Goal: Task Accomplishment & Management: Use online tool/utility

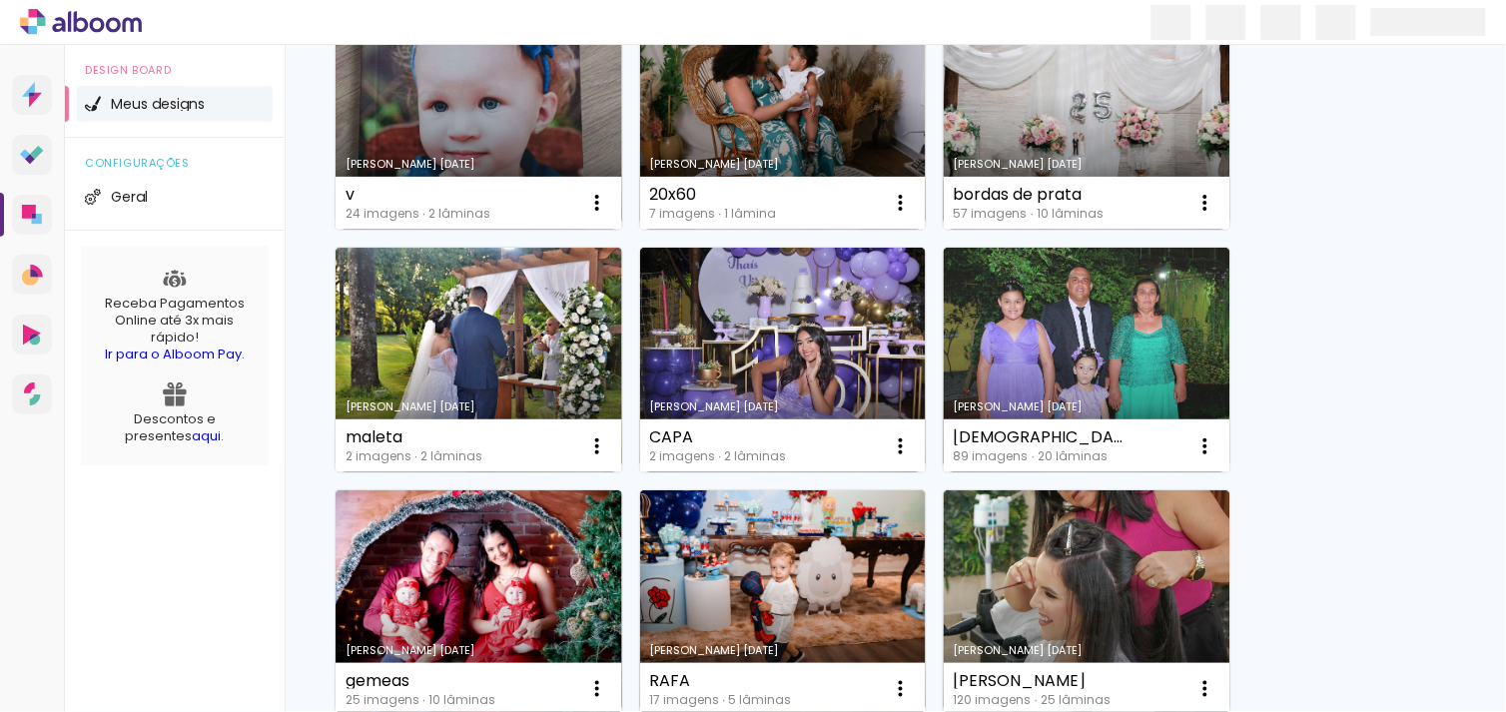
scroll to position [325, 0]
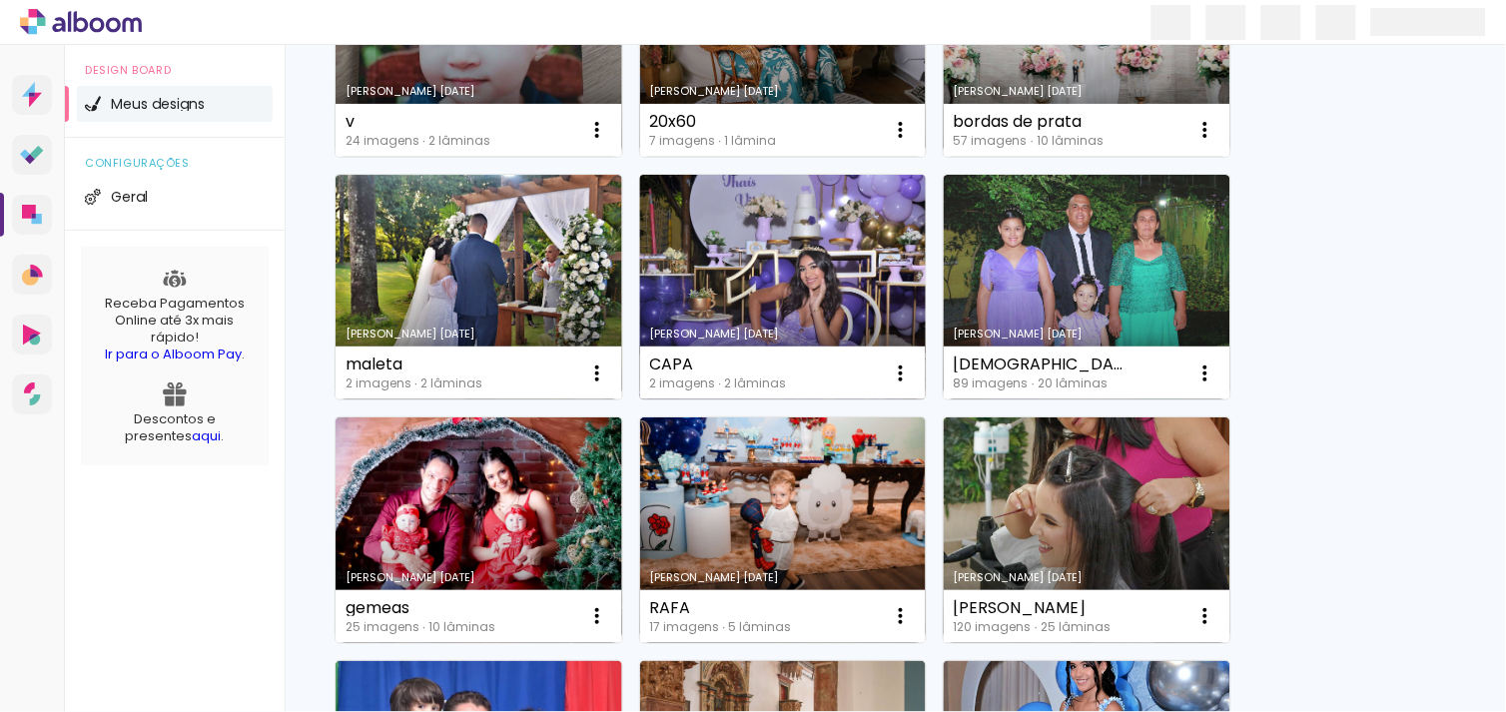
click at [801, 290] on link "Criado em [DATE]" at bounding box center [783, 288] width 287 height 226
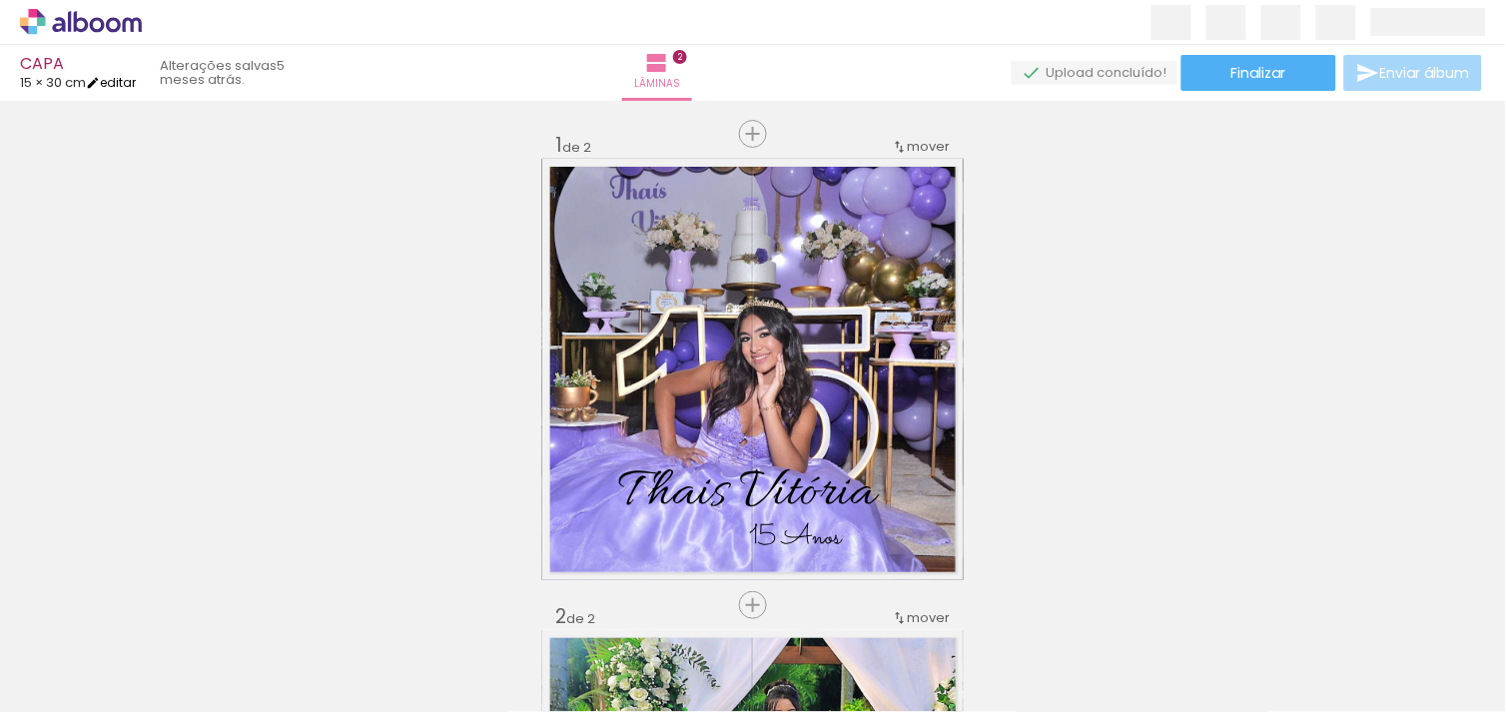
click at [100, 84] on iron-icon at bounding box center [93, 83] width 14 height 14
type input "30"
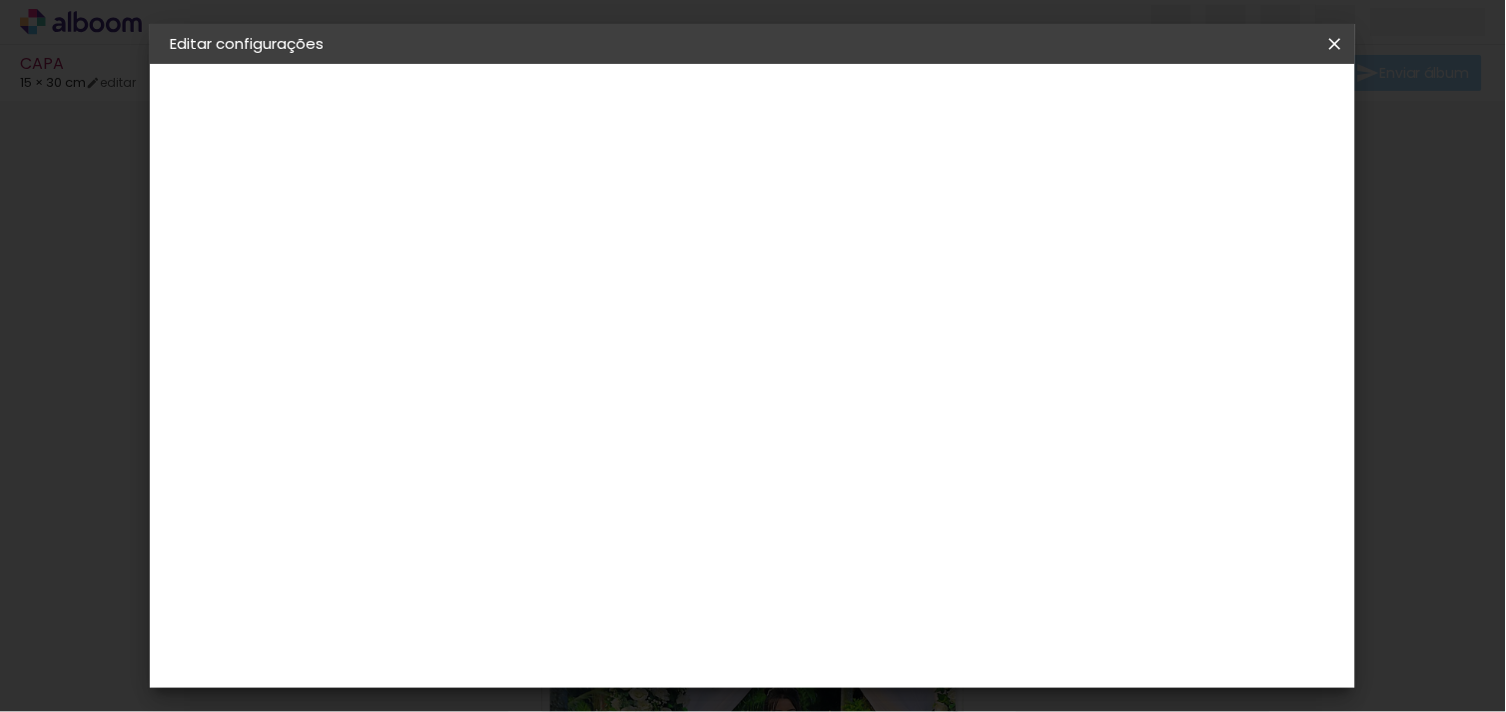
click at [872, 671] on input "30" at bounding box center [863, 674] width 52 height 30
type input "60"
type paper-input "60"
click at [986, 106] on span "Salvar configurações" at bounding box center [929, 113] width 113 height 28
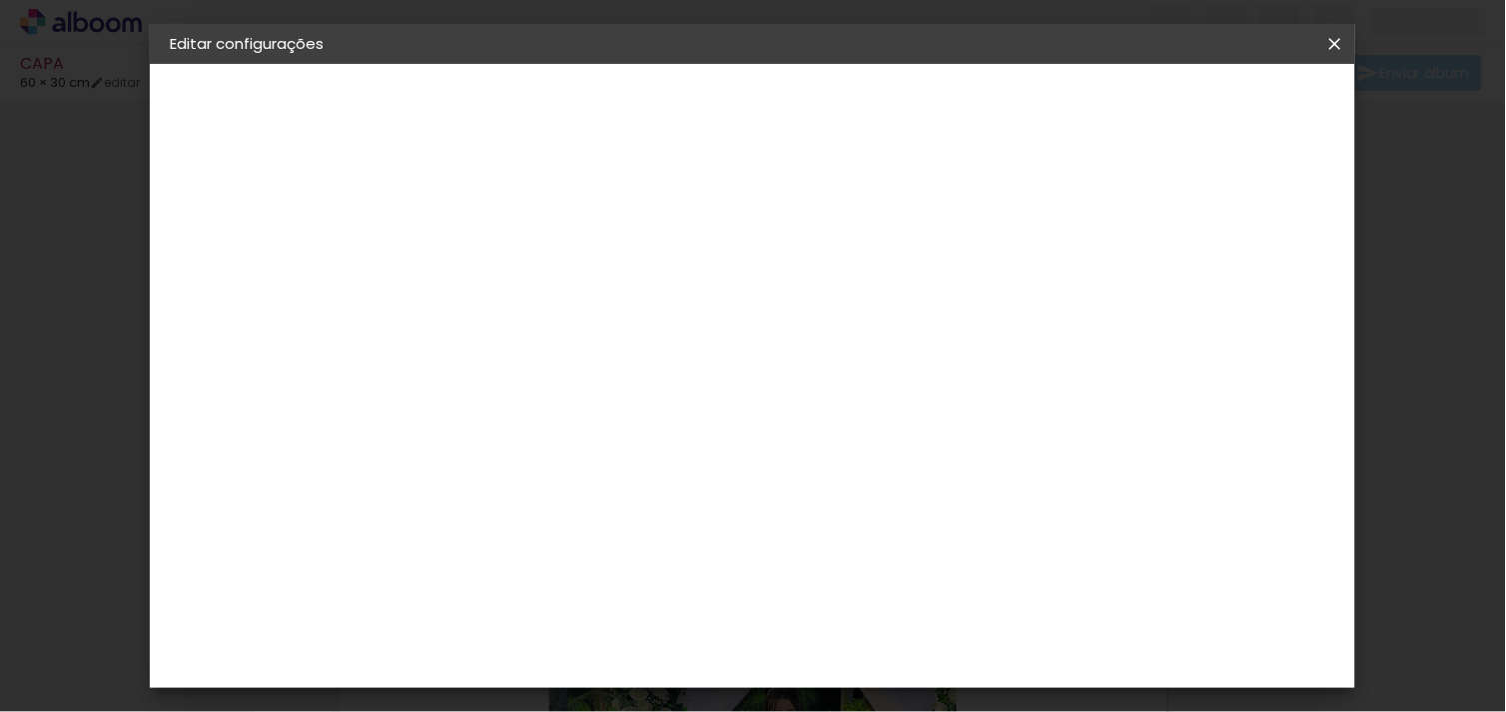
click at [986, 106] on span "Salvar configurações" at bounding box center [929, 113] width 113 height 28
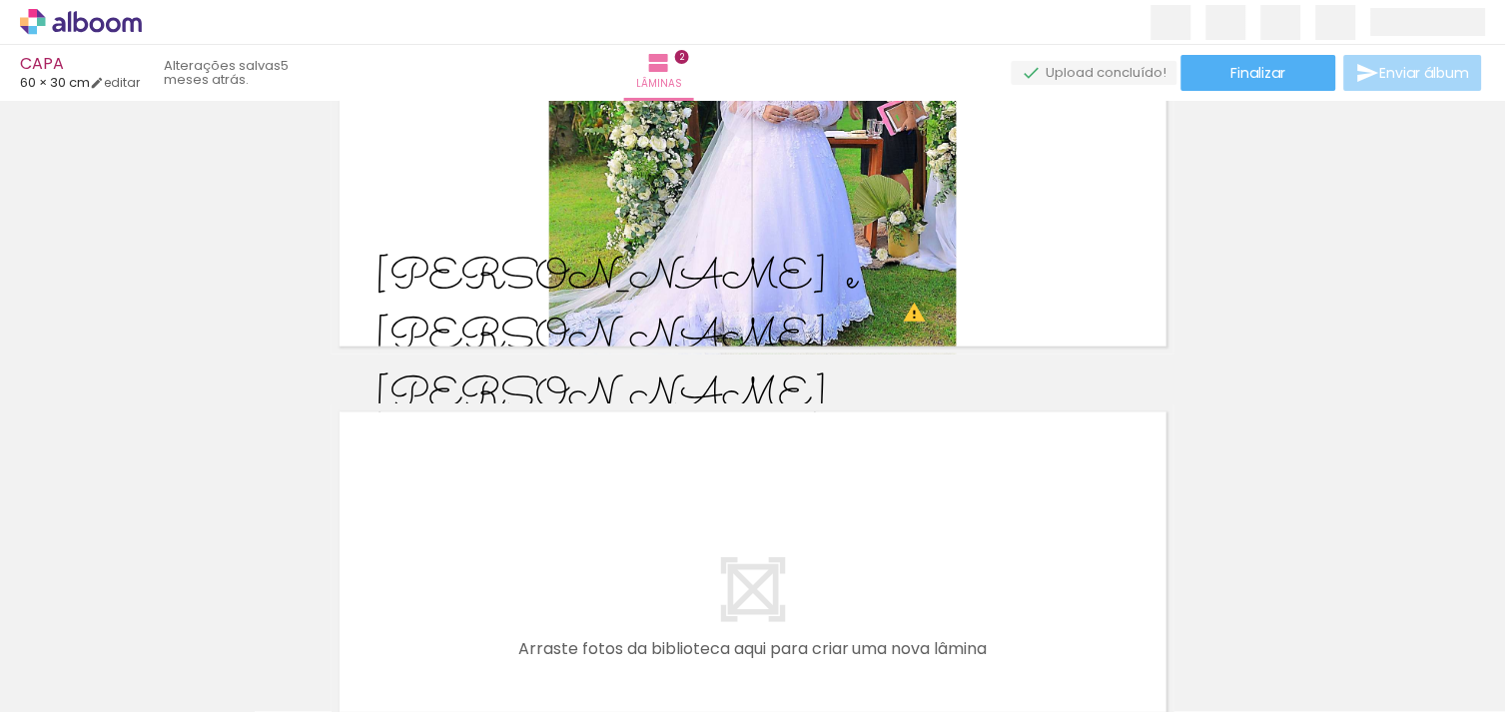
scroll to position [383, 0]
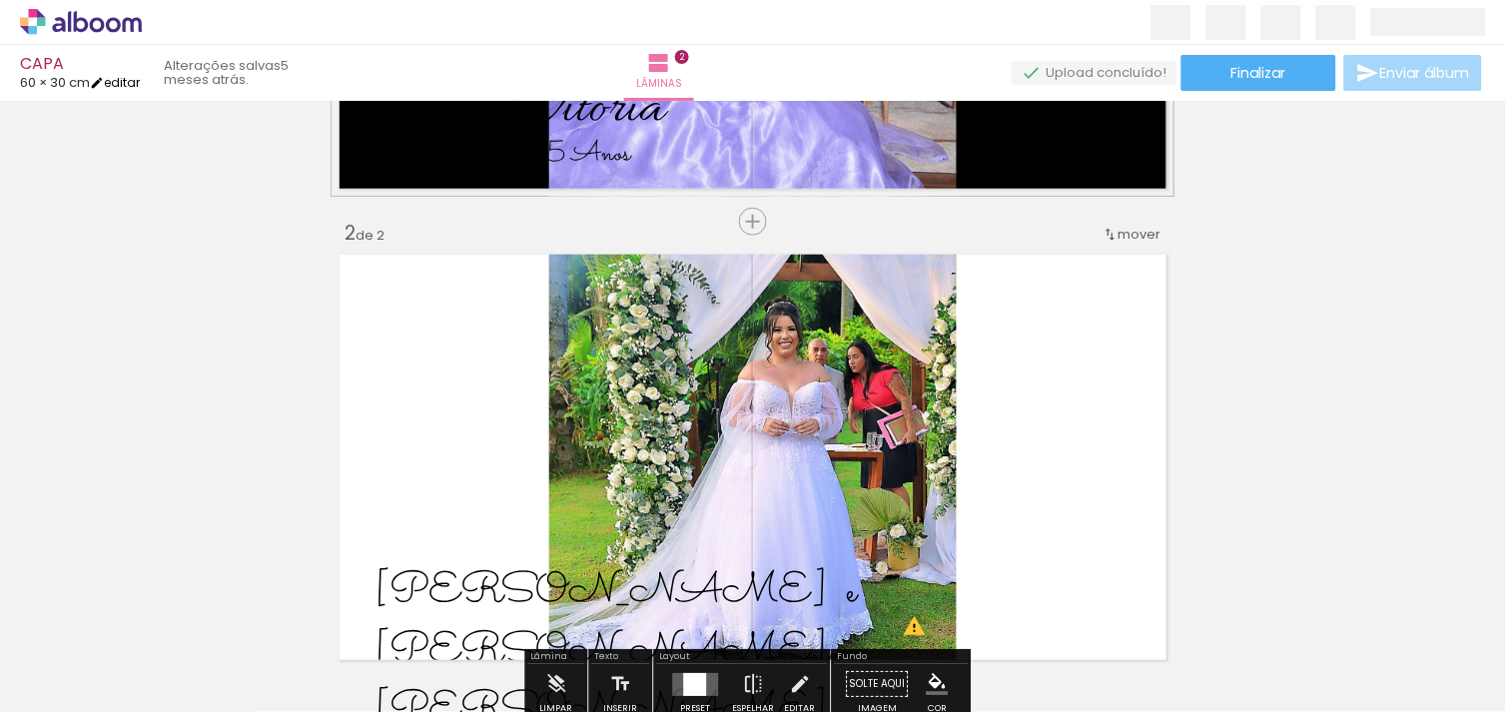
click at [130, 80] on link "editar" at bounding box center [115, 82] width 50 height 17
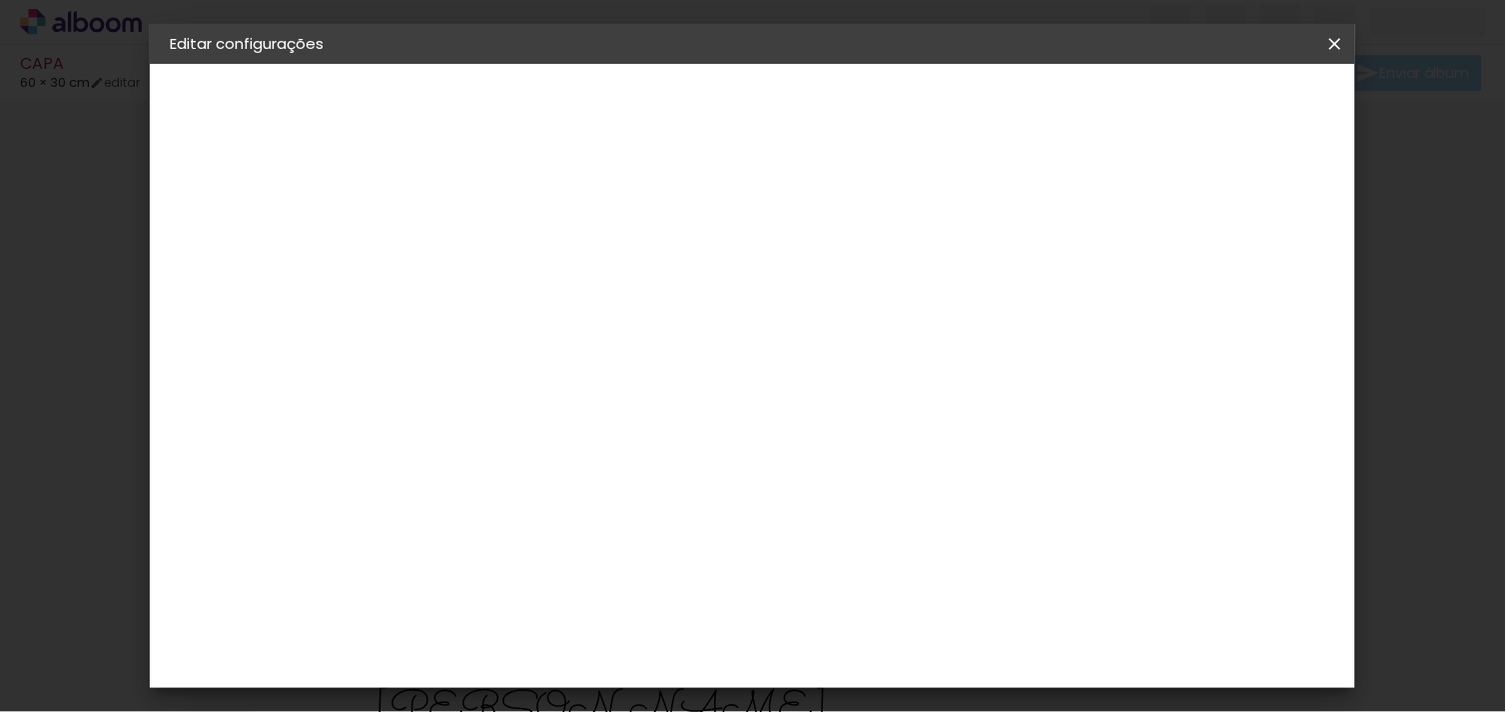
click at [1006, 115] on paper-button "Salvar configurações" at bounding box center [929, 113] width 153 height 48
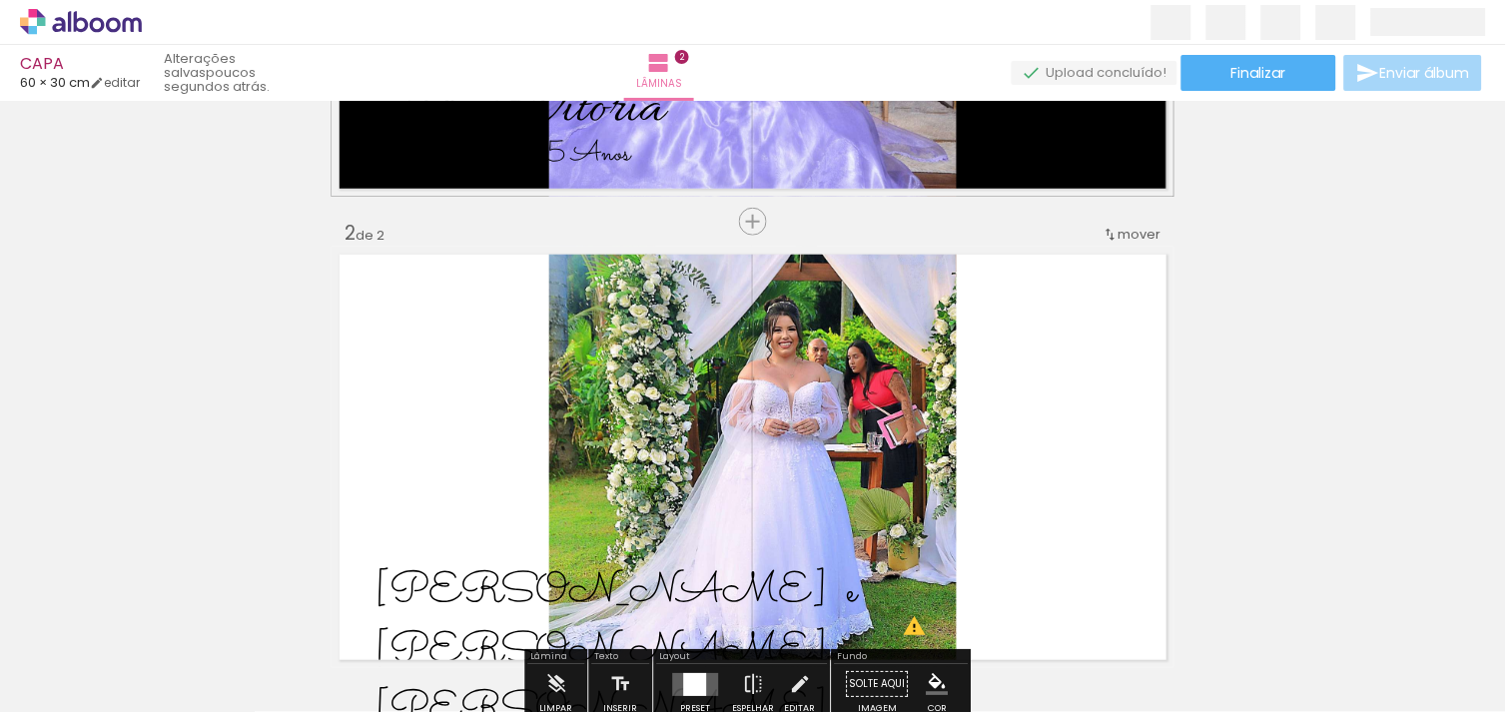
click at [55, 690] on span "Adicionar Fotos" at bounding box center [71, 685] width 60 height 22
click at [0, 0] on input "file" at bounding box center [0, 0] width 0 height 0
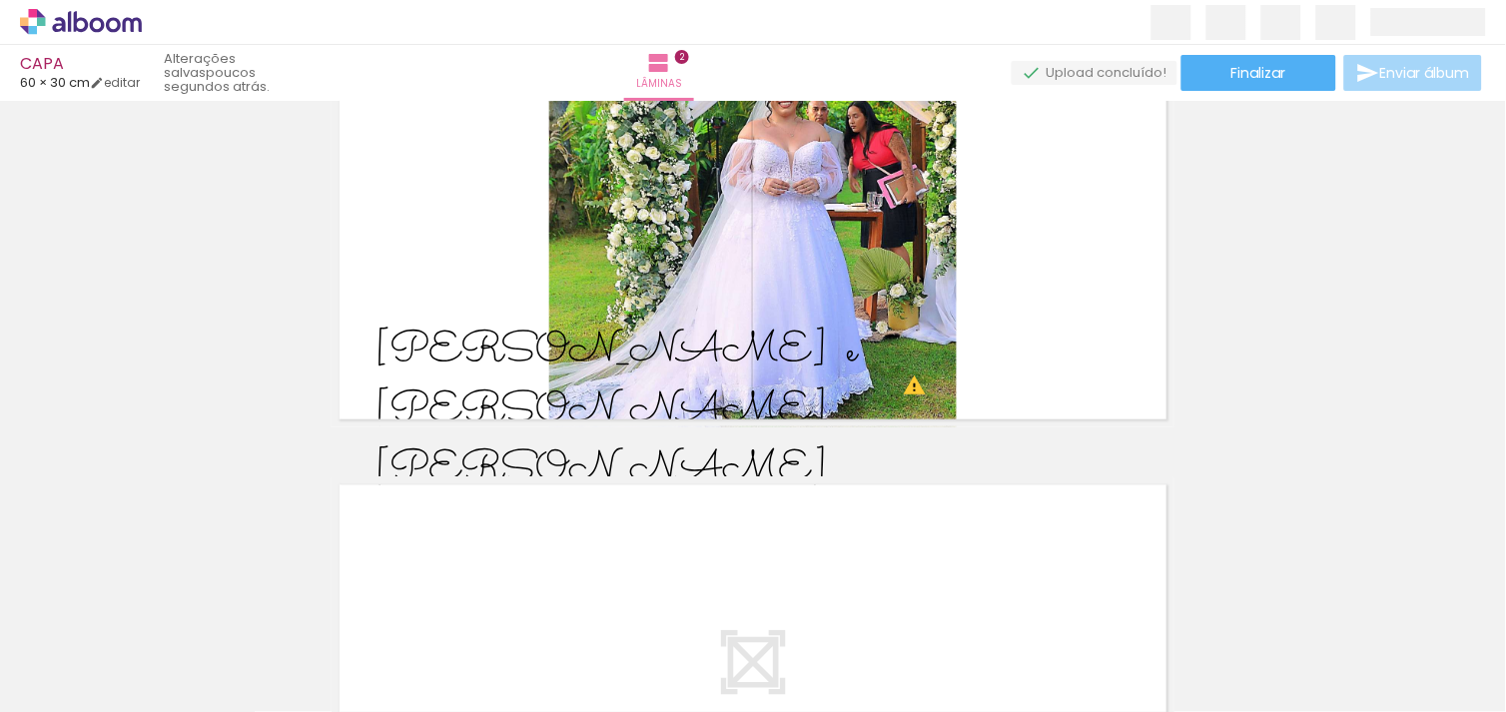
scroll to position [633, 0]
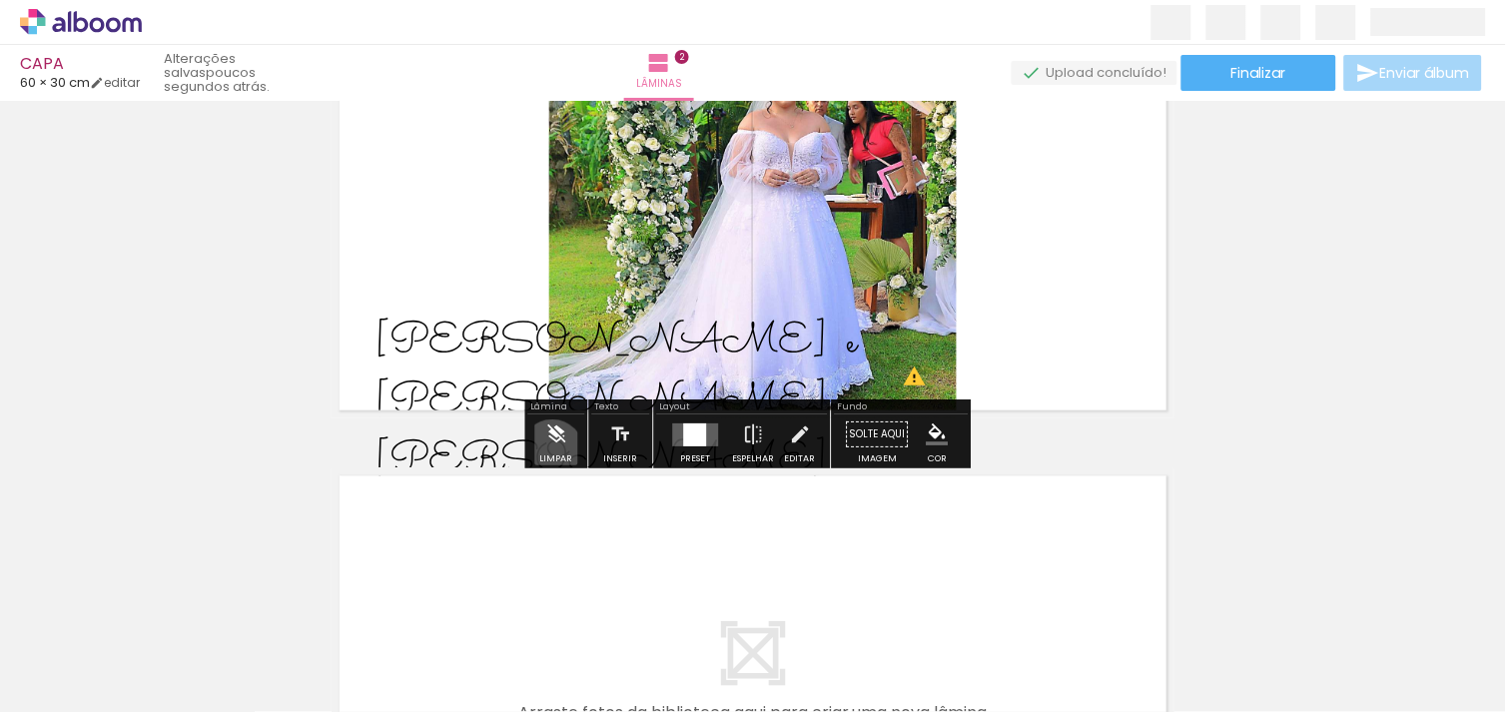
click at [552, 451] on iron-icon at bounding box center [556, 434] width 22 height 40
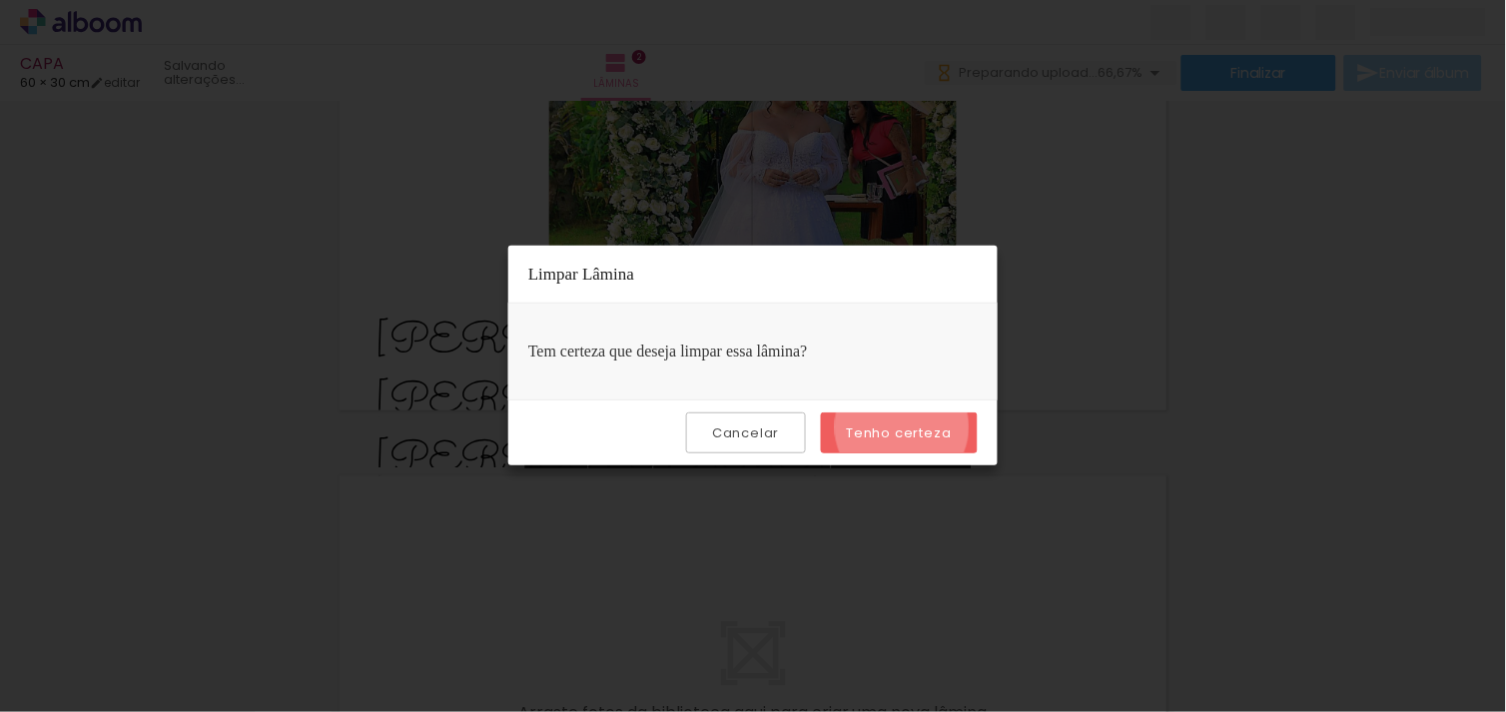
click at [0, 0] on slot "Tenho certeza" at bounding box center [0, 0] width 0 height 0
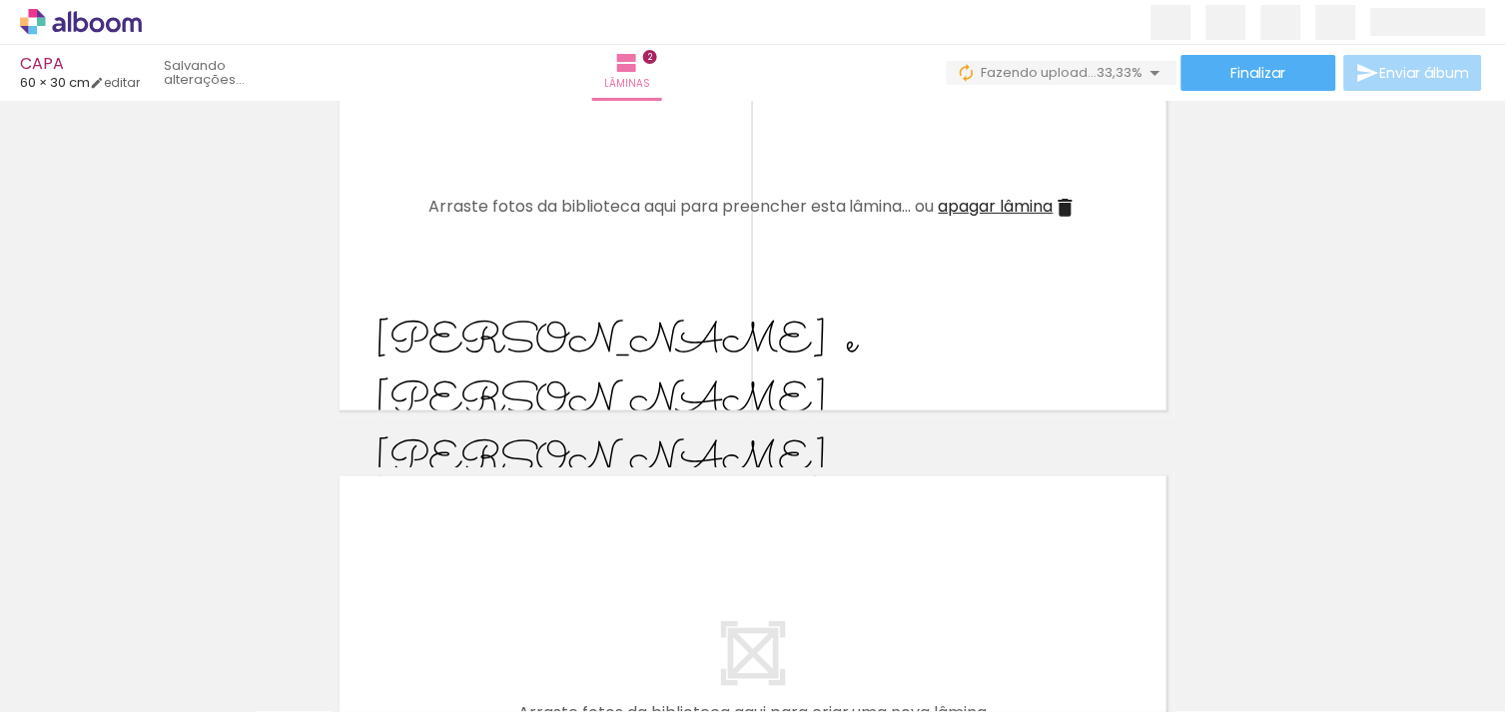
click at [270, 599] on iron-icon at bounding box center [268, 604] width 21 height 21
click at [167, 611] on iron-icon at bounding box center [156, 604] width 21 height 21
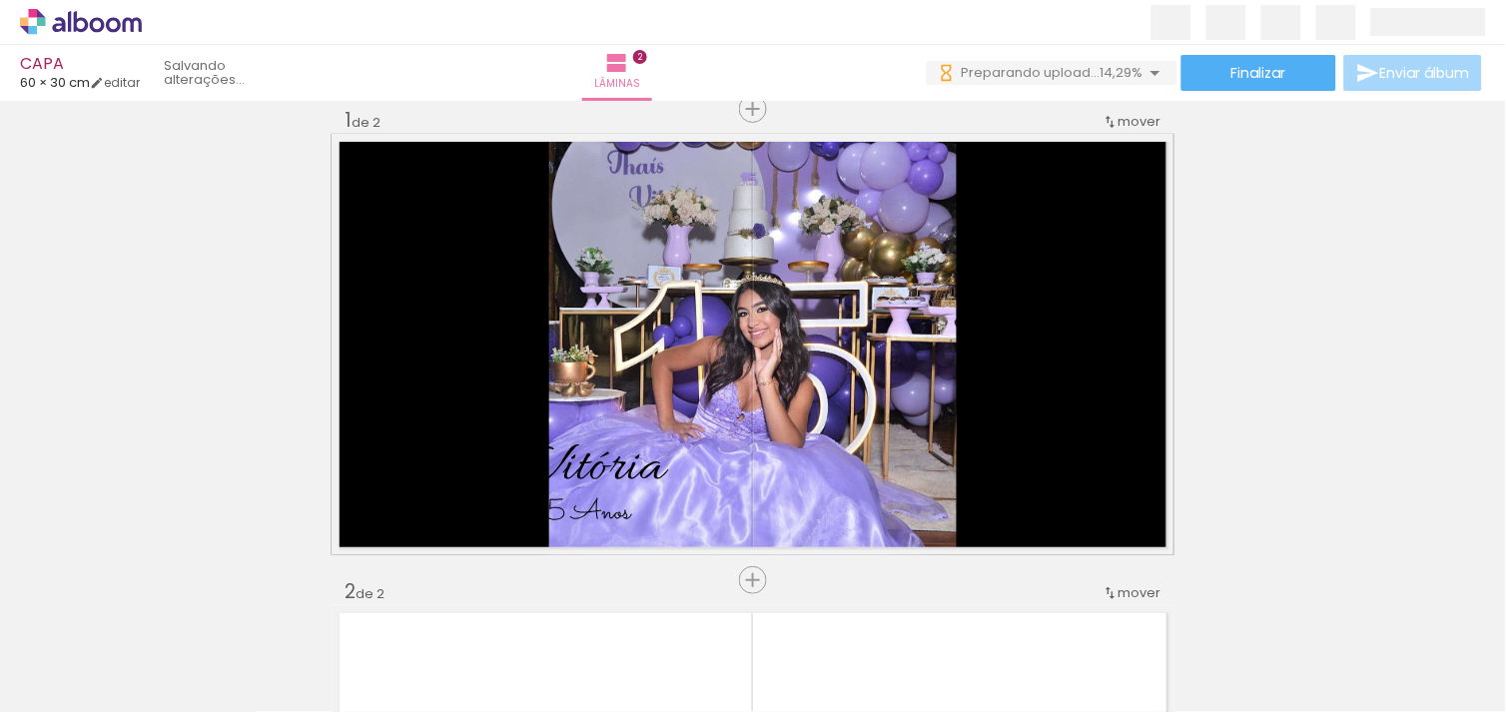
scroll to position [25, 0]
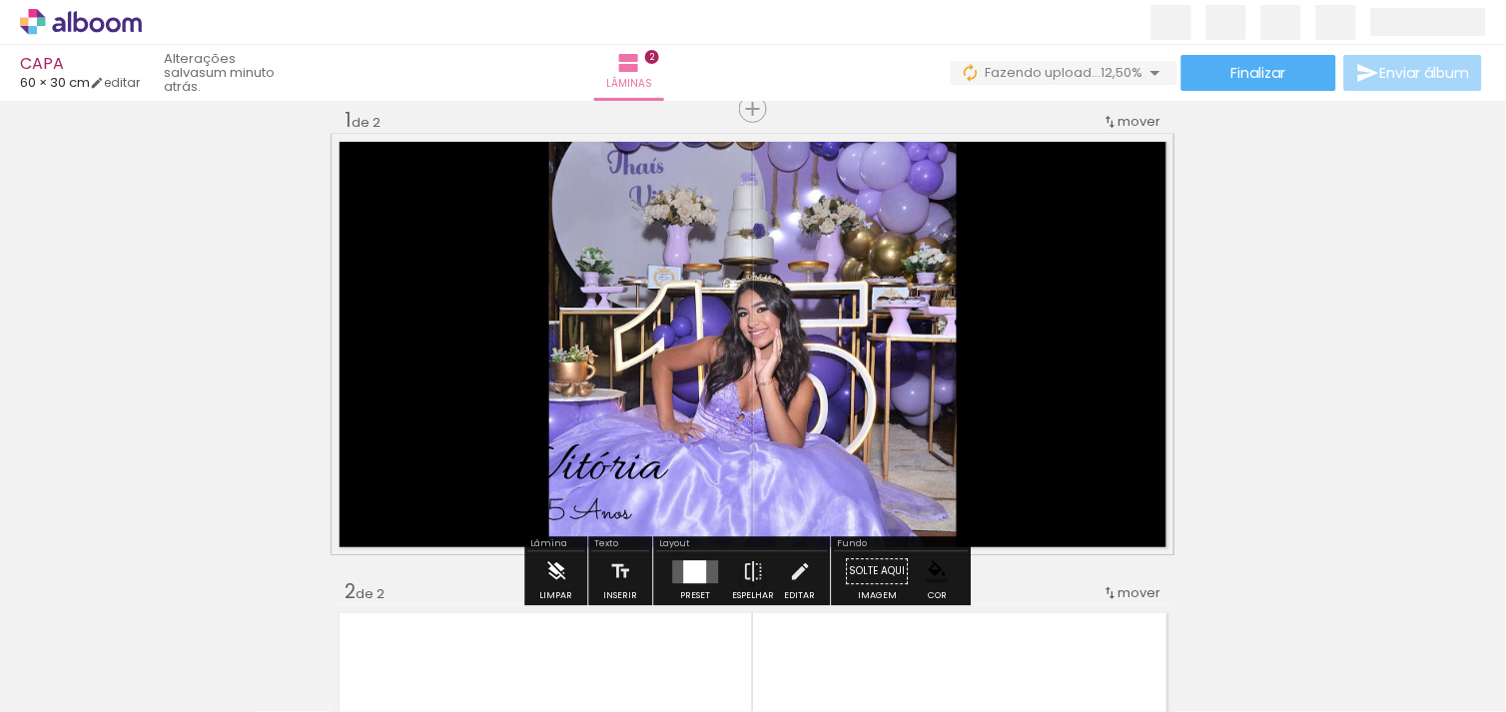
click at [549, 565] on iron-icon at bounding box center [556, 571] width 22 height 40
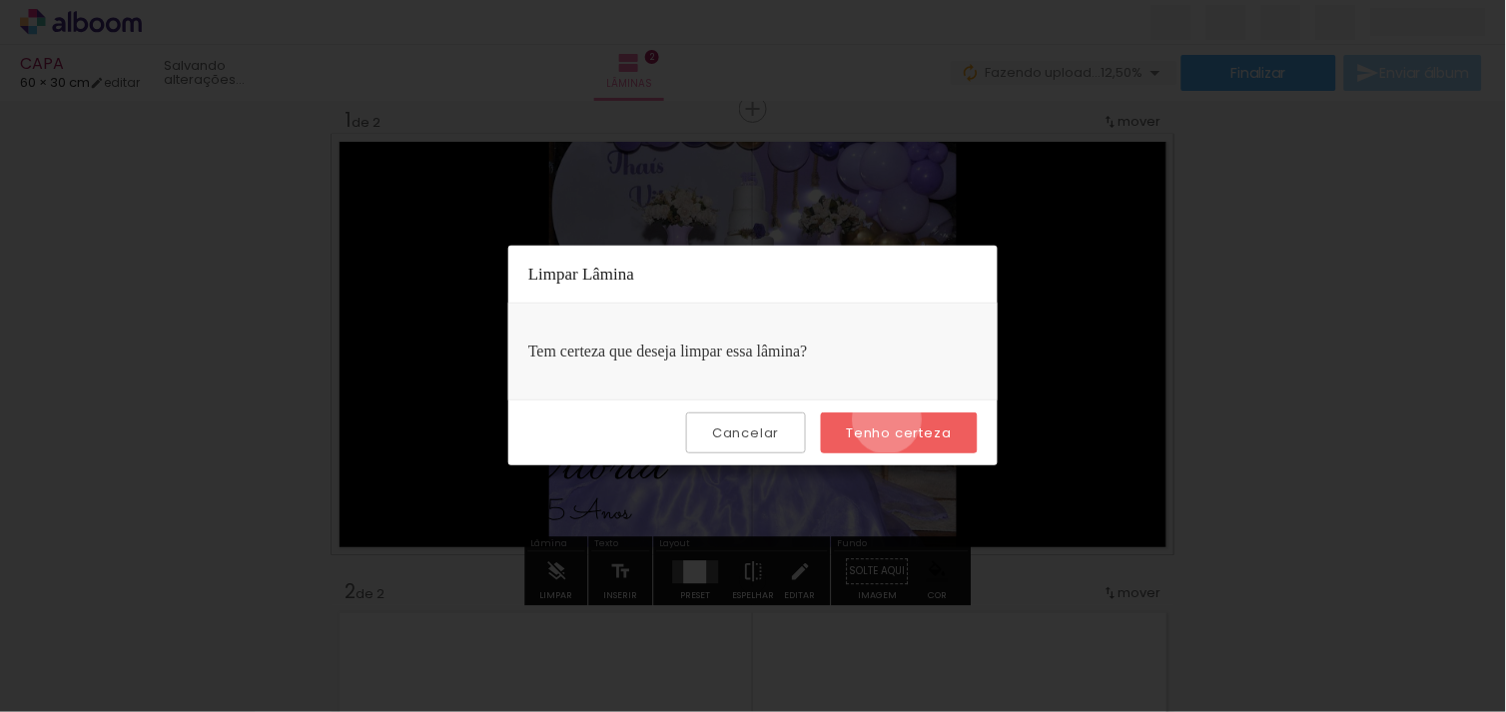
click at [890, 419] on paper-button "Tenho certeza" at bounding box center [899, 432] width 157 height 41
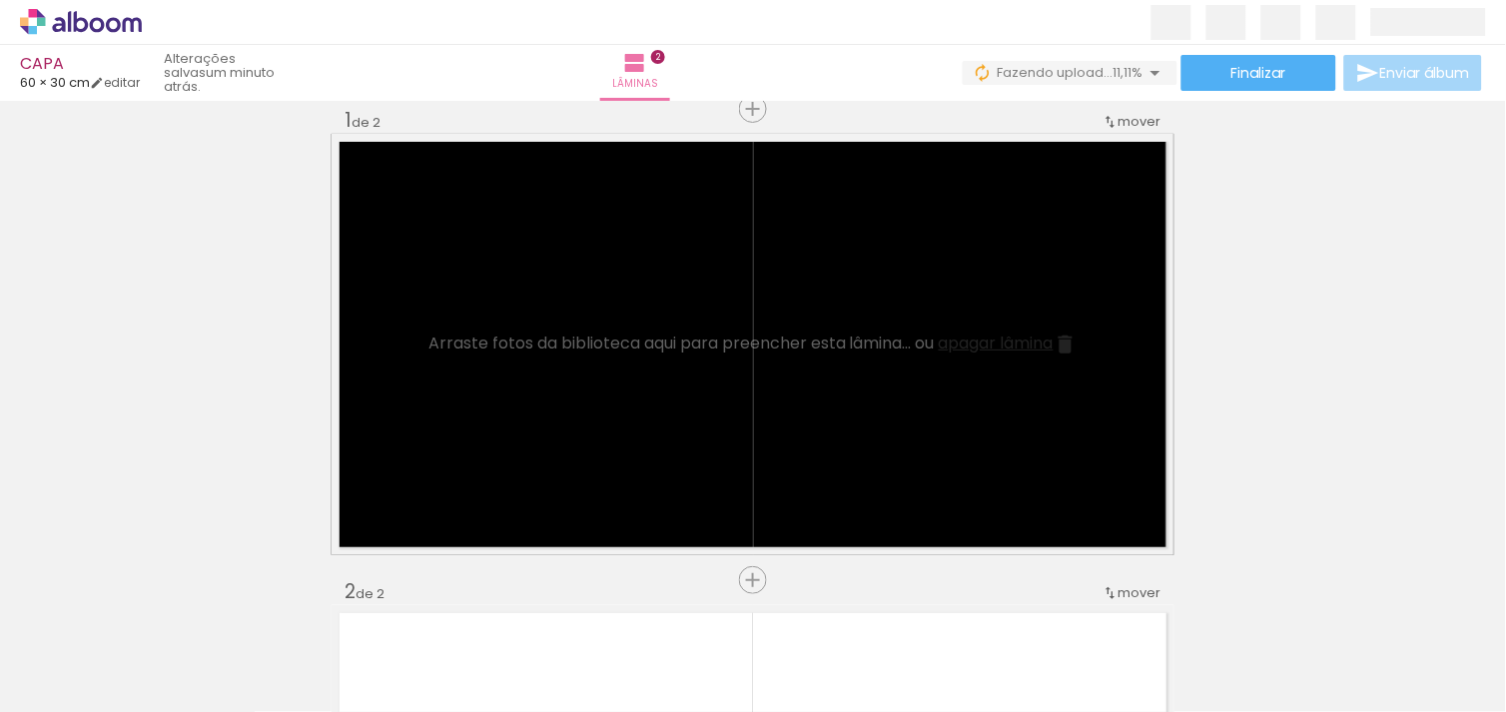
scroll to position [0, 0]
click at [161, 602] on iron-icon at bounding box center [156, 604] width 21 height 21
click at [1050, 347] on span "apagar lâmina" at bounding box center [996, 343] width 115 height 23
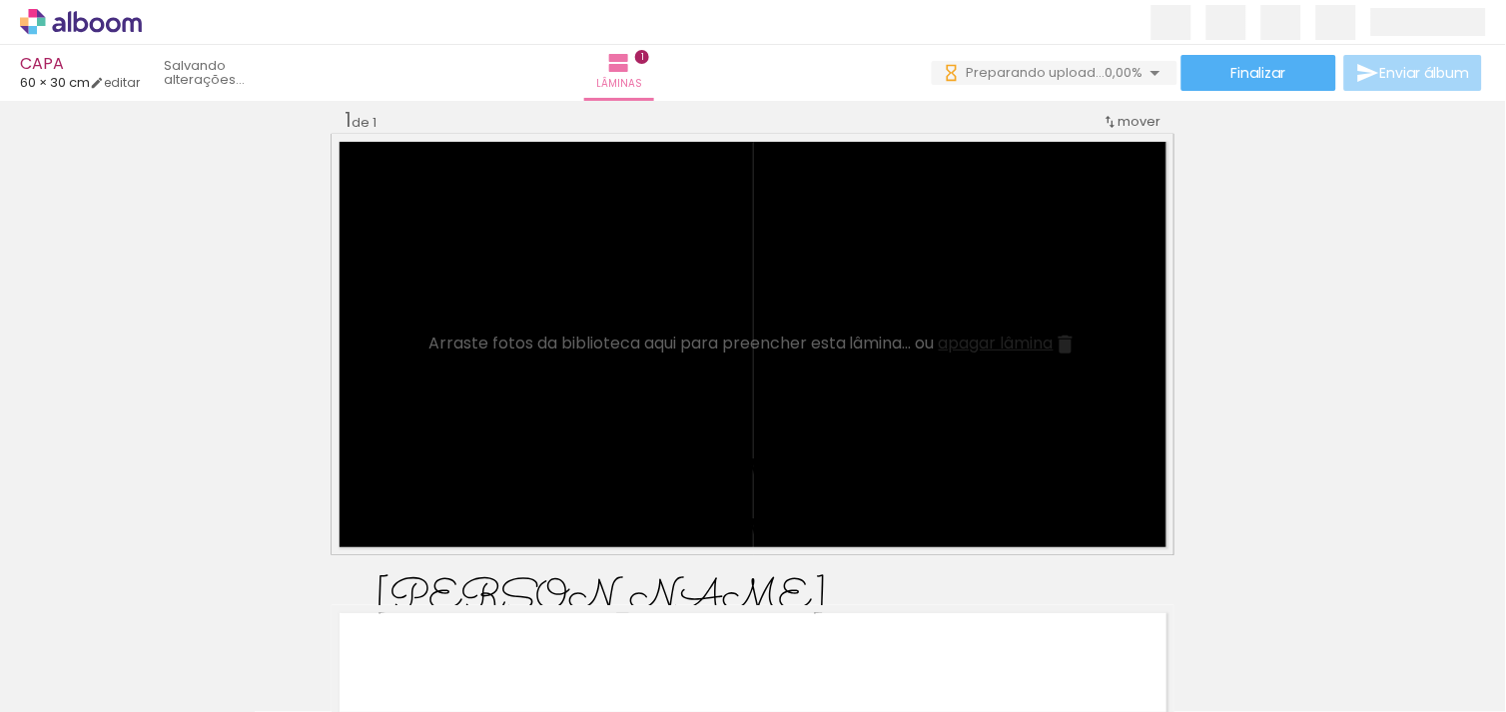
click at [1002, 335] on span "apagar lâmina" at bounding box center [996, 343] width 115 height 23
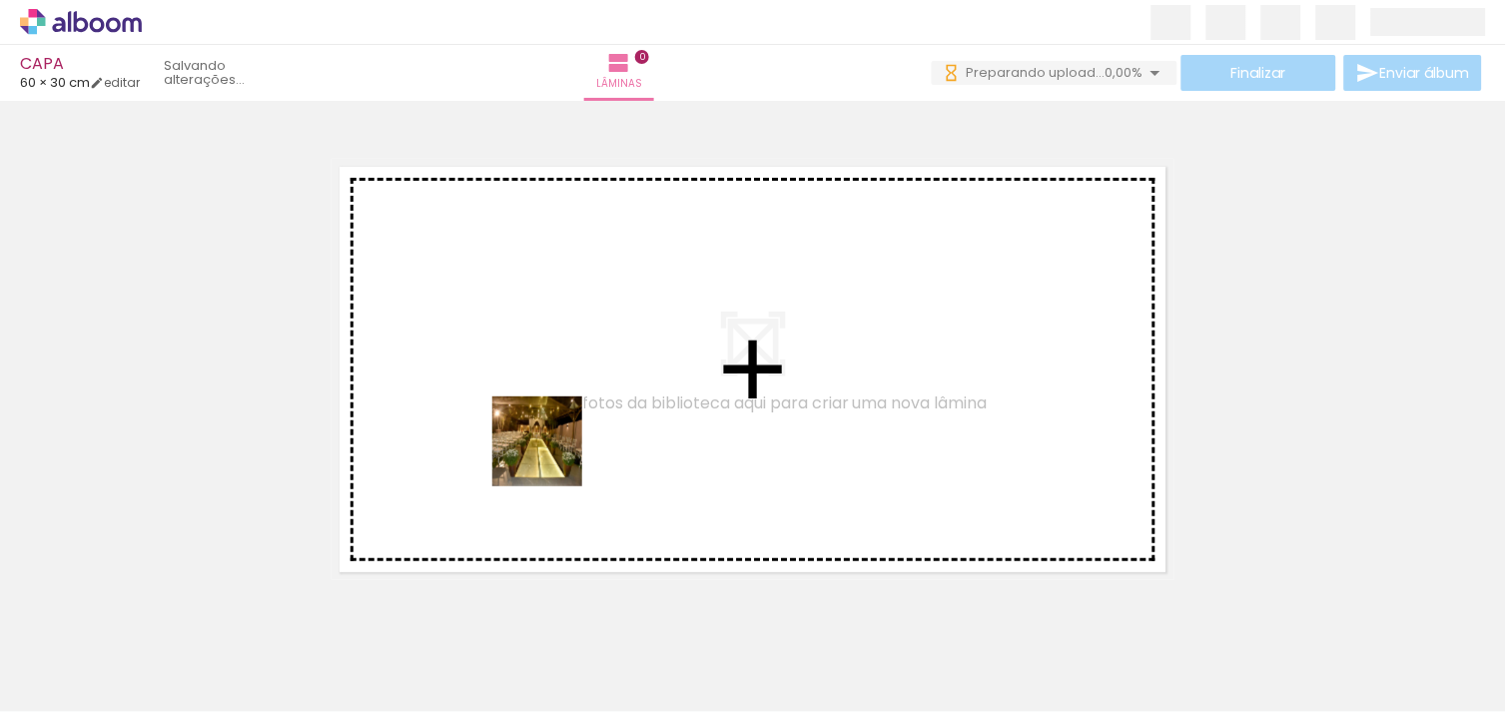
drag, startPoint x: 197, startPoint y: 659, endPoint x: 581, endPoint y: 443, distance: 440.9
click at [581, 443] on quentale-workspace at bounding box center [753, 356] width 1506 height 712
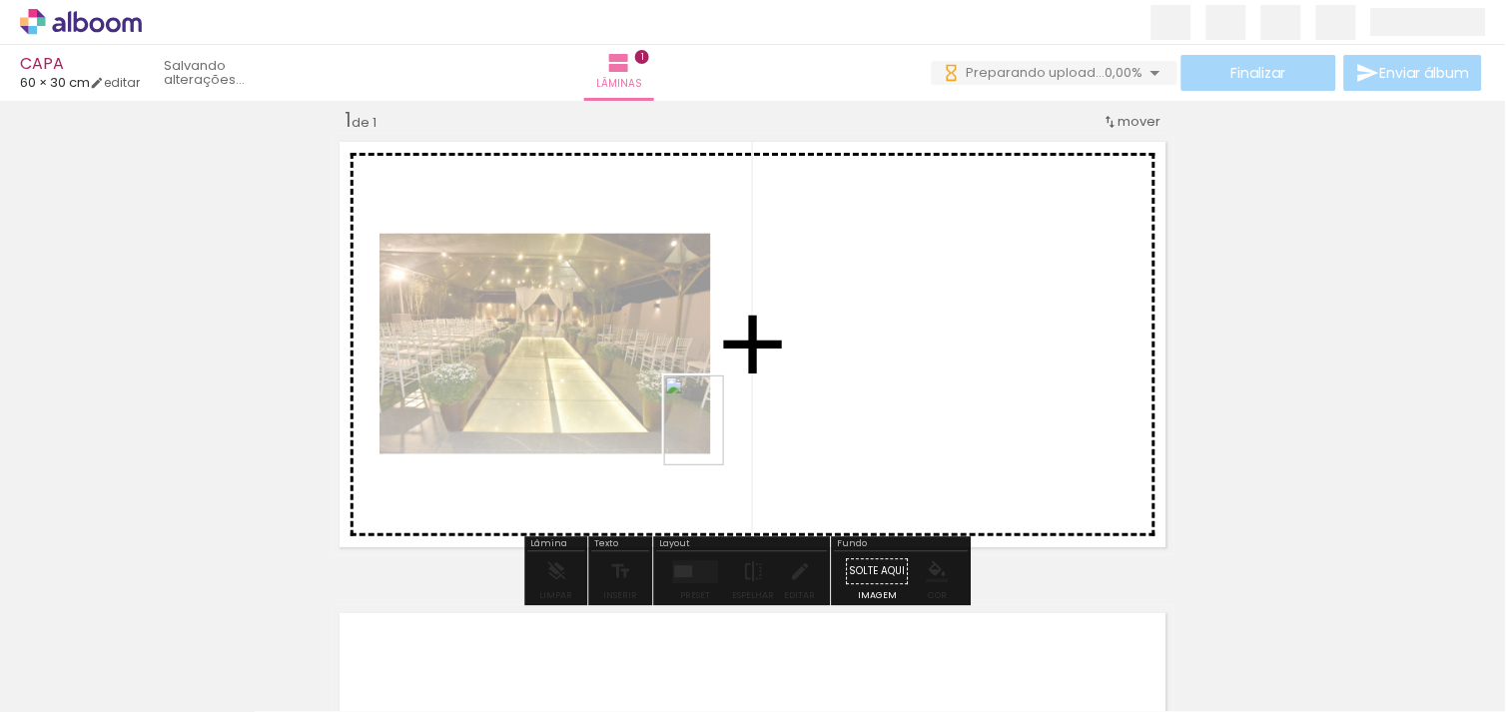
drag, startPoint x: 422, startPoint y: 642, endPoint x: 724, endPoint y: 435, distance: 365.6
click at [724, 435] on quentale-workspace at bounding box center [753, 356] width 1506 height 712
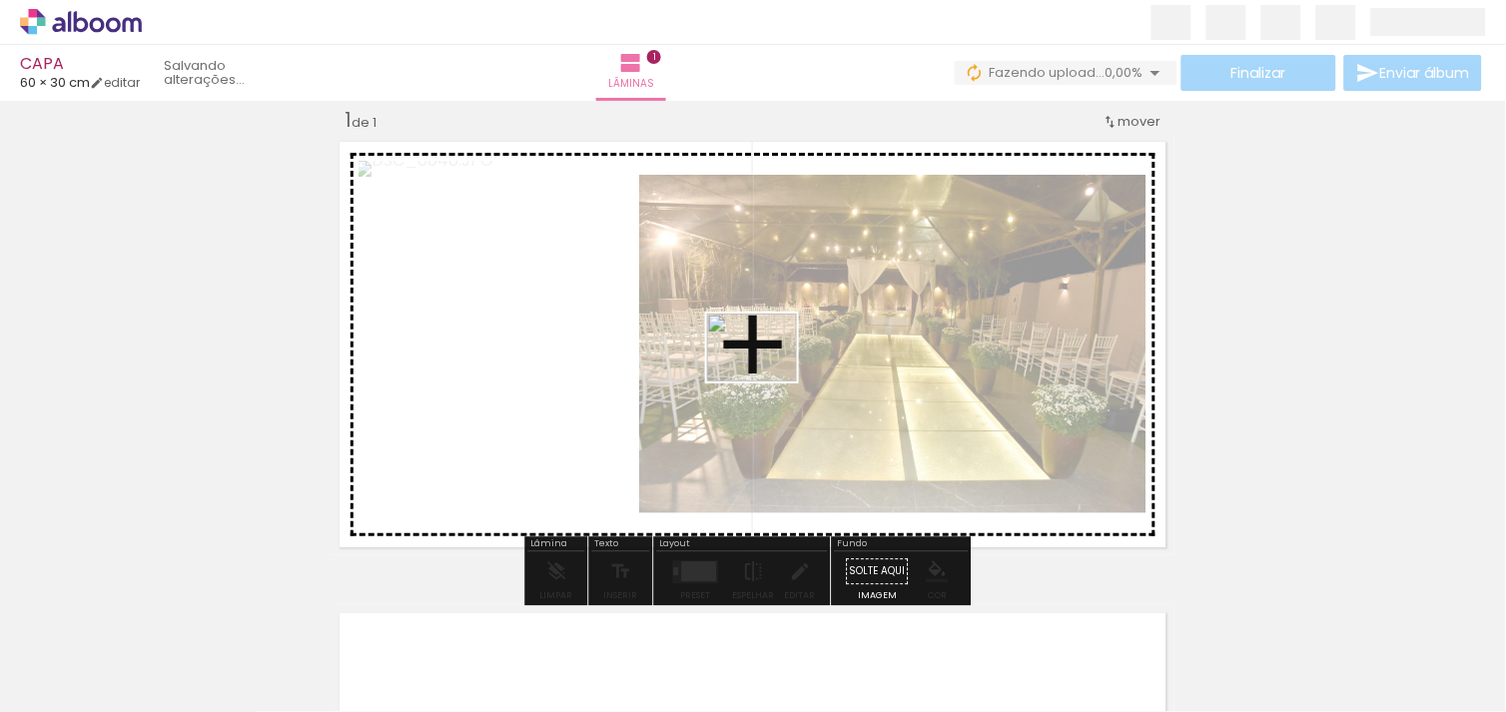
drag, startPoint x: 524, startPoint y: 653, endPoint x: 805, endPoint y: 264, distance: 480.0
click at [815, 253] on quentale-workspace at bounding box center [753, 356] width 1506 height 712
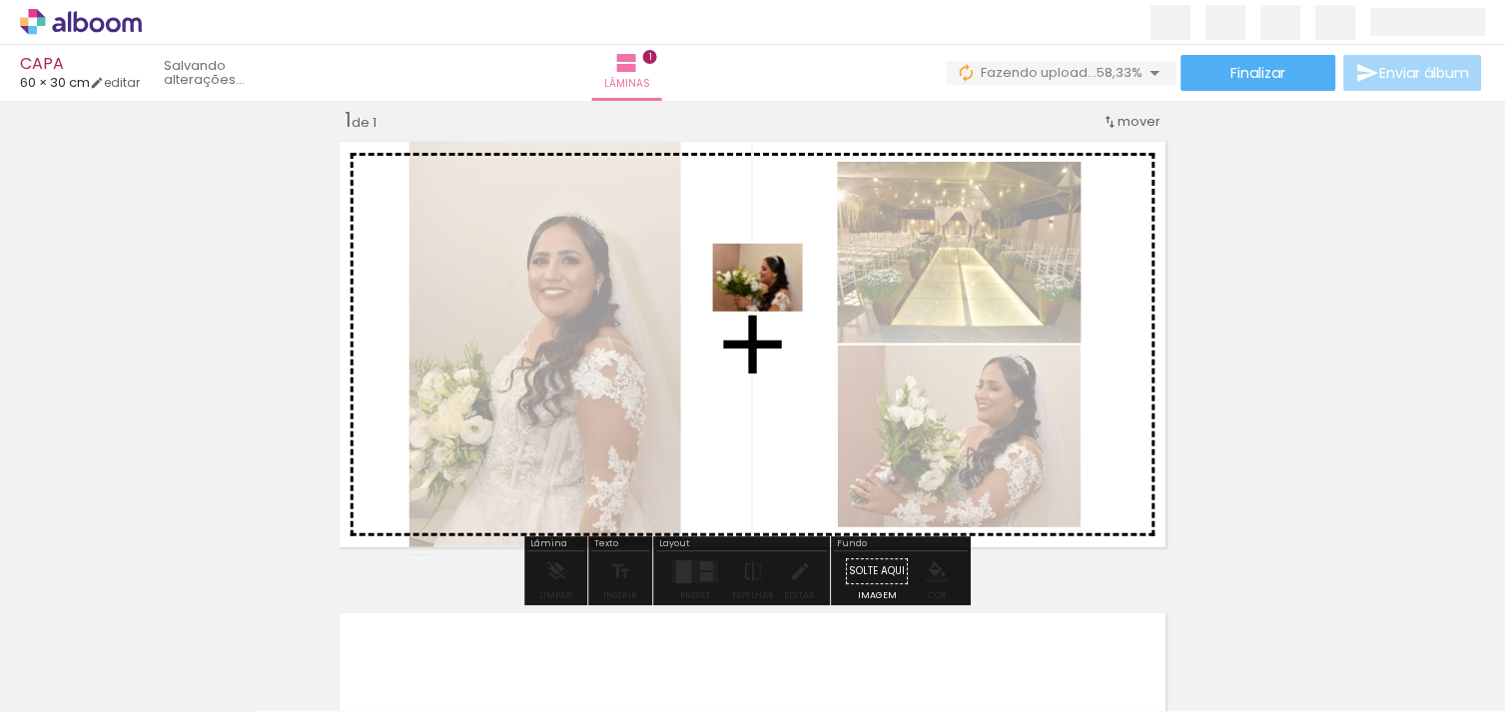
drag, startPoint x: 649, startPoint y: 644, endPoint x: 773, endPoint y: 304, distance: 362.4
click at [773, 304] on quentale-workspace at bounding box center [753, 356] width 1506 height 712
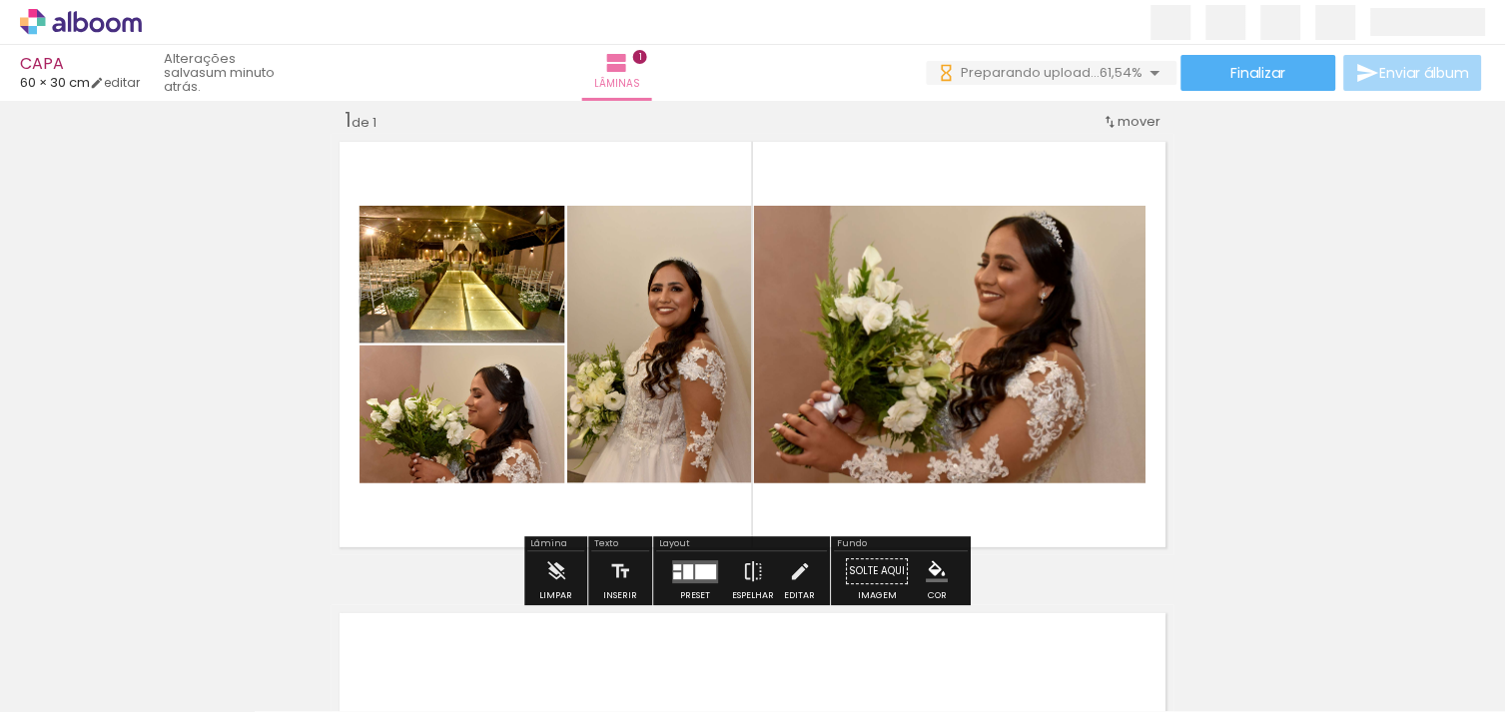
click at [699, 565] on div at bounding box center [706, 571] width 21 height 15
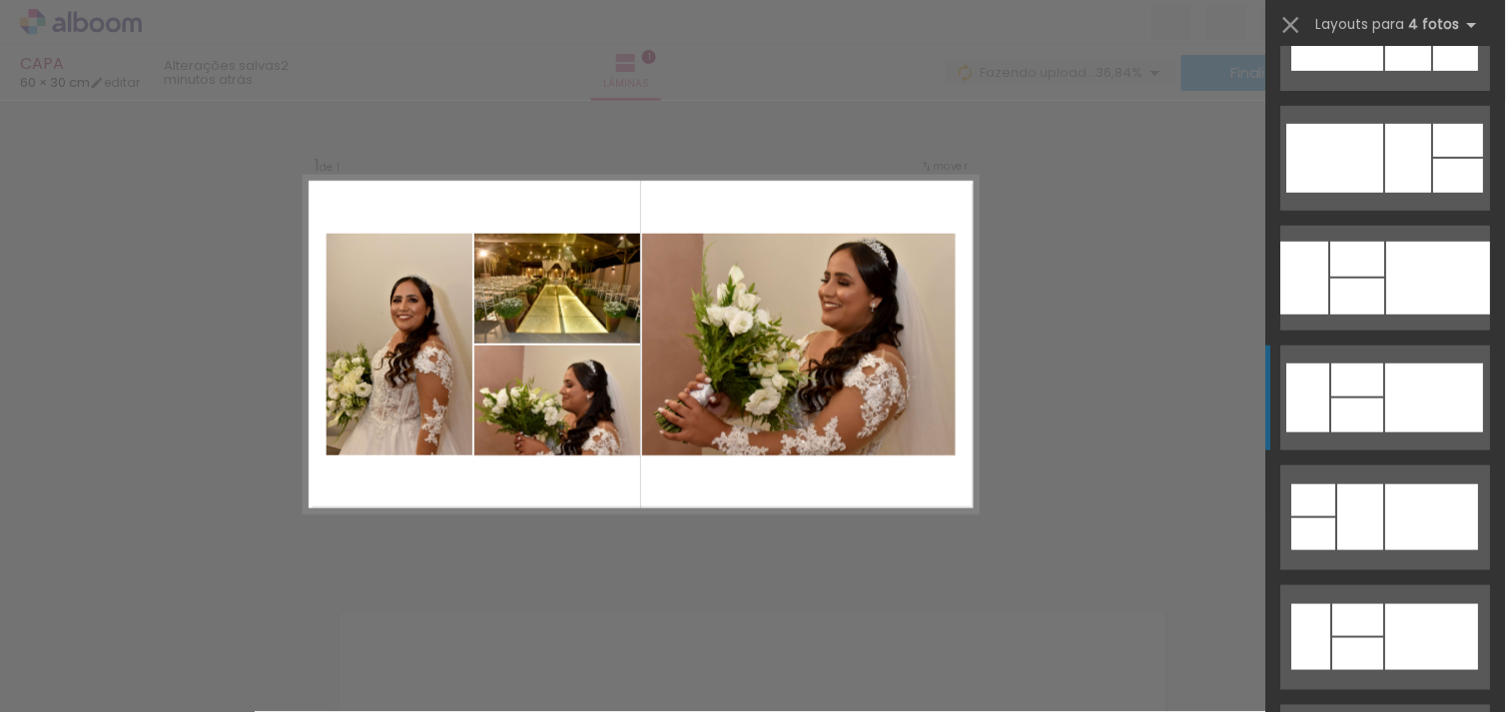
click at [1441, 389] on div at bounding box center [1435, 398] width 98 height 69
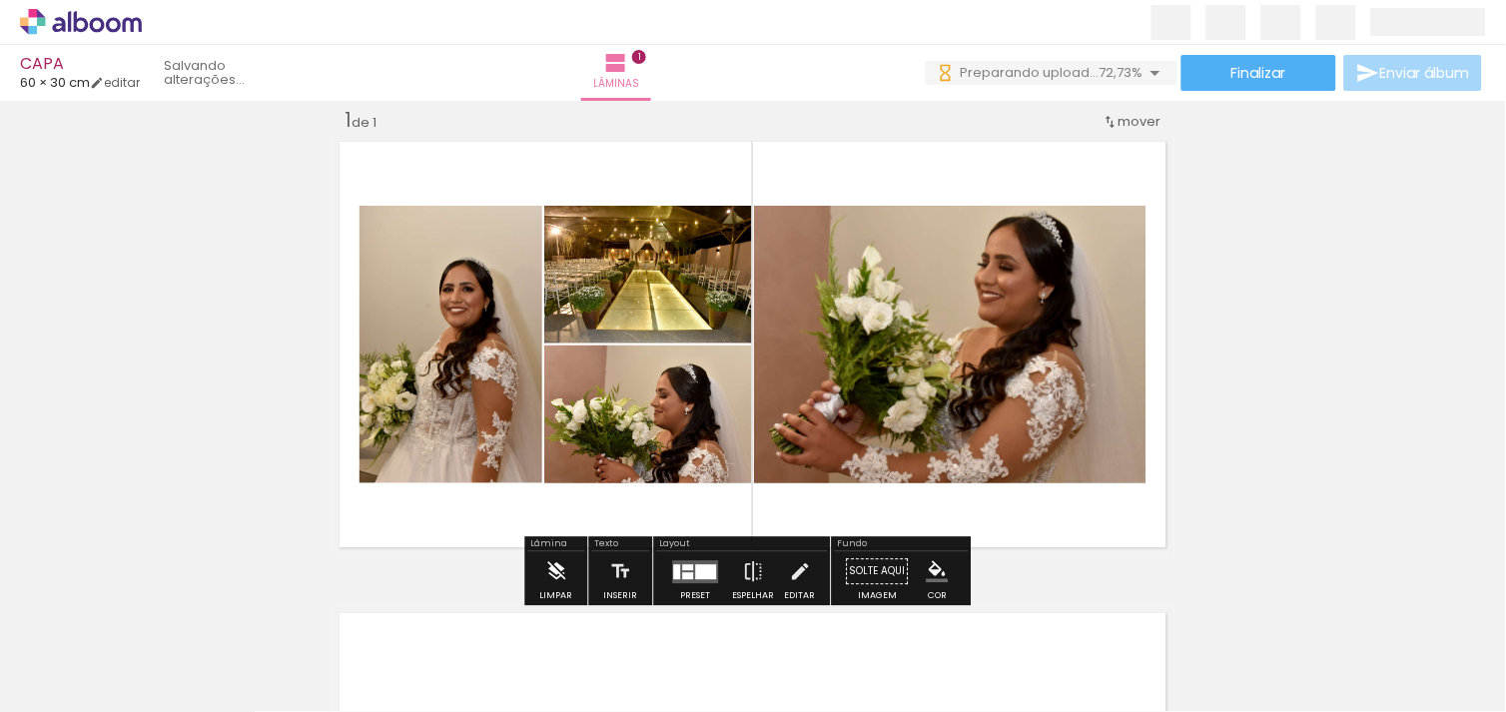
click at [549, 554] on iron-icon at bounding box center [556, 571] width 22 height 40
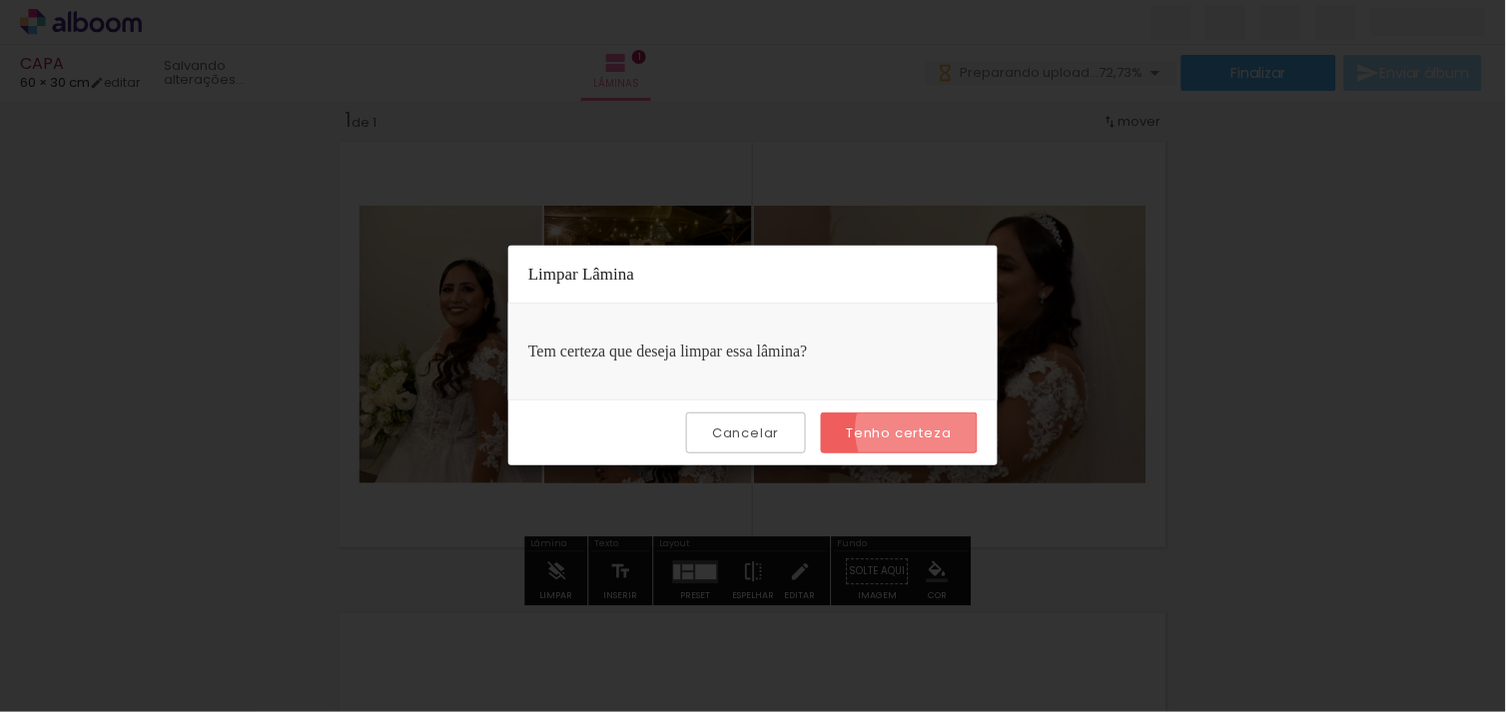
click at [0, 0] on slot "Tenho certeza" at bounding box center [0, 0] width 0 height 0
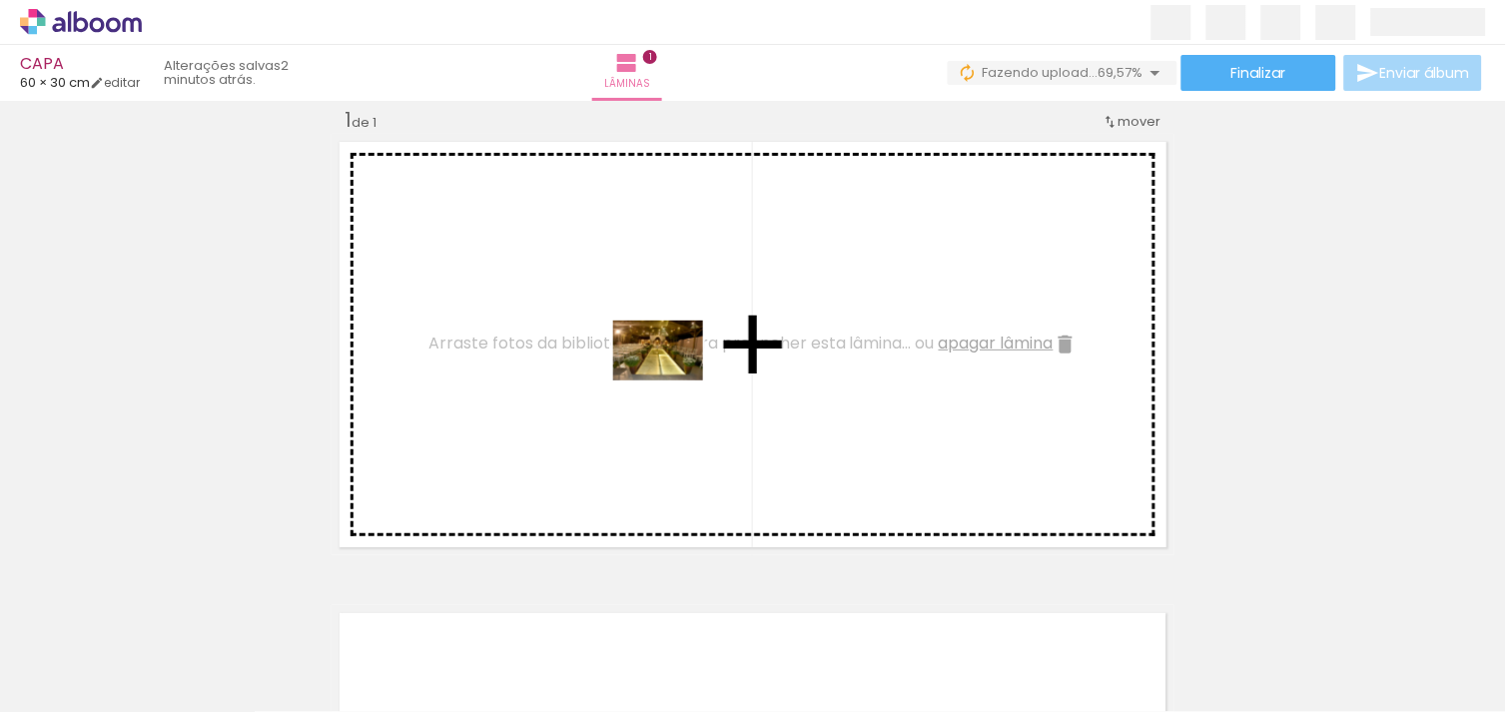
drag, startPoint x: 238, startPoint y: 656, endPoint x: 674, endPoint y: 379, distance: 516.7
click at [674, 379] on quentale-workspace at bounding box center [753, 356] width 1506 height 712
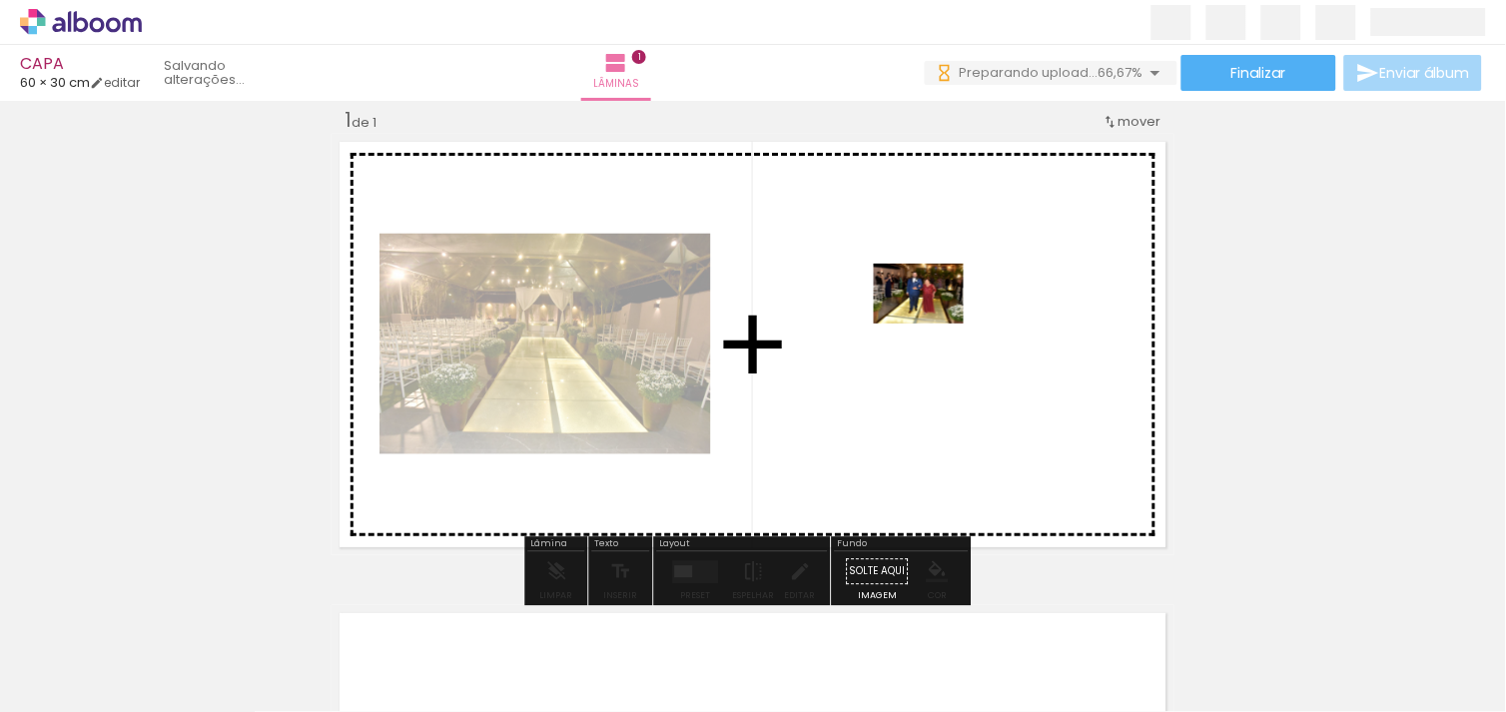
drag, startPoint x: 1011, startPoint y: 636, endPoint x: 934, endPoint y: 321, distance: 324.8
click at [934, 321] on quentale-workspace at bounding box center [753, 356] width 1506 height 712
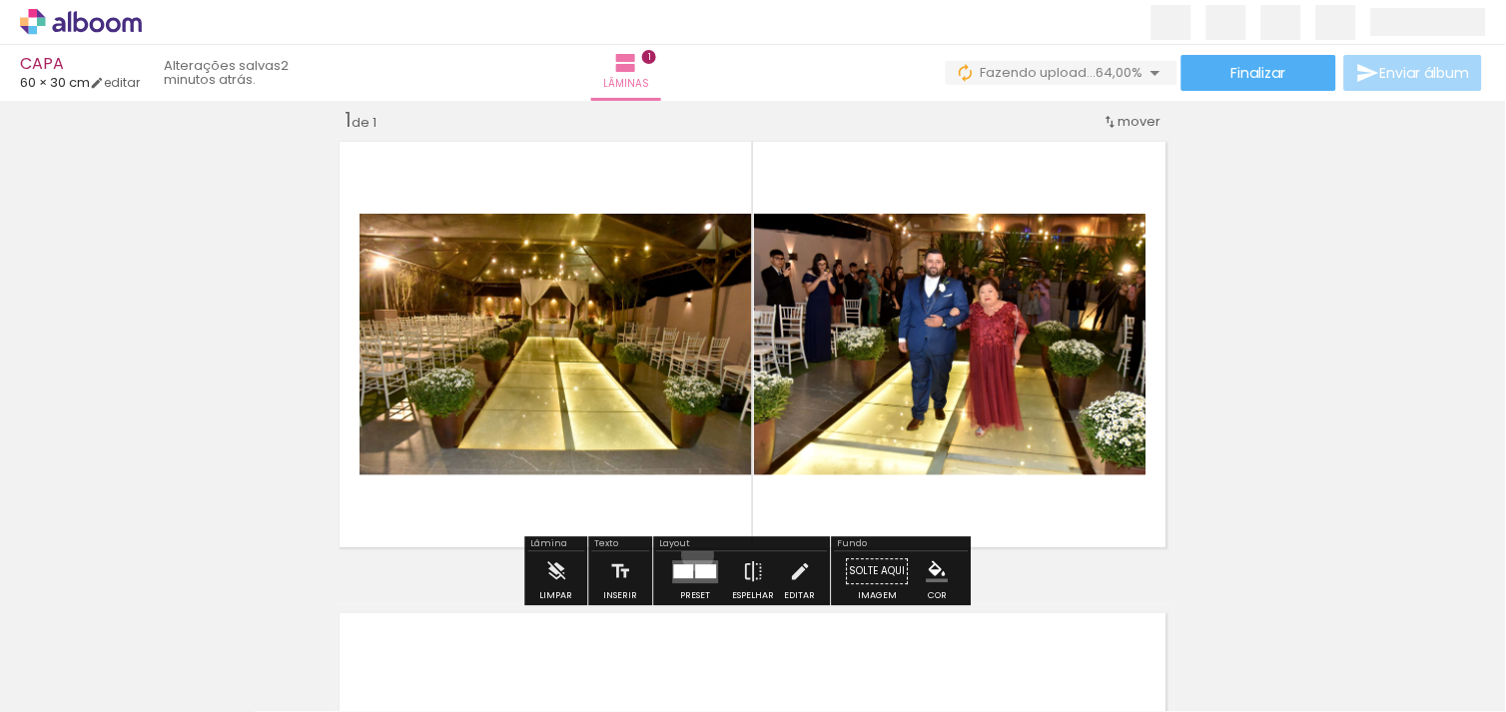
click at [693, 554] on div at bounding box center [696, 571] width 54 height 40
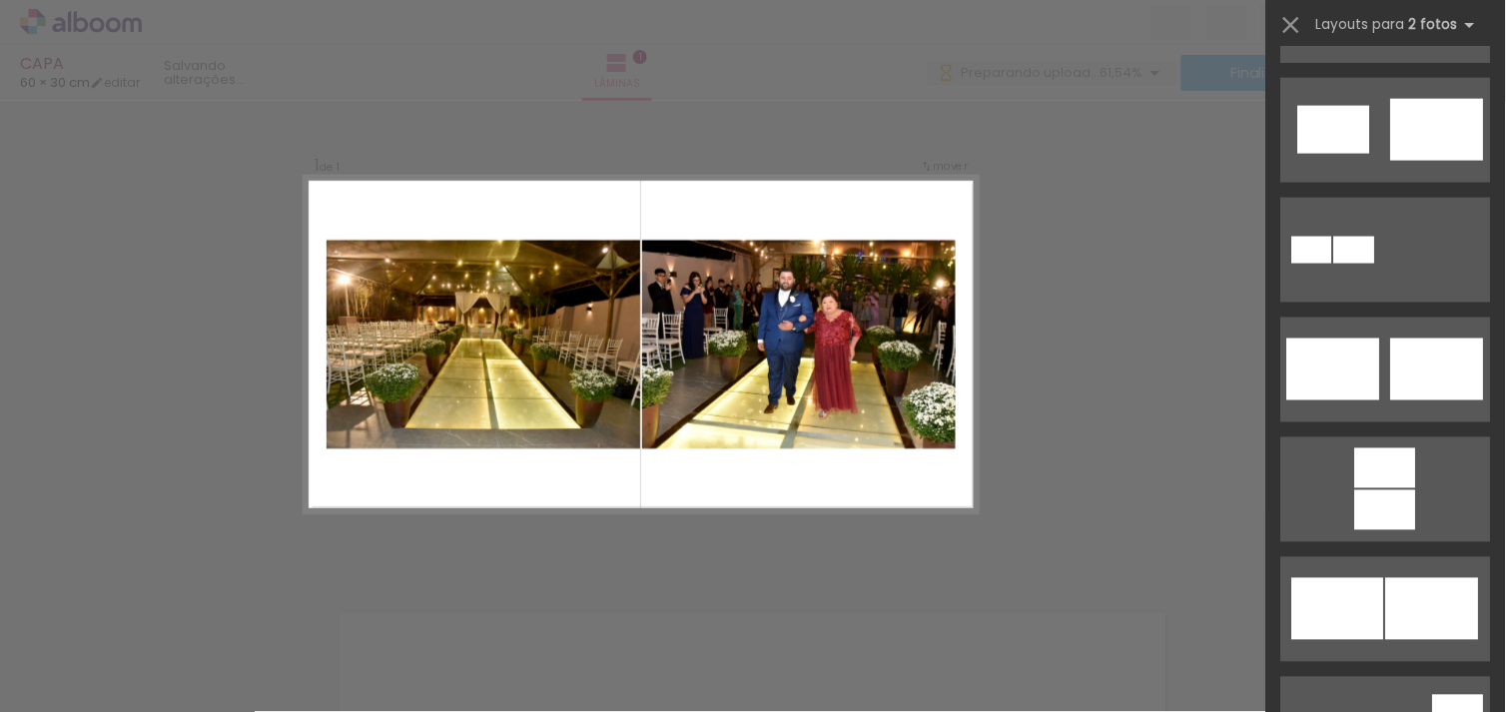
scroll to position [1, 0]
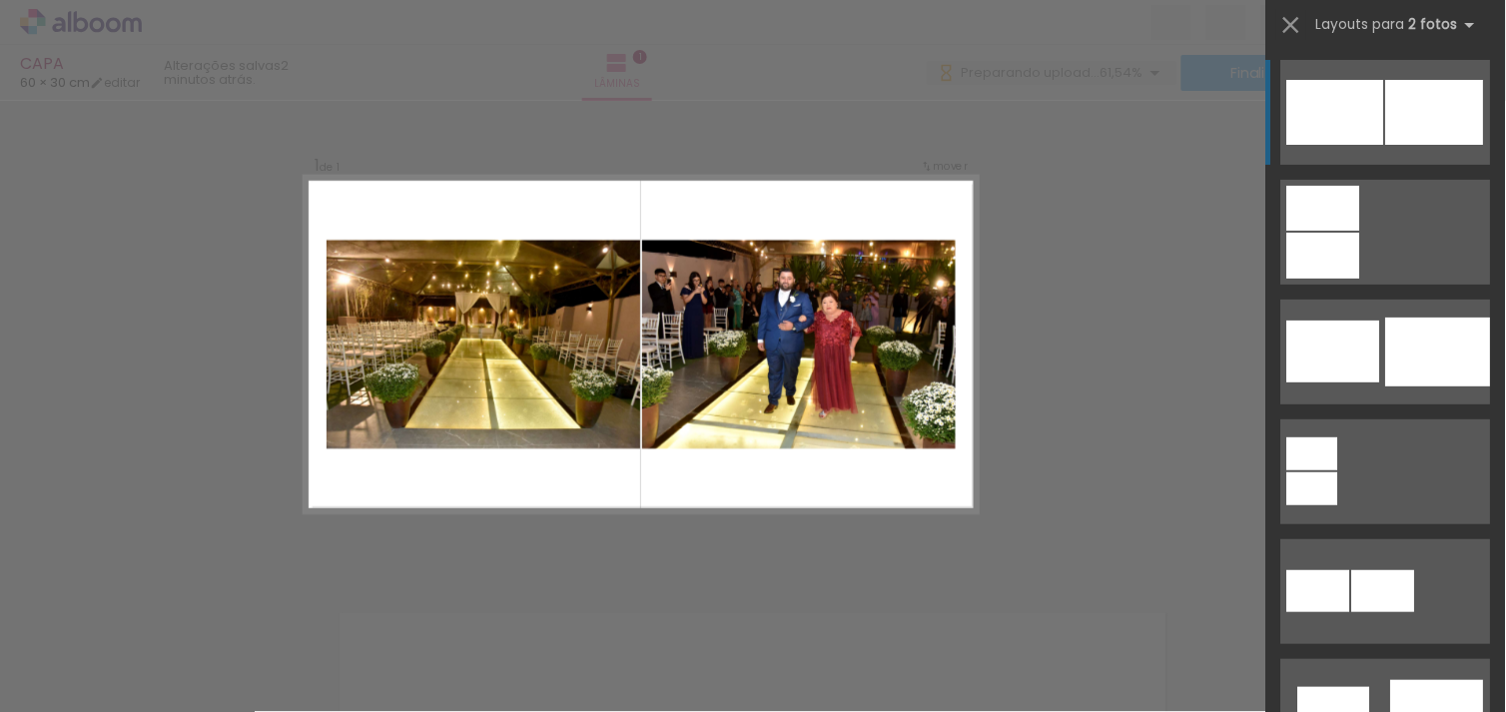
click at [1455, 95] on div at bounding box center [1435, 112] width 98 height 65
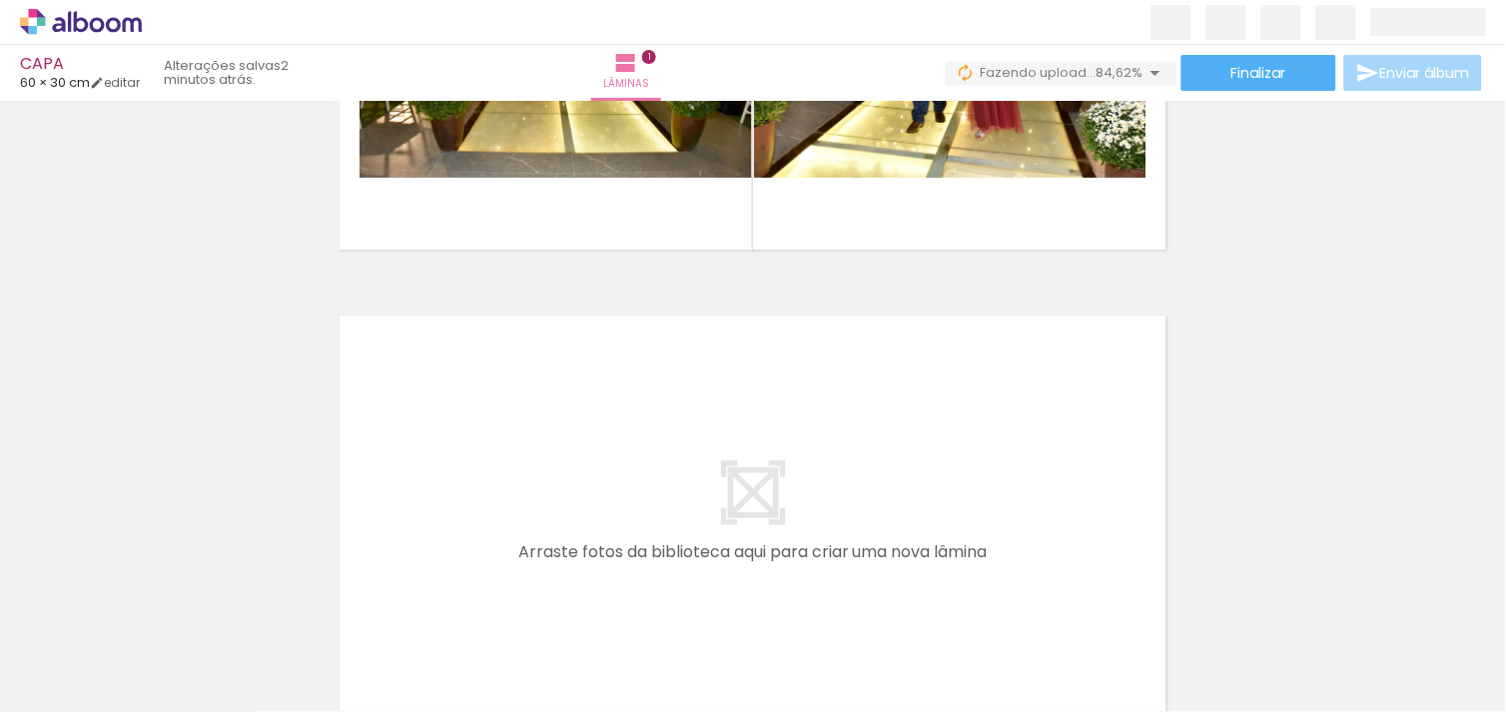
scroll to position [0, 0]
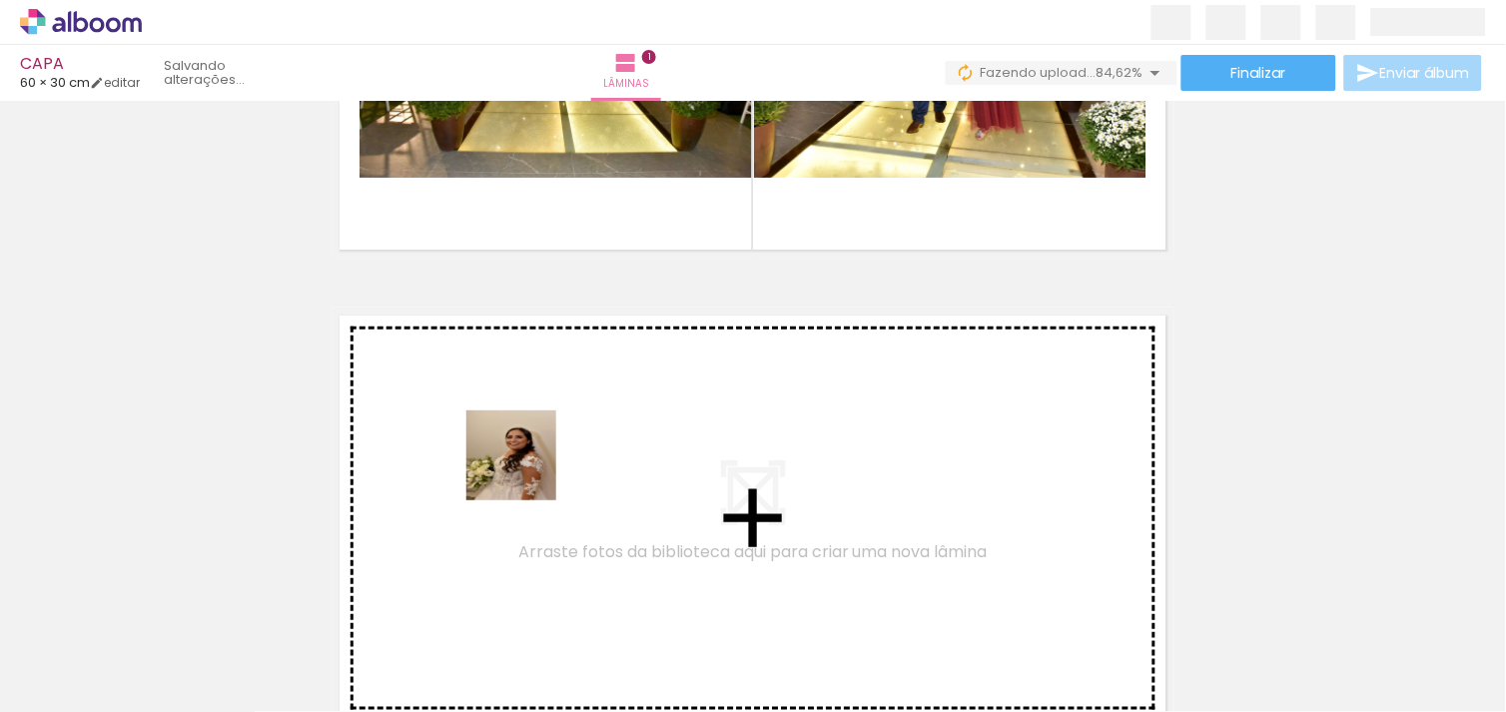
drag, startPoint x: 426, startPoint y: 626, endPoint x: 552, endPoint y: 437, distance: 226.8
click at [552, 437] on quentale-workspace at bounding box center [753, 356] width 1506 height 712
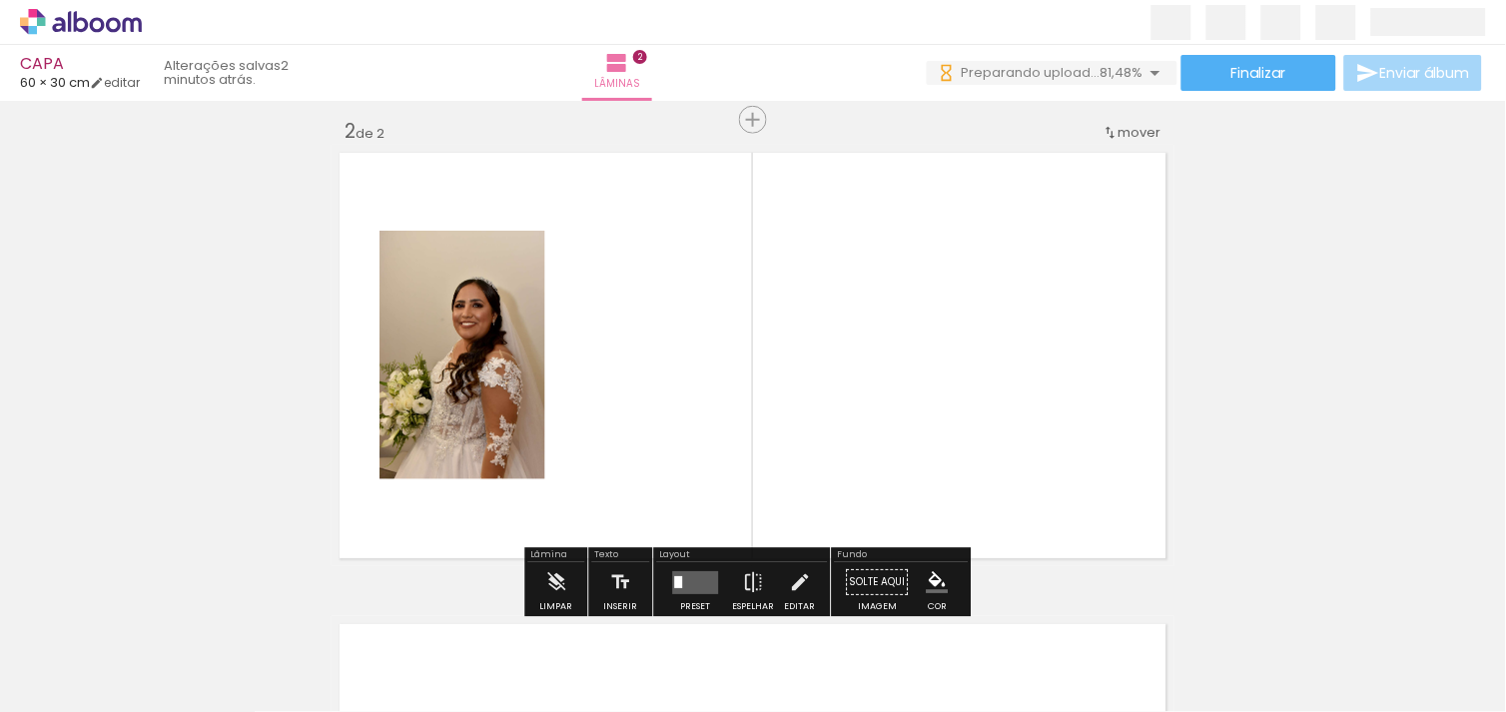
scroll to position [496, 0]
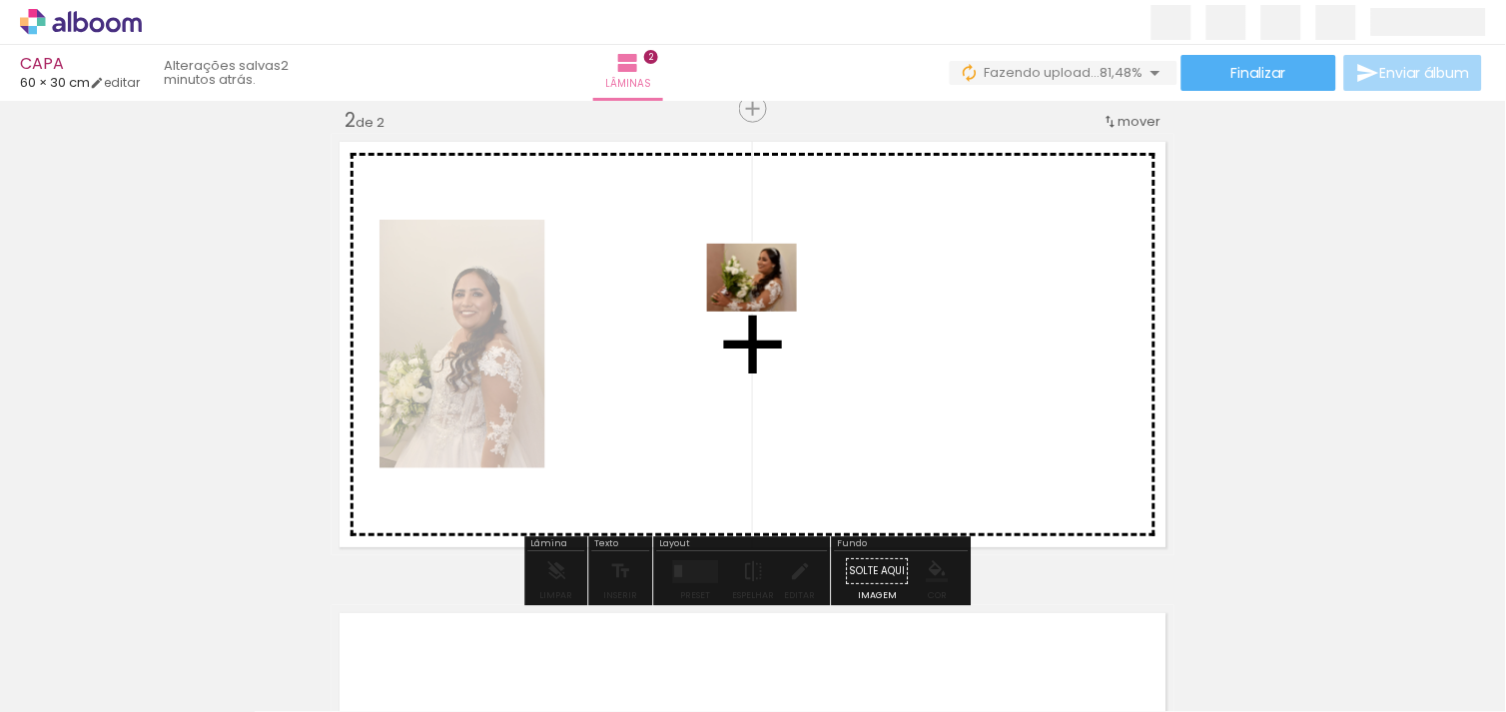
drag, startPoint x: 571, startPoint y: 656, endPoint x: 767, endPoint y: 302, distance: 405.0
click at [767, 302] on quentale-workspace at bounding box center [753, 356] width 1506 height 712
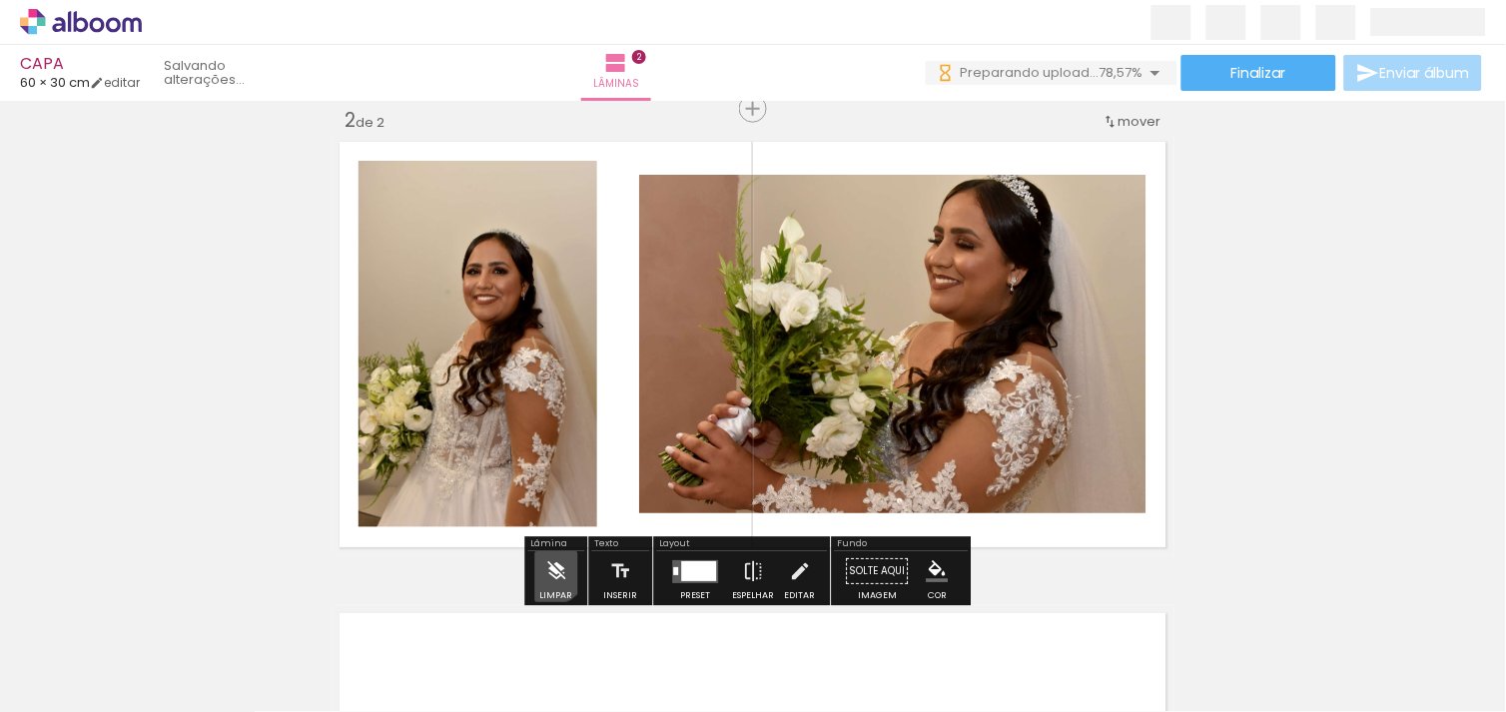
click at [547, 564] on iron-icon at bounding box center [556, 571] width 22 height 40
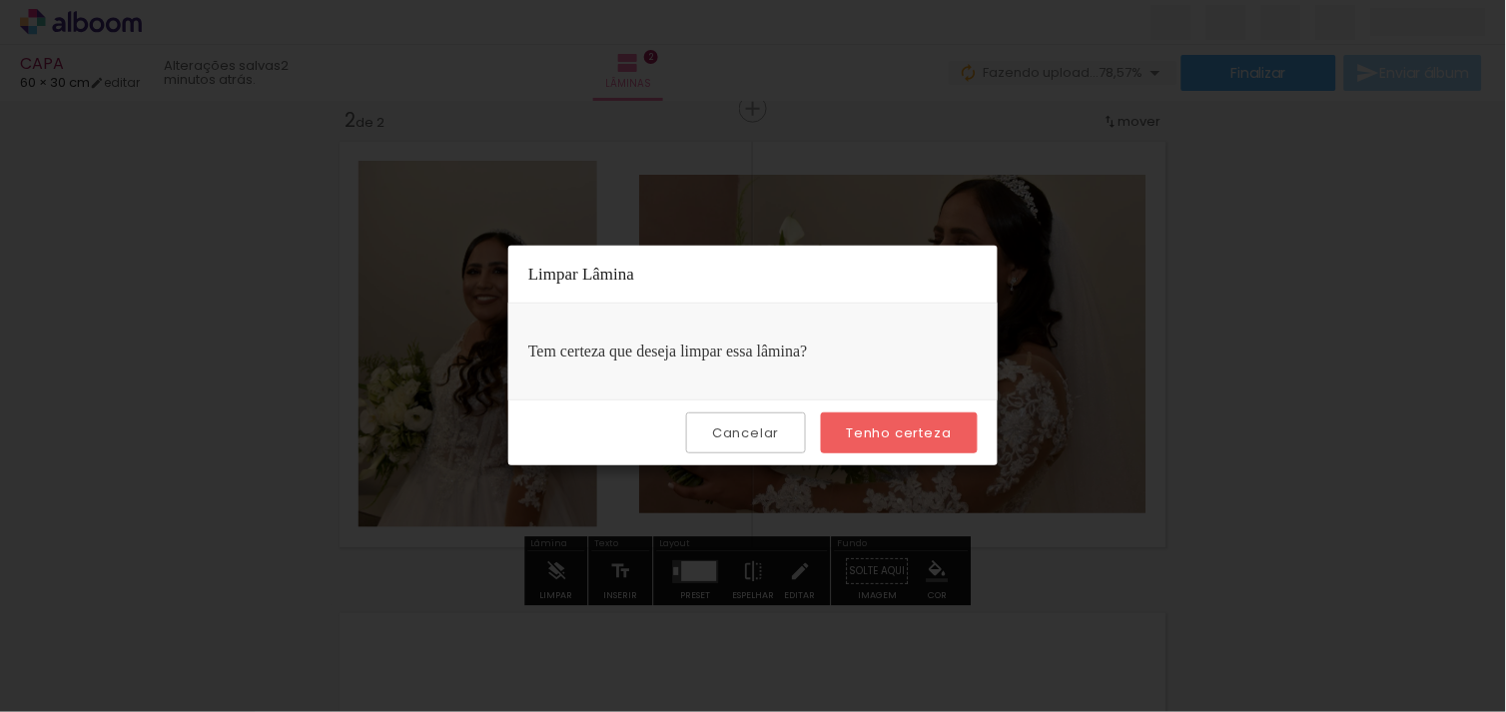
click at [0, 0] on slot "Tenho certeza" at bounding box center [0, 0] width 0 height 0
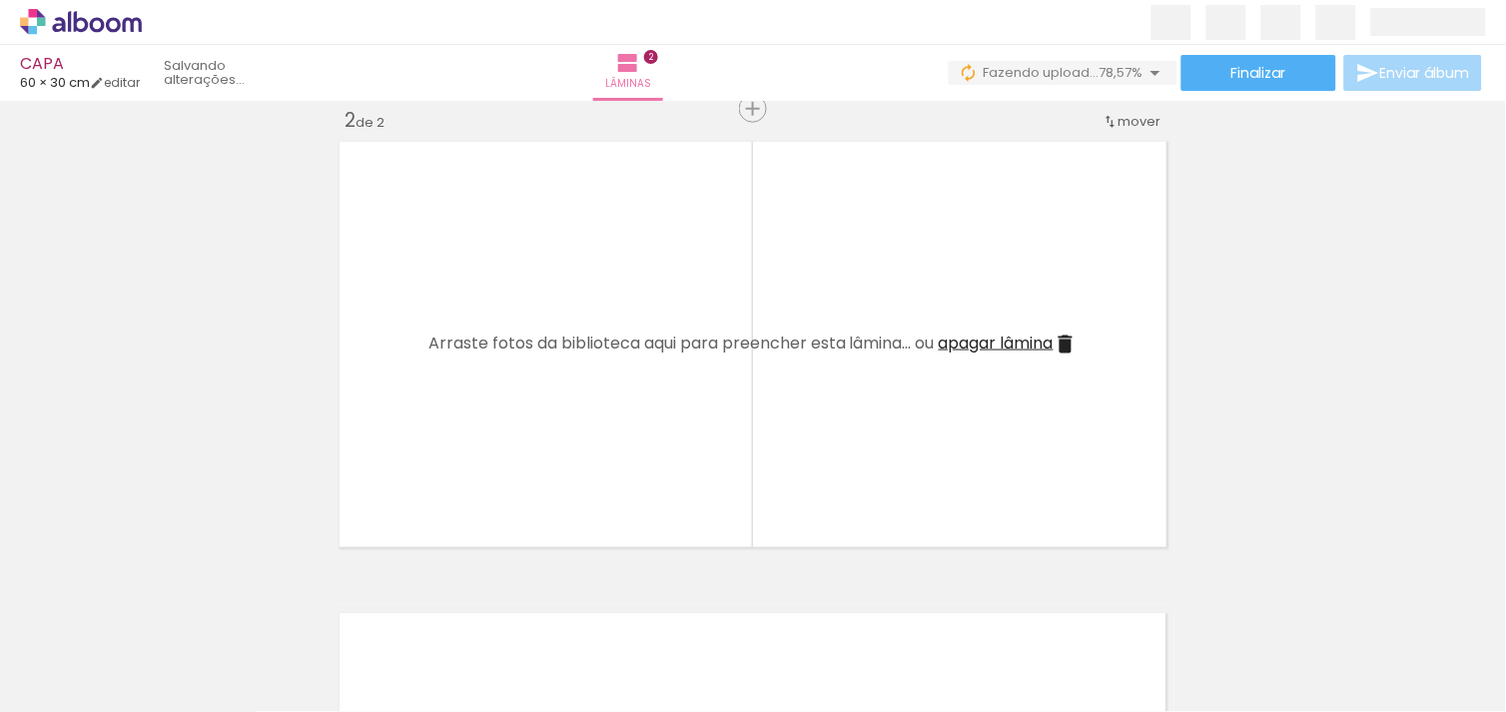
scroll to position [0, 0]
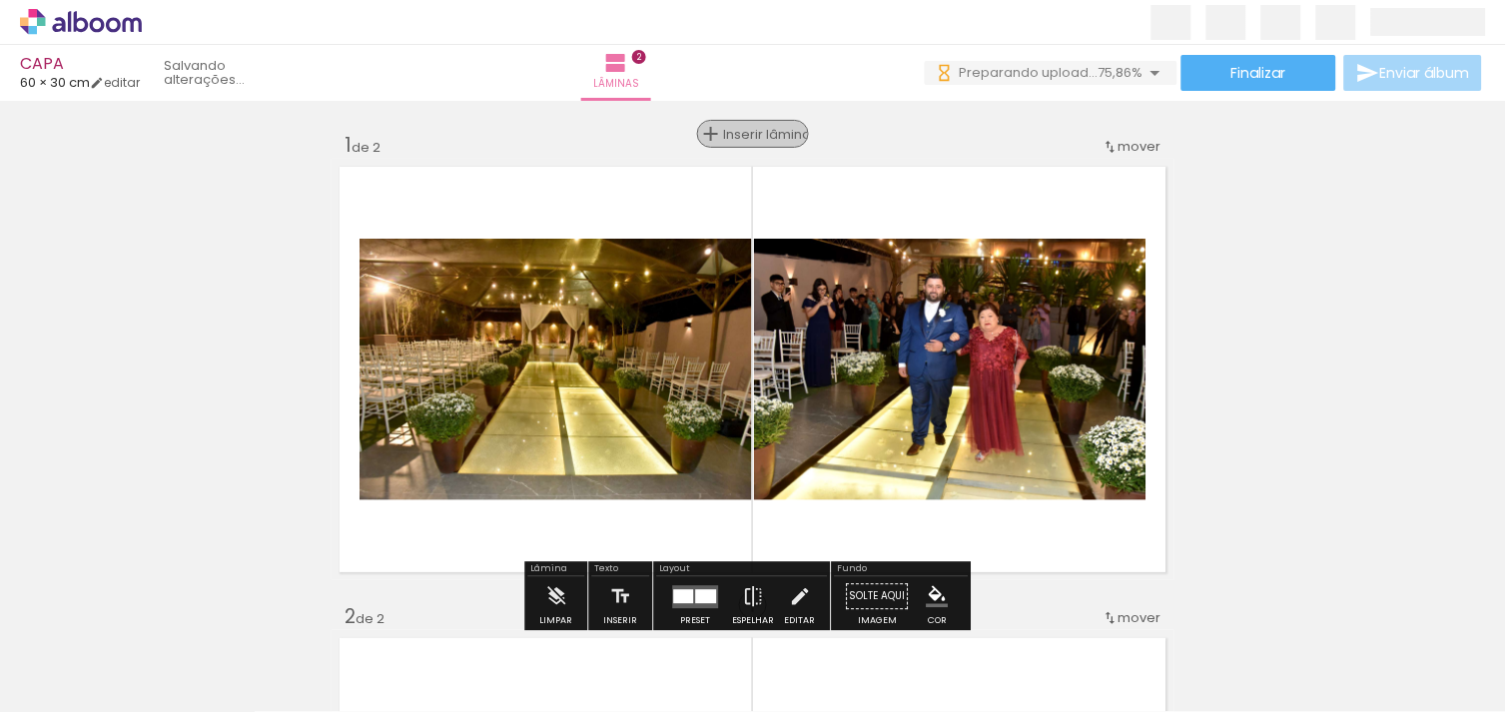
click at [741, 134] on span "Inserir lâmina" at bounding box center [762, 134] width 78 height 13
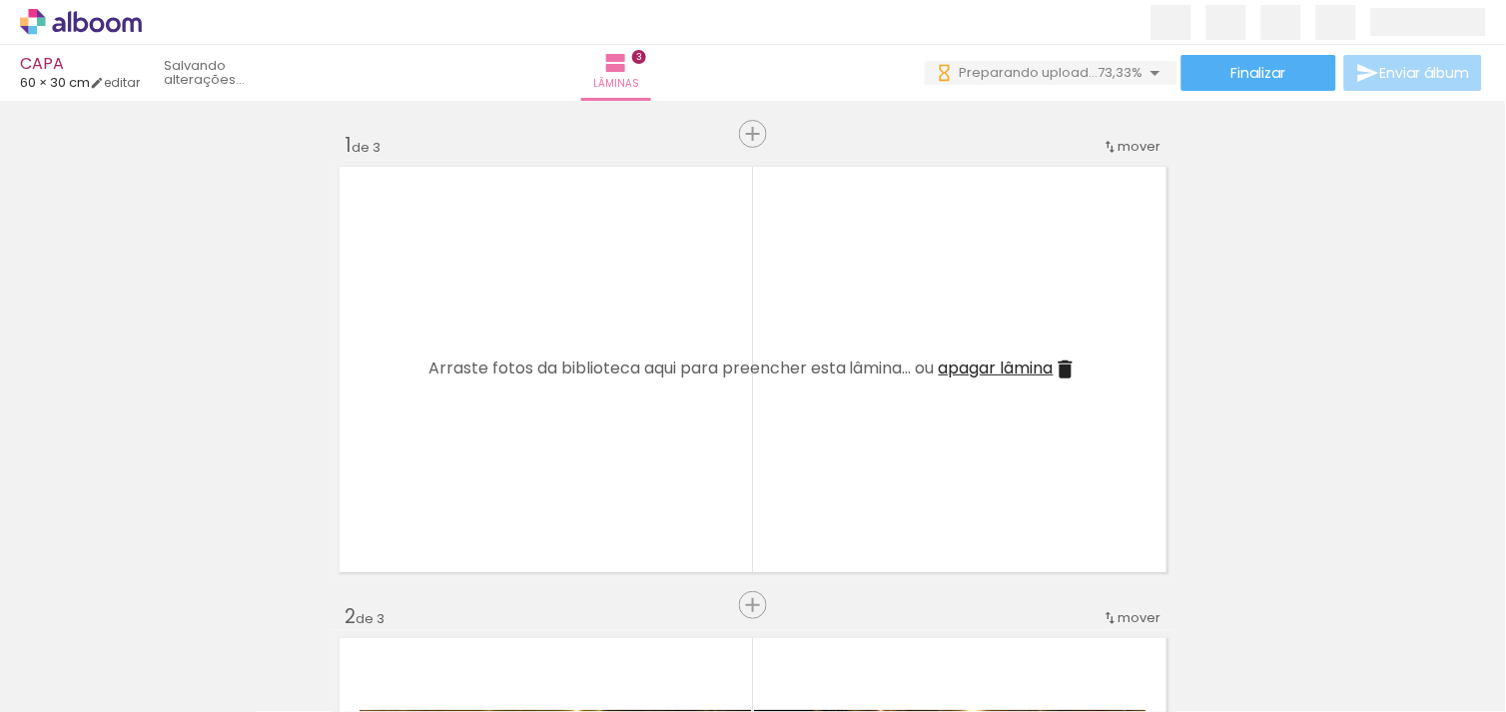
click at [451, 675] on div at bounding box center [423, 644] width 66 height 99
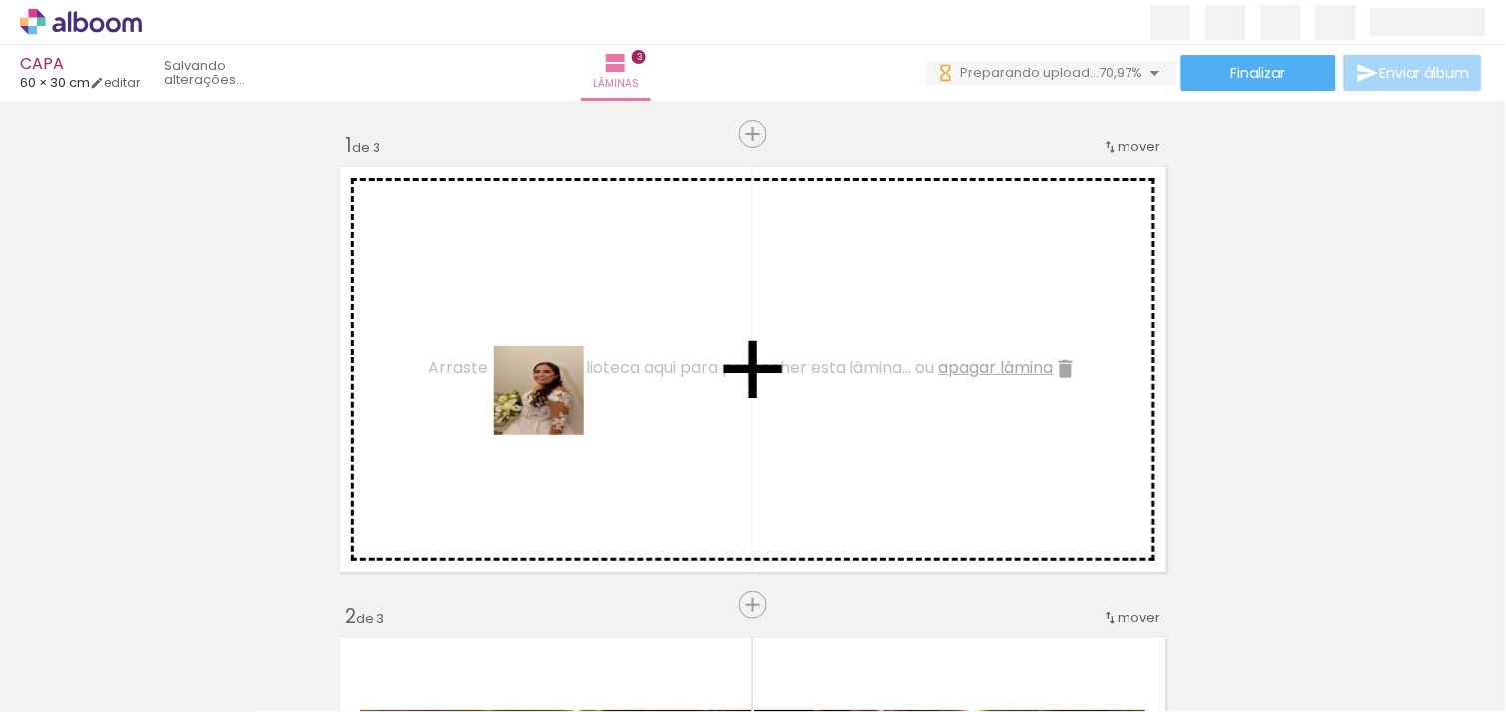
drag, startPoint x: 452, startPoint y: 652, endPoint x: 600, endPoint y: 350, distance: 336.8
click at [600, 350] on quentale-workspace at bounding box center [753, 356] width 1506 height 712
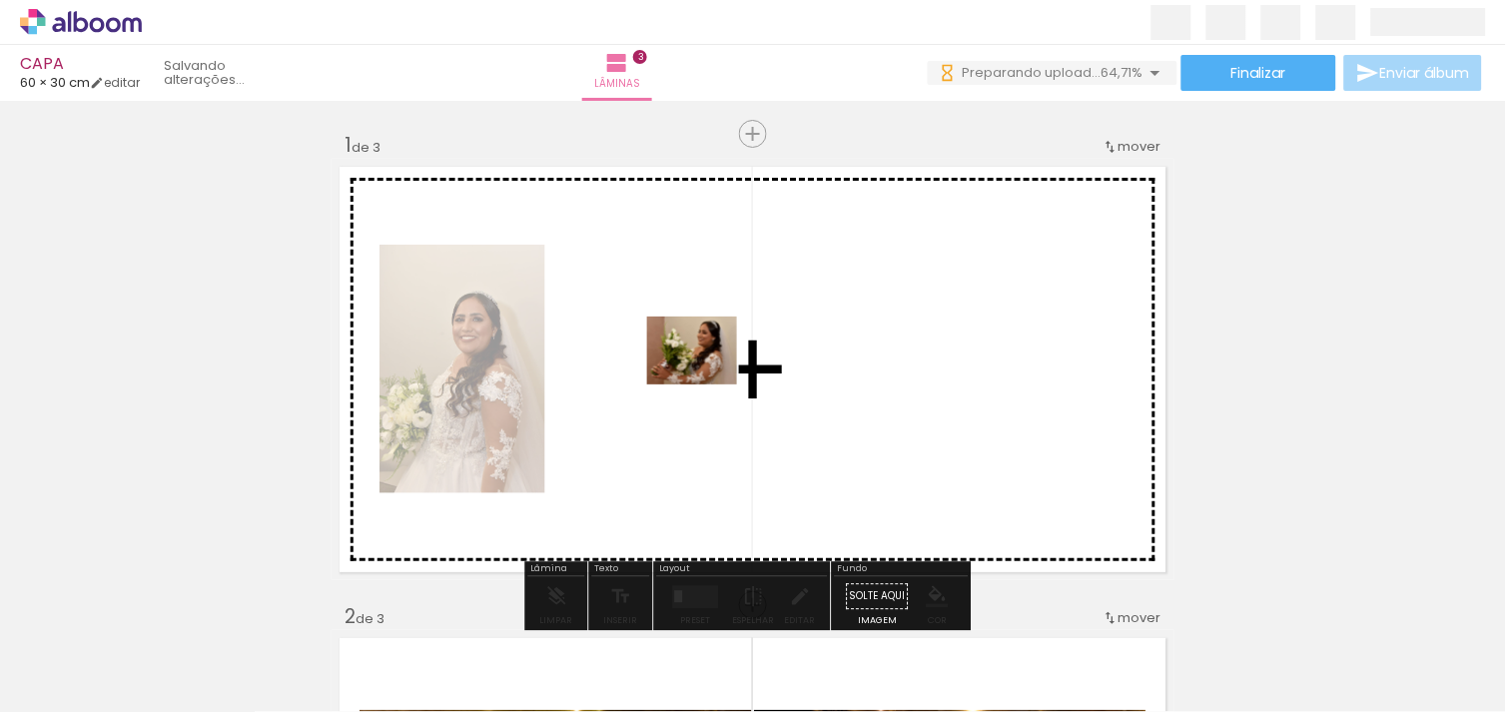
drag, startPoint x: 546, startPoint y: 623, endPoint x: 721, endPoint y: 362, distance: 314.7
click at [721, 362] on quentale-workspace at bounding box center [753, 356] width 1506 height 712
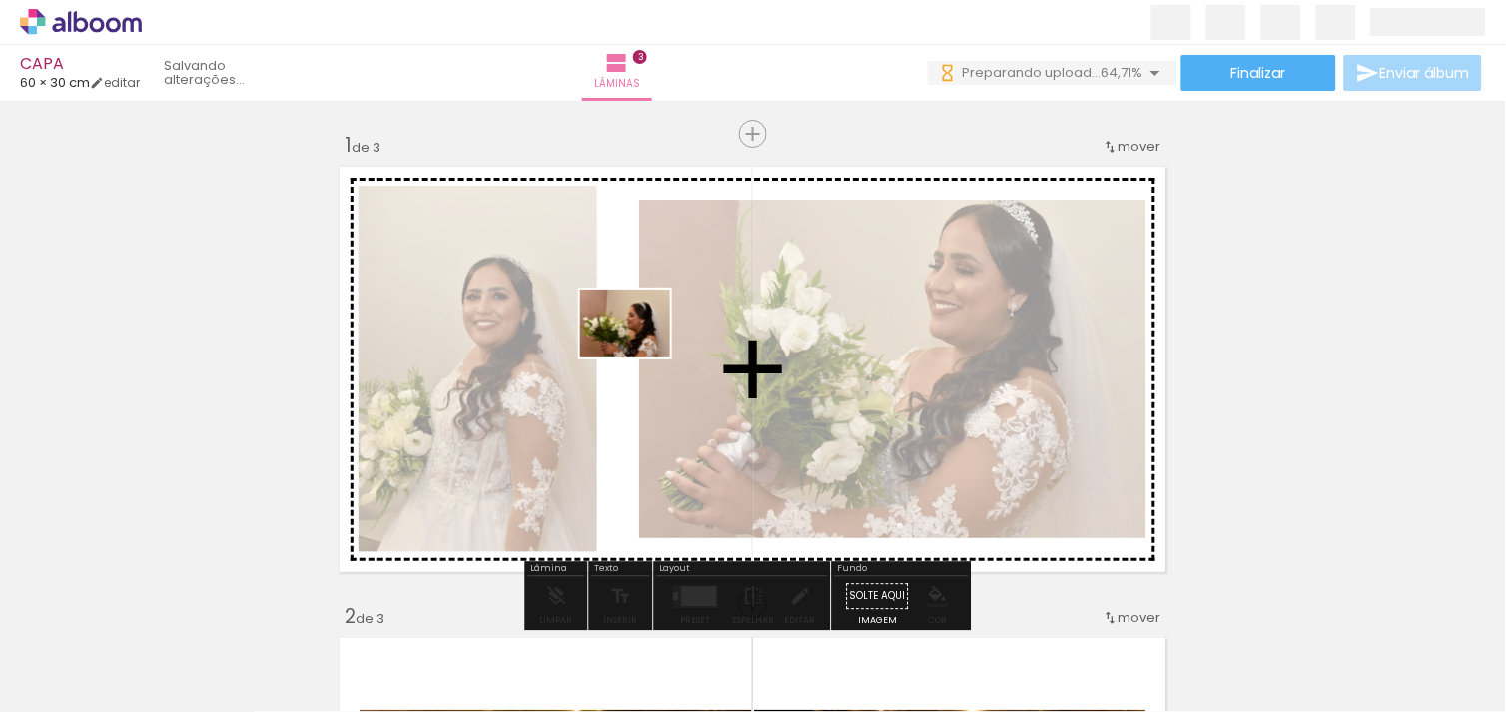
drag, startPoint x: 647, startPoint y: 665, endPoint x: 640, endPoint y: 350, distance: 315.7
click at [640, 350] on quentale-workspace at bounding box center [753, 356] width 1506 height 712
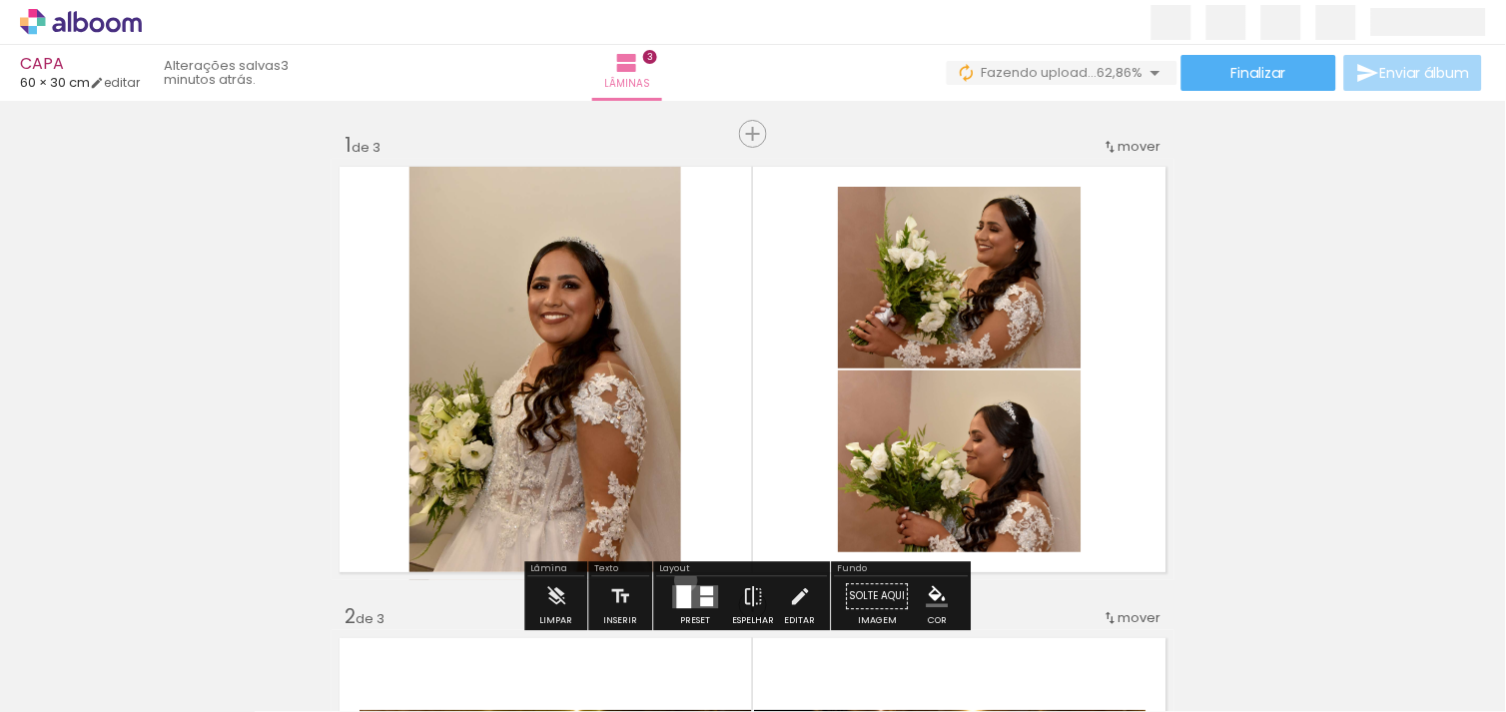
click at [681, 580] on div at bounding box center [696, 596] width 54 height 40
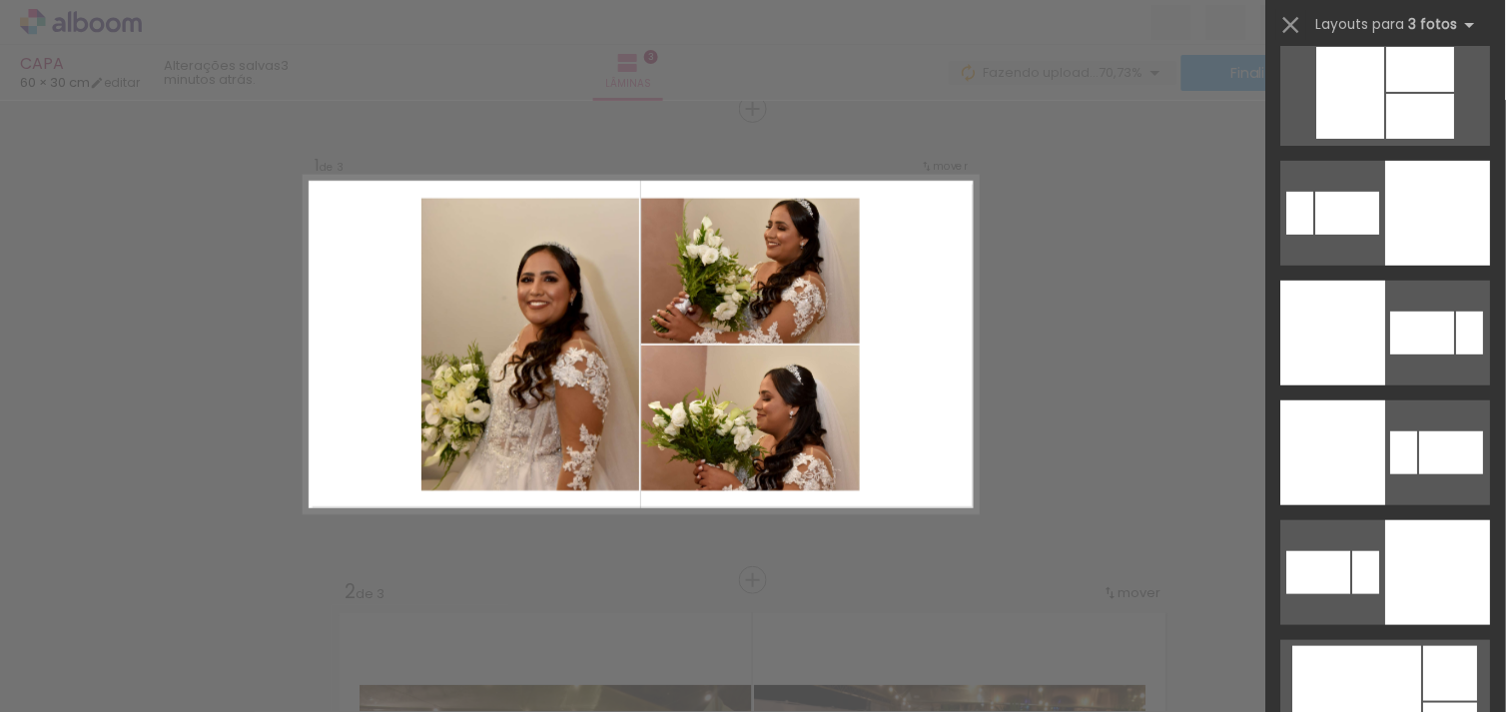
scroll to position [2912, 0]
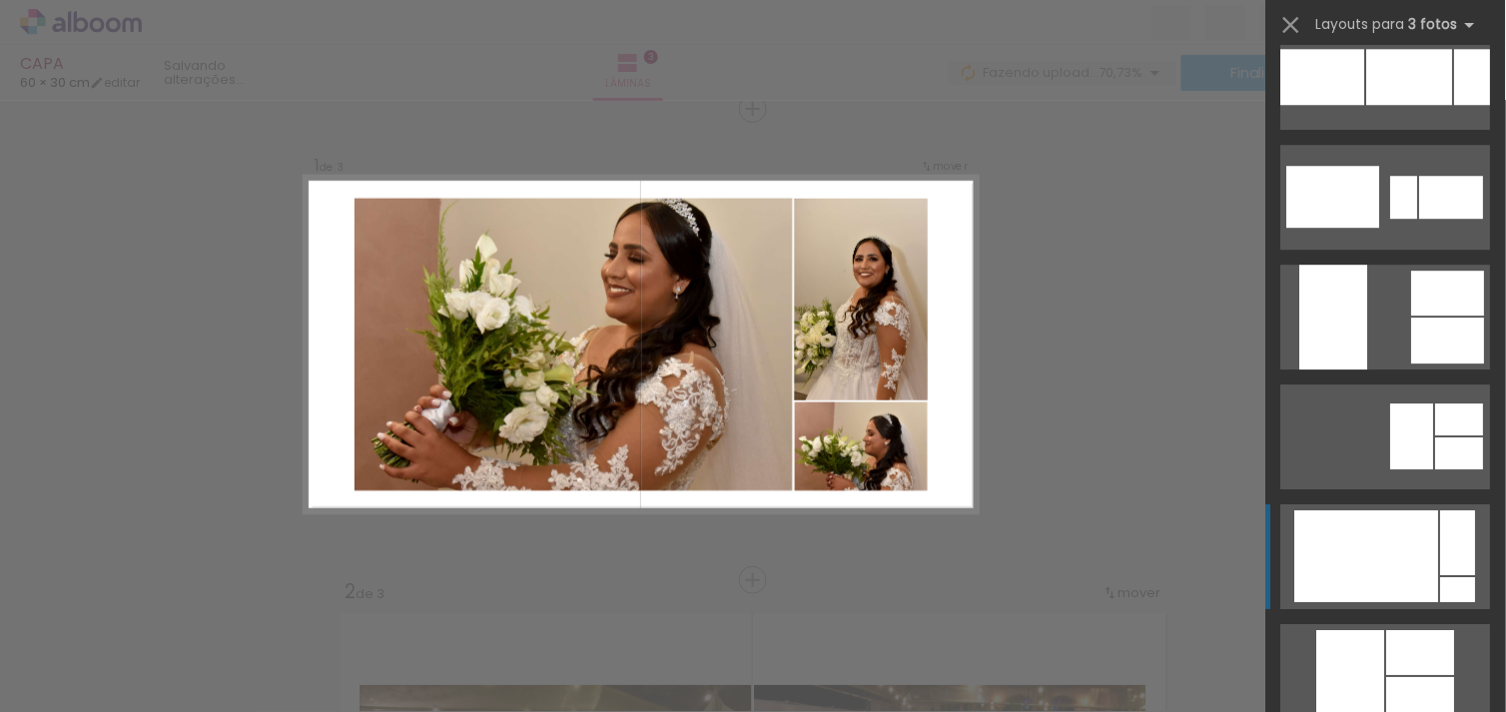
click at [1396, 535] on div at bounding box center [1367, 556] width 144 height 92
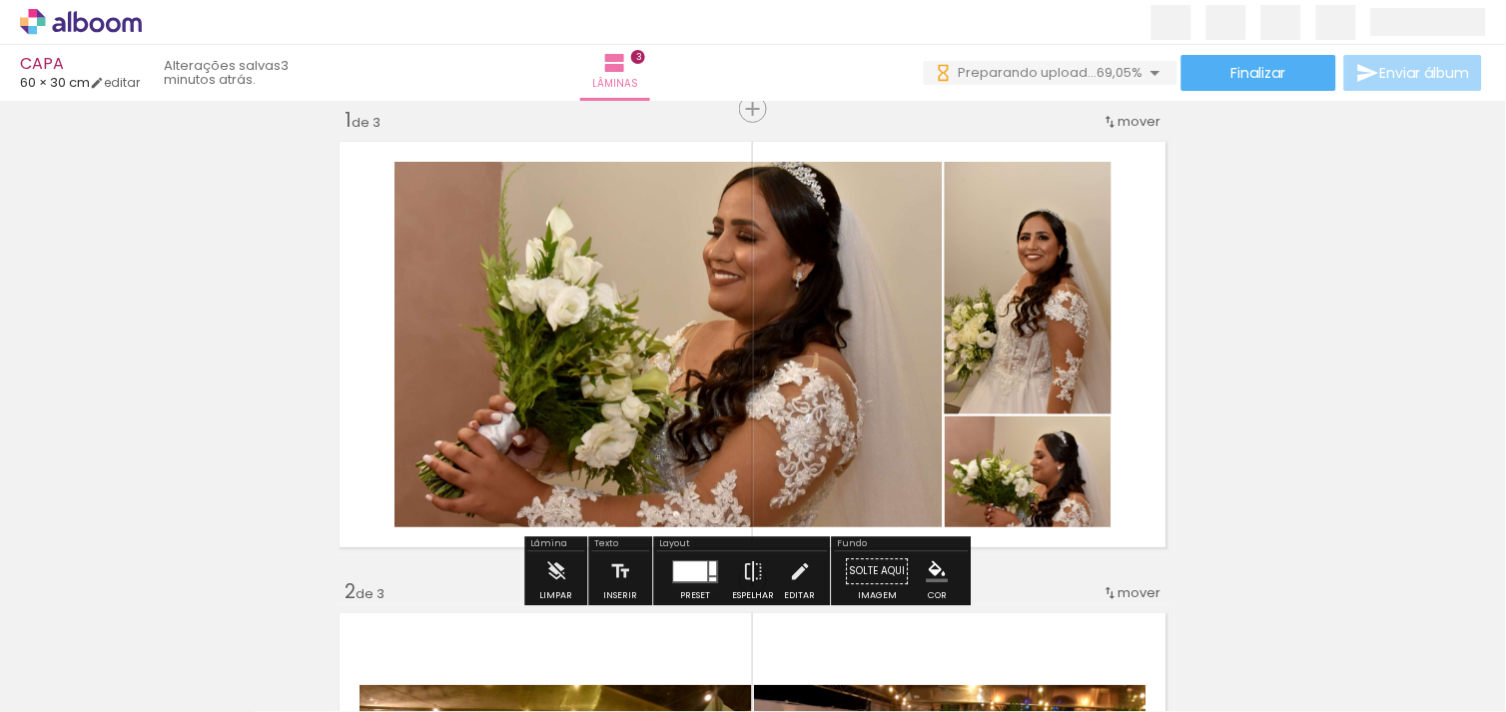
scroll to position [0, 0]
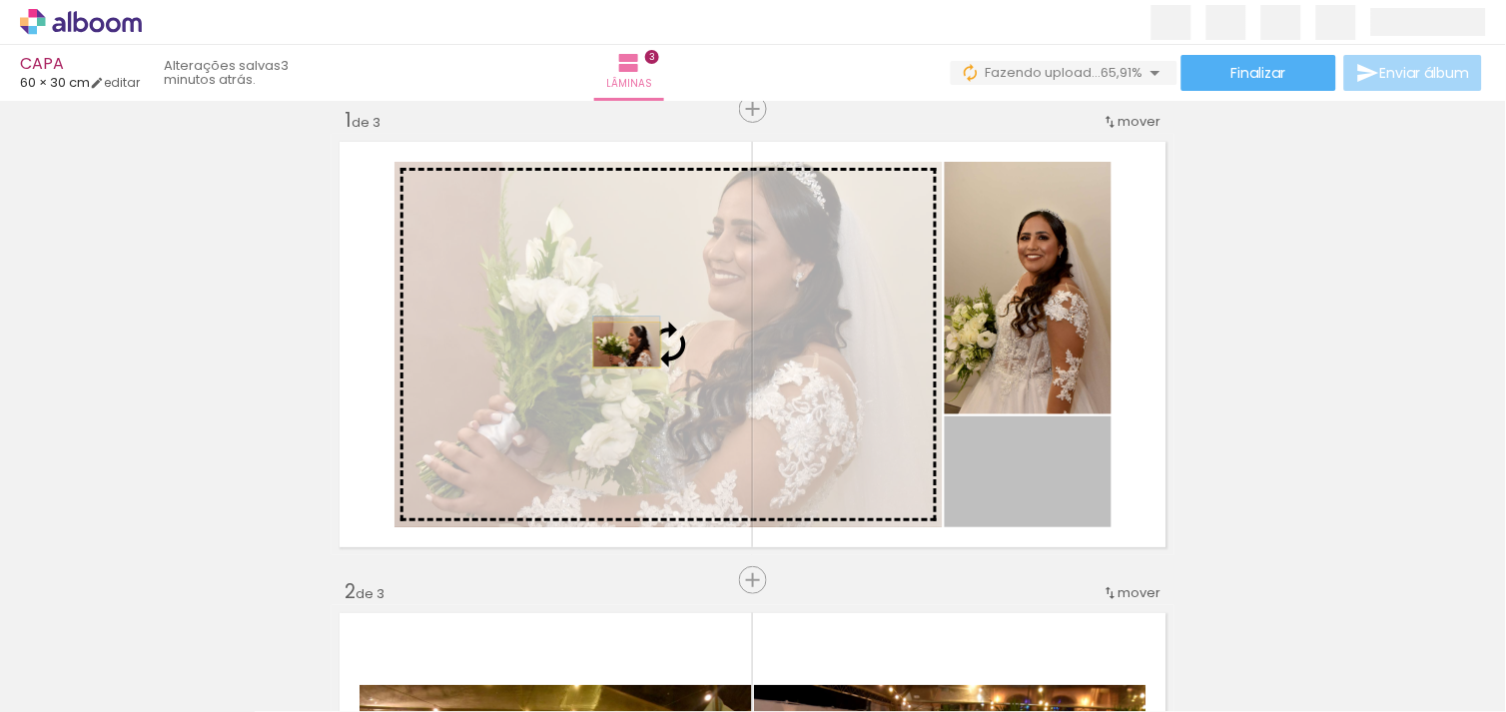
drag, startPoint x: 1047, startPoint y: 500, endPoint x: 619, endPoint y: 345, distance: 454.9
click at [0, 0] on slot at bounding box center [0, 0] width 0 height 0
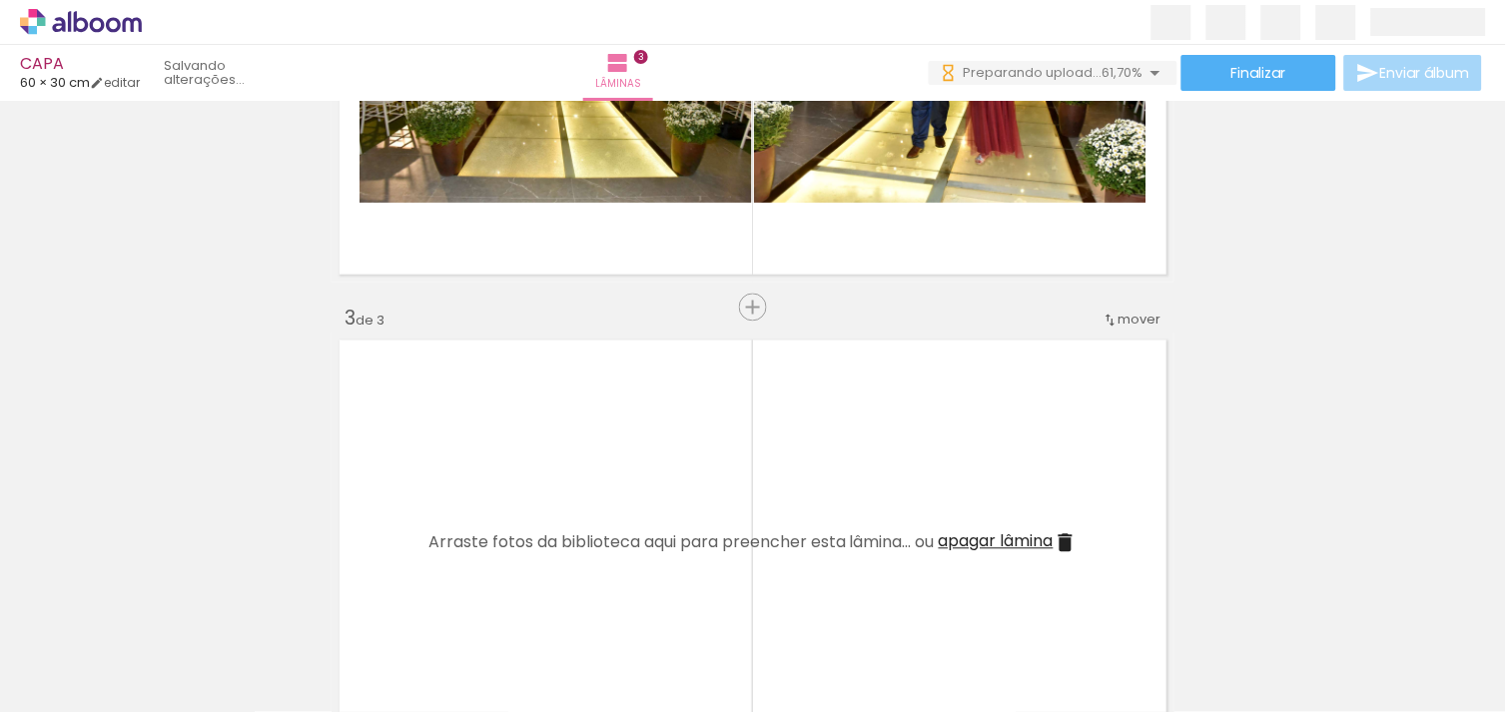
scroll to position [777, 0]
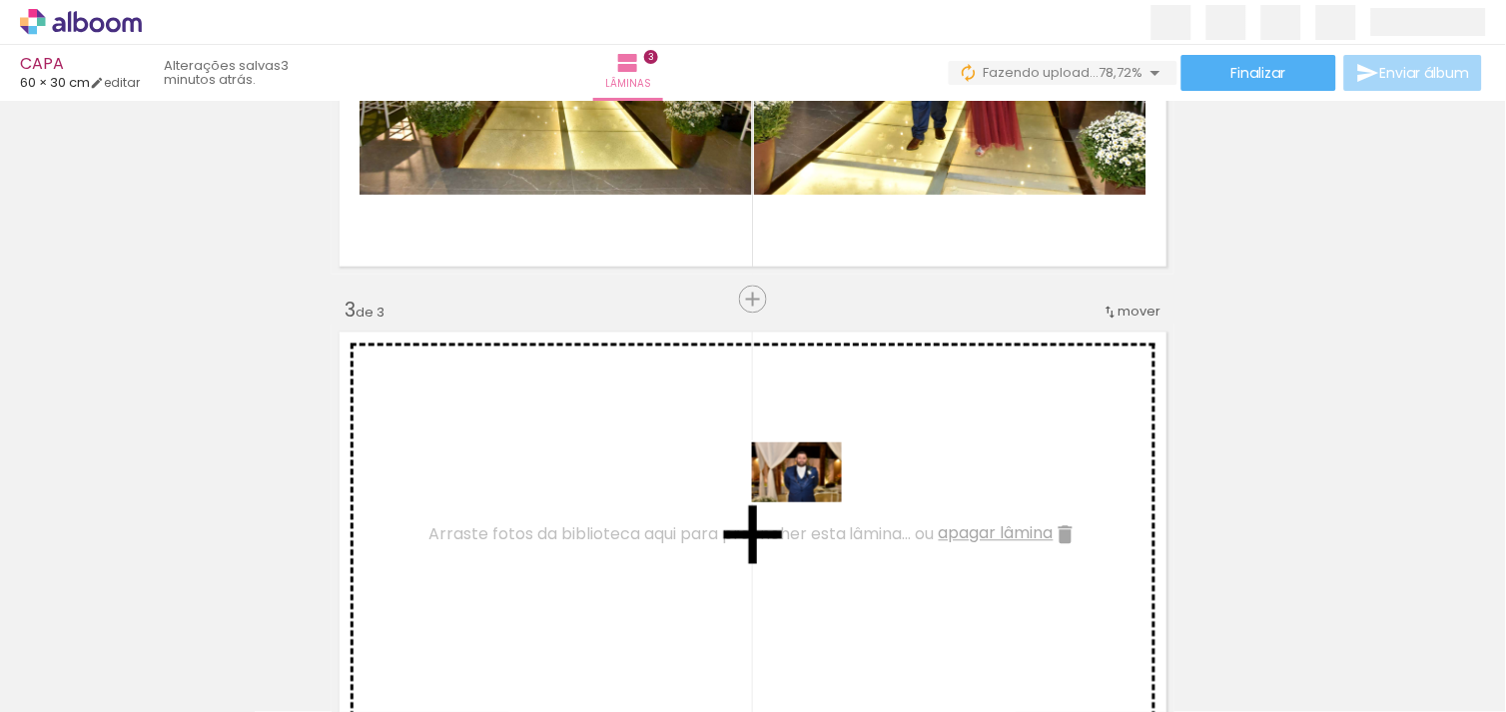
drag, startPoint x: 1131, startPoint y: 635, endPoint x: 925, endPoint y: 527, distance: 233.2
click at [803, 501] on quentale-workspace at bounding box center [753, 356] width 1506 height 712
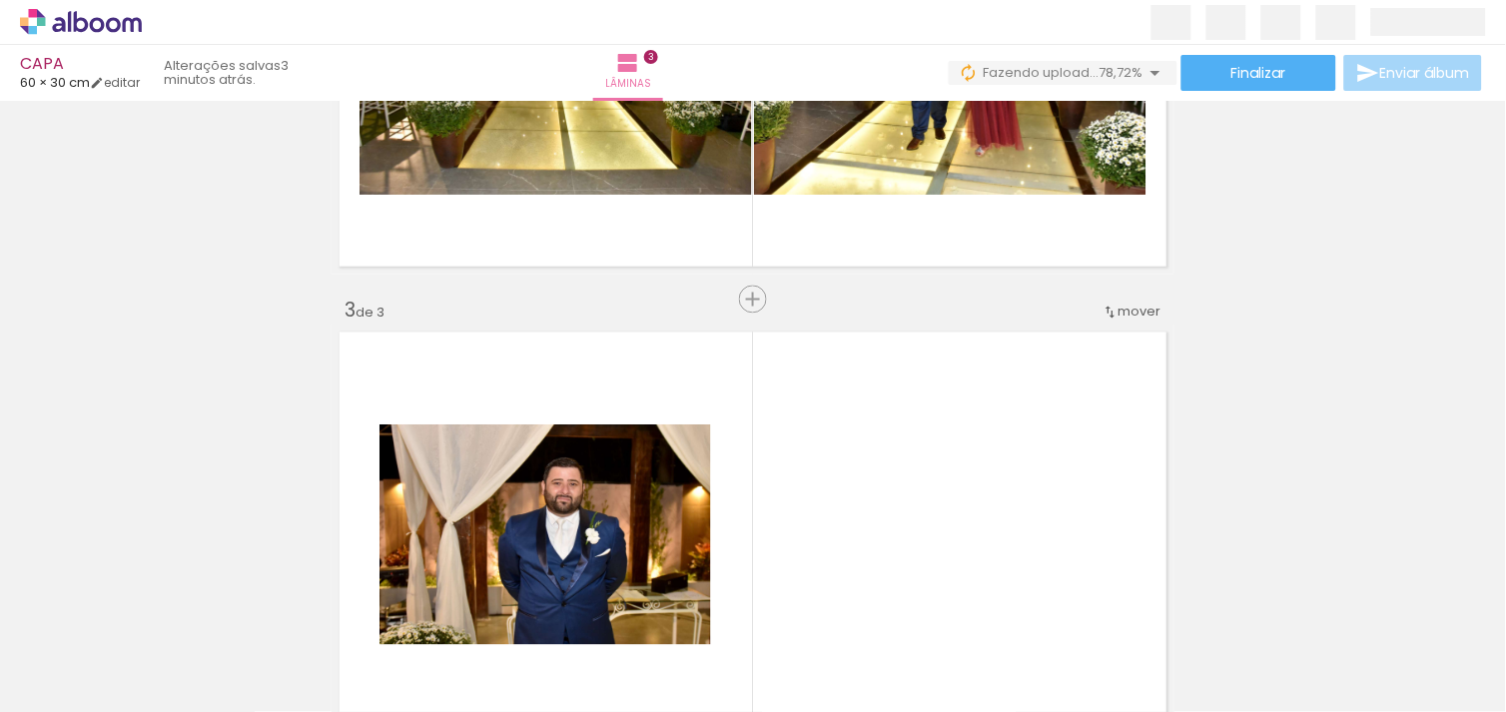
scroll to position [0, 0]
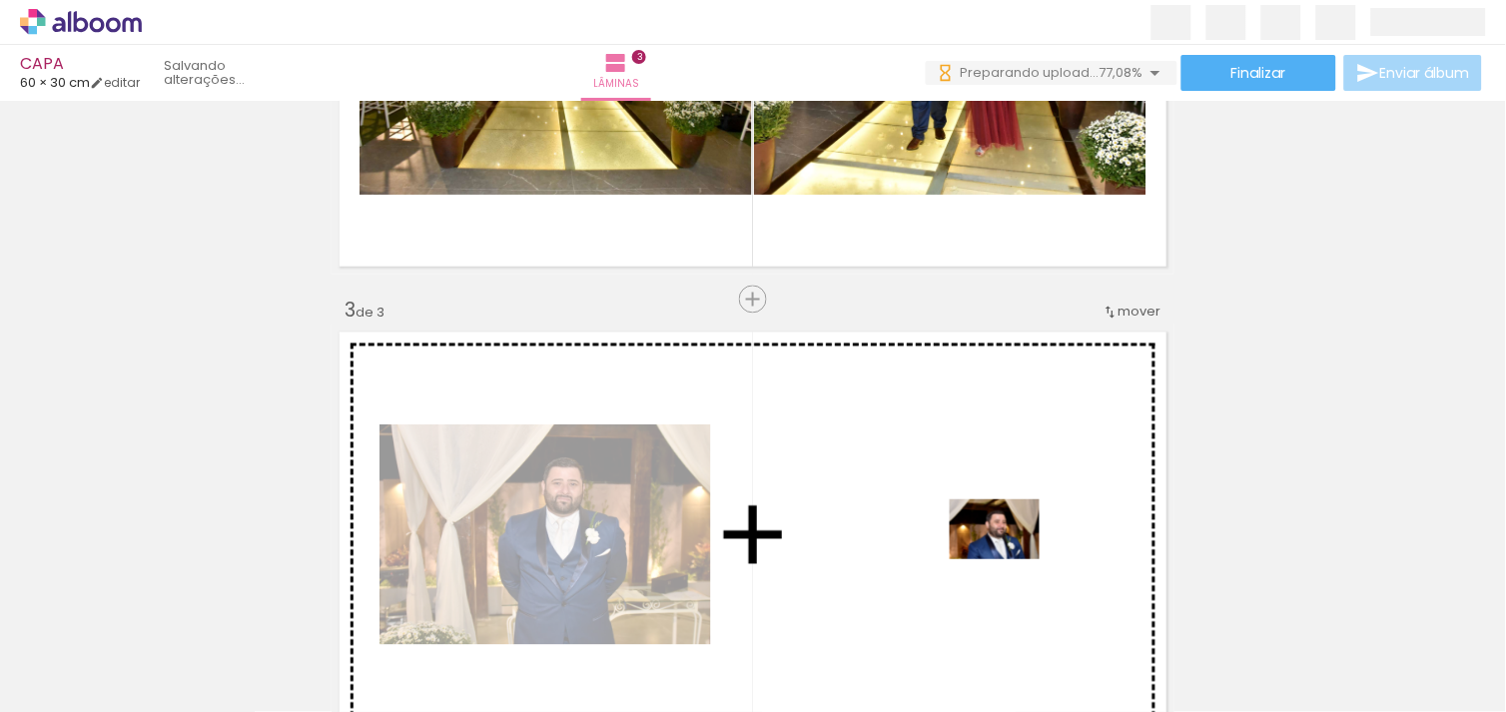
drag, startPoint x: 1220, startPoint y: 652, endPoint x: 1007, endPoint y: 556, distance: 234.2
click at [1007, 556] on quentale-workspace at bounding box center [753, 356] width 1506 height 712
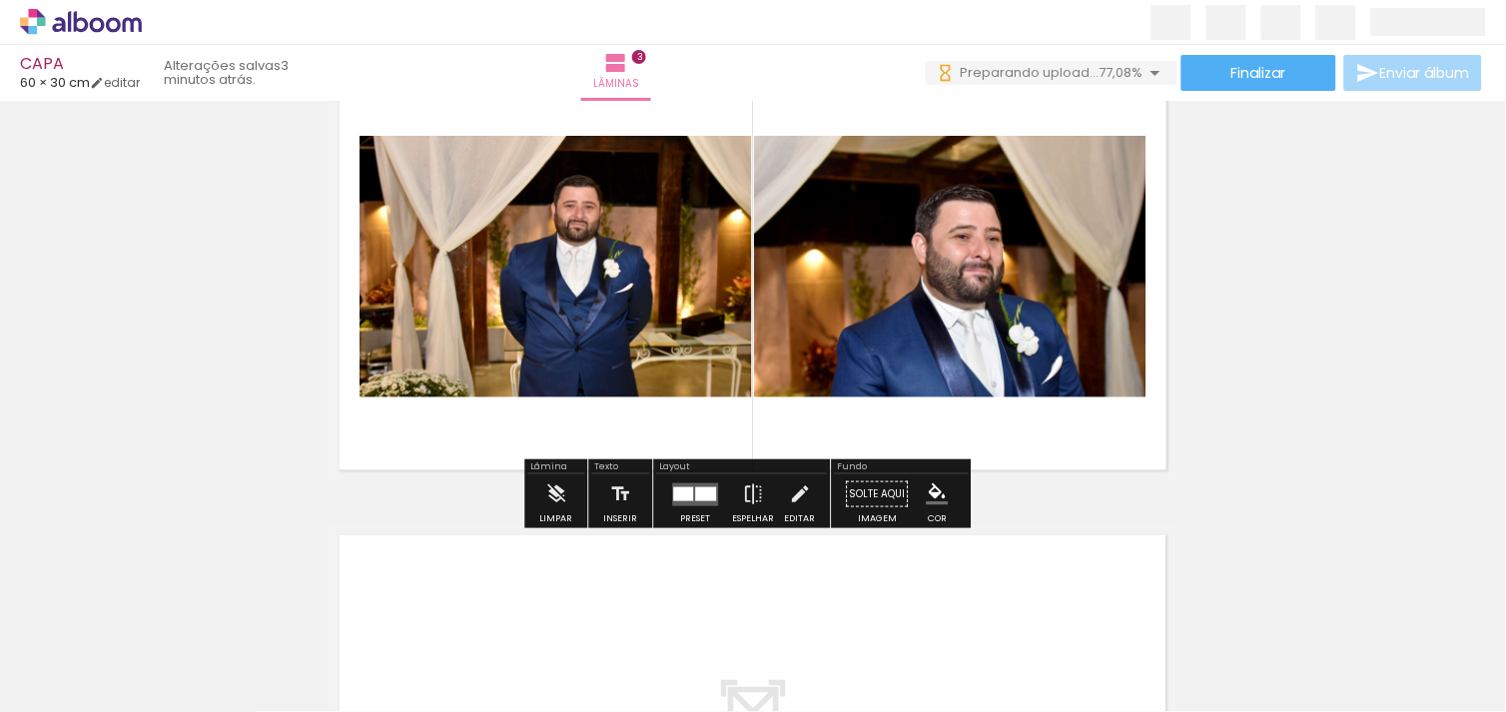
scroll to position [1067, 0]
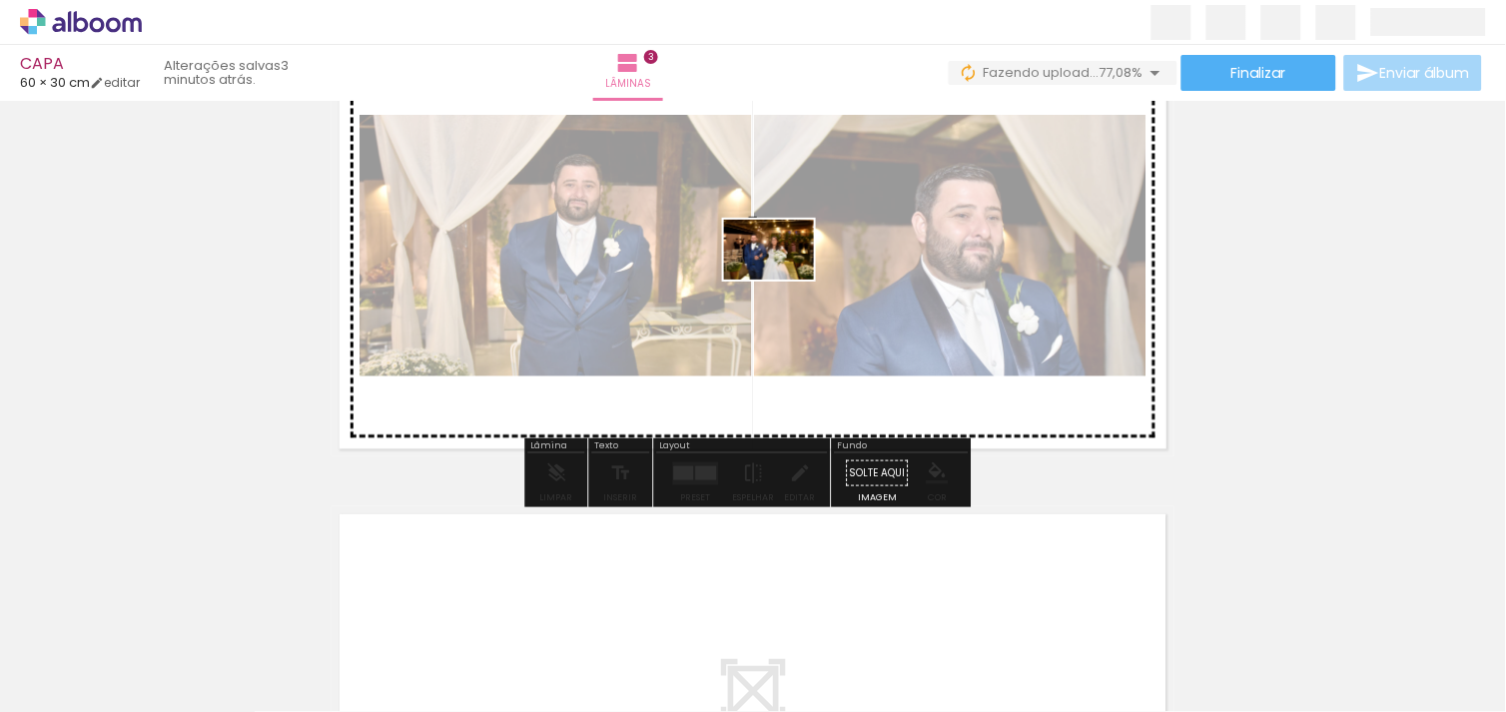
drag, startPoint x: 1323, startPoint y: 653, endPoint x: 782, endPoint y: 275, distance: 660.5
click at [782, 275] on quentale-workspace at bounding box center [753, 356] width 1506 height 712
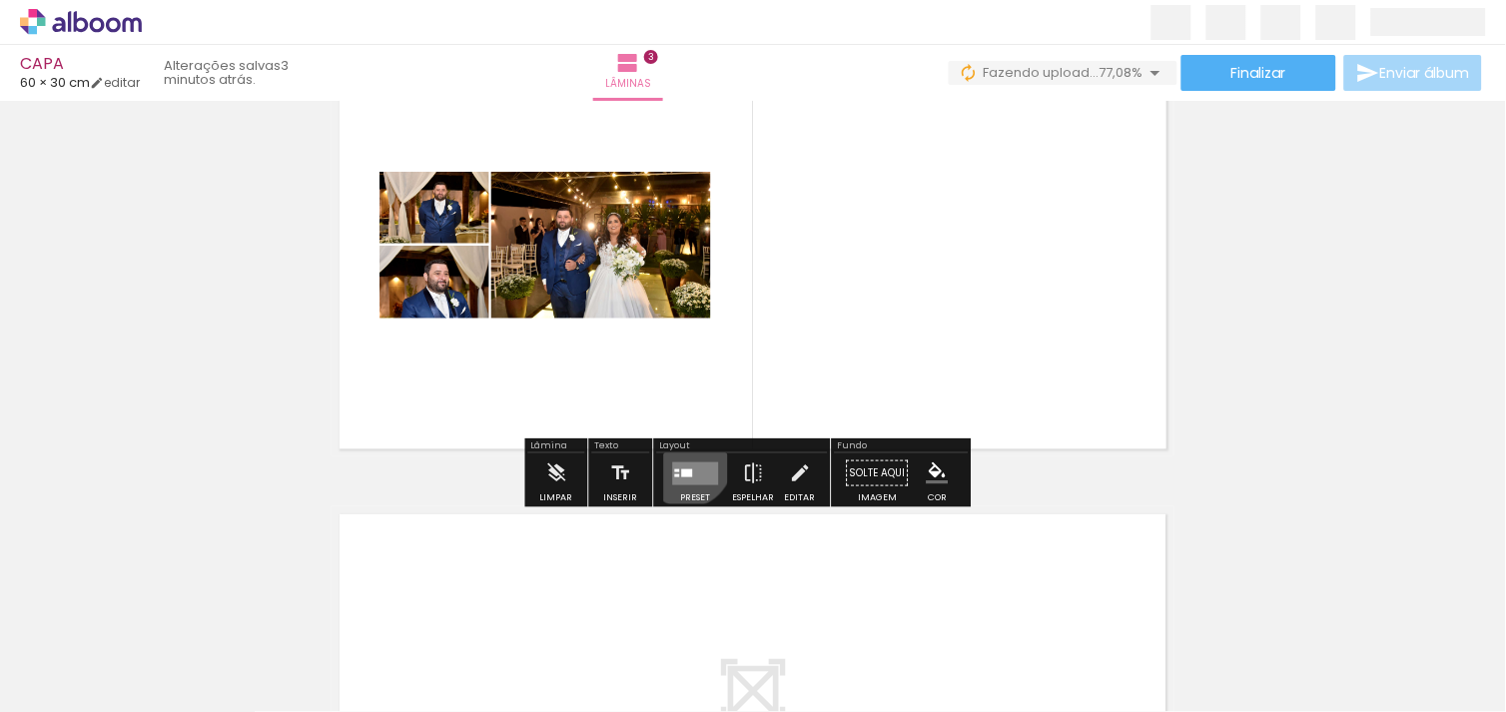
click at [682, 461] on quentale-layouter at bounding box center [696, 472] width 46 height 23
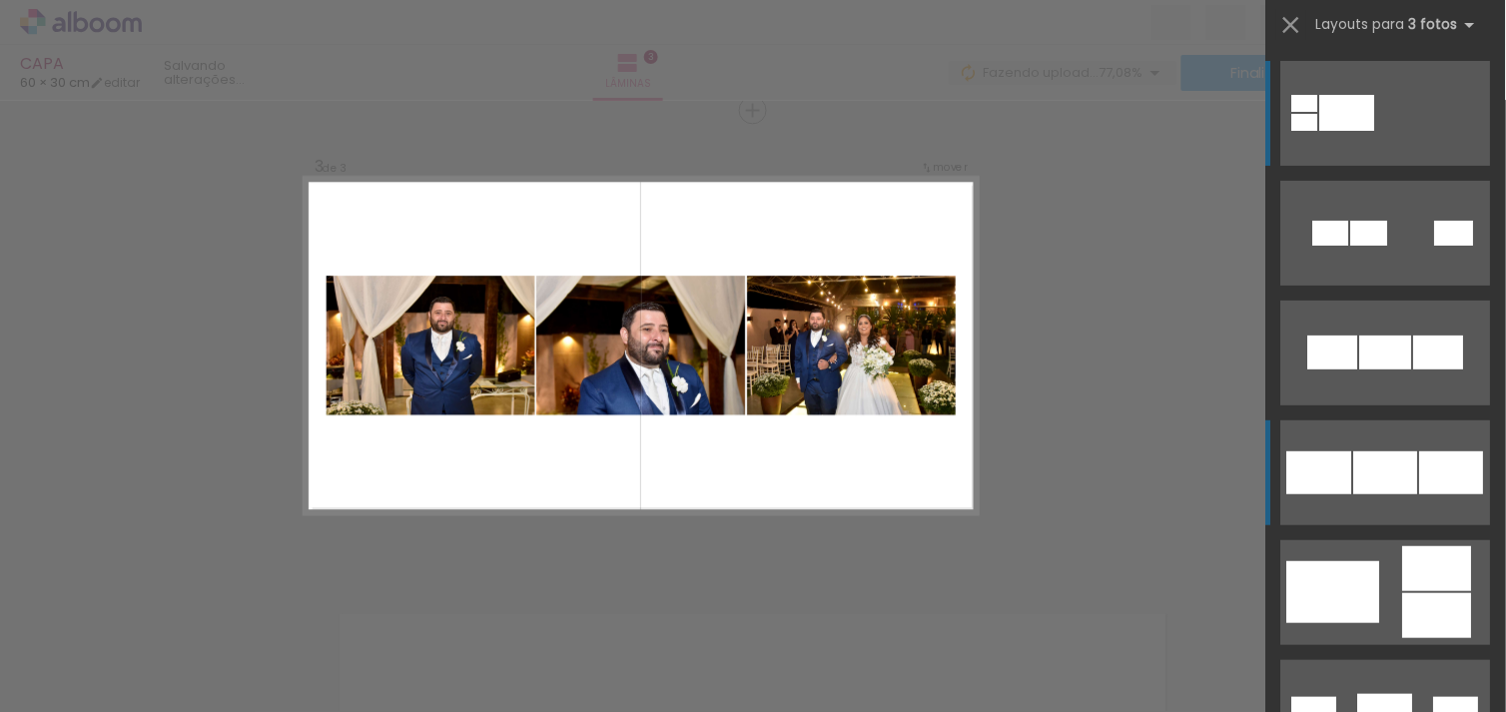
scroll to position [0, 0]
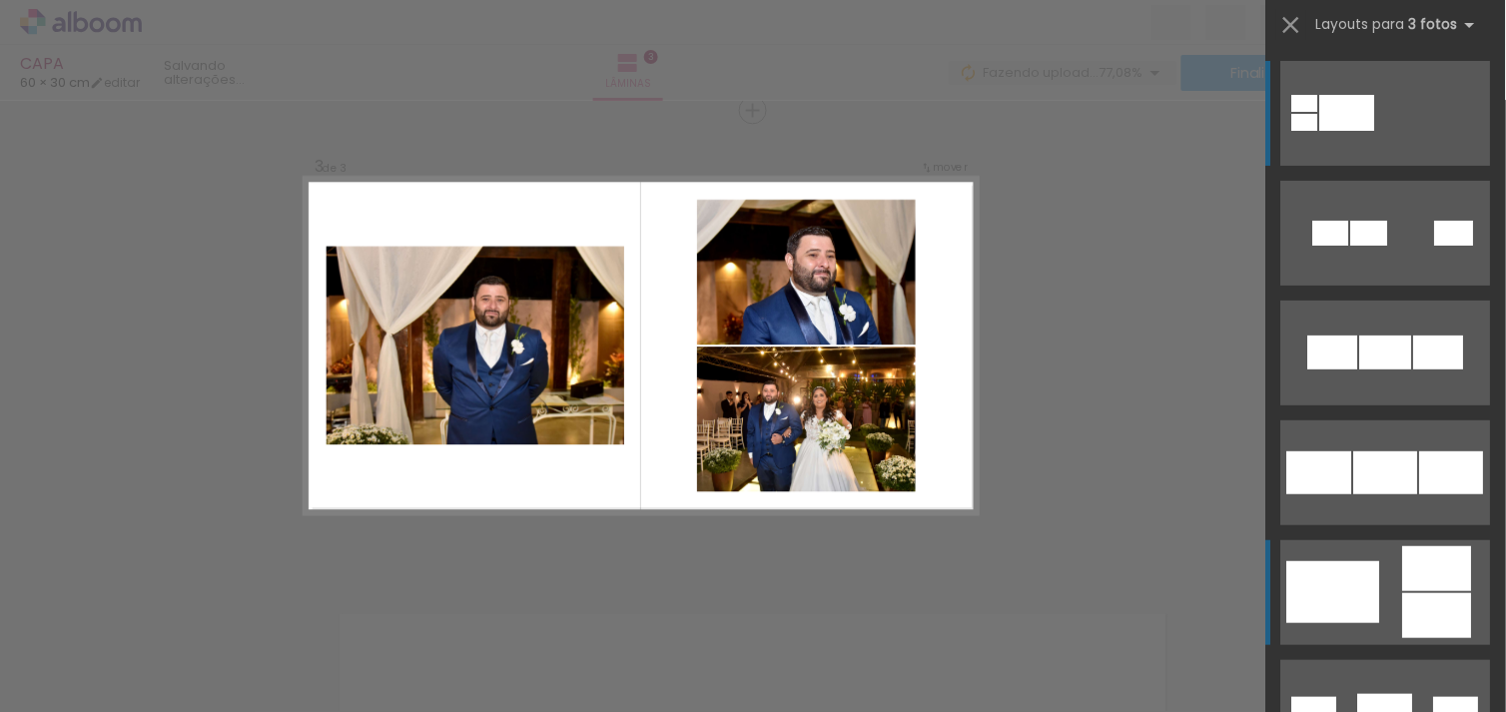
click at [1403, 603] on div at bounding box center [1437, 615] width 69 height 45
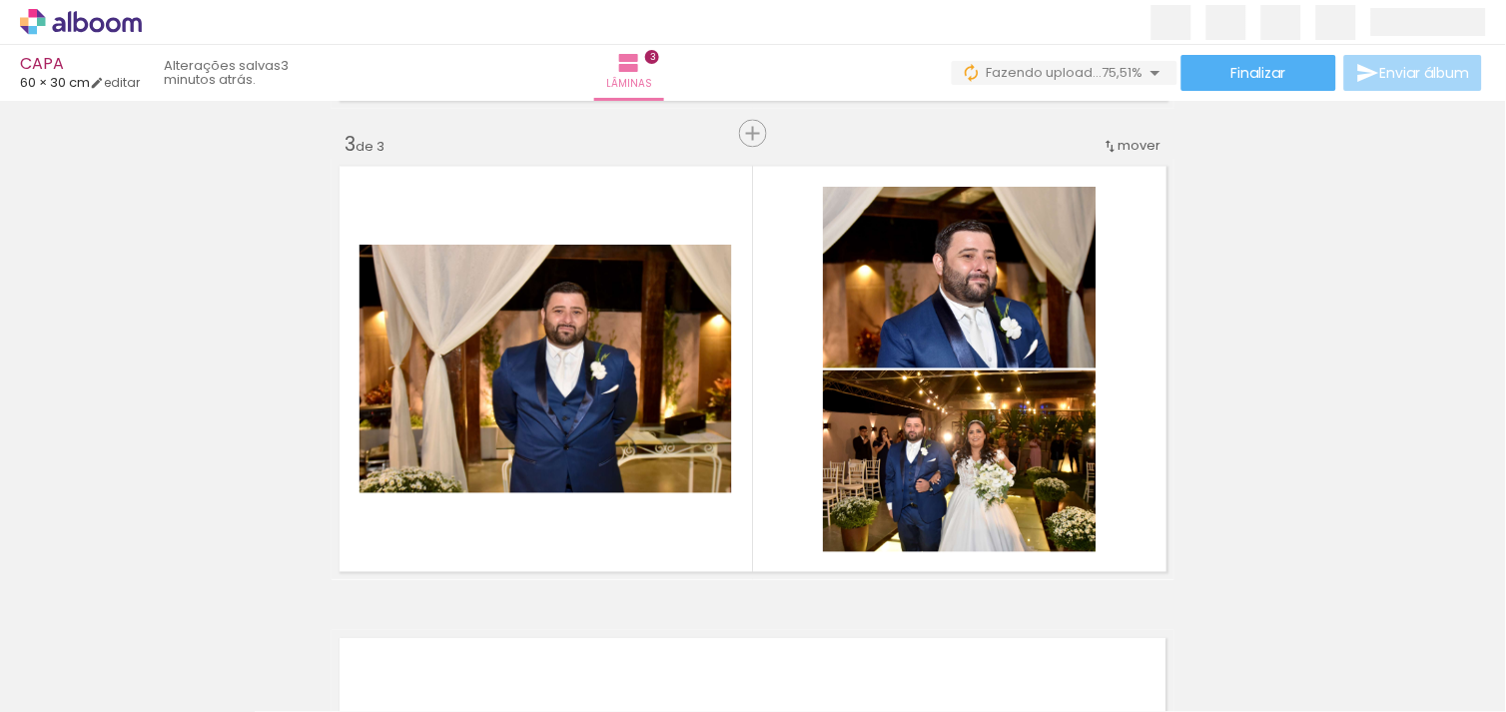
scroll to position [905, 0]
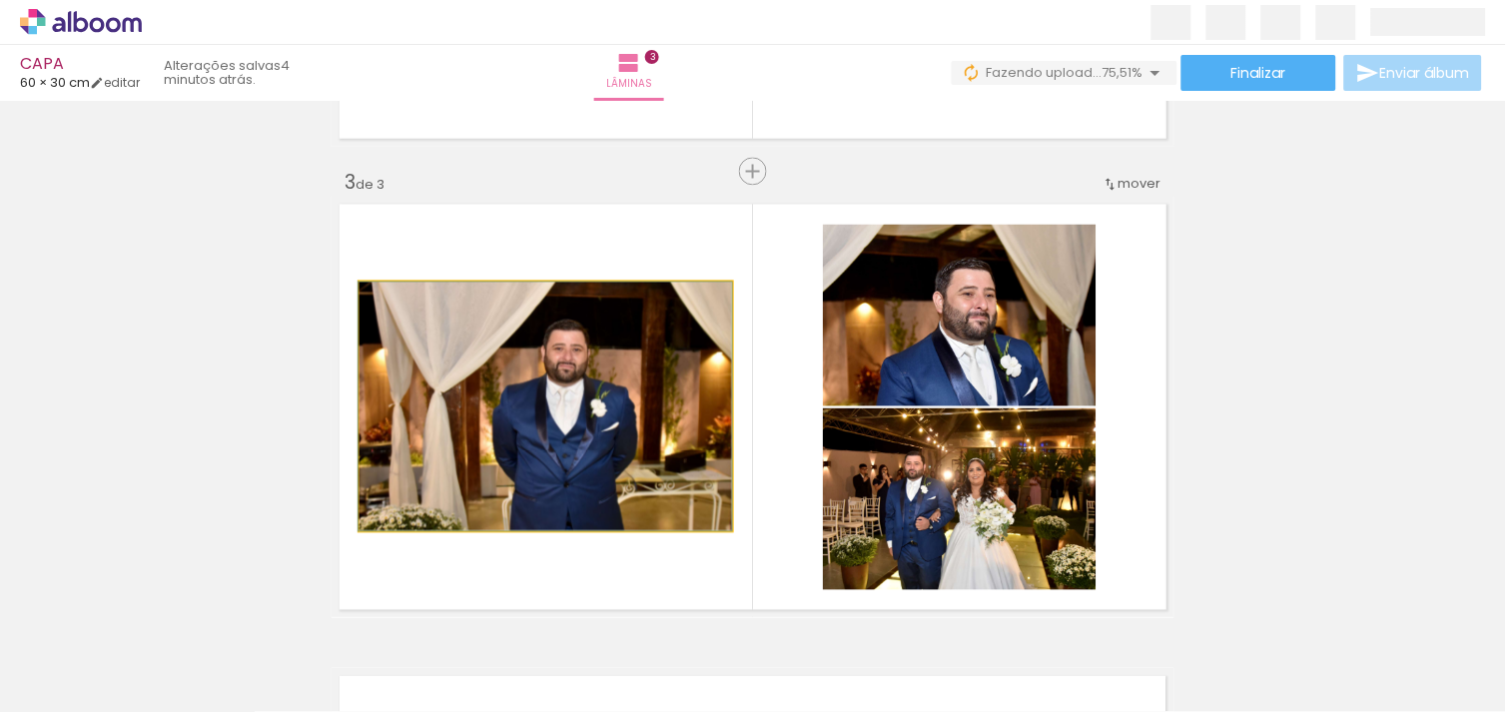
click at [706, 441] on quentale-photo at bounding box center [546, 407] width 373 height 249
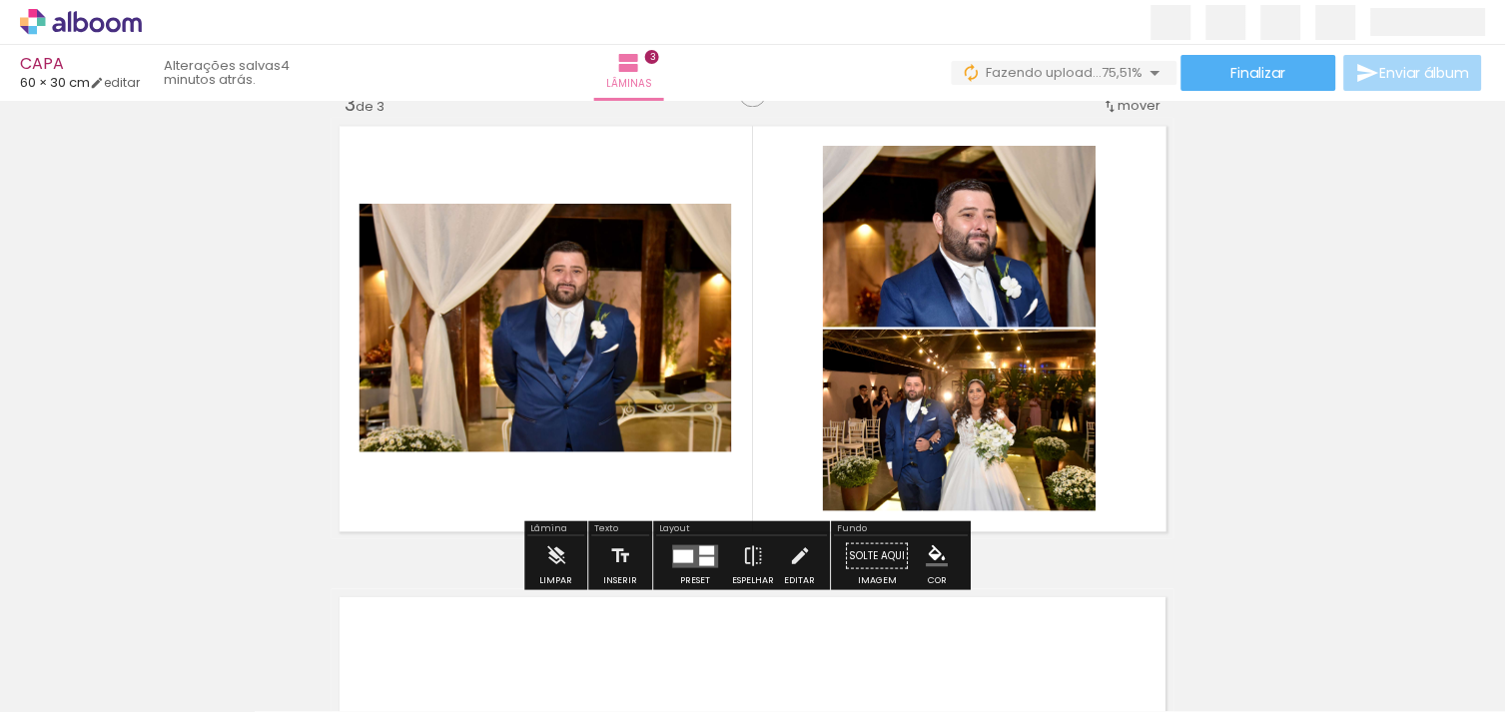
scroll to position [1066, 0]
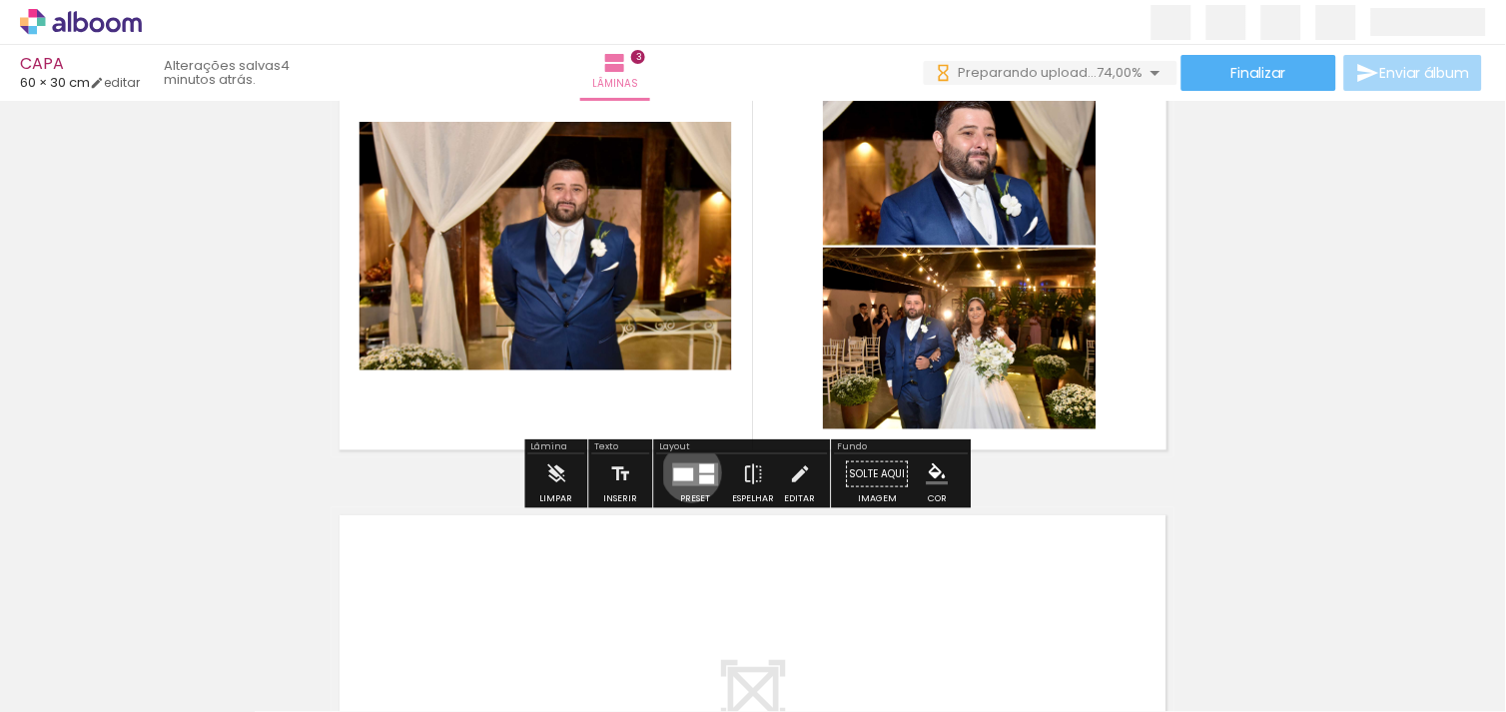
click at [687, 471] on div at bounding box center [684, 473] width 20 height 13
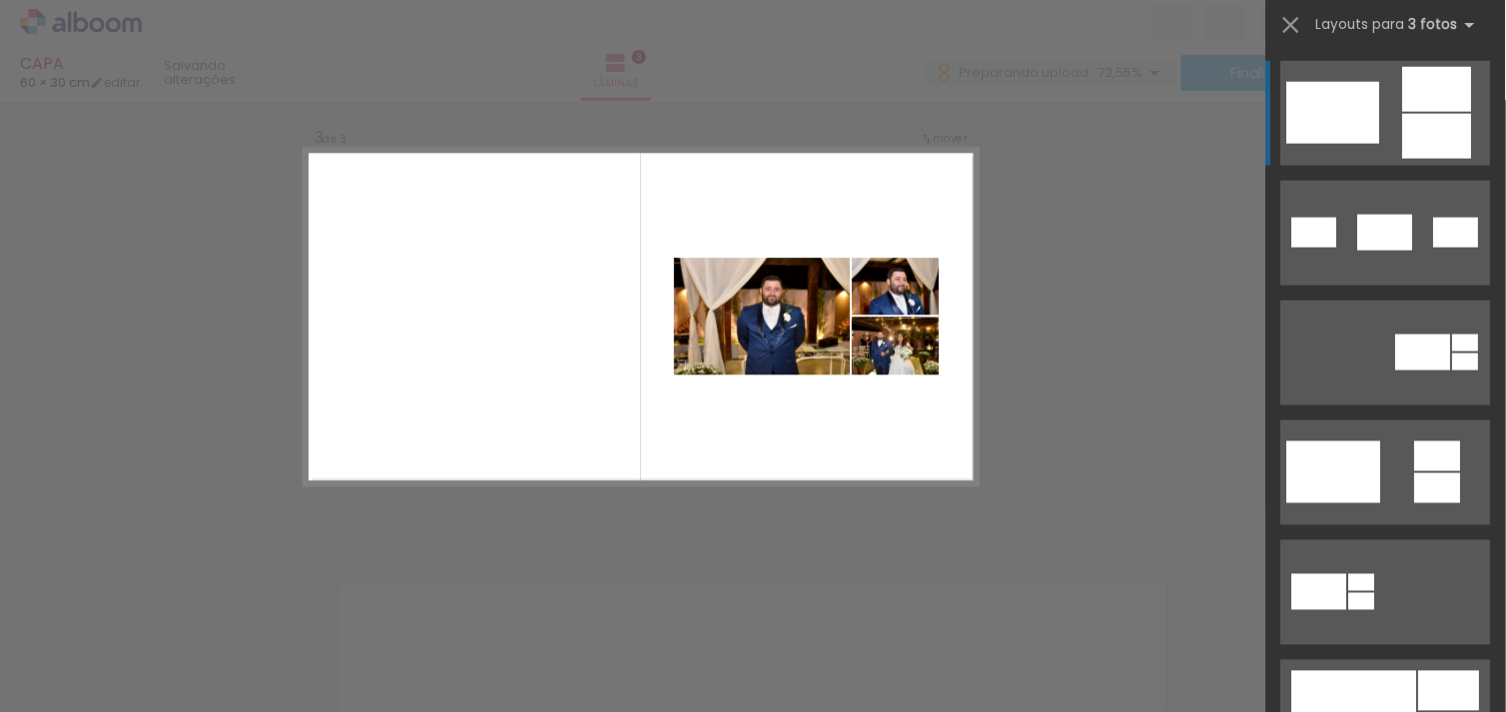
scroll to position [967, 0]
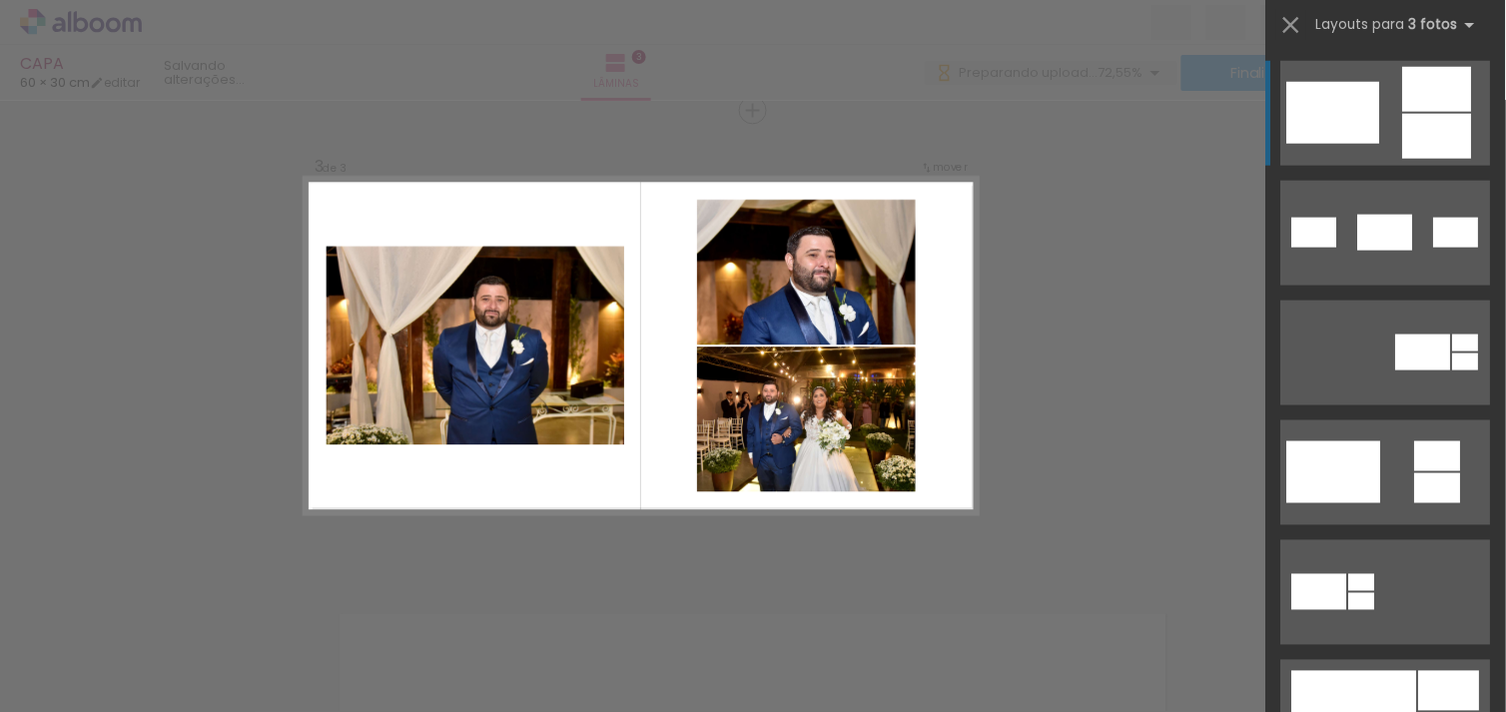
click at [1488, 381] on div at bounding box center [1386, 346] width 240 height 120
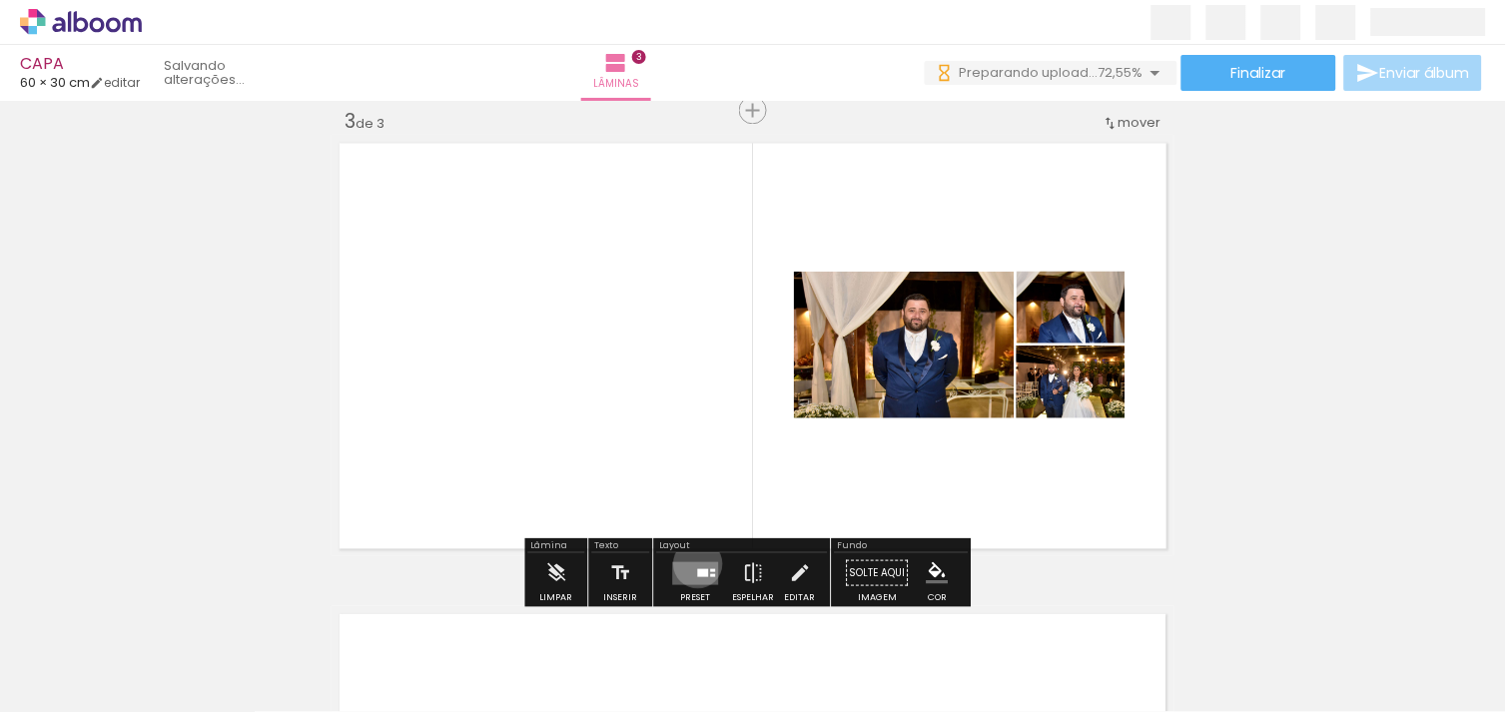
click at [693, 562] on quentale-layouter at bounding box center [696, 572] width 46 height 23
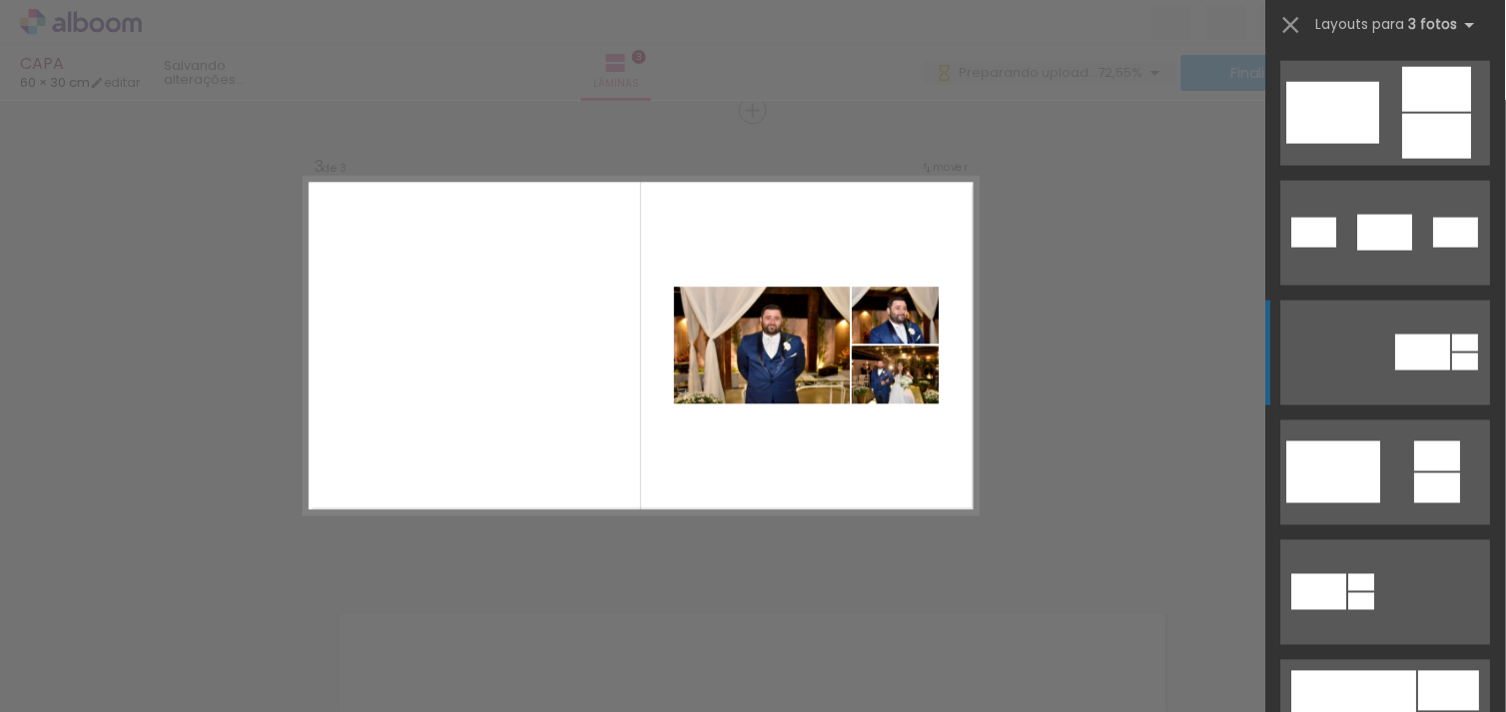
scroll to position [719, 0]
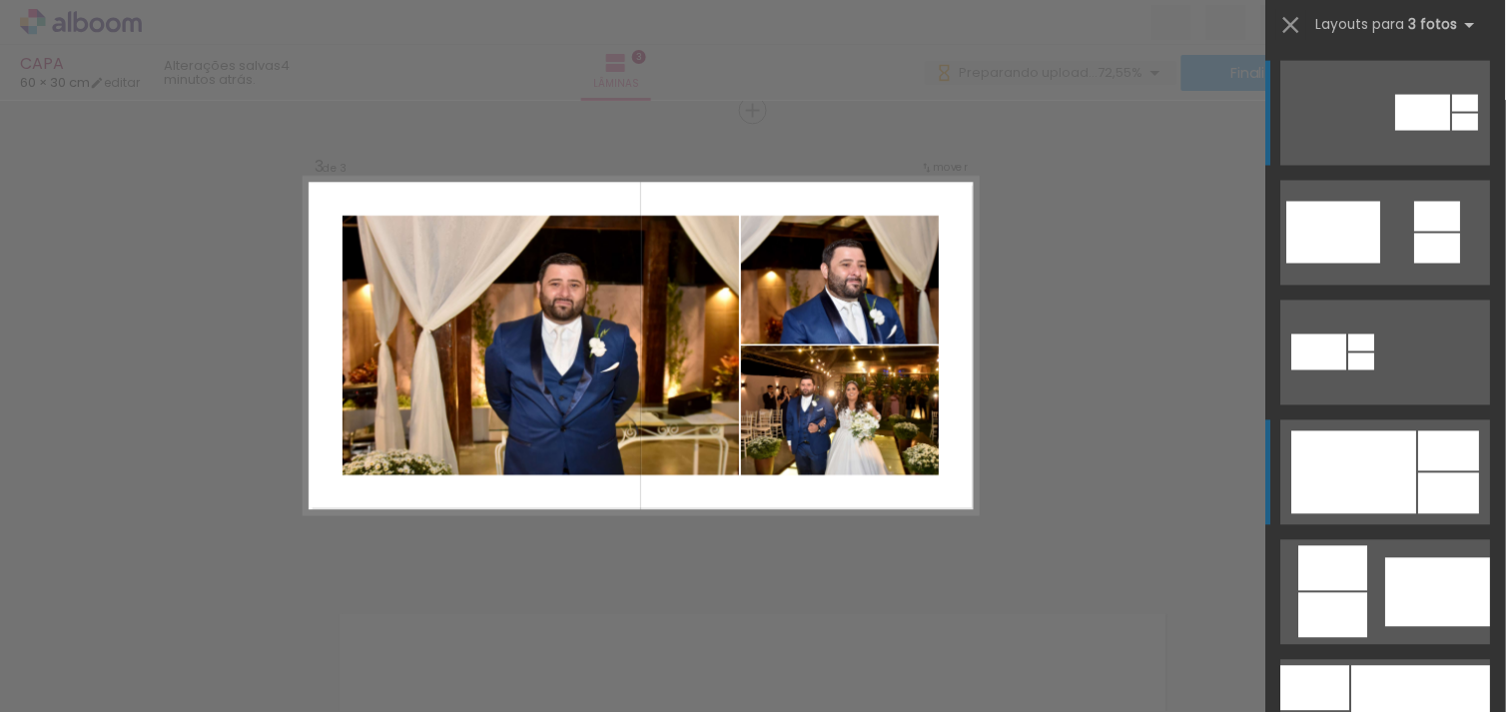
click at [1385, 477] on div at bounding box center [1354, 472] width 125 height 83
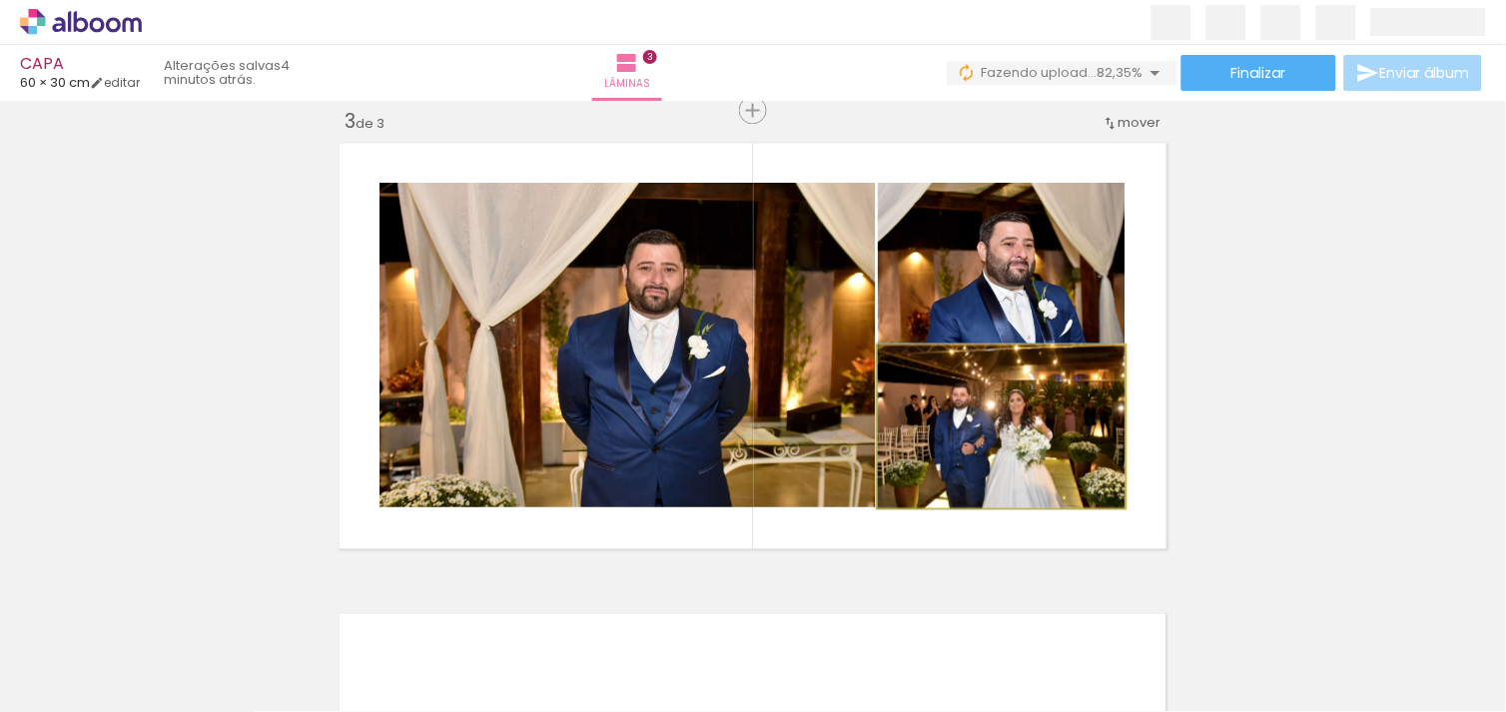
scroll to position [0, 0]
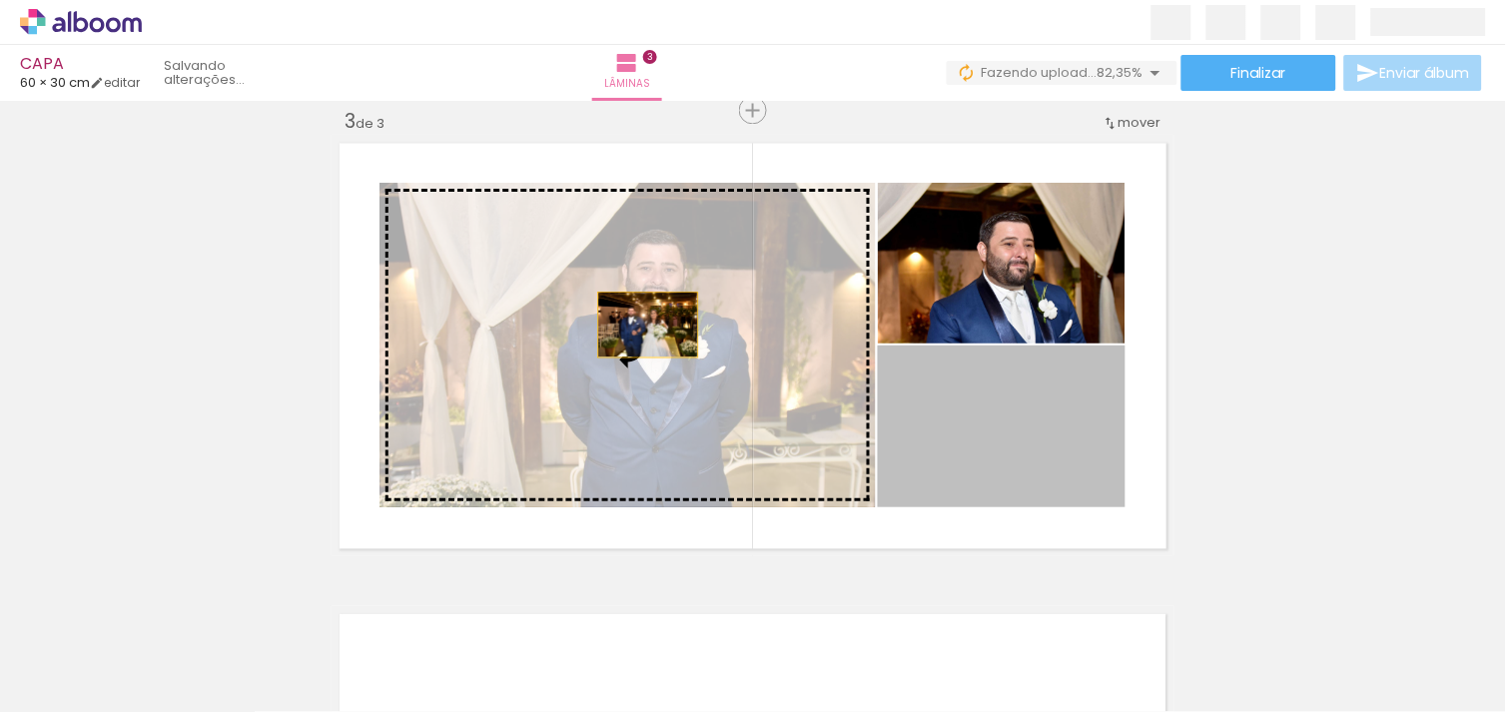
drag, startPoint x: 1006, startPoint y: 441, endPoint x: 634, endPoint y: 323, distance: 390.1
click at [0, 0] on slot at bounding box center [0, 0] width 0 height 0
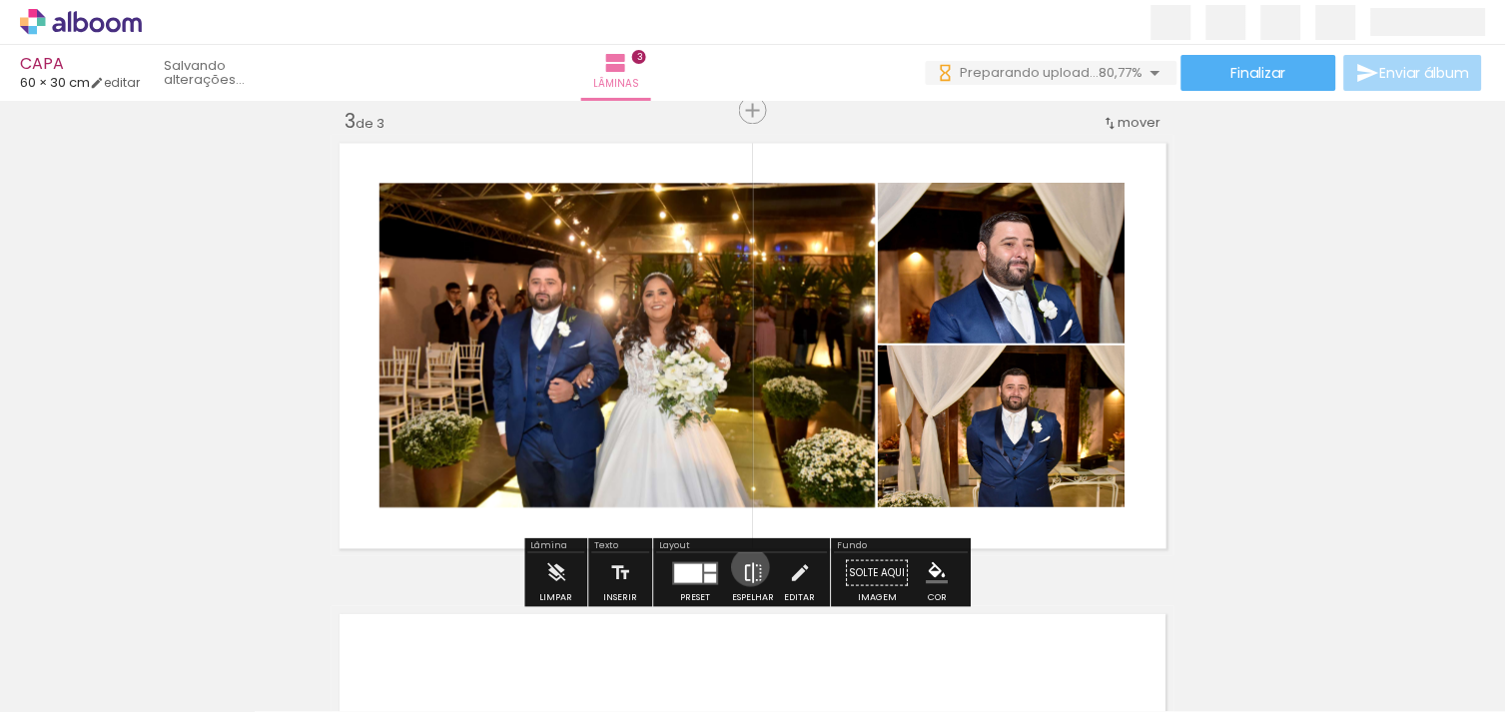
click at [746, 566] on iron-icon at bounding box center [754, 572] width 22 height 40
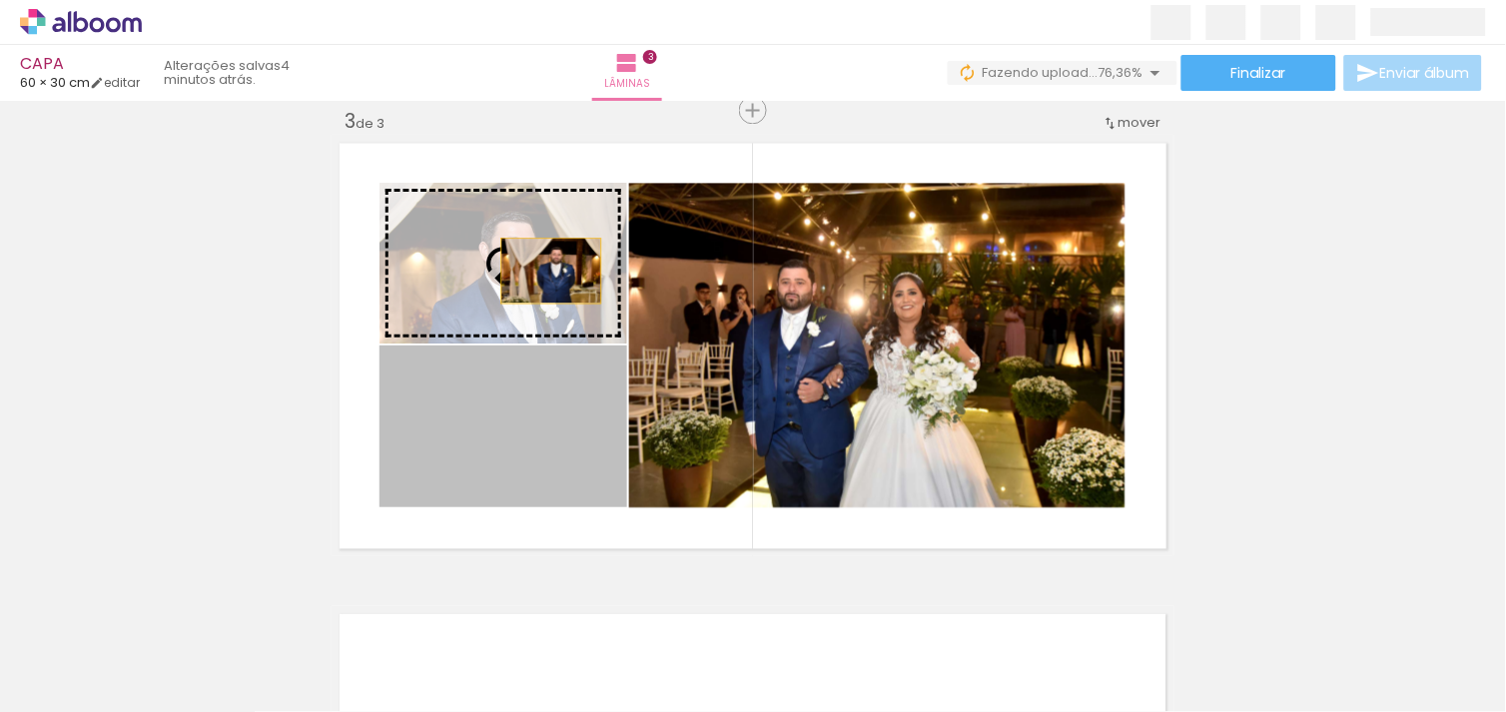
drag, startPoint x: 592, startPoint y: 444, endPoint x: 533, endPoint y: 260, distance: 193.9
click at [0, 0] on slot at bounding box center [0, 0] width 0 height 0
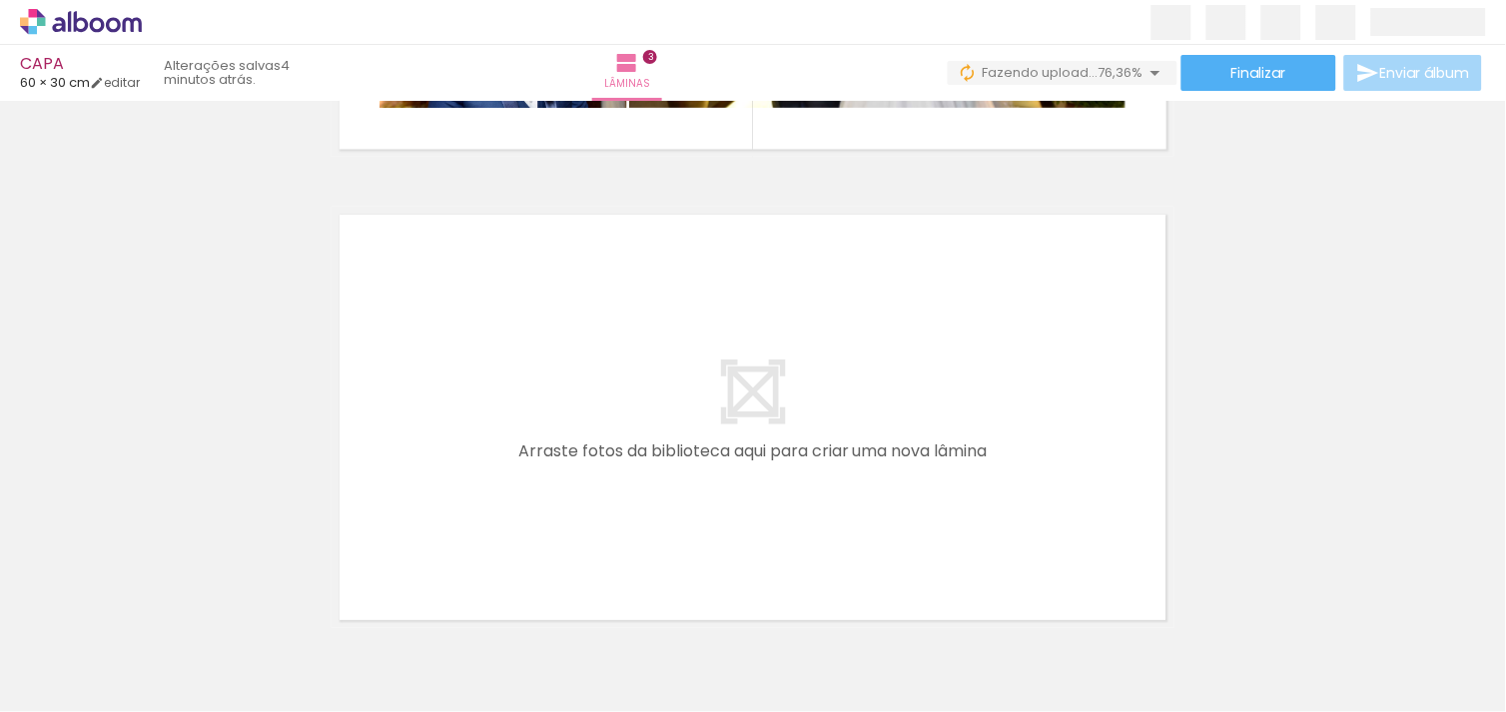
scroll to position [0, 531]
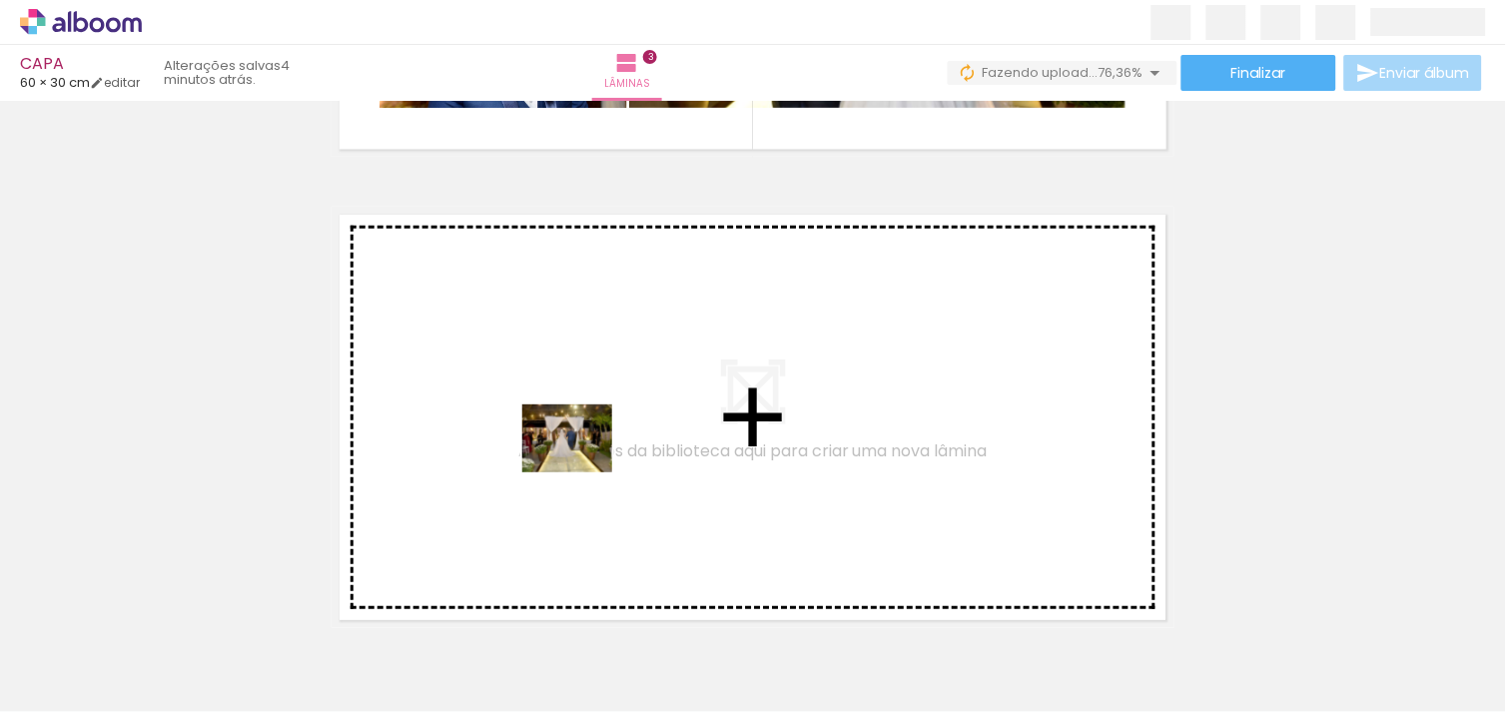
drag, startPoint x: 917, startPoint y: 662, endPoint x: 554, endPoint y: 443, distance: 423.4
click at [554, 443] on quentale-workspace at bounding box center [753, 356] width 1506 height 712
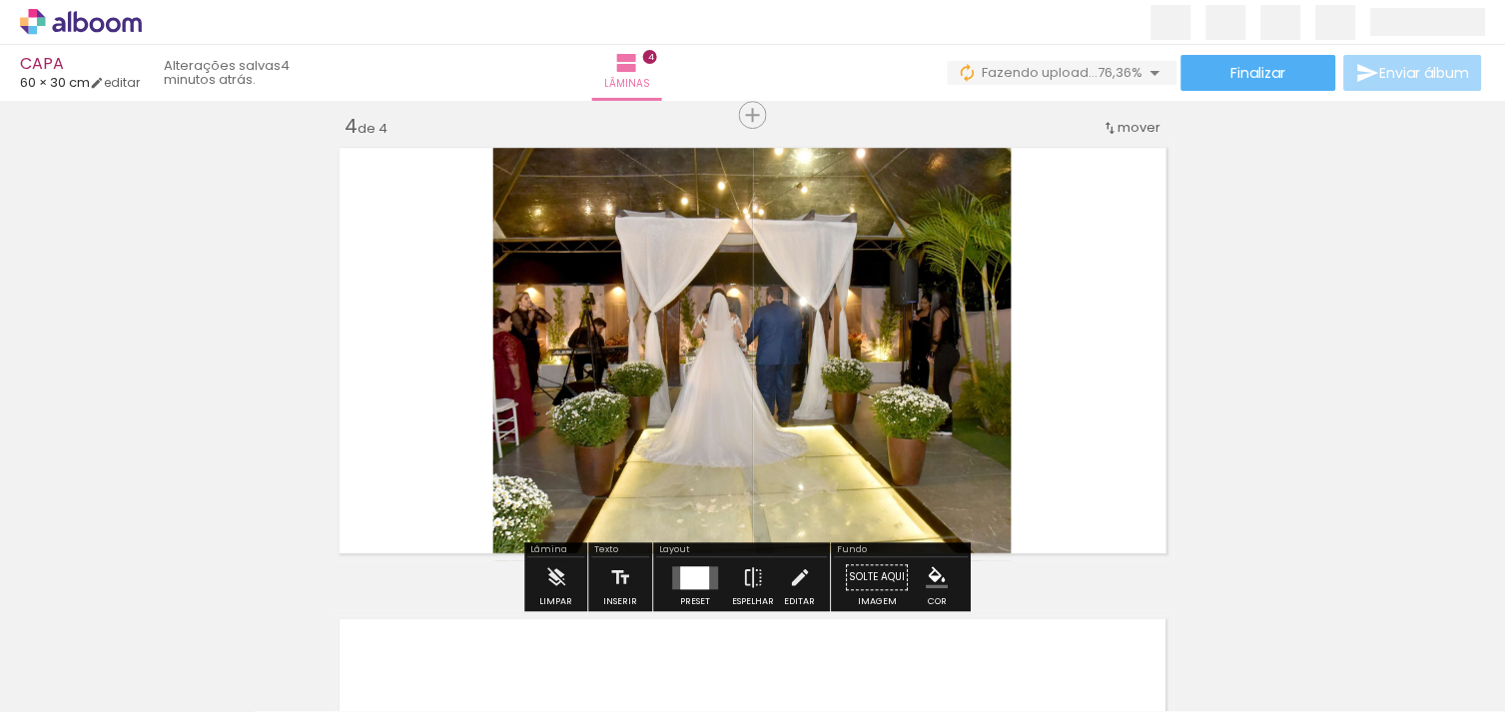
scroll to position [1439, 0]
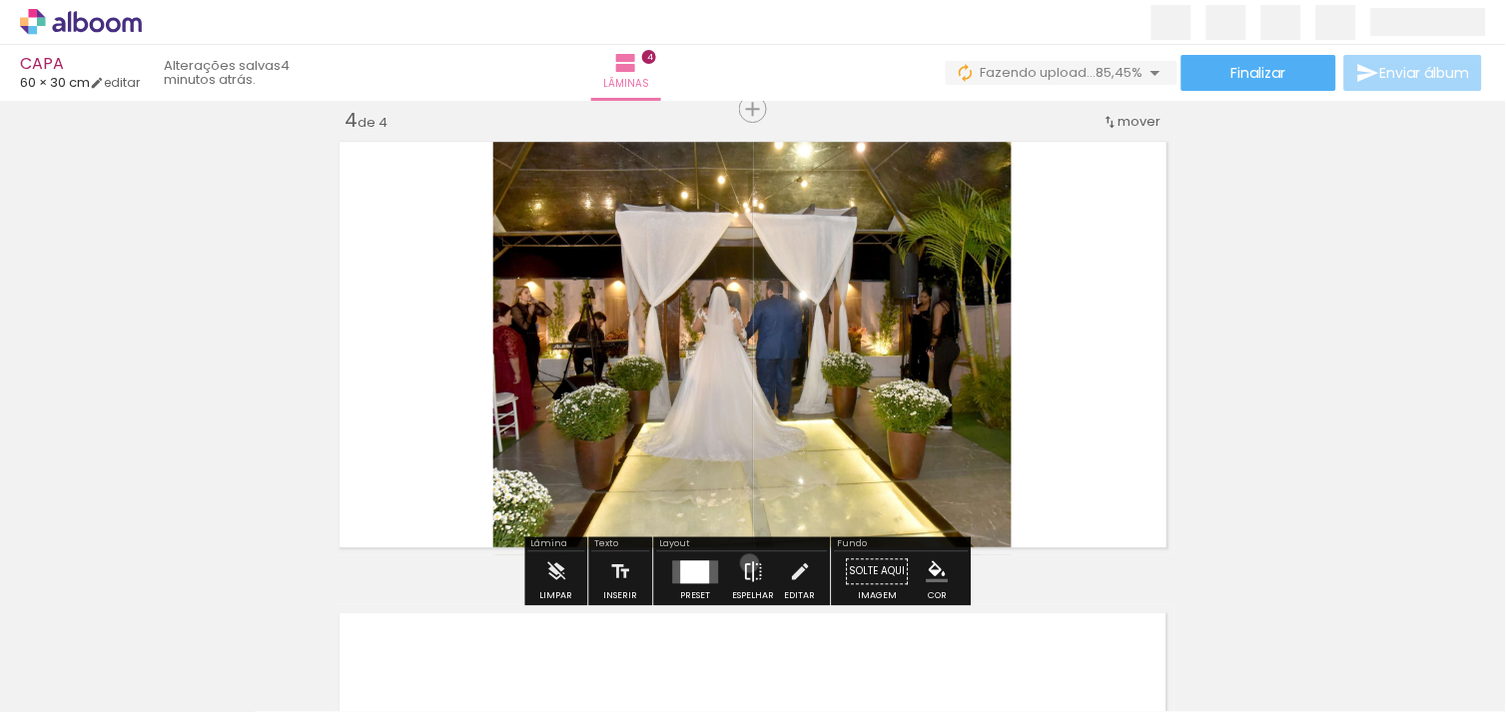
click at [745, 563] on iron-icon at bounding box center [754, 571] width 22 height 40
click at [681, 564] on div at bounding box center [695, 571] width 29 height 23
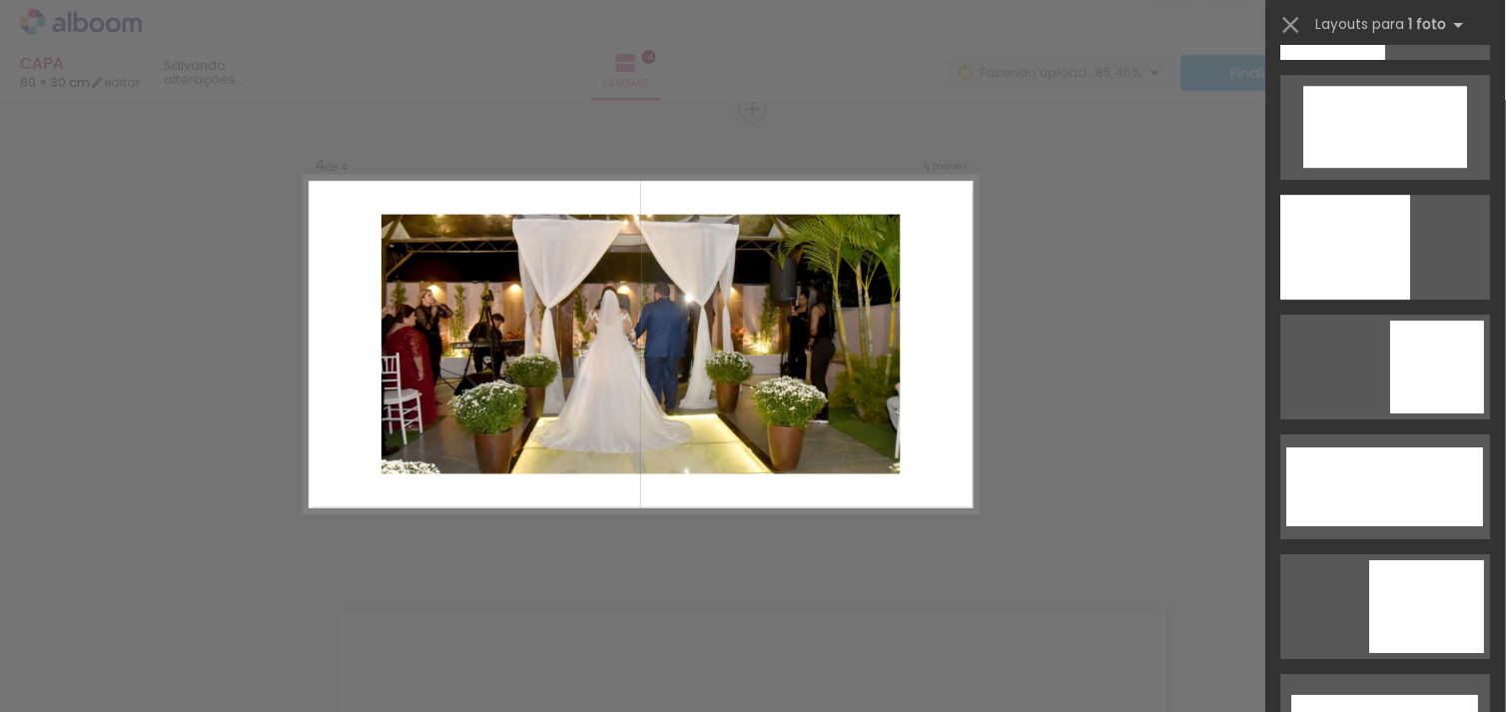
scroll to position [4078, 0]
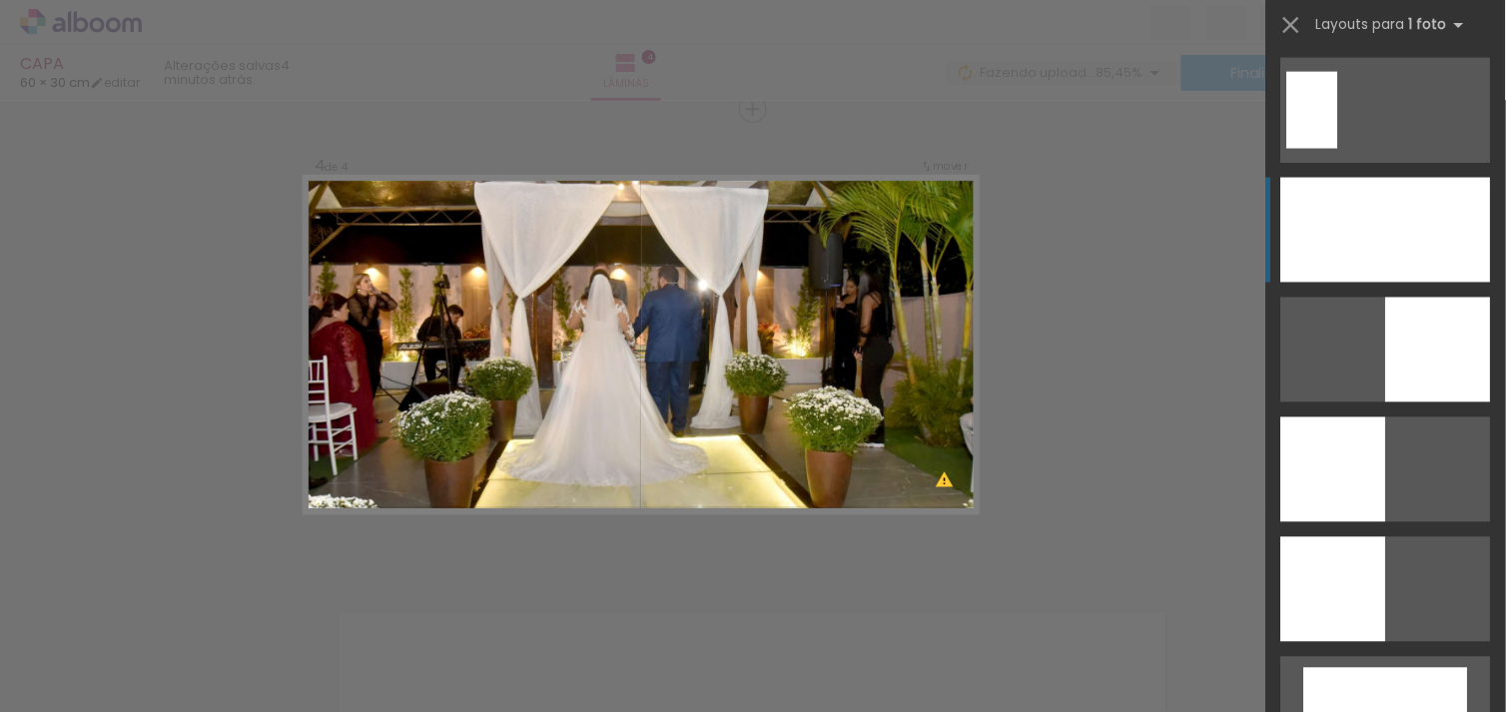
click at [1373, 226] on div at bounding box center [1386, 230] width 210 height 105
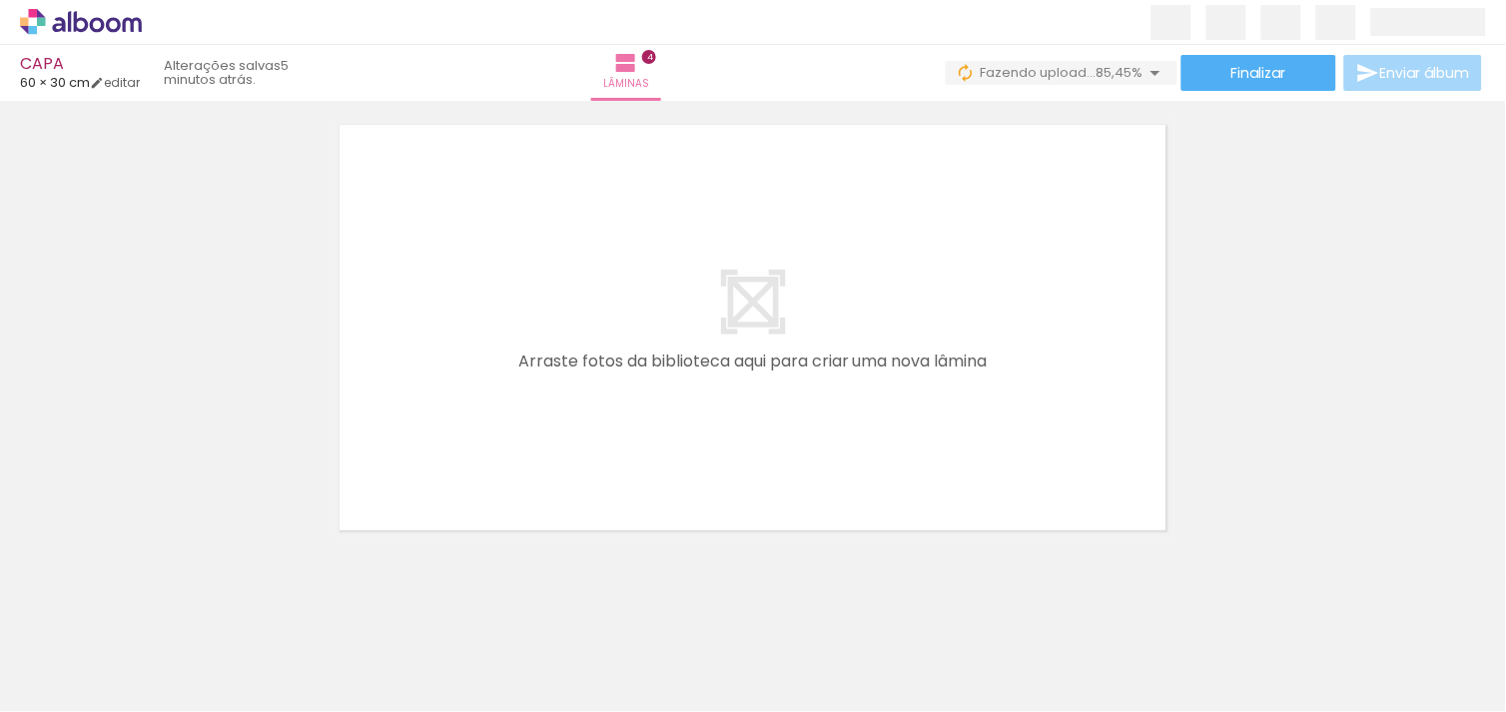
scroll to position [1948, 0]
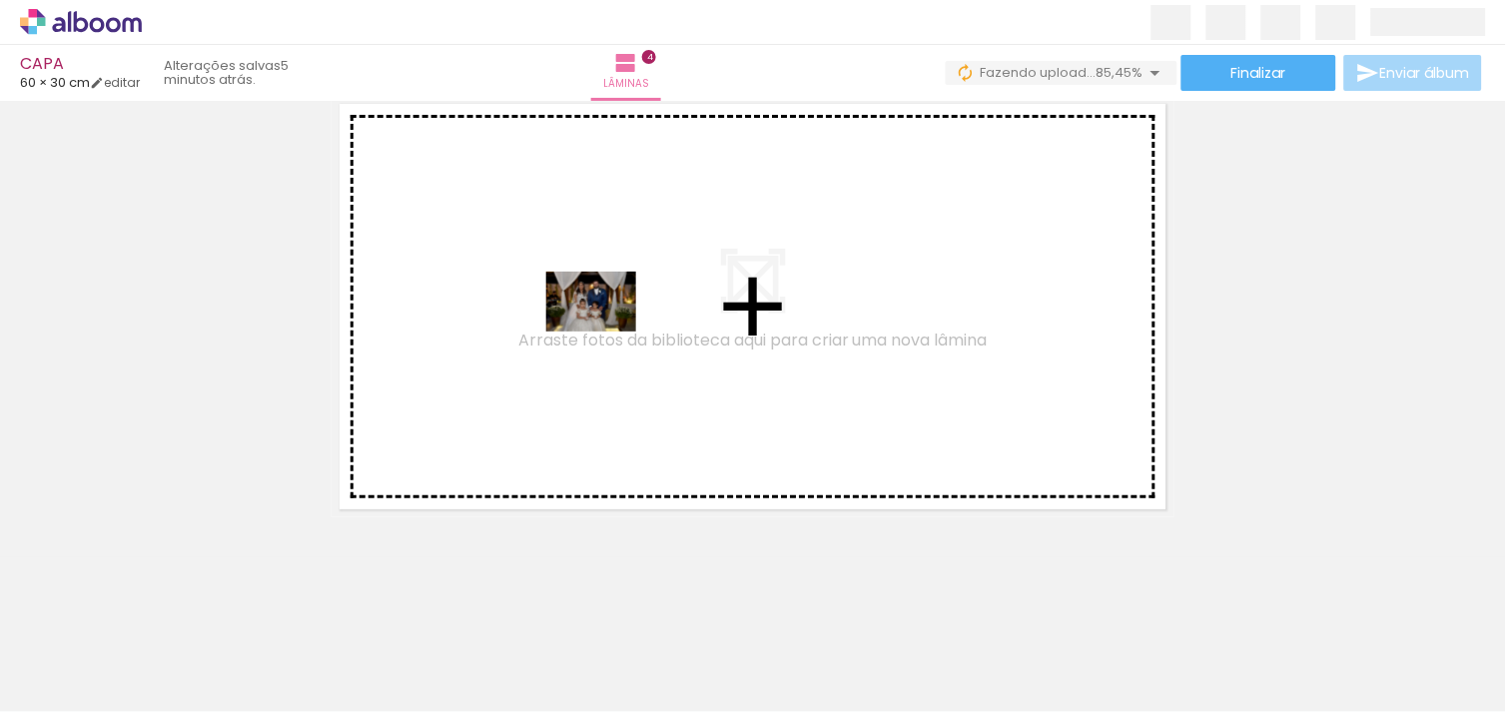
drag, startPoint x: 1016, startPoint y: 646, endPoint x: 595, endPoint y: 324, distance: 529.9
click at [595, 324] on quentale-workspace at bounding box center [753, 356] width 1506 height 712
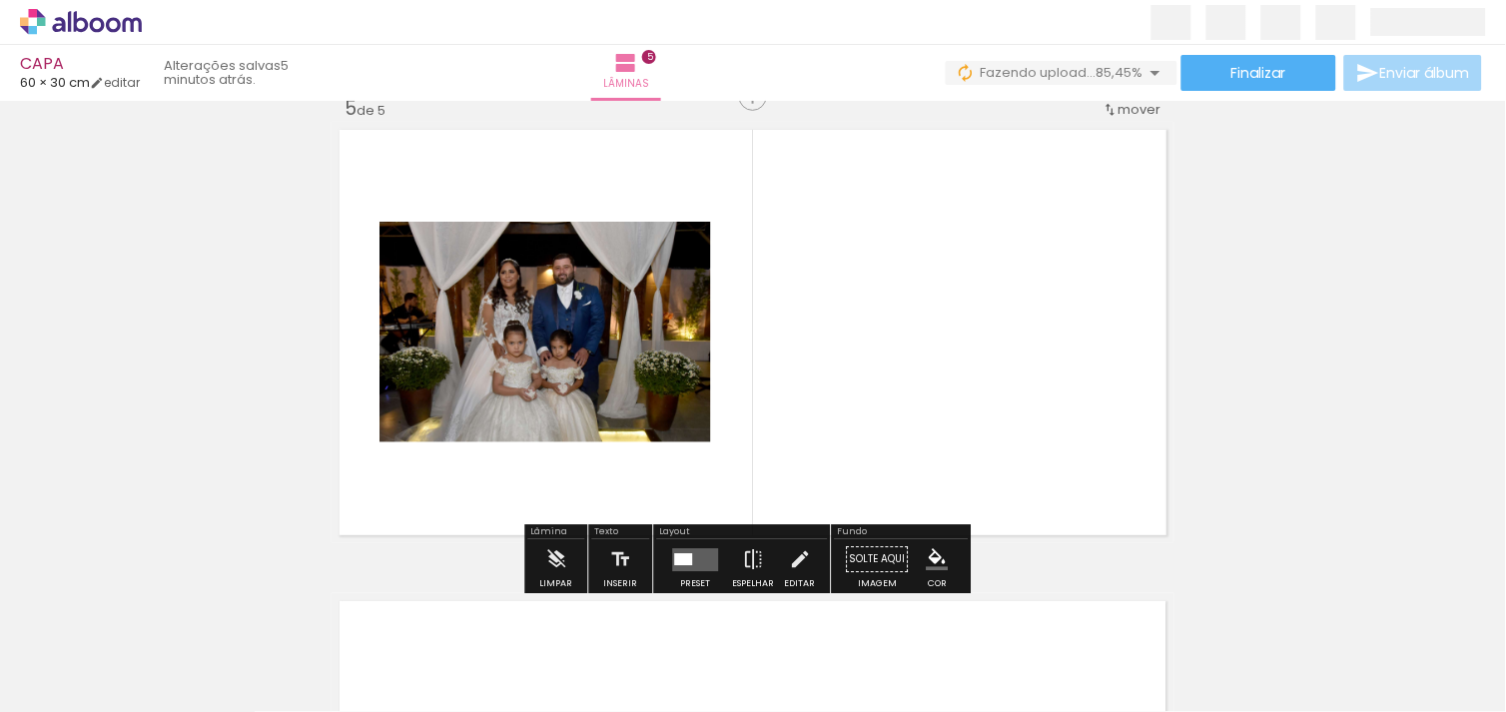
scroll to position [1910, 0]
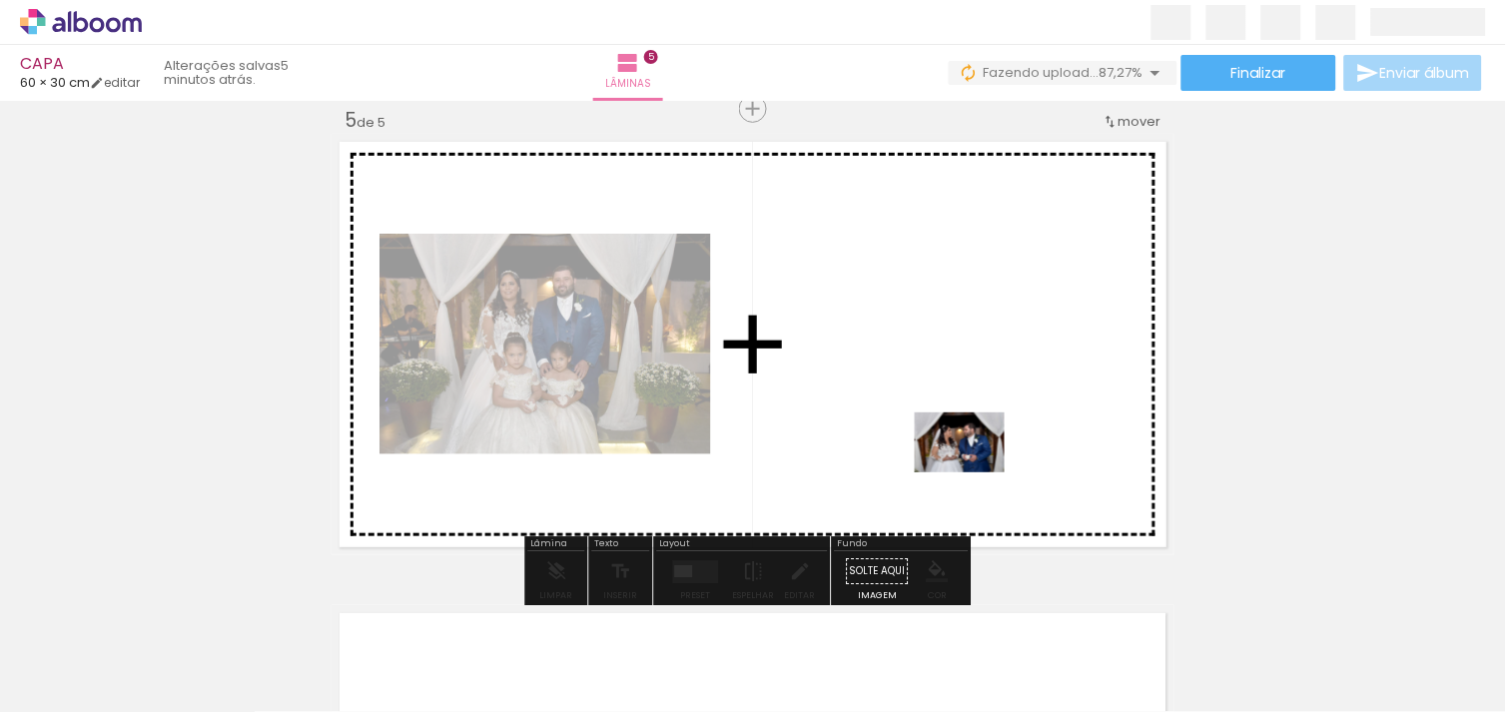
drag, startPoint x: 1168, startPoint y: 657, endPoint x: 893, endPoint y: 352, distance: 411.5
click at [893, 352] on quentale-workspace at bounding box center [753, 356] width 1506 height 712
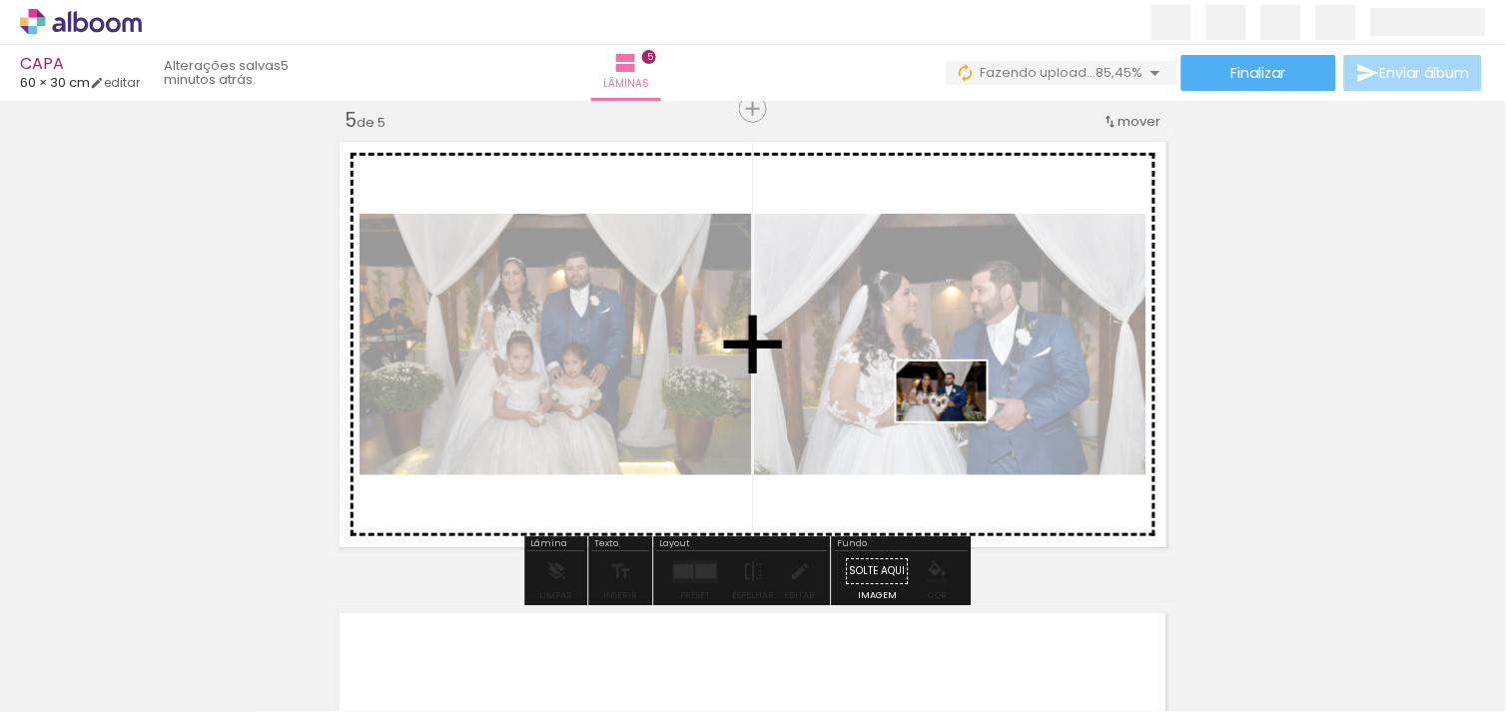
drag, startPoint x: 1262, startPoint y: 643, endPoint x: 952, endPoint y: 416, distance: 384.5
click at [952, 416] on quentale-workspace at bounding box center [753, 356] width 1506 height 712
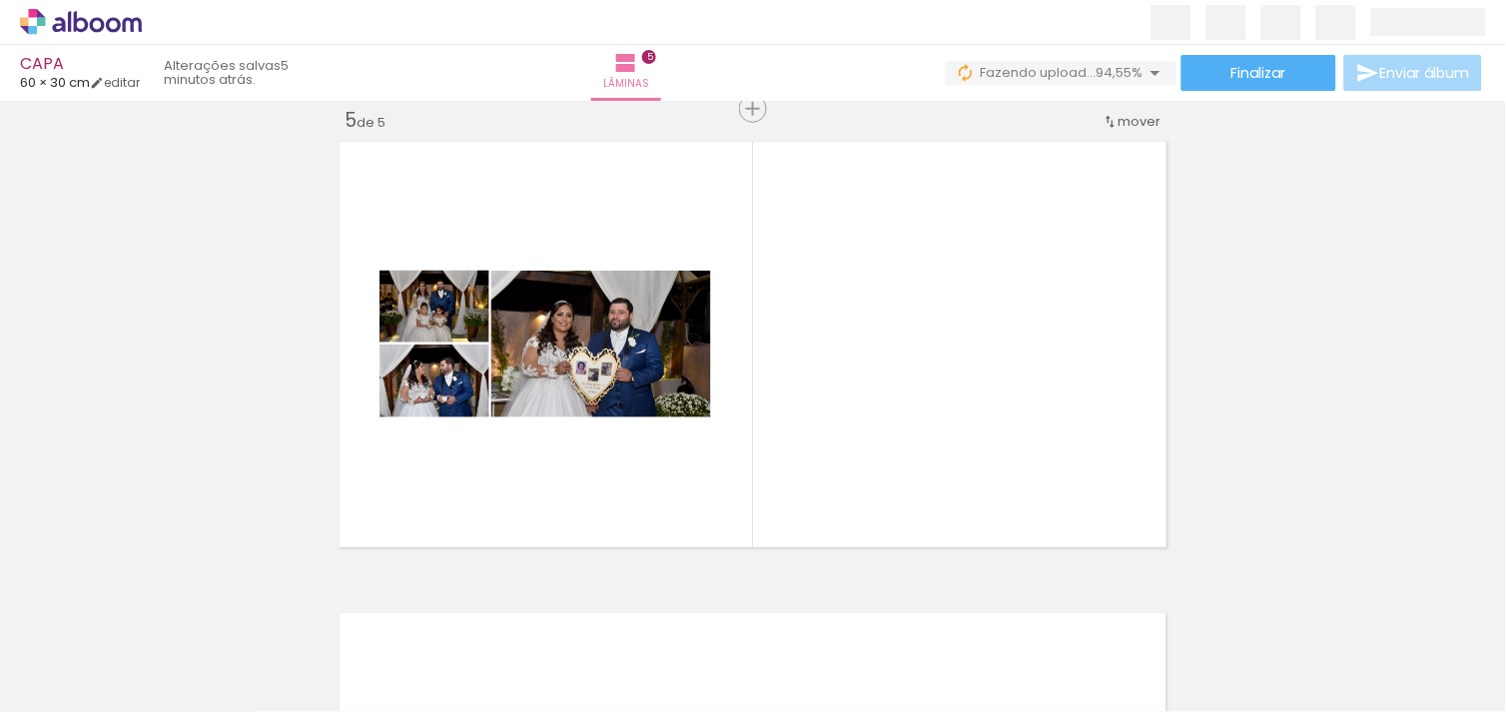
scroll to position [0, 1159]
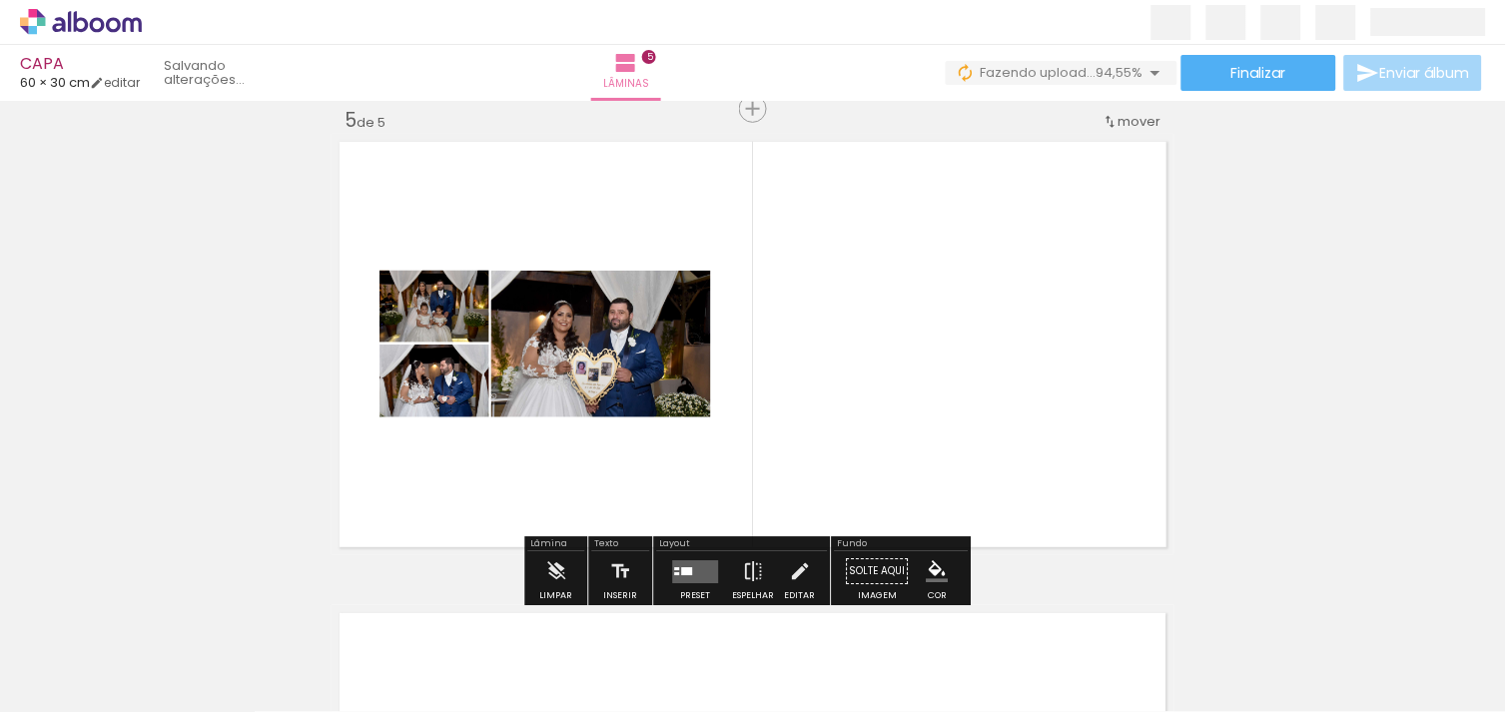
click at [683, 562] on quentale-layouter at bounding box center [696, 571] width 46 height 23
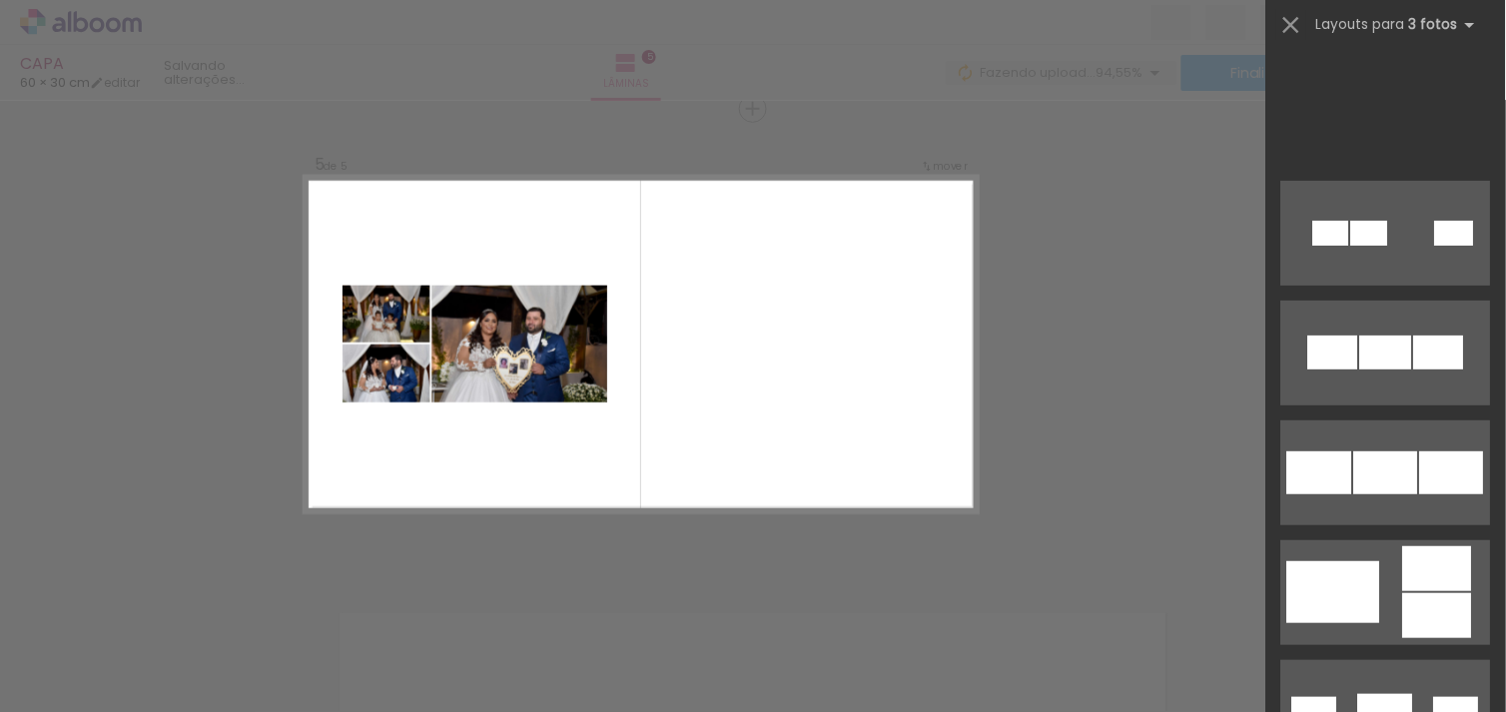
scroll to position [582, 0]
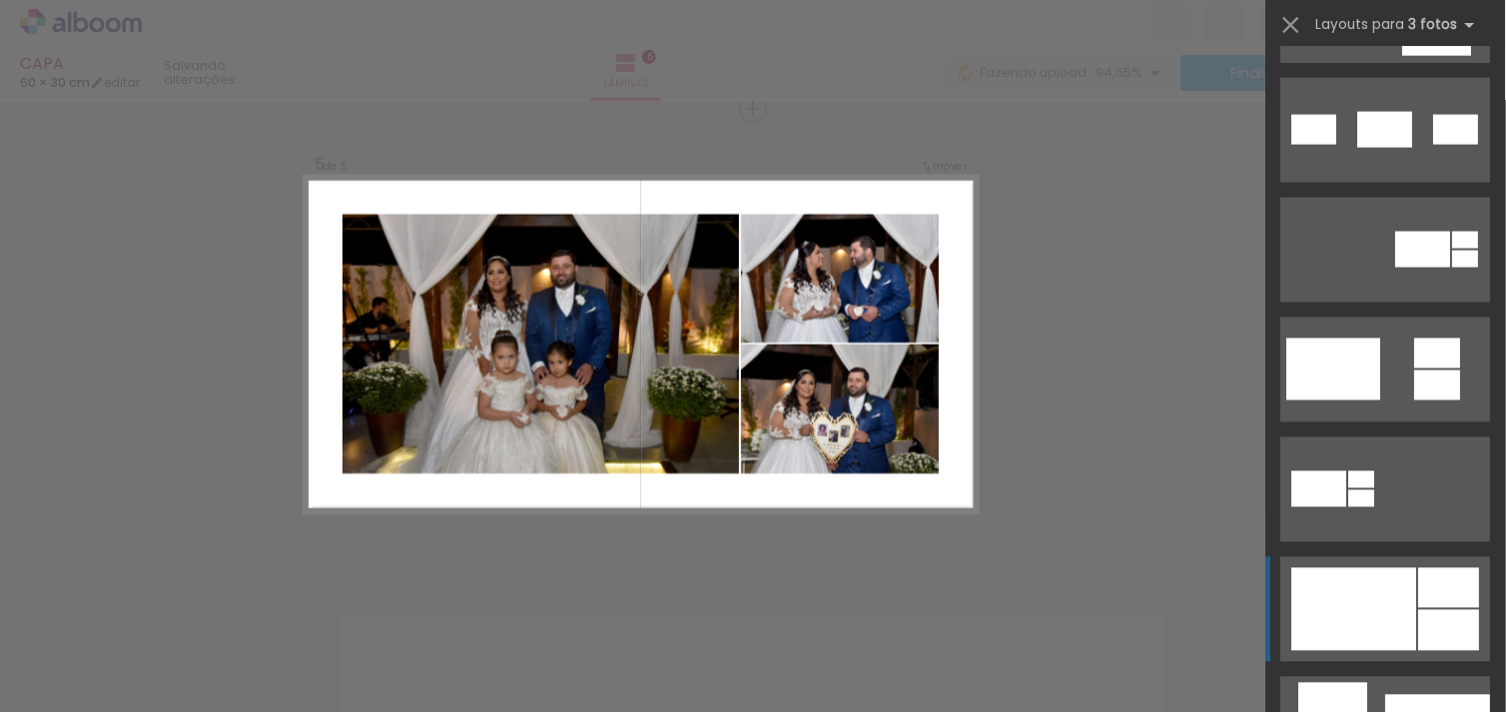
click at [1403, 590] on div at bounding box center [1354, 609] width 125 height 83
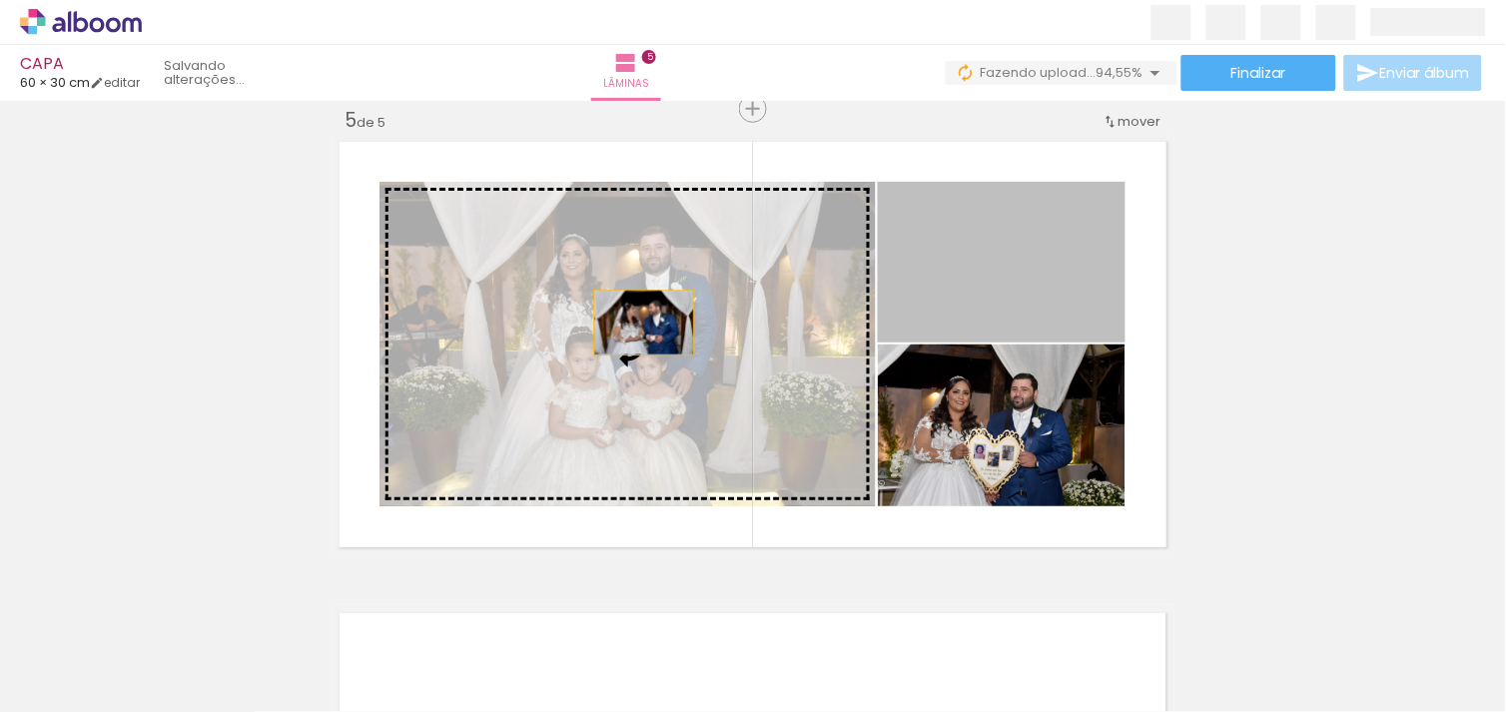
drag, startPoint x: 1055, startPoint y: 316, endPoint x: 636, endPoint y: 323, distance: 418.5
click at [0, 0] on slot at bounding box center [0, 0] width 0 height 0
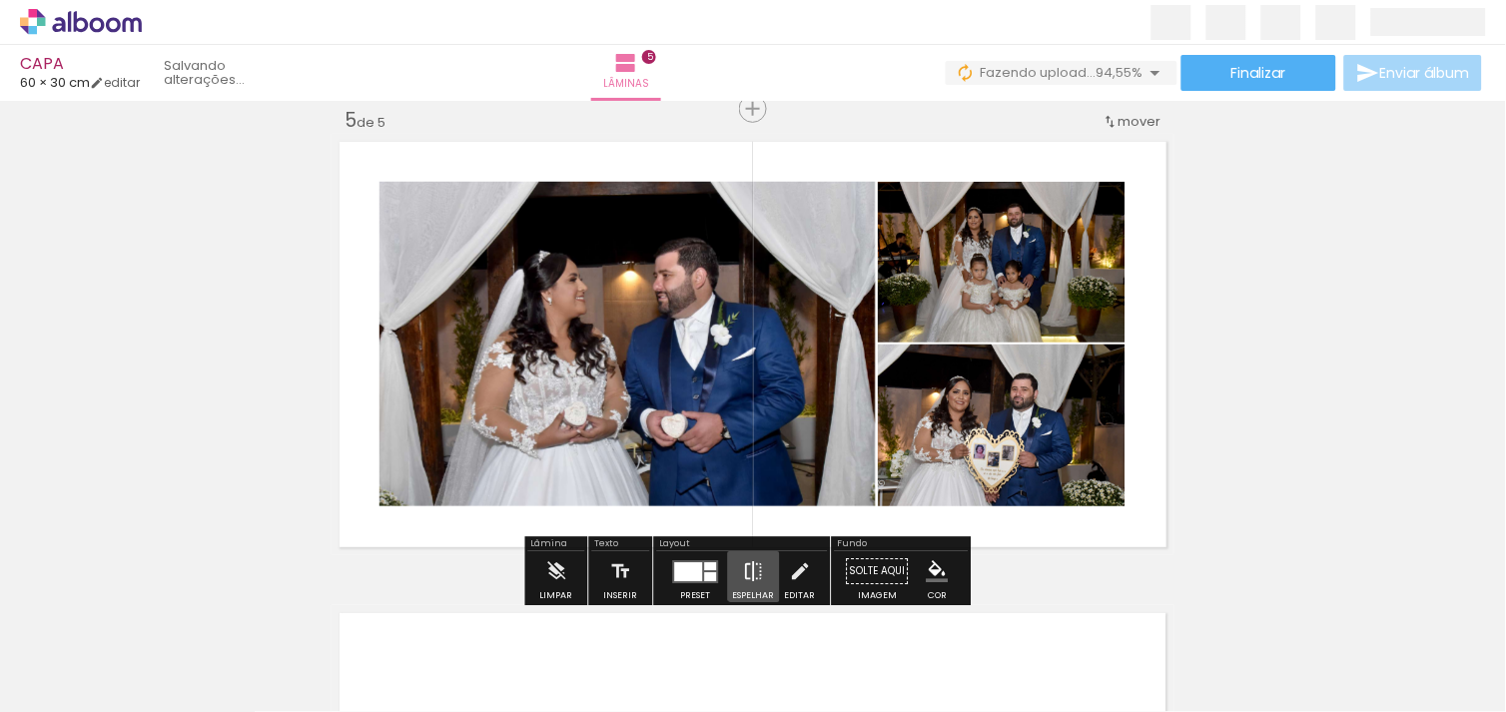
click at [750, 571] on iron-icon at bounding box center [754, 571] width 22 height 40
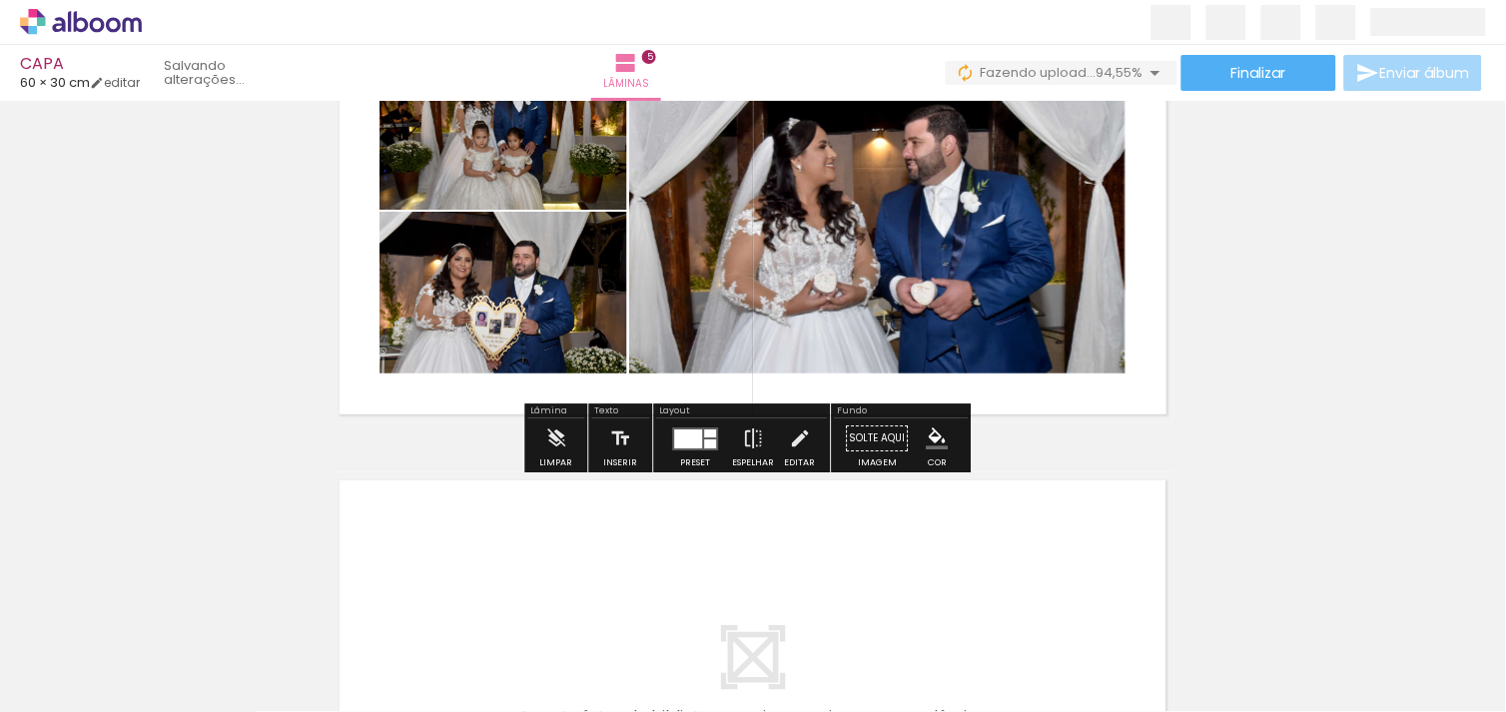
scroll to position [2399, 0]
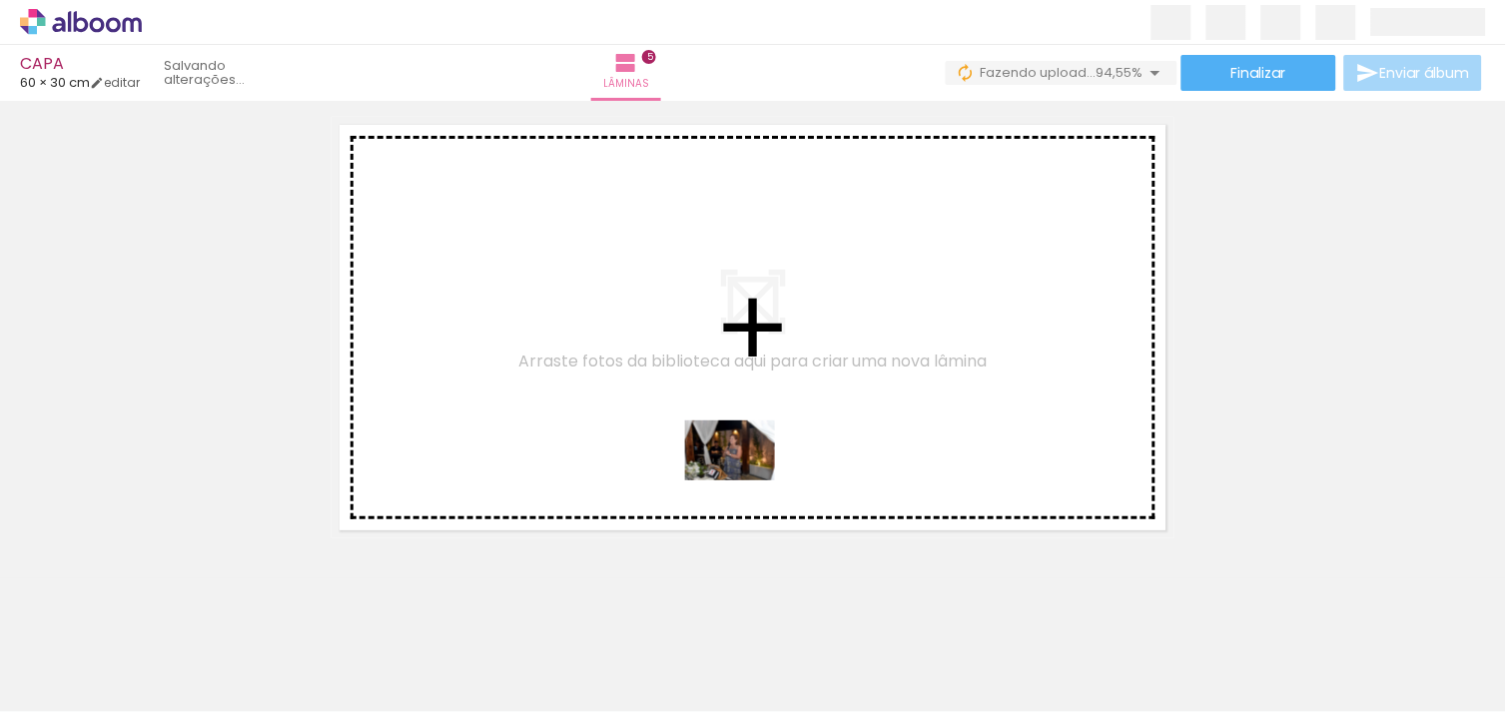
drag, startPoint x: 727, startPoint y: 639, endPoint x: 624, endPoint y: 367, distance: 291.4
click at [624, 367] on quentale-workspace at bounding box center [753, 356] width 1506 height 712
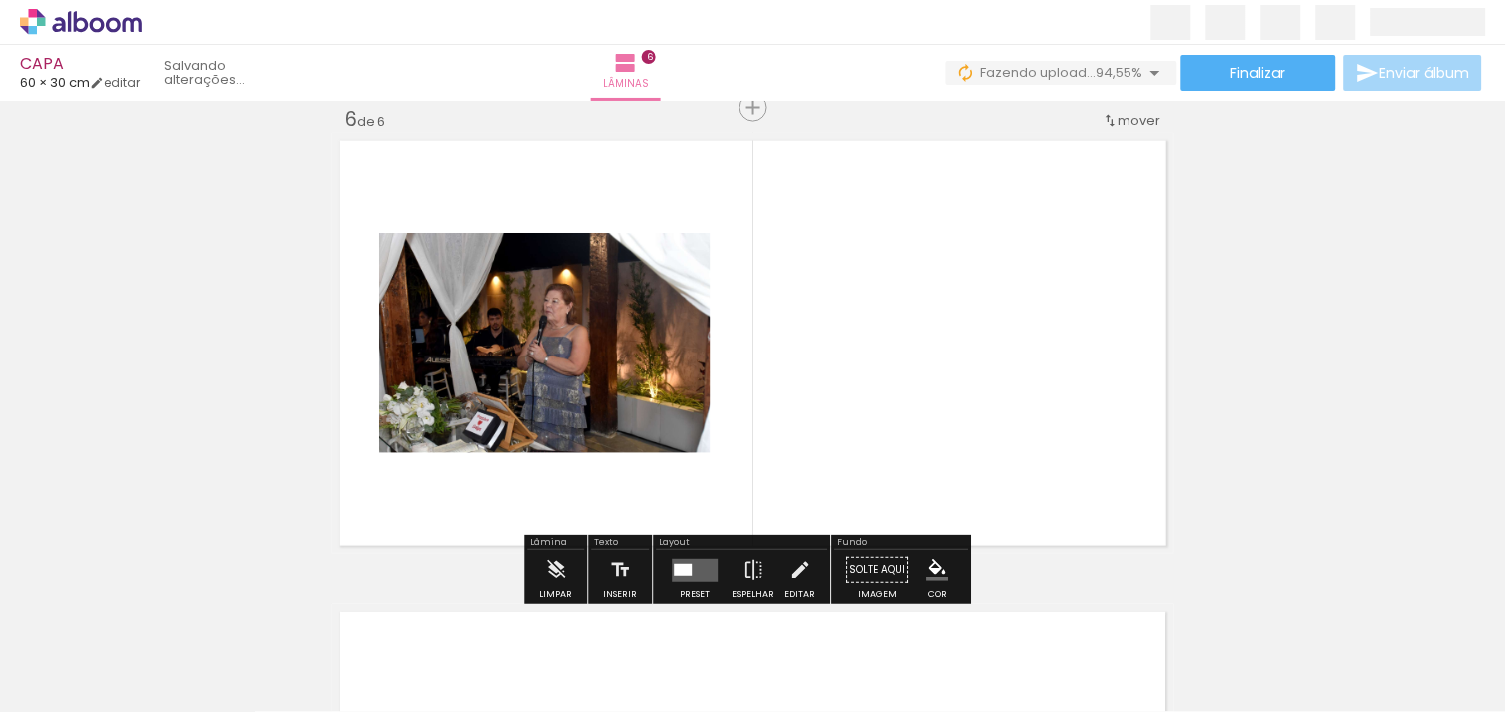
scroll to position [2382, 0]
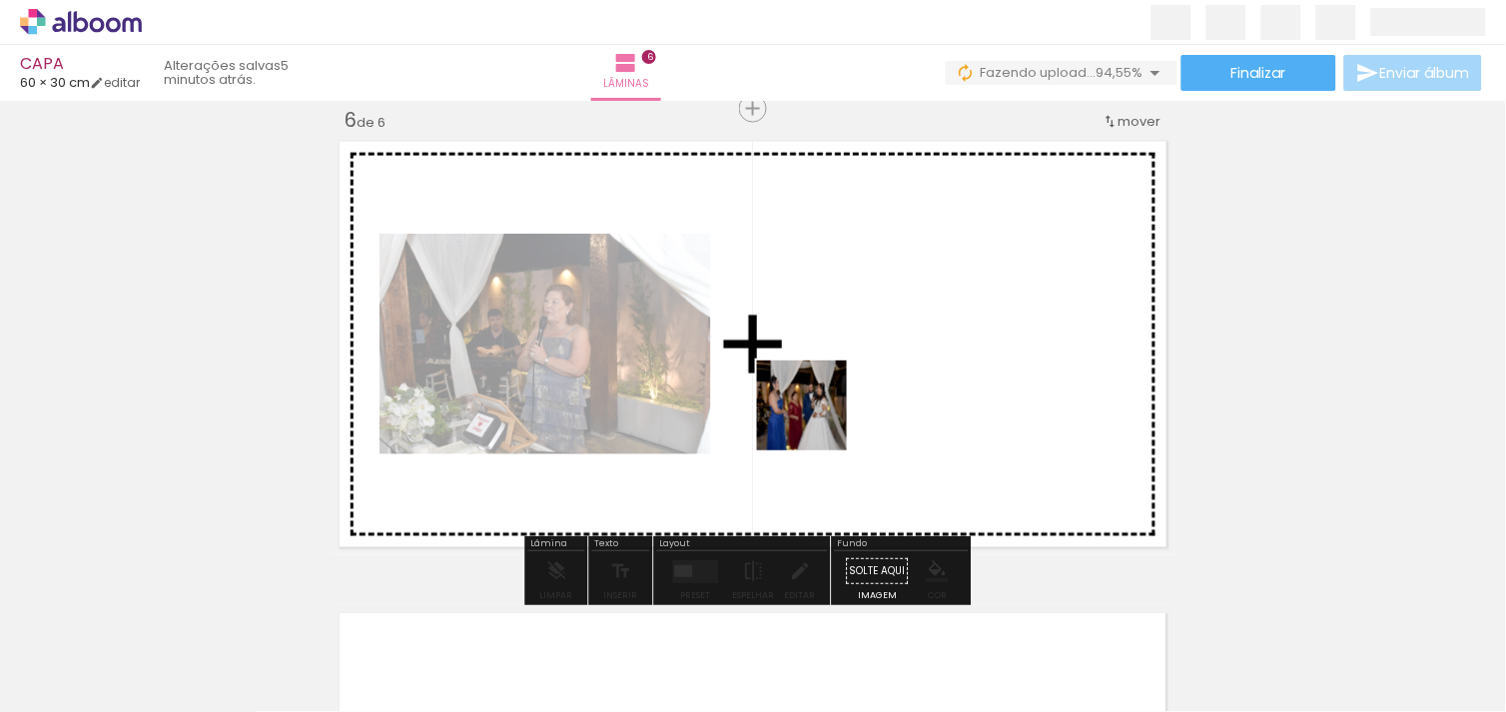
drag, startPoint x: 852, startPoint y: 639, endPoint x: 817, endPoint y: 420, distance: 221.5
click at [817, 420] on quentale-workspace at bounding box center [753, 356] width 1506 height 712
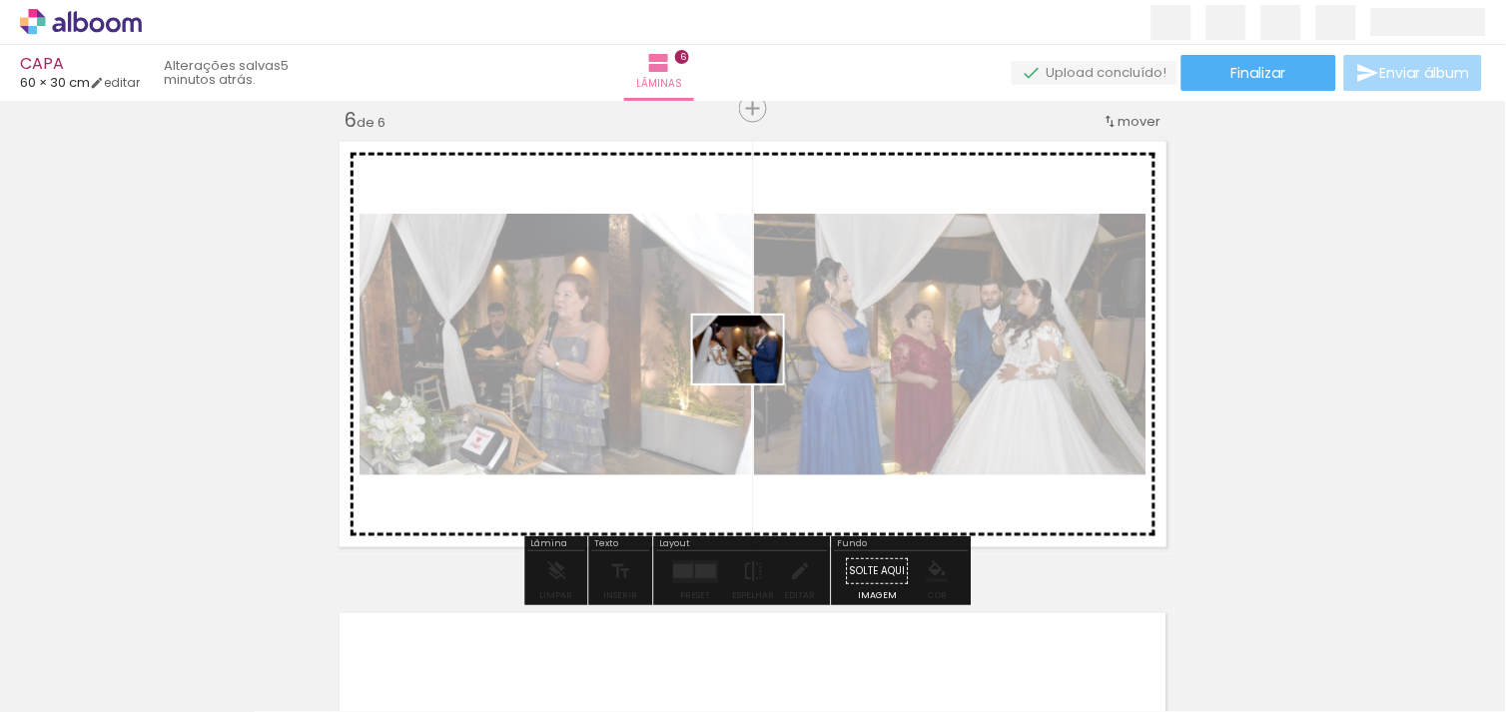
drag, startPoint x: 1056, startPoint y: 657, endPoint x: 747, endPoint y: 372, distance: 420.5
click at [747, 372] on quentale-workspace at bounding box center [753, 356] width 1506 height 712
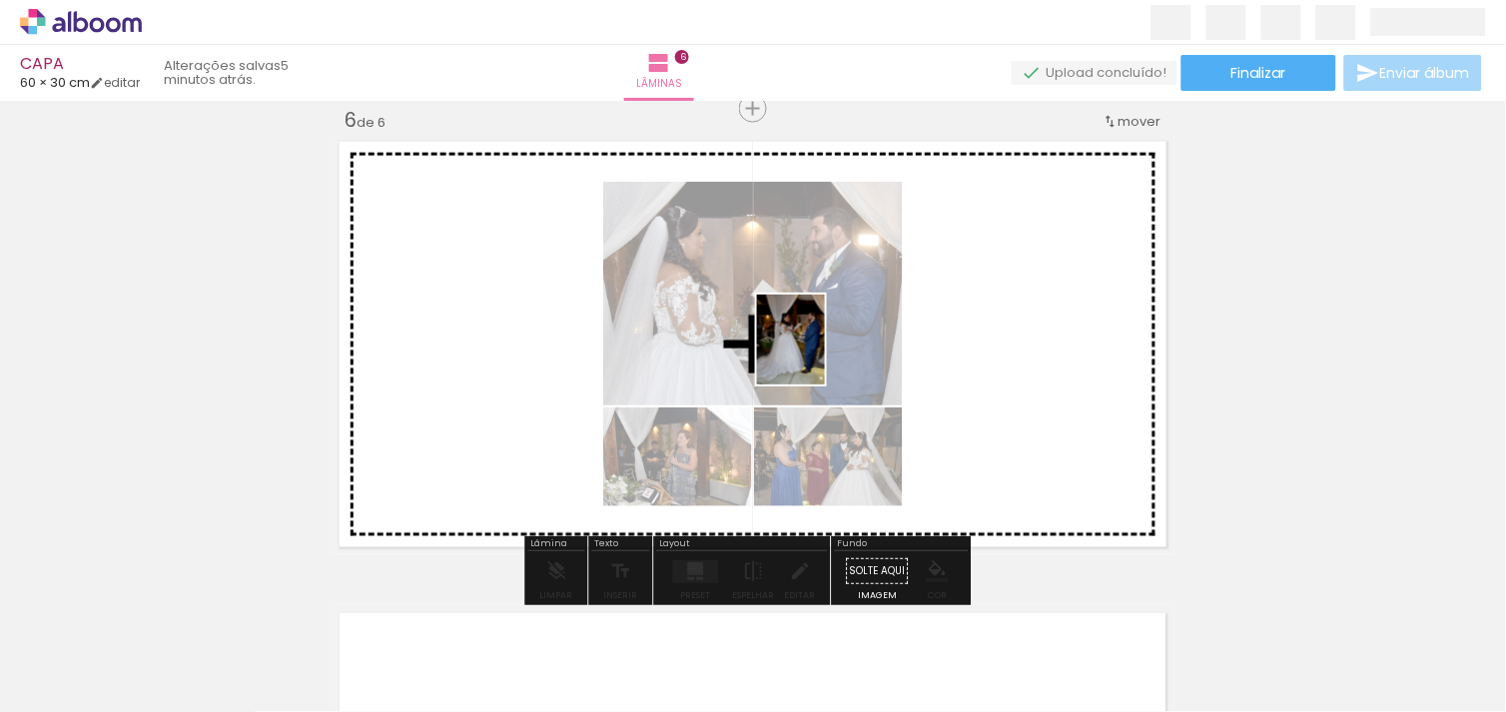
drag, startPoint x: 1174, startPoint y: 626, endPoint x: 810, endPoint y: 351, distance: 457.0
click at [810, 351] on quentale-workspace at bounding box center [753, 356] width 1506 height 712
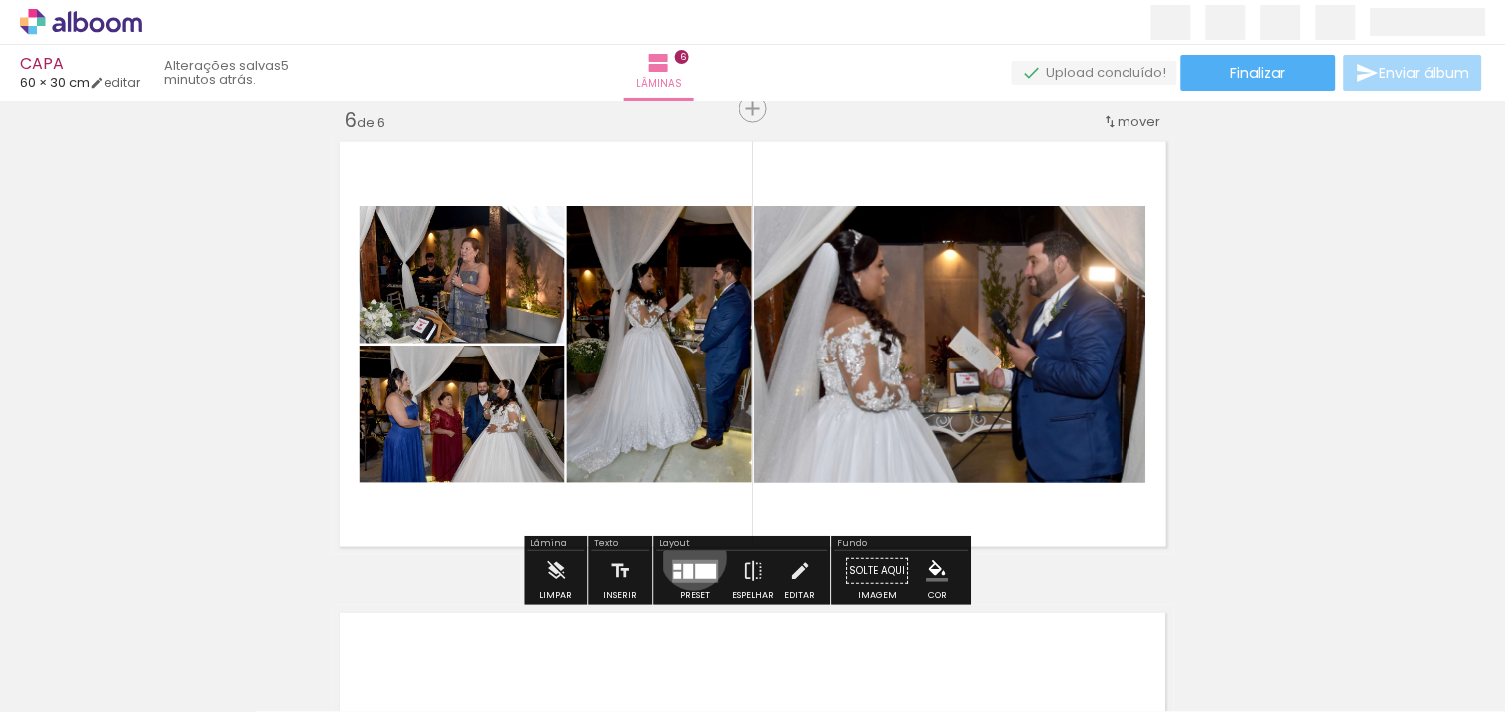
click at [689, 557] on div at bounding box center [696, 571] width 54 height 40
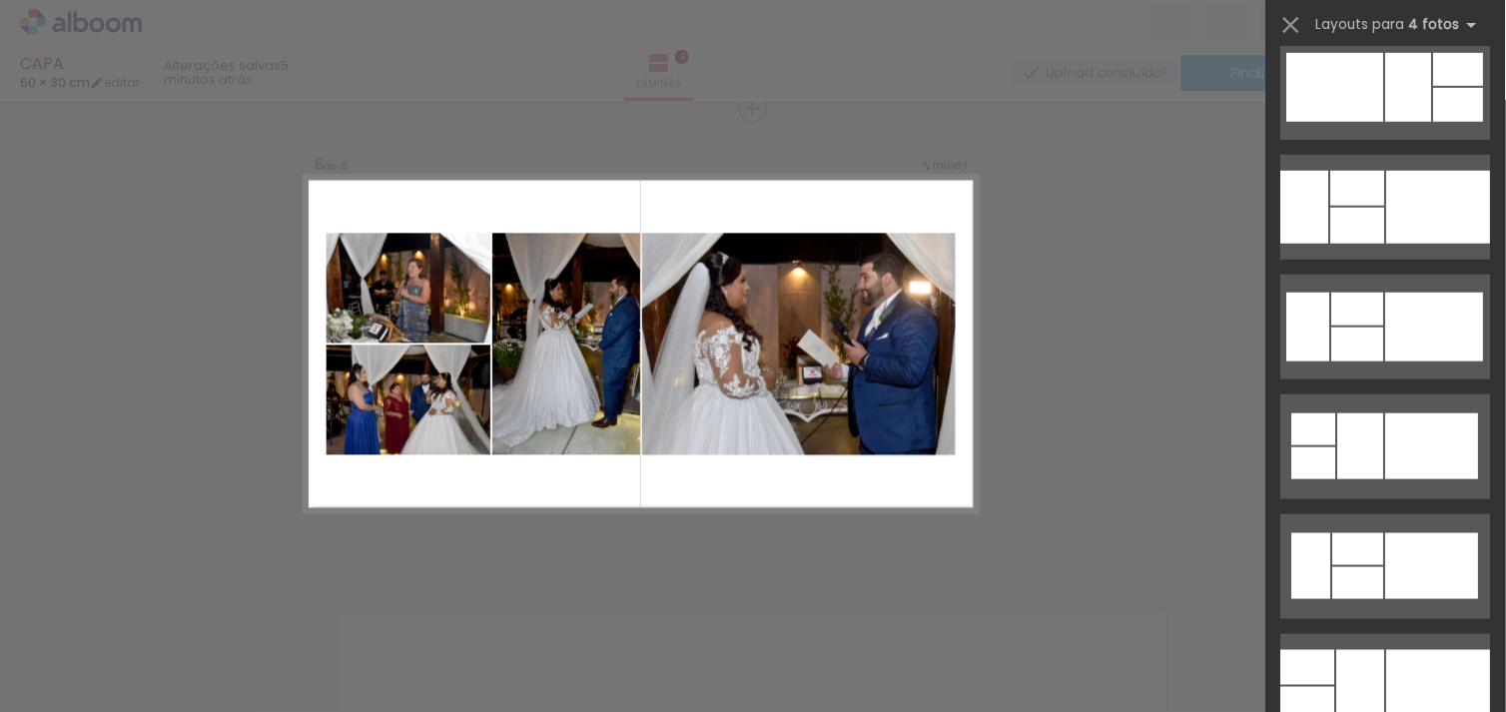
scroll to position [413, 0]
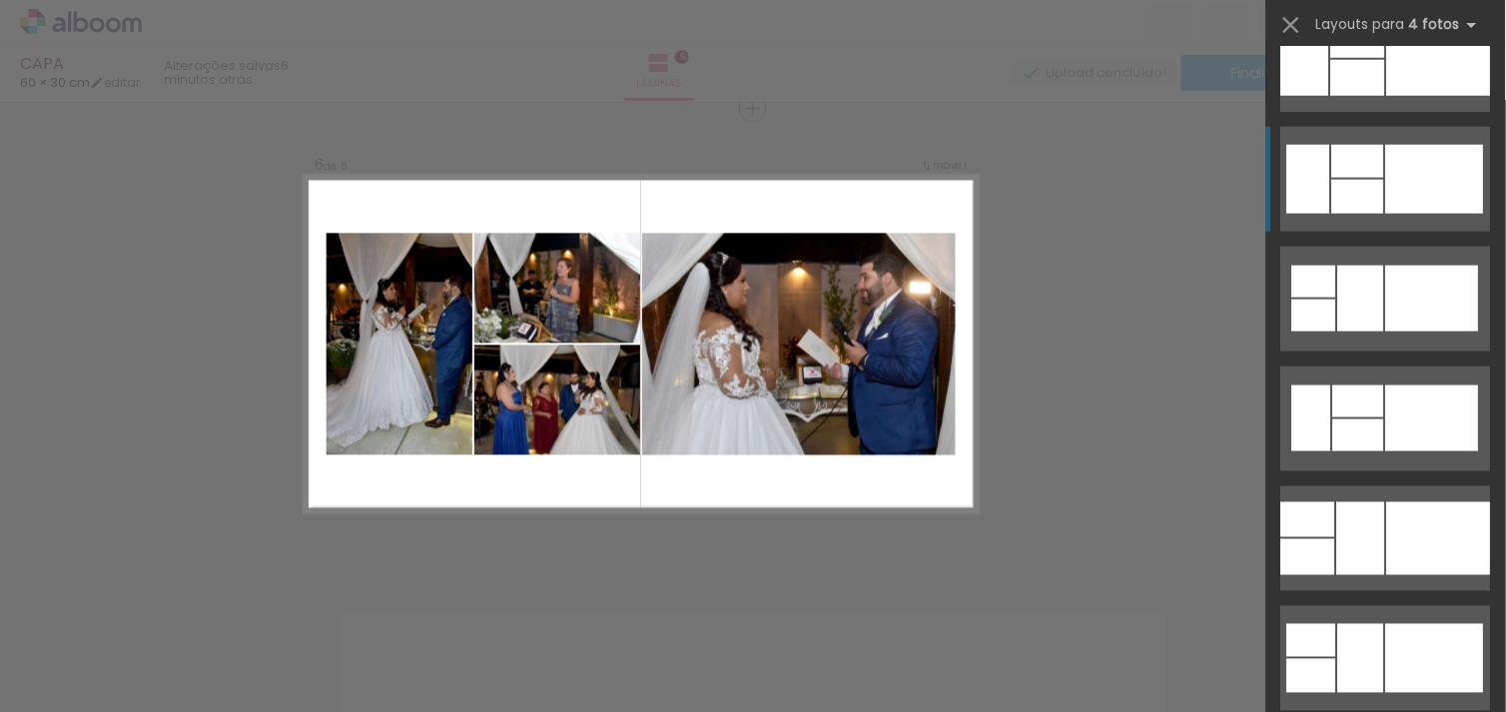
click at [1344, 190] on div at bounding box center [1358, 197] width 52 height 34
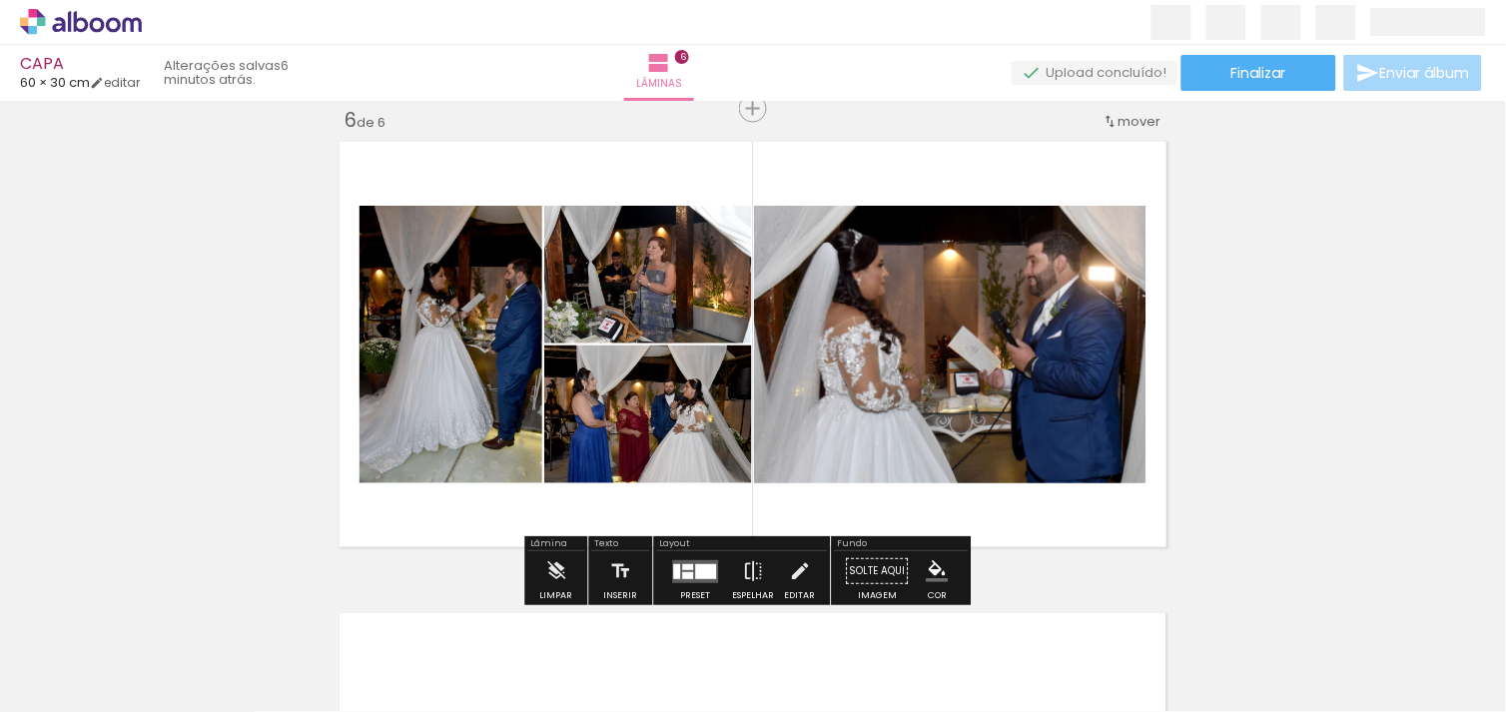
scroll to position [457, 0]
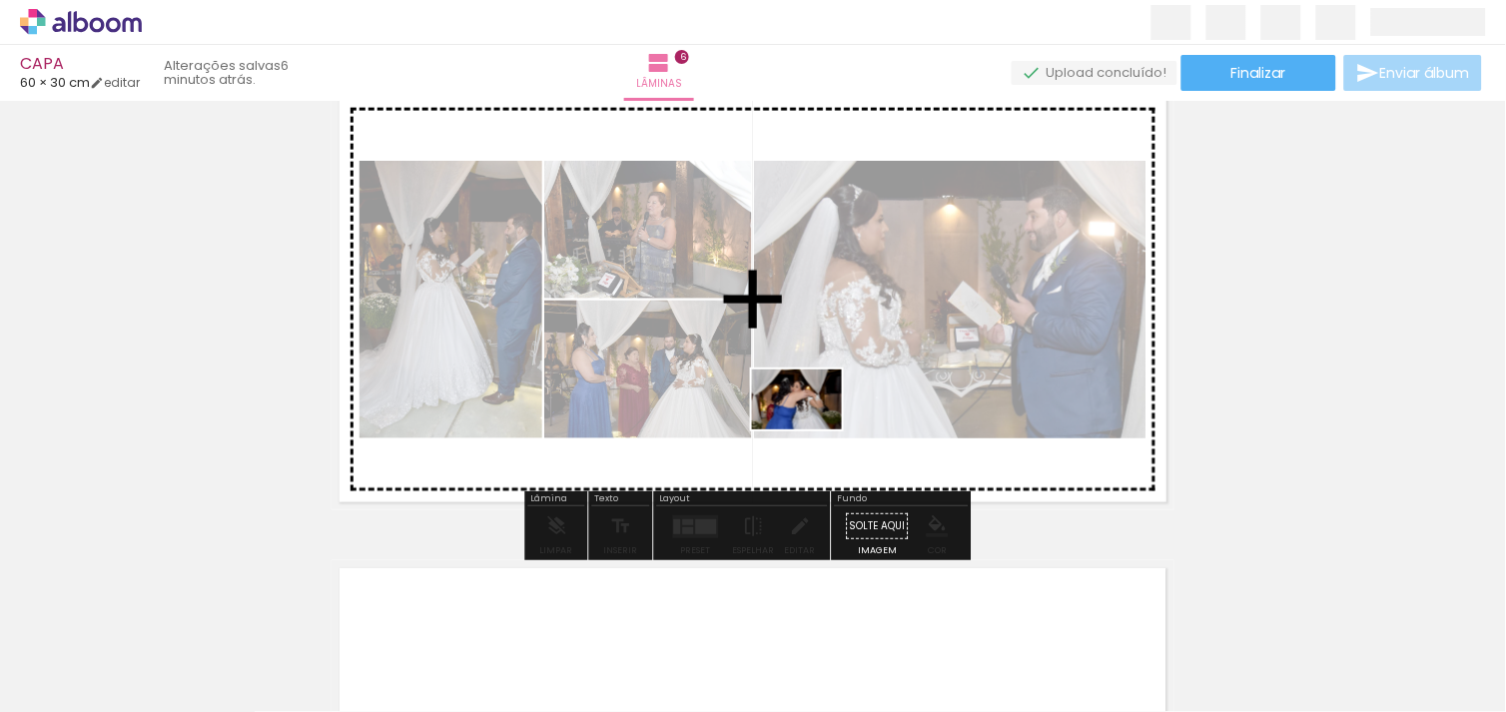
drag, startPoint x: 947, startPoint y: 665, endPoint x: 685, endPoint y: 355, distance: 406.1
click at [685, 355] on quentale-workspace at bounding box center [753, 356] width 1506 height 712
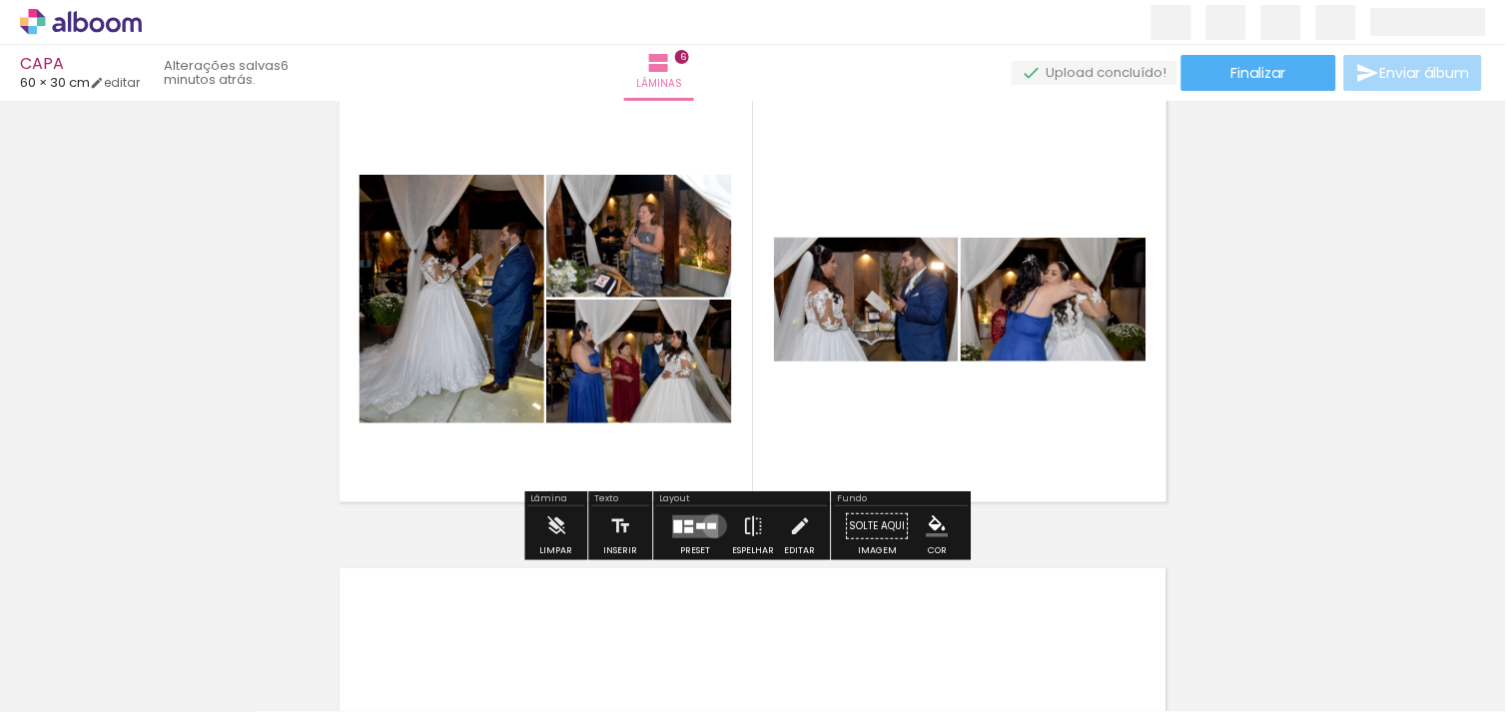
click at [710, 526] on div at bounding box center [712, 526] width 9 height 6
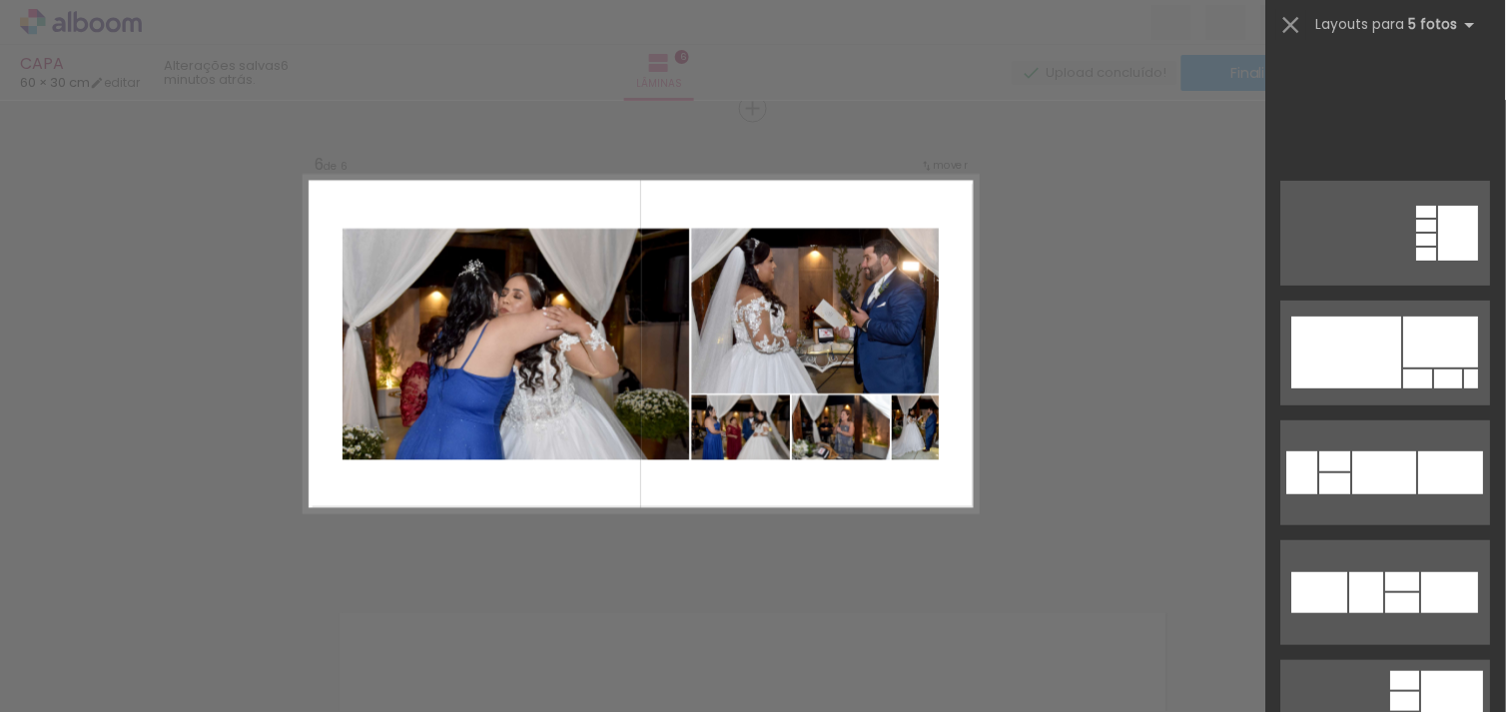
scroll to position [582, 0]
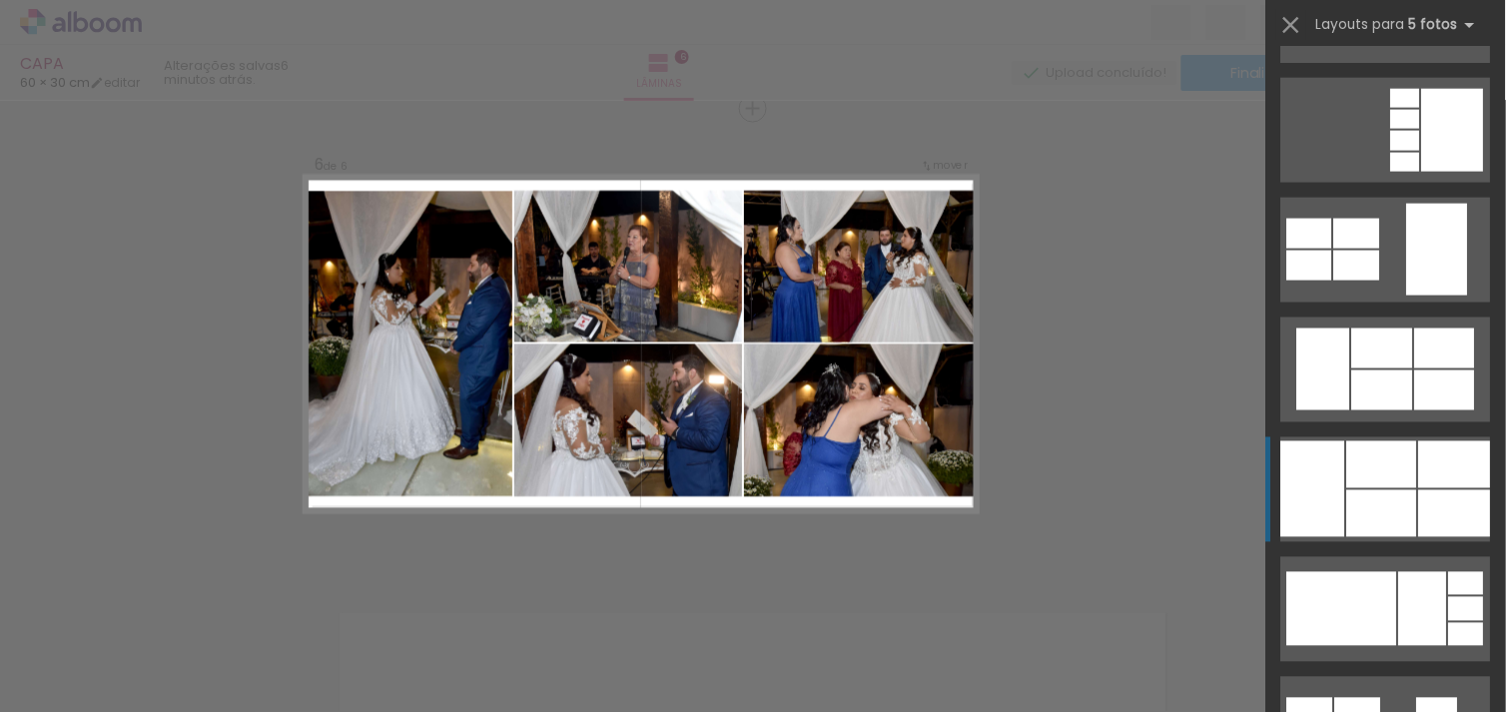
click at [1384, 480] on div at bounding box center [1382, 464] width 70 height 47
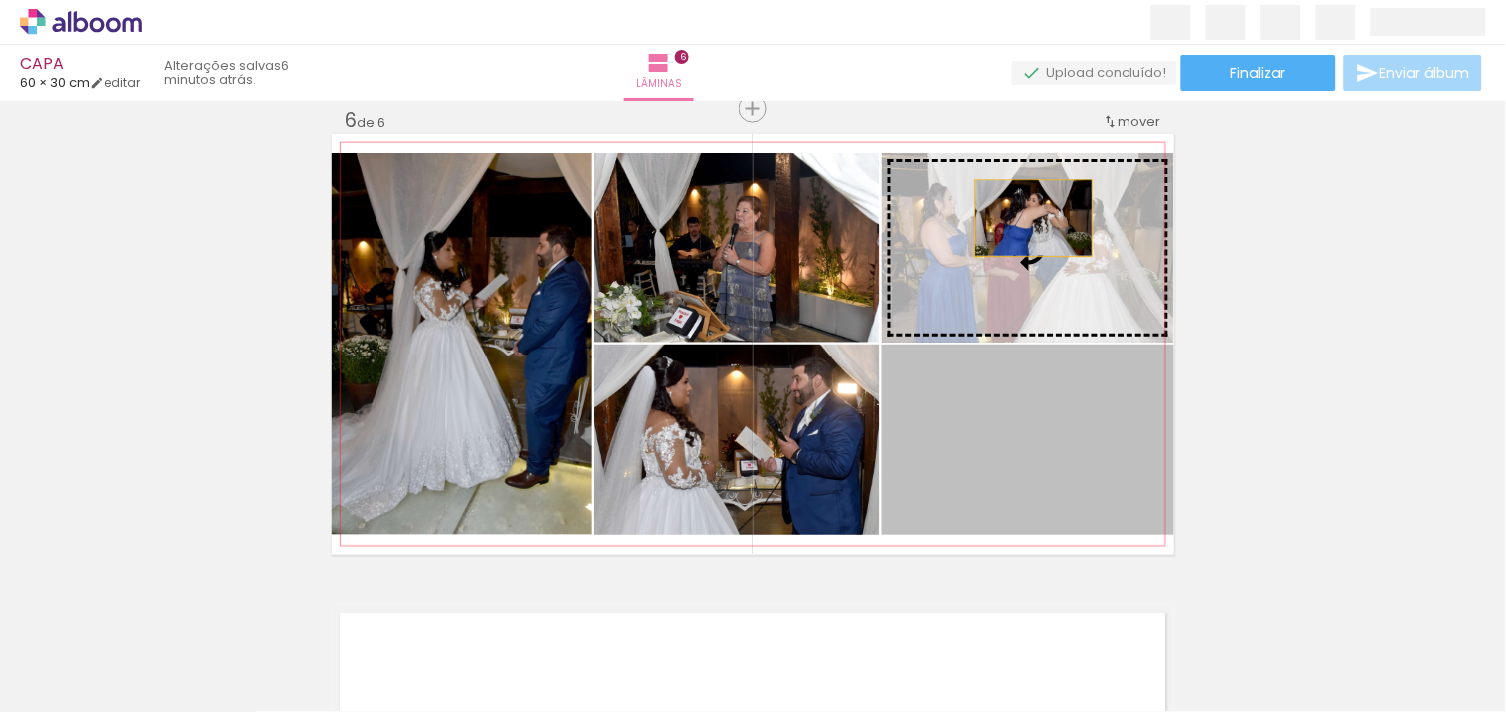
drag, startPoint x: 1065, startPoint y: 467, endPoint x: 1021, endPoint y: 213, distance: 258.4
click at [0, 0] on slot at bounding box center [0, 0] width 0 height 0
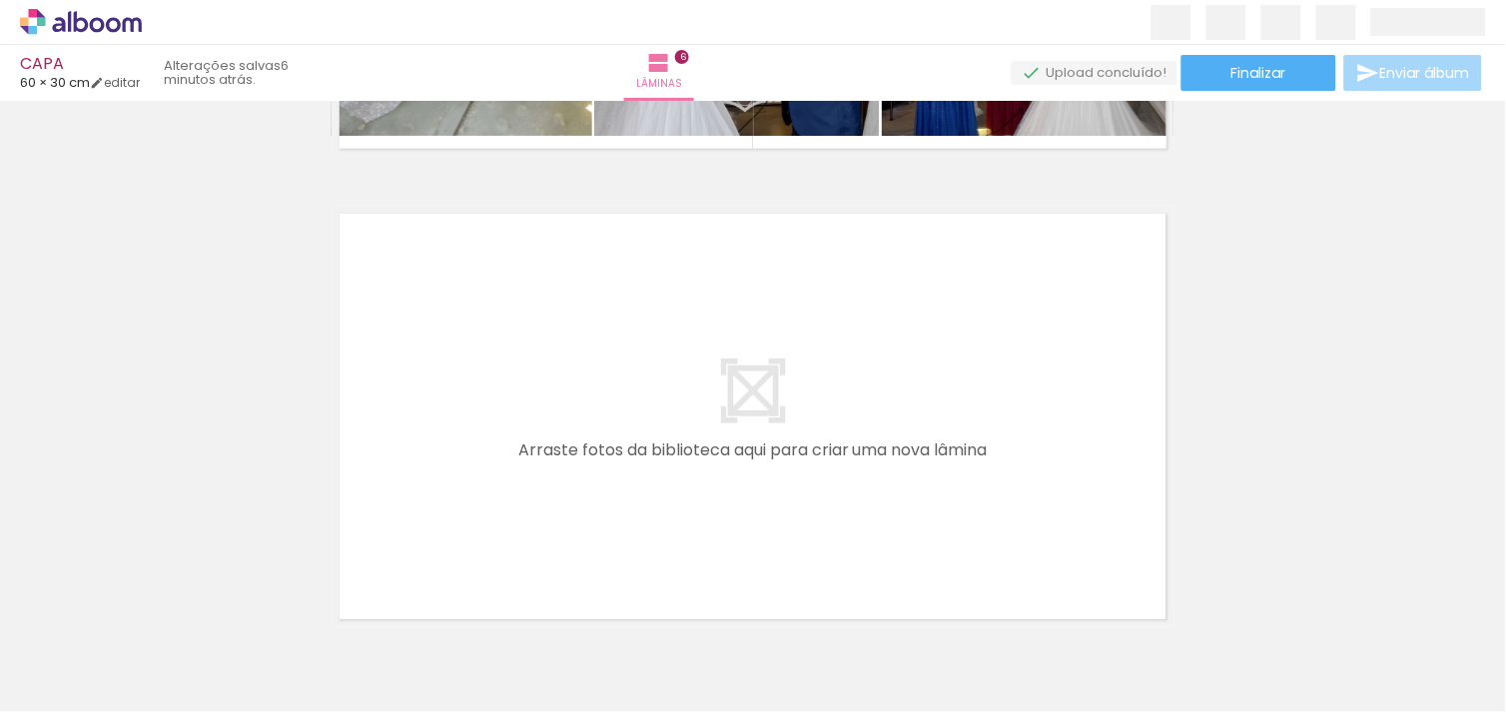
scroll to position [2826, 0]
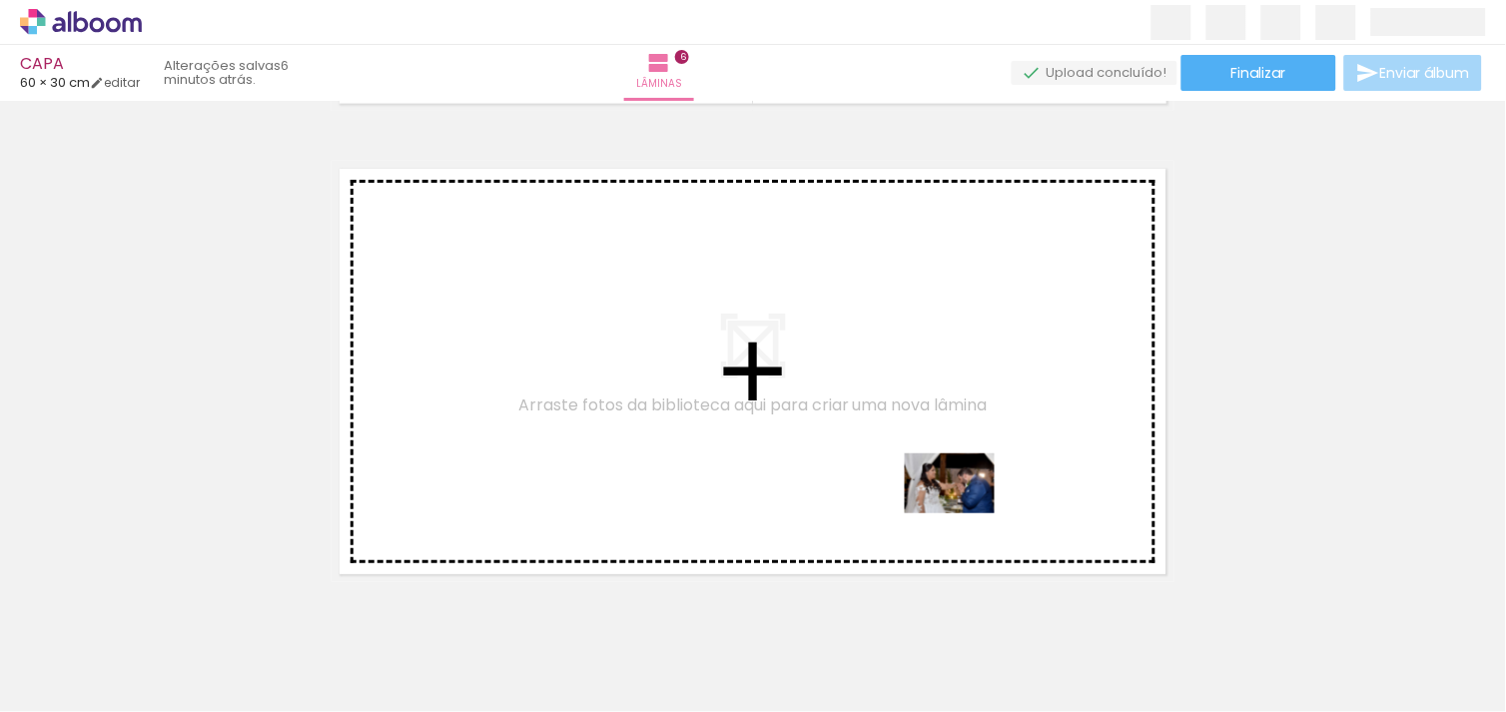
drag, startPoint x: 1284, startPoint y: 649, endPoint x: 736, endPoint y: 397, distance: 603.3
click at [736, 397] on quentale-workspace at bounding box center [753, 356] width 1506 height 712
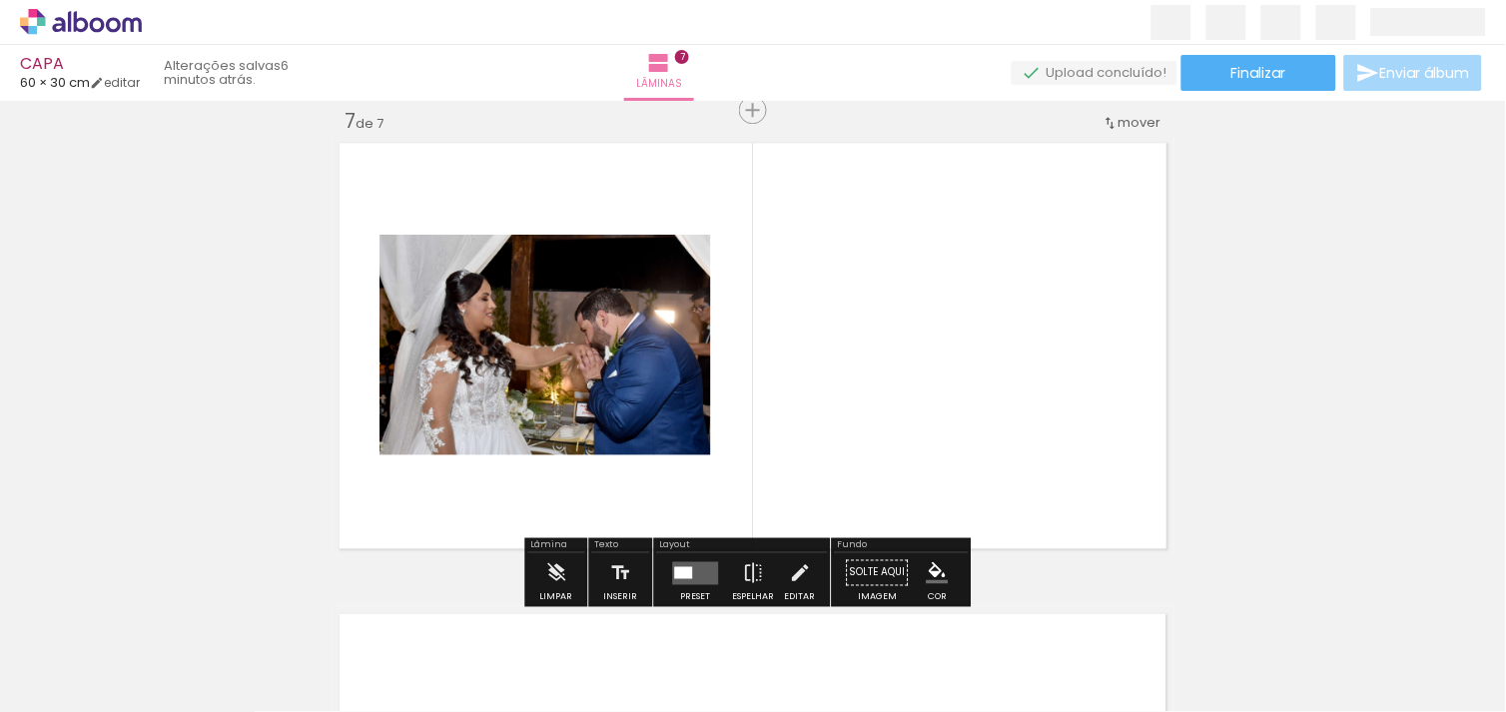
scroll to position [2853, 0]
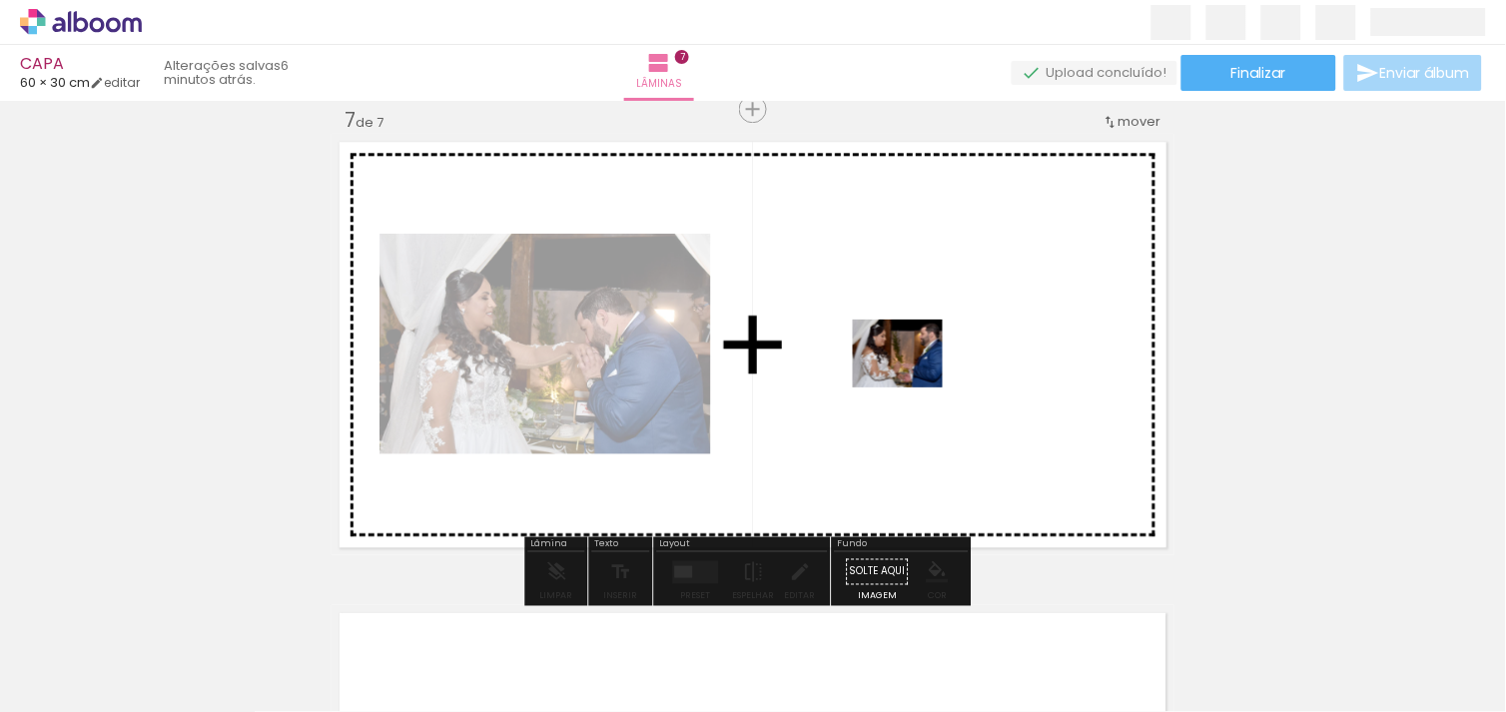
drag, startPoint x: 1401, startPoint y: 640, endPoint x: 913, endPoint y: 379, distance: 553.6
click at [913, 379] on quentale-workspace at bounding box center [753, 356] width 1506 height 712
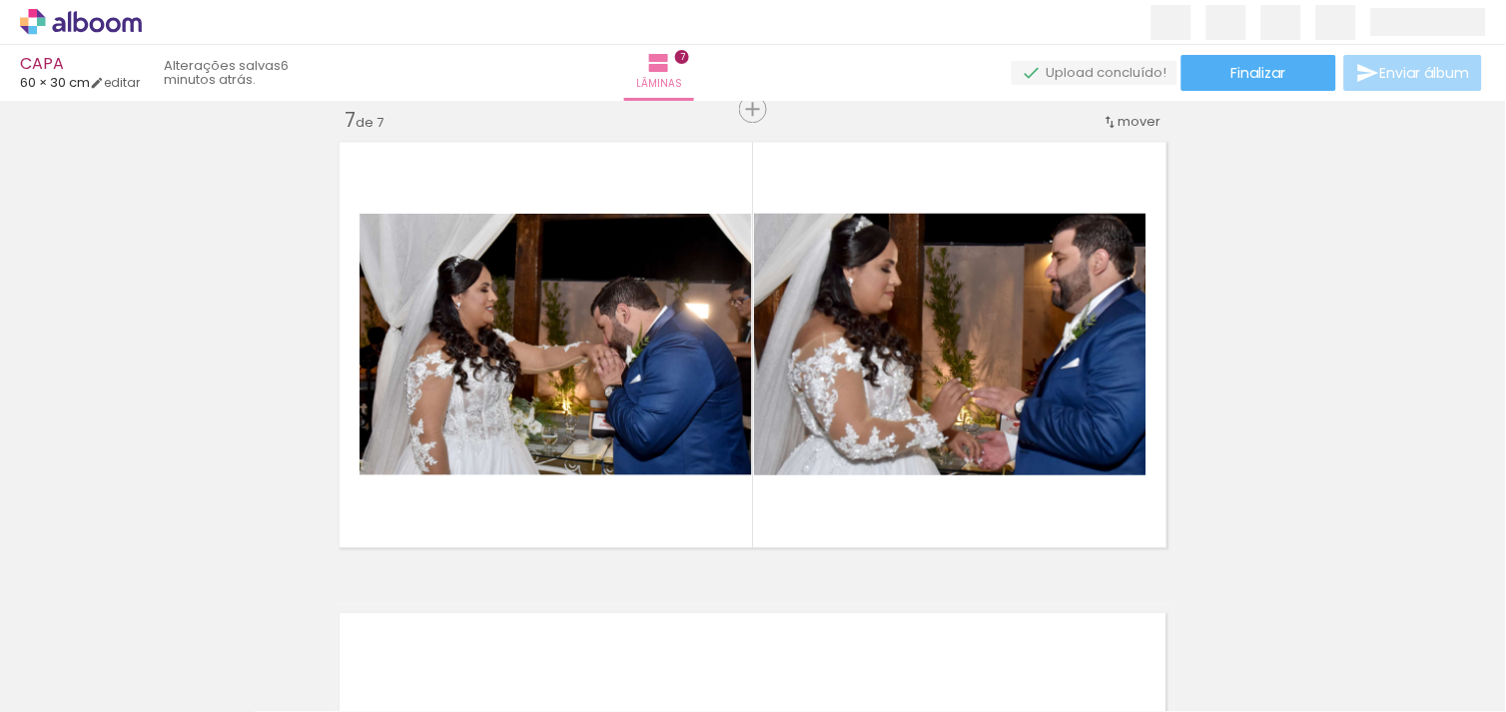
scroll to position [0, 2109]
click at [661, 656] on div at bounding box center [663, 645] width 99 height 66
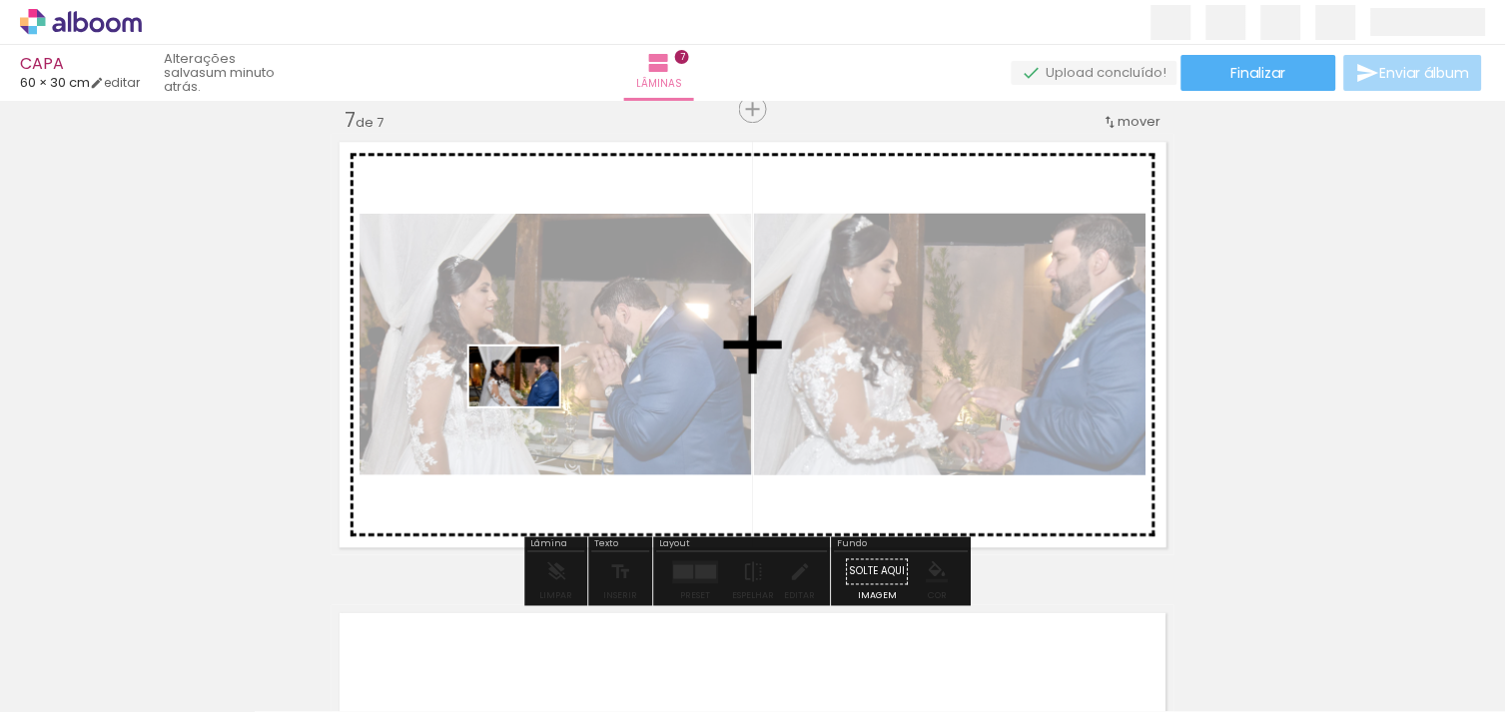
drag, startPoint x: 661, startPoint y: 656, endPoint x: 529, endPoint y: 406, distance: 282.3
click at [529, 406] on quentale-workspace at bounding box center [753, 356] width 1506 height 712
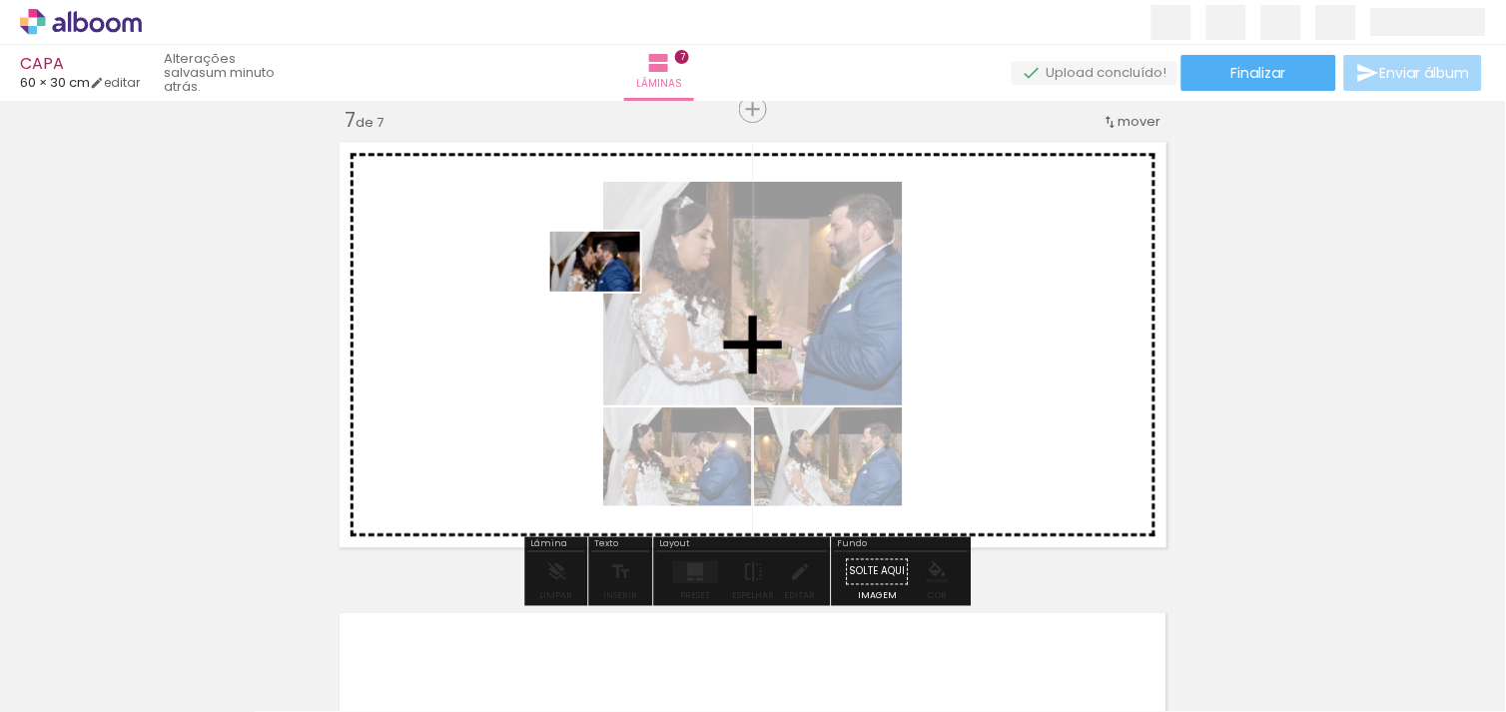
drag, startPoint x: 791, startPoint y: 659, endPoint x: 607, endPoint y: 290, distance: 412.7
click at [607, 290] on quentale-workspace at bounding box center [753, 356] width 1506 height 712
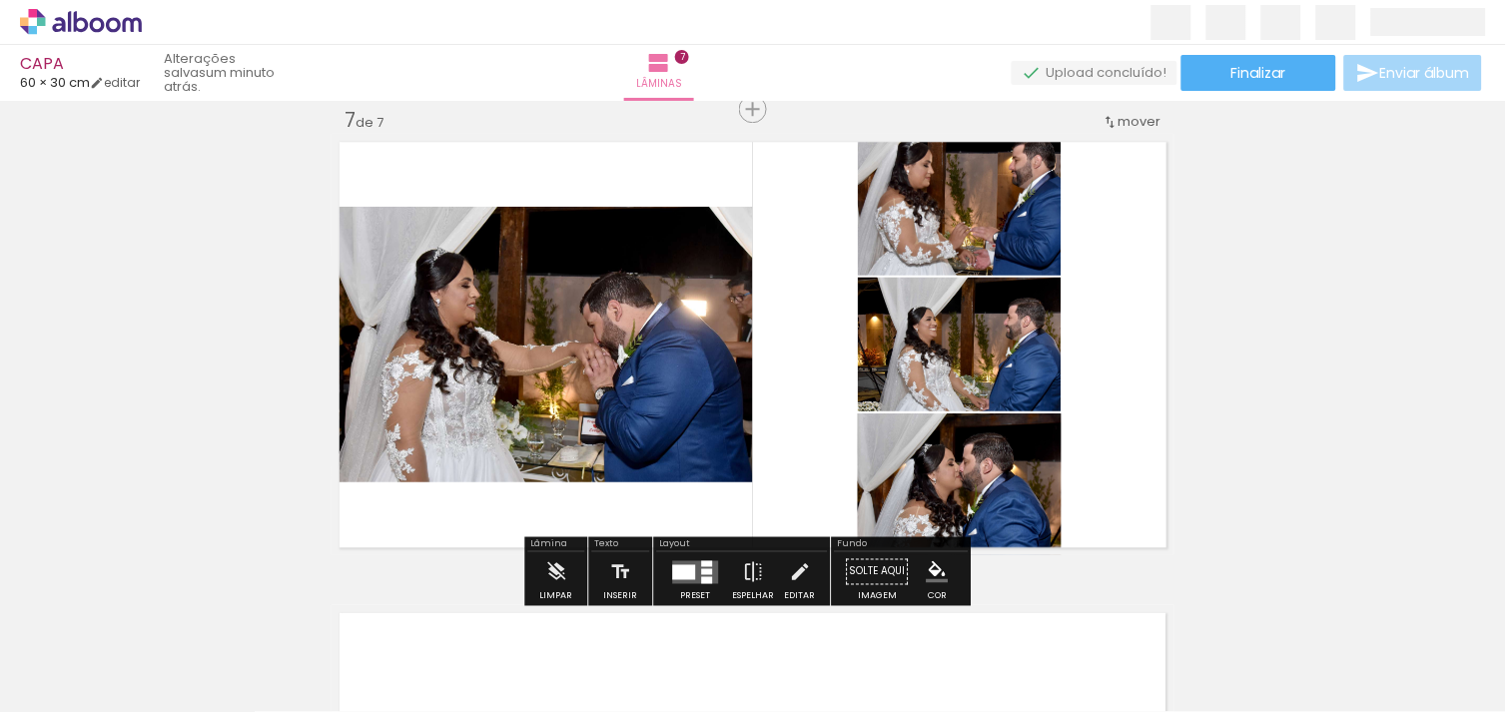
click at [690, 566] on div at bounding box center [684, 571] width 23 height 15
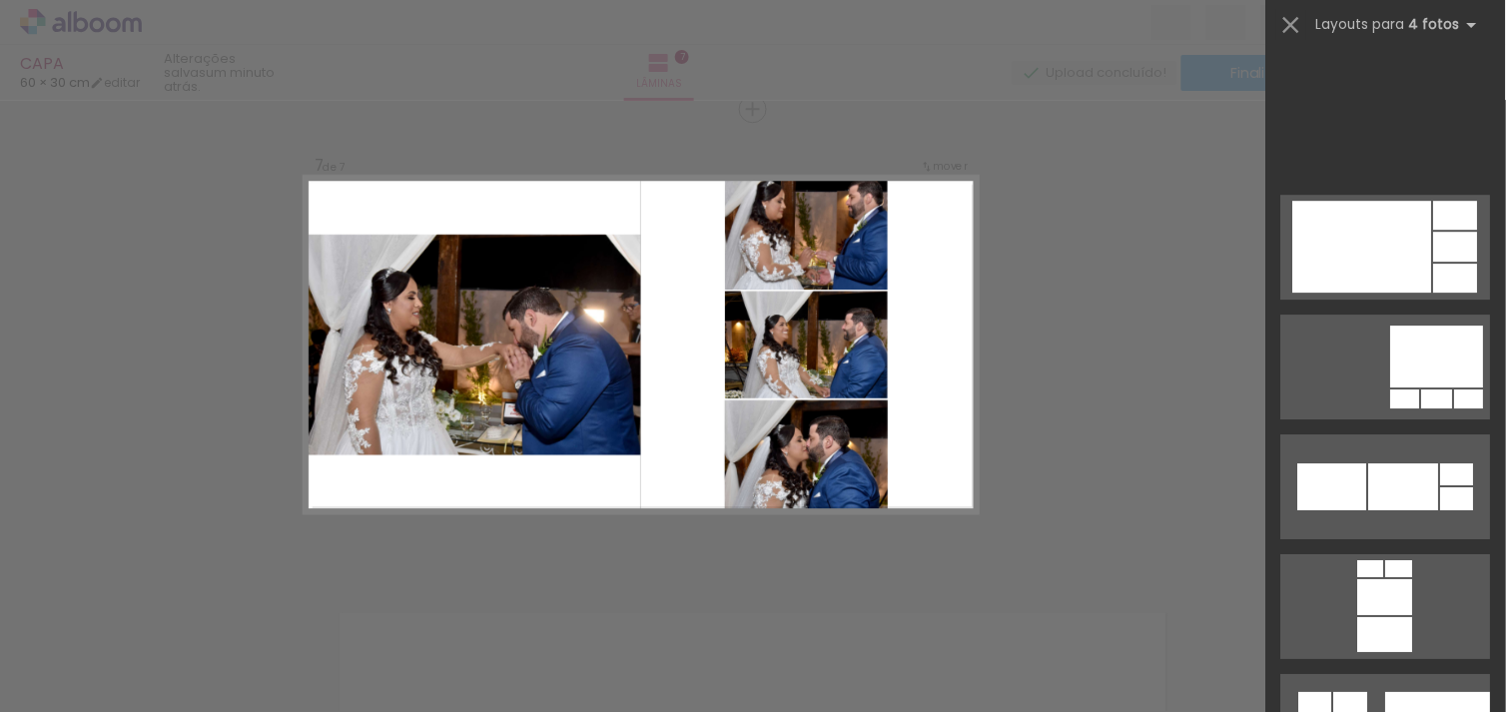
scroll to position [5243, 0]
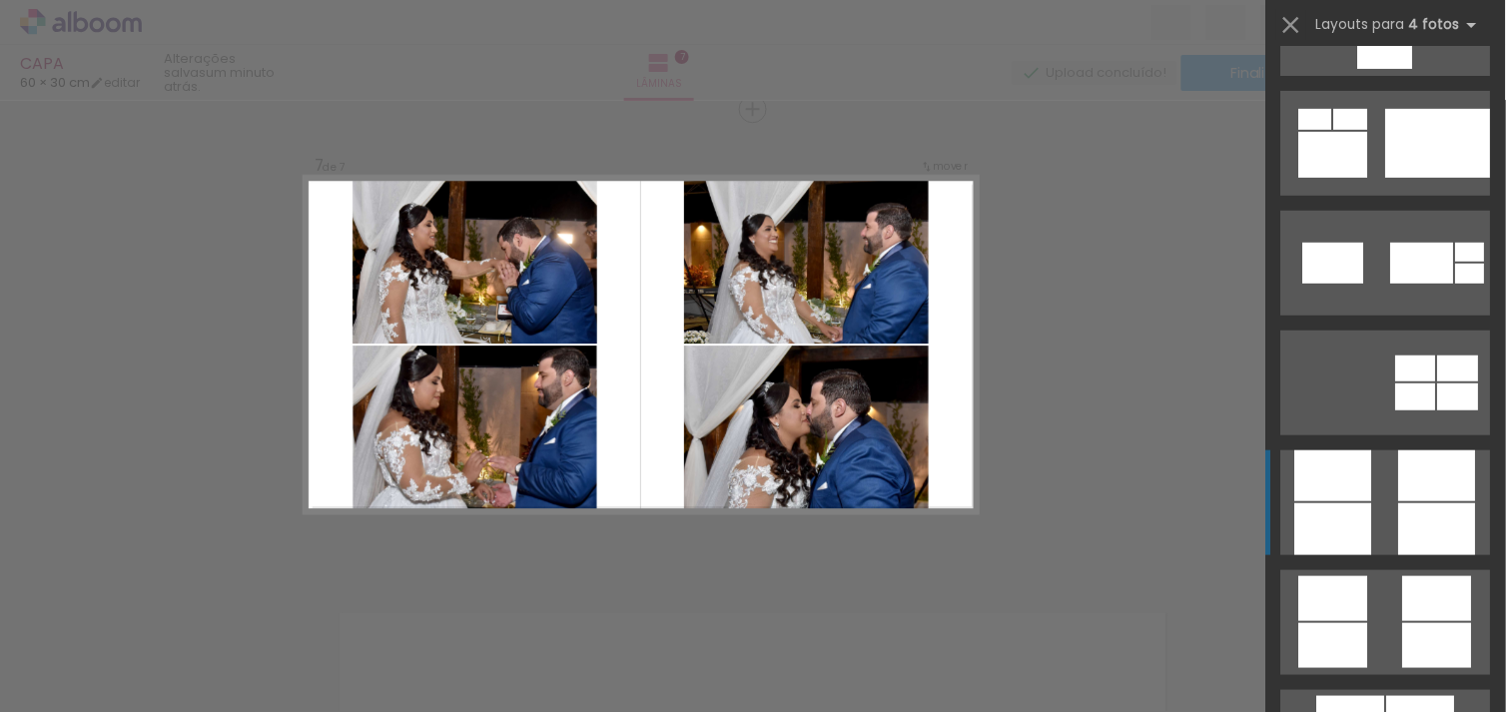
click at [1415, 480] on div at bounding box center [1437, 475] width 77 height 51
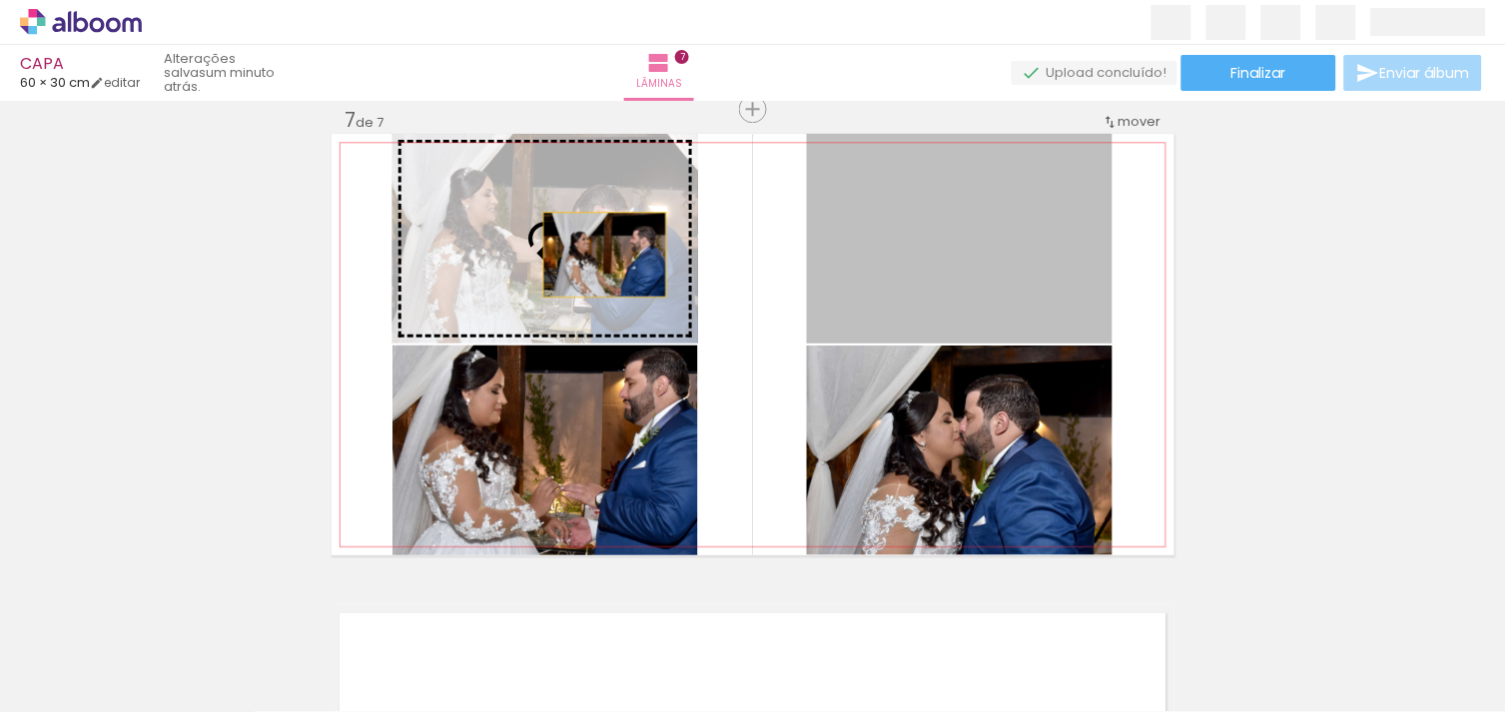
drag, startPoint x: 961, startPoint y: 243, endPoint x: 563, endPoint y: 258, distance: 397.8
click at [0, 0] on slot at bounding box center [0, 0] width 0 height 0
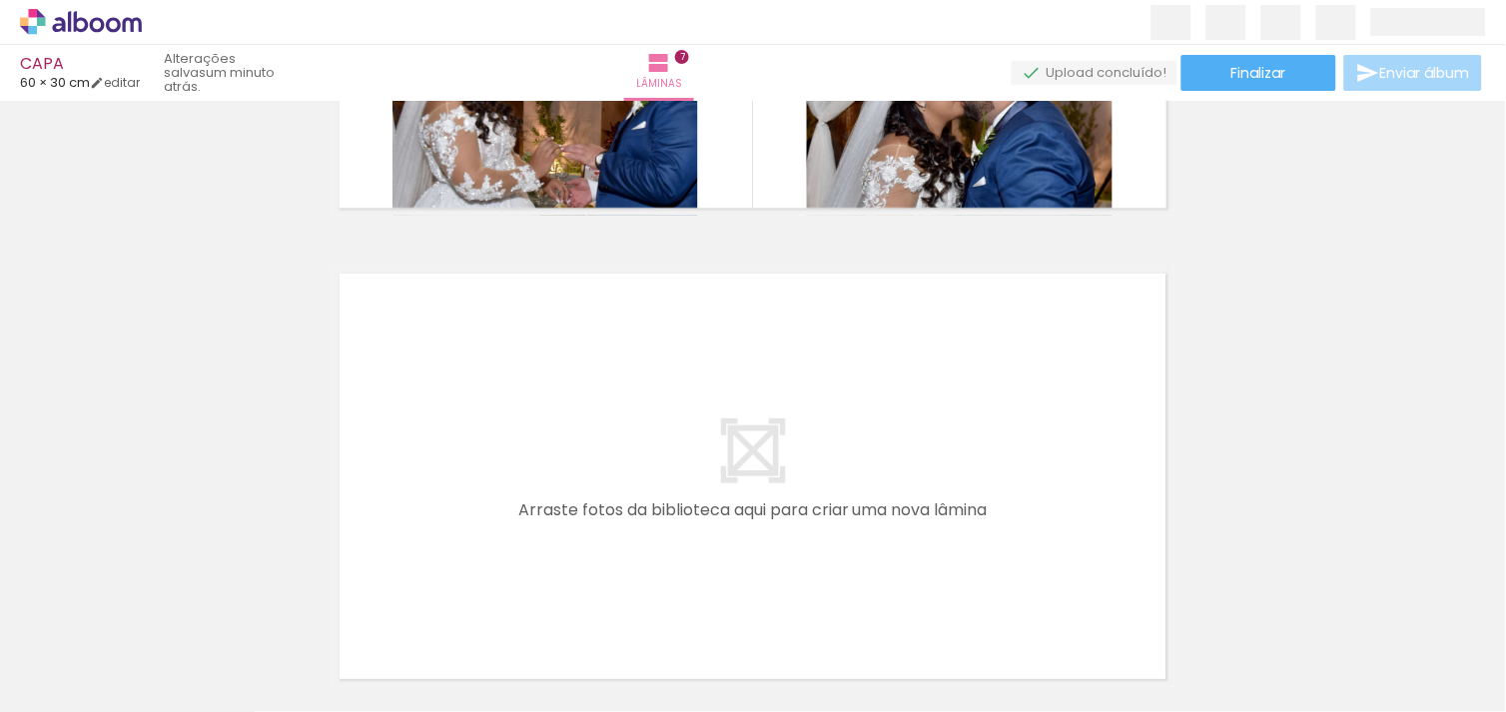
scroll to position [3296, 0]
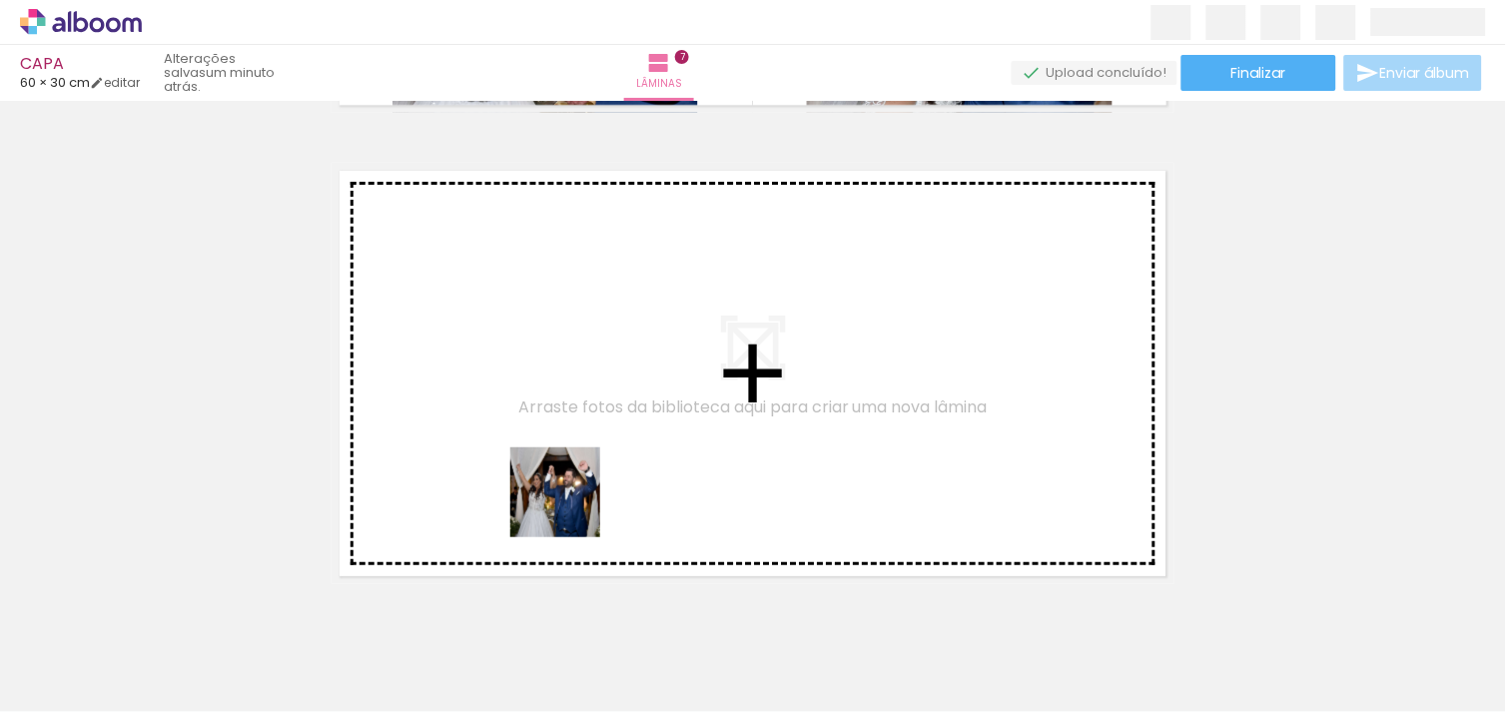
drag, startPoint x: 579, startPoint y: 647, endPoint x: 893, endPoint y: 676, distance: 314.9
click at [580, 475] on quentale-workspace at bounding box center [753, 356] width 1506 height 712
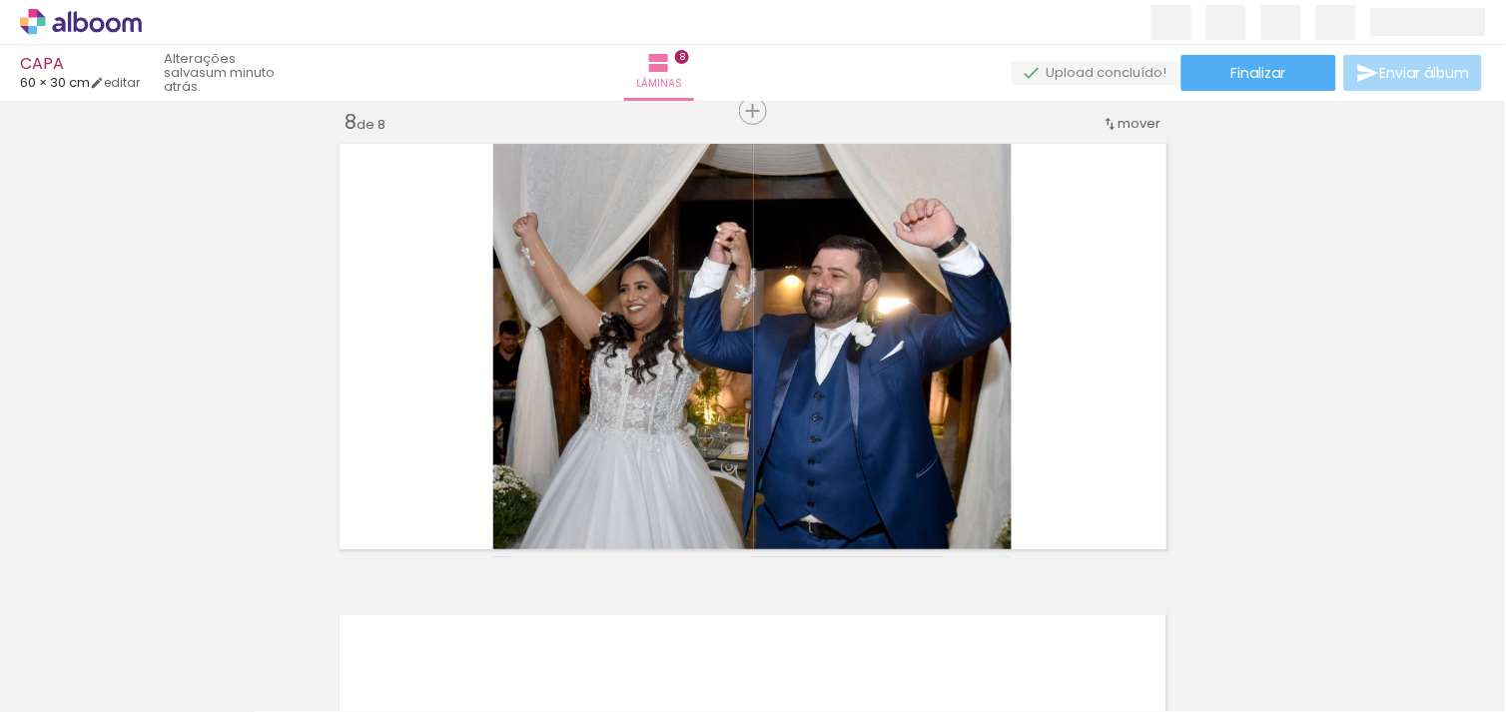
scroll to position [3324, 0]
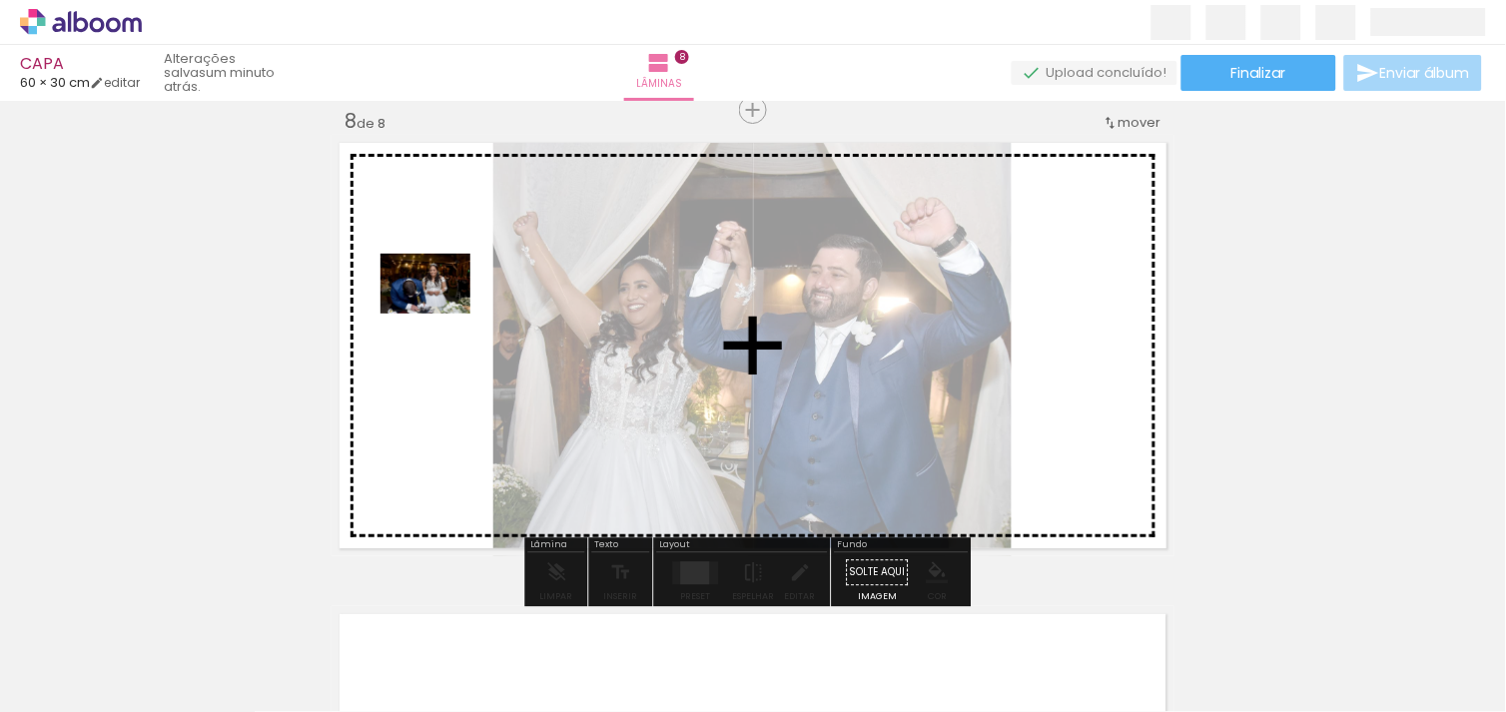
drag, startPoint x: 912, startPoint y: 651, endPoint x: 436, endPoint y: 313, distance: 583.6
click at [436, 313] on quentale-workspace at bounding box center [753, 356] width 1506 height 712
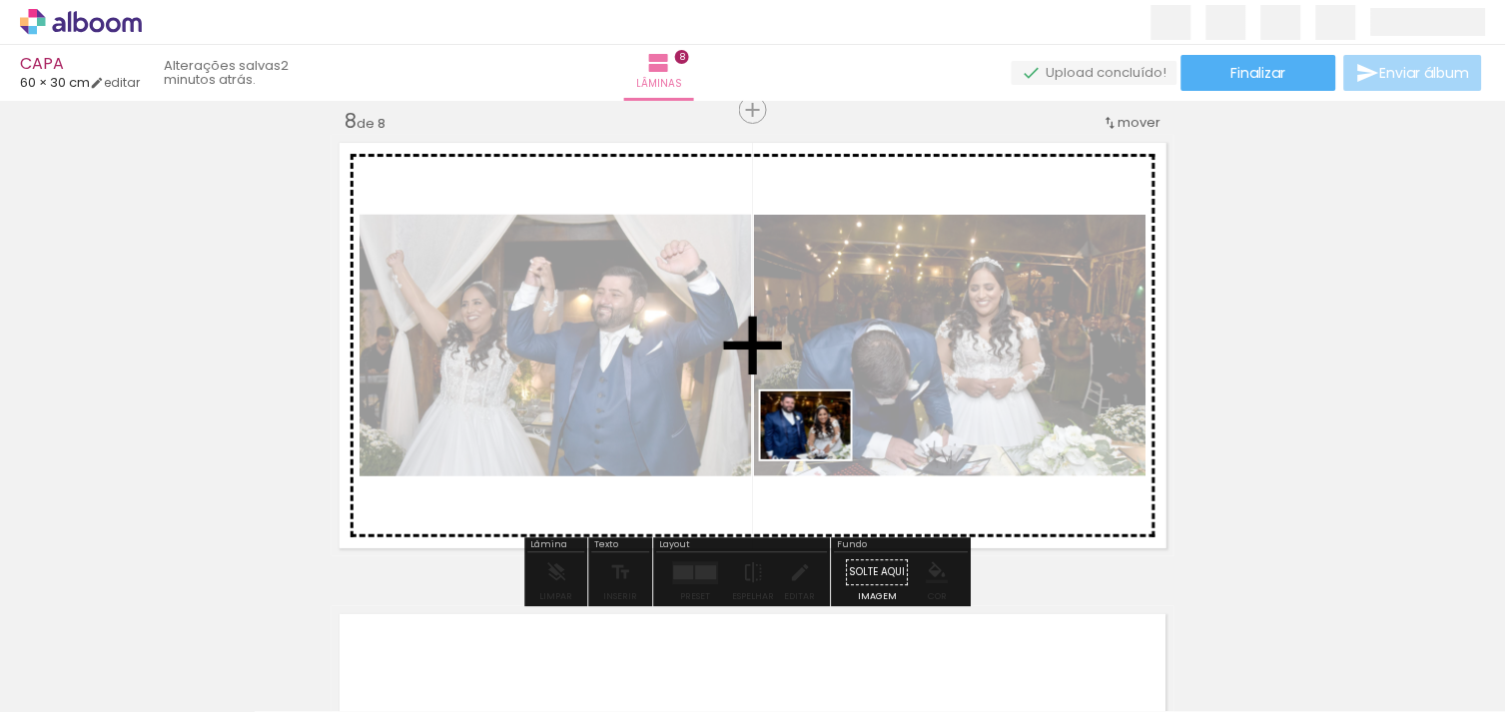
drag, startPoint x: 1031, startPoint y: 640, endPoint x: 630, endPoint y: 327, distance: 508.6
click at [630, 327] on quentale-workspace at bounding box center [753, 356] width 1506 height 712
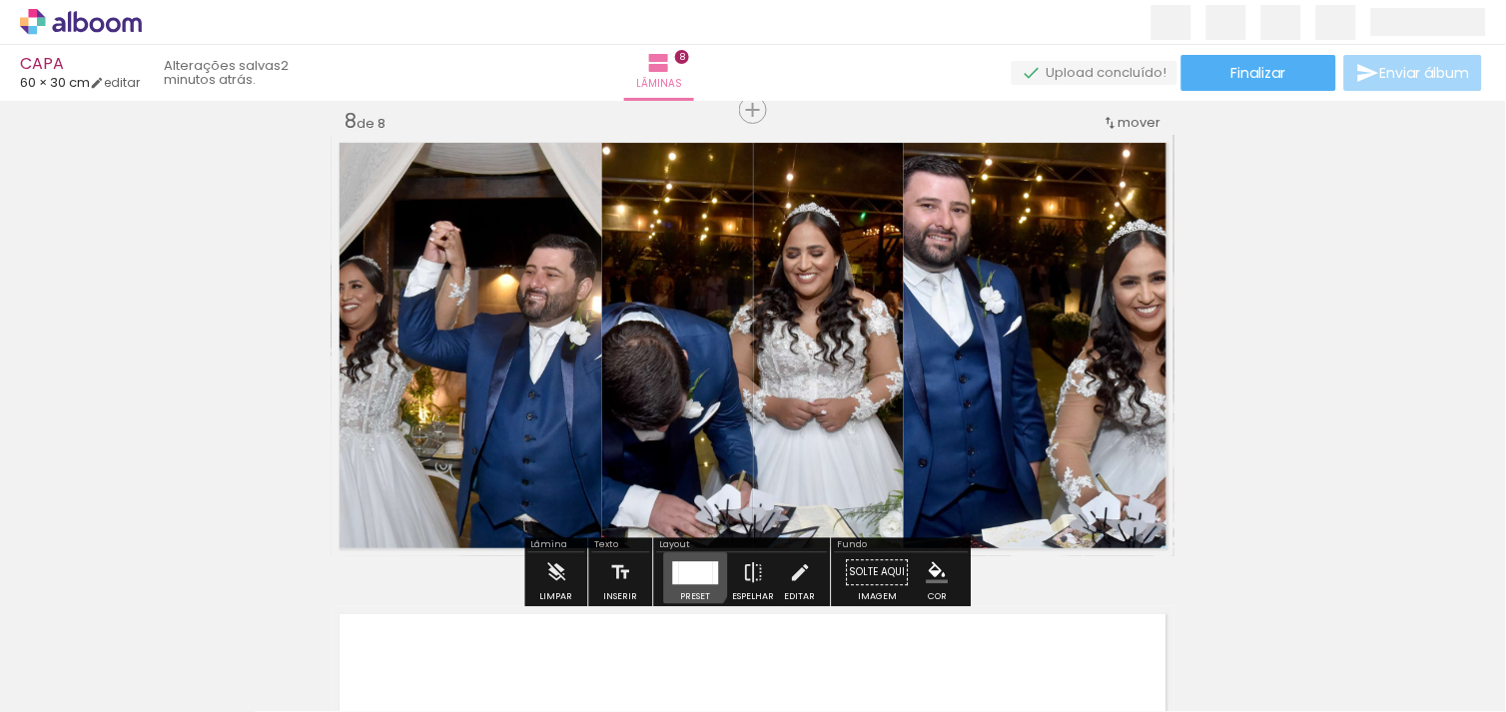
click at [679, 570] on div at bounding box center [696, 572] width 34 height 23
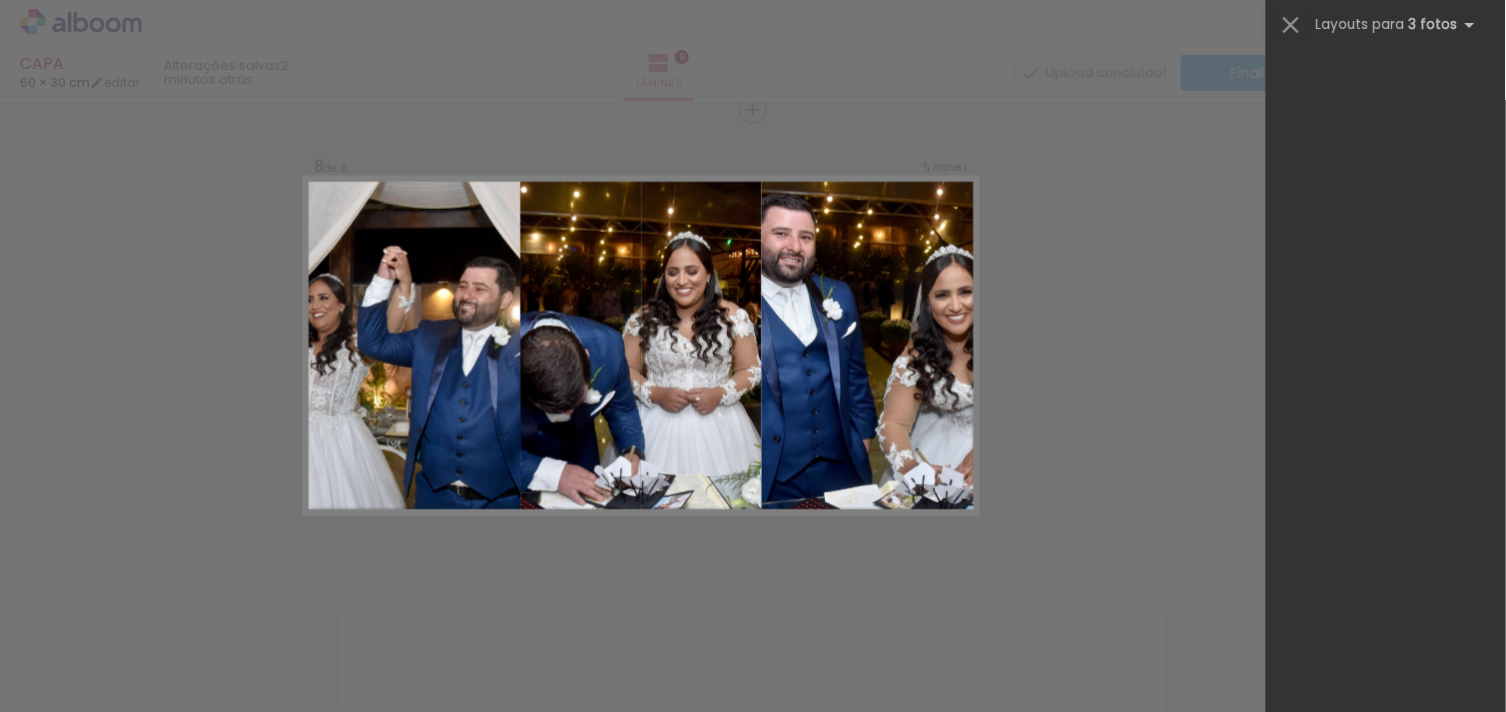
scroll to position [0, 2109]
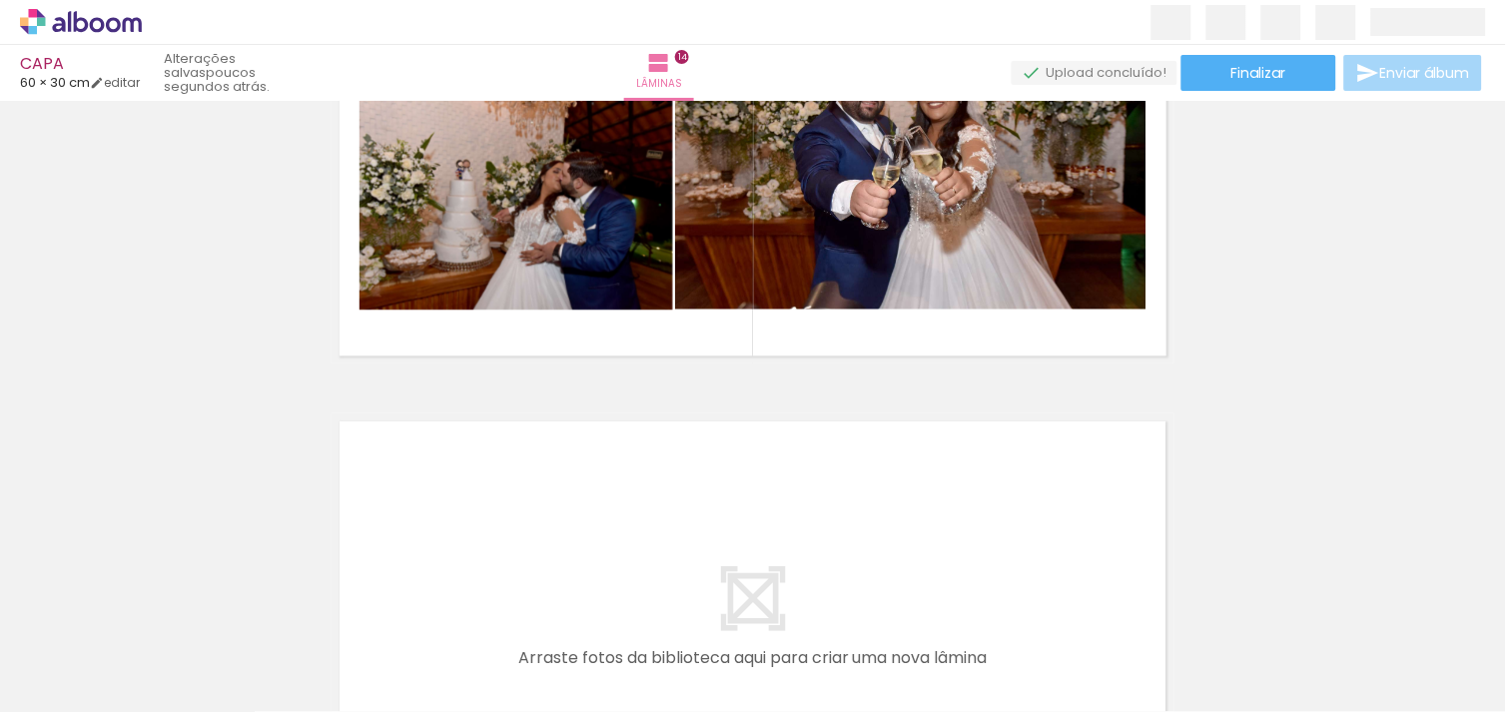
scroll to position [0, 4815]
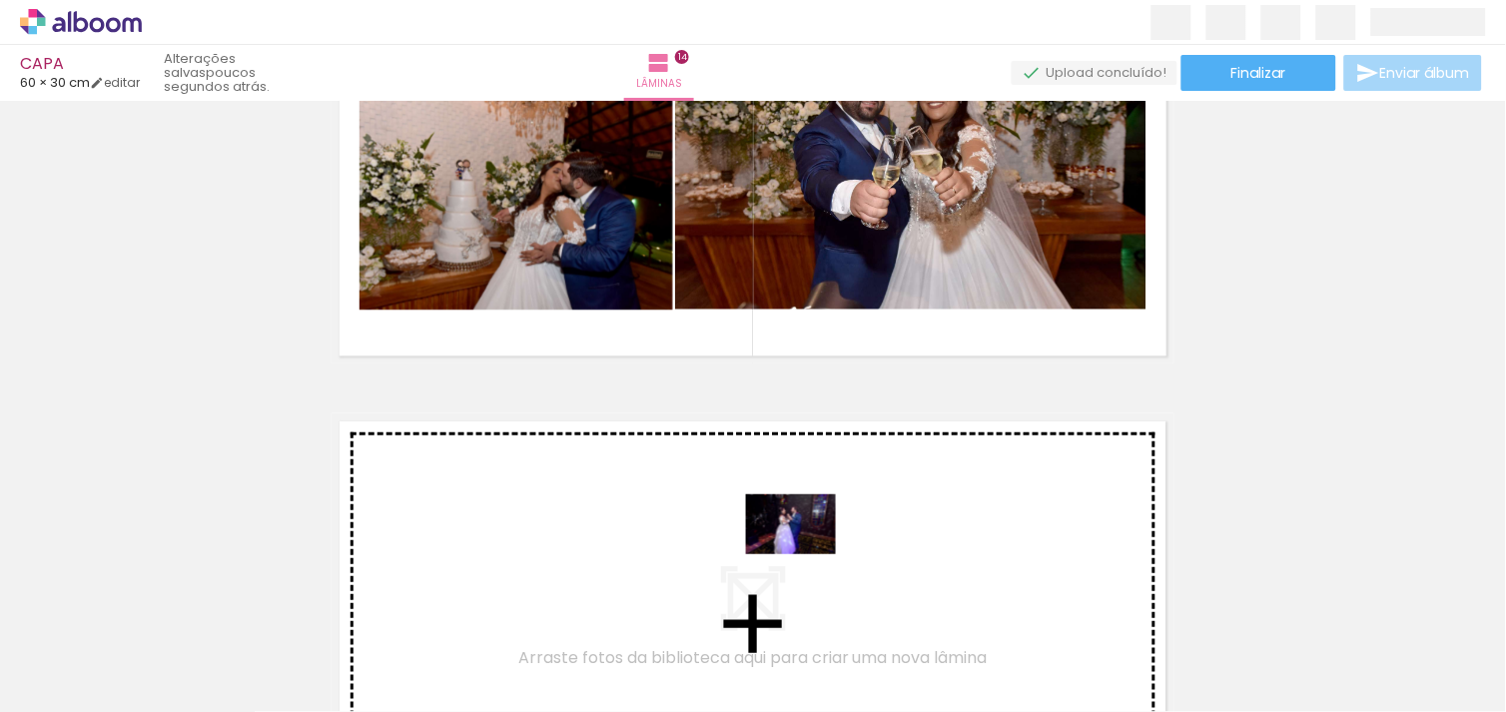
drag, startPoint x: 1085, startPoint y: 663, endPoint x: 659, endPoint y: 522, distance: 448.1
click at [659, 522] on quentale-workspace at bounding box center [753, 356] width 1506 height 712
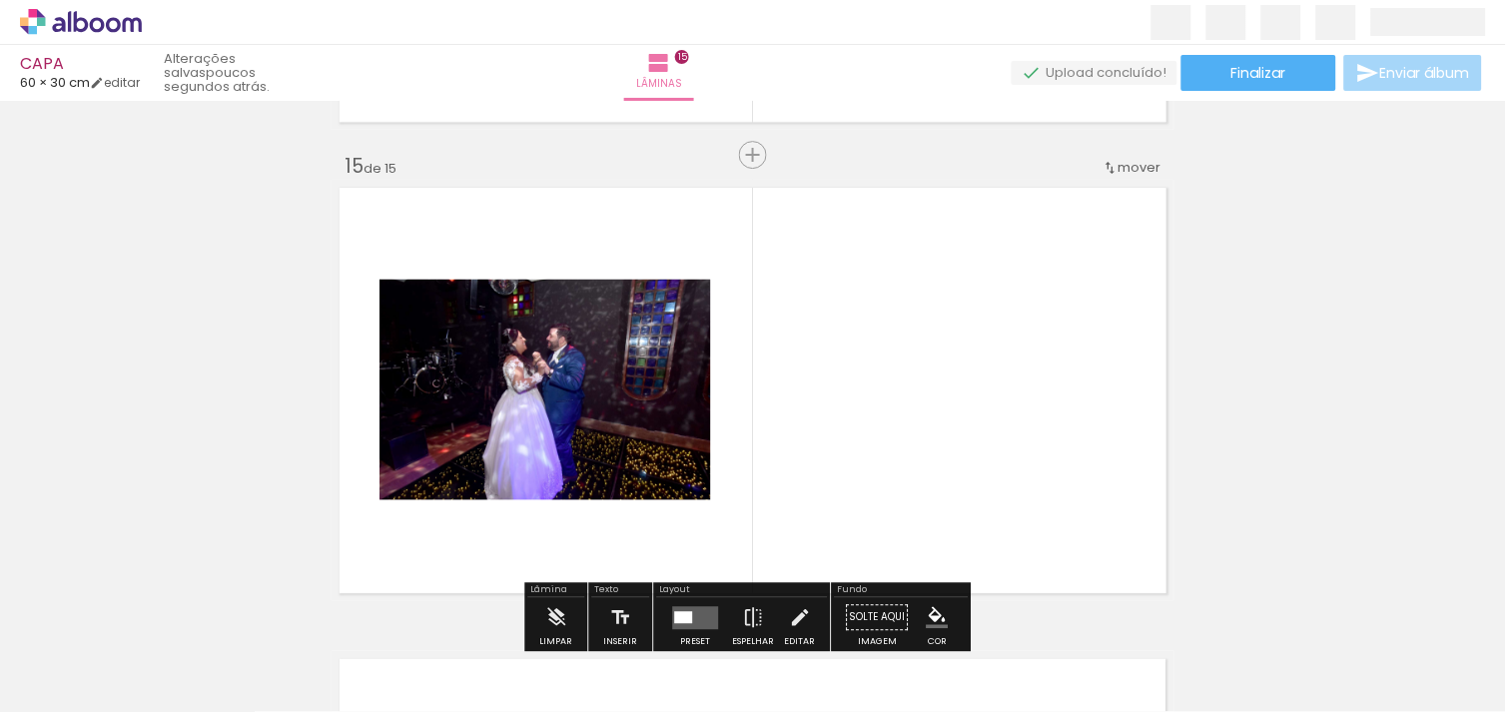
scroll to position [6624, 0]
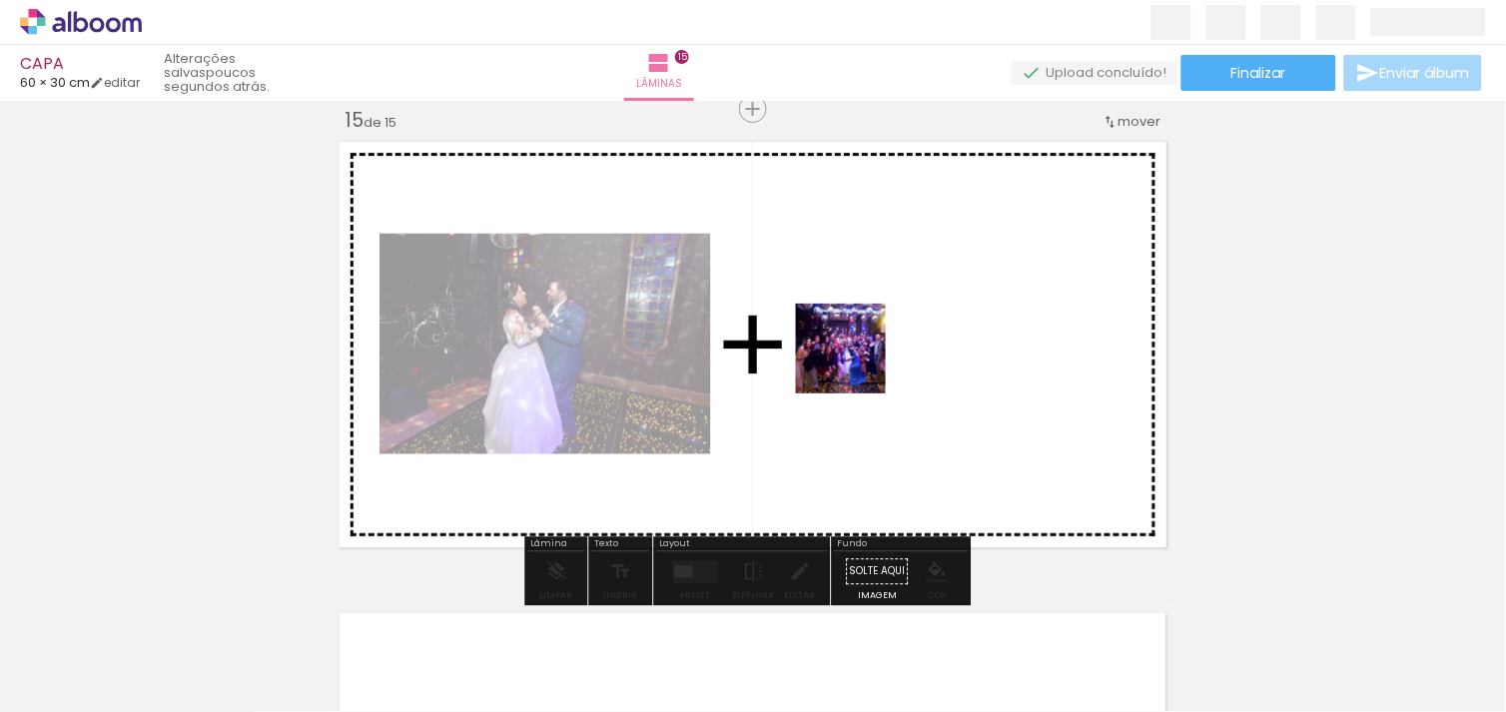
drag, startPoint x: 1225, startPoint y: 650, endPoint x: 856, endPoint y: 364, distance: 467.6
click at [856, 364] on quentale-workspace at bounding box center [753, 356] width 1506 height 712
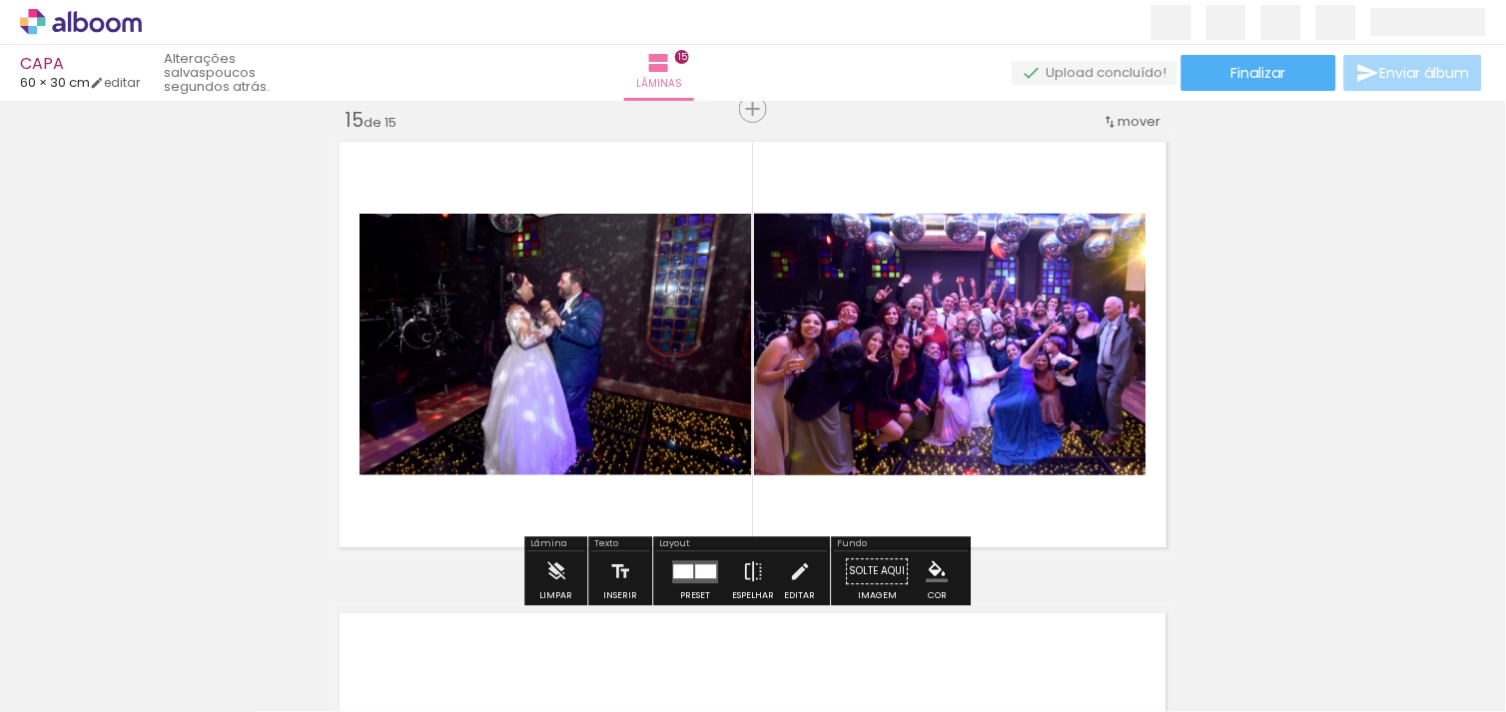
drag, startPoint x: 1333, startPoint y: 683, endPoint x: 1326, endPoint y: 660, distance: 24.0
click at [1328, 663] on quentale-thumb at bounding box center [1313, 644] width 112 height 115
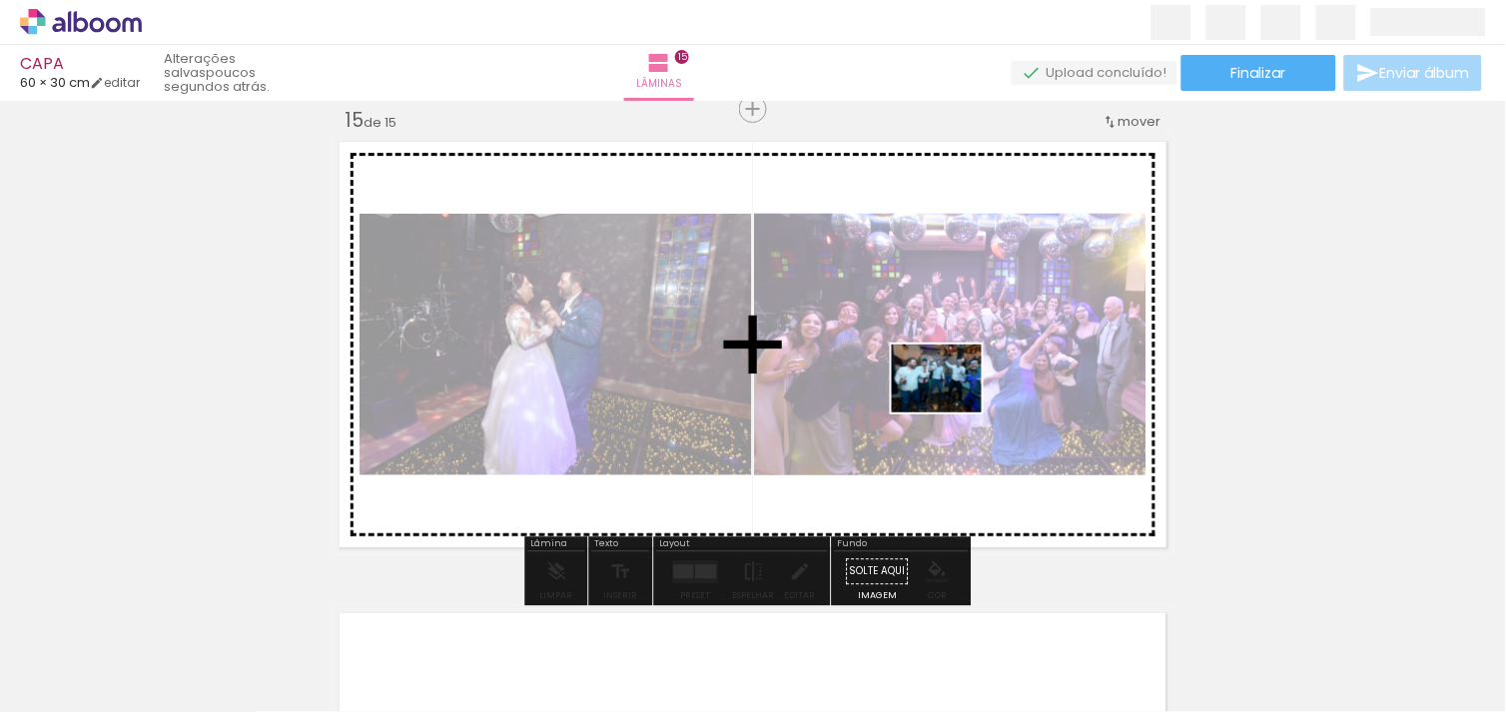
drag, startPoint x: 1086, startPoint y: 491, endPoint x: 952, endPoint y: 404, distance: 159.6
click at [952, 404] on quentale-workspace at bounding box center [753, 356] width 1506 height 712
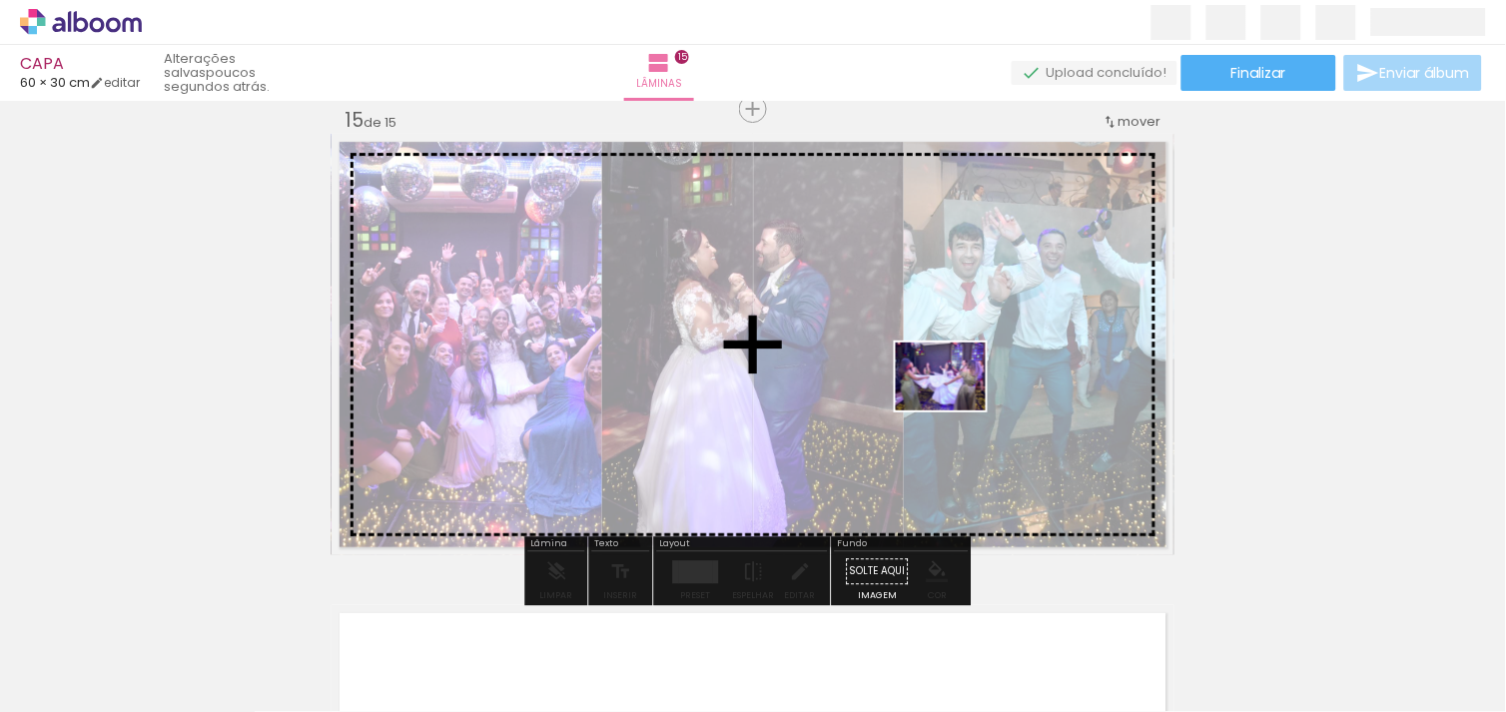
drag, startPoint x: 1455, startPoint y: 675, endPoint x: 784, endPoint y: 336, distance: 752.1
click at [784, 336] on quentale-workspace at bounding box center [753, 356] width 1506 height 712
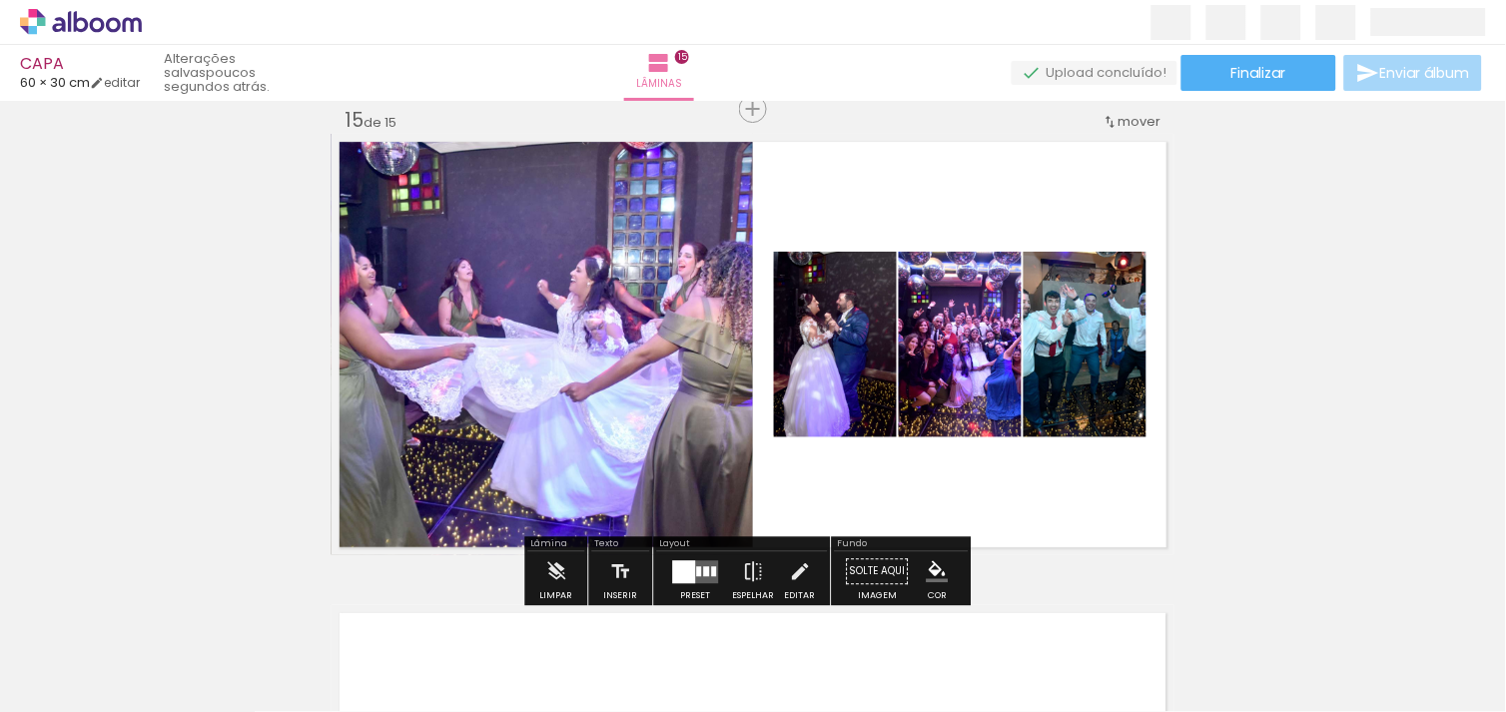
scroll to position [0, 0]
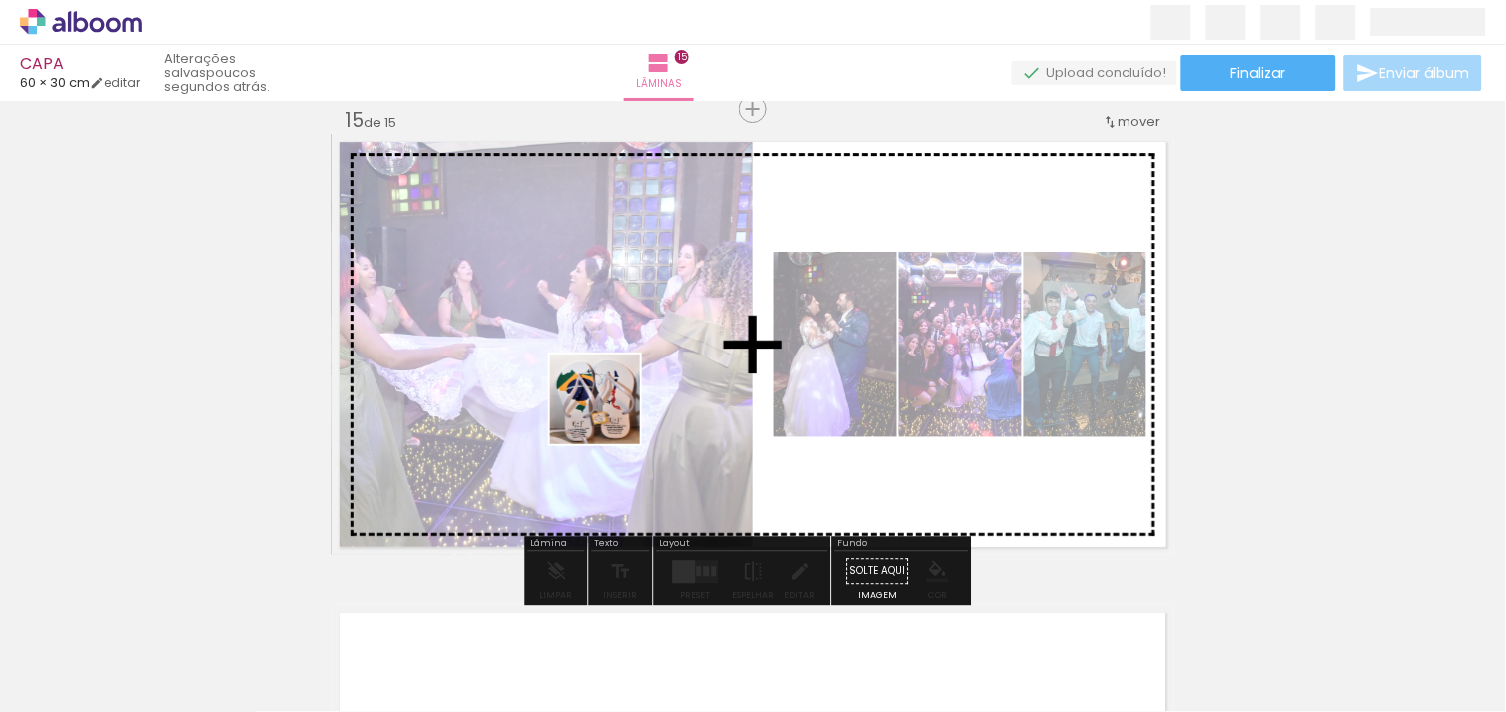
drag, startPoint x: 325, startPoint y: 635, endPoint x: 690, endPoint y: 399, distance: 434.9
click at [690, 399] on quentale-workspace at bounding box center [753, 356] width 1506 height 712
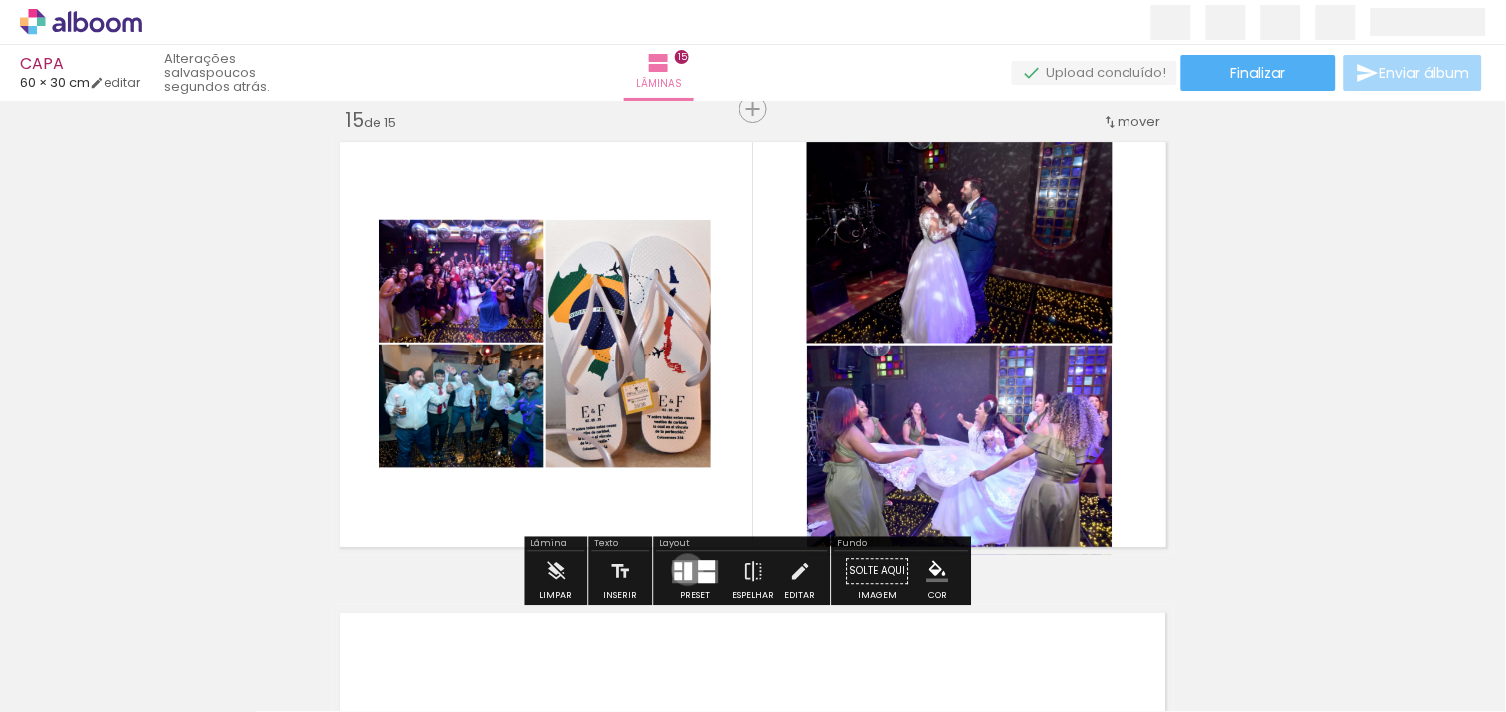
click at [685, 569] on div at bounding box center [689, 571] width 8 height 18
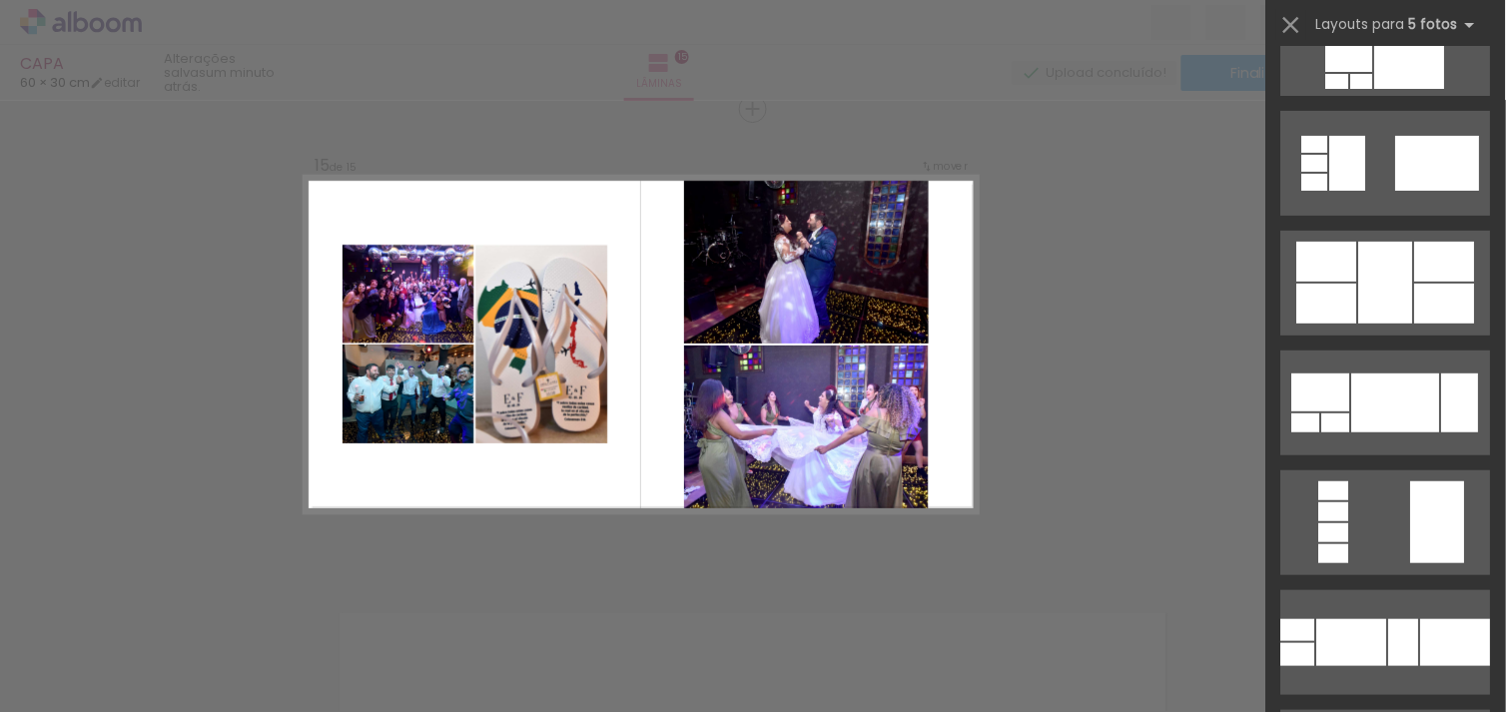
scroll to position [2330, 0]
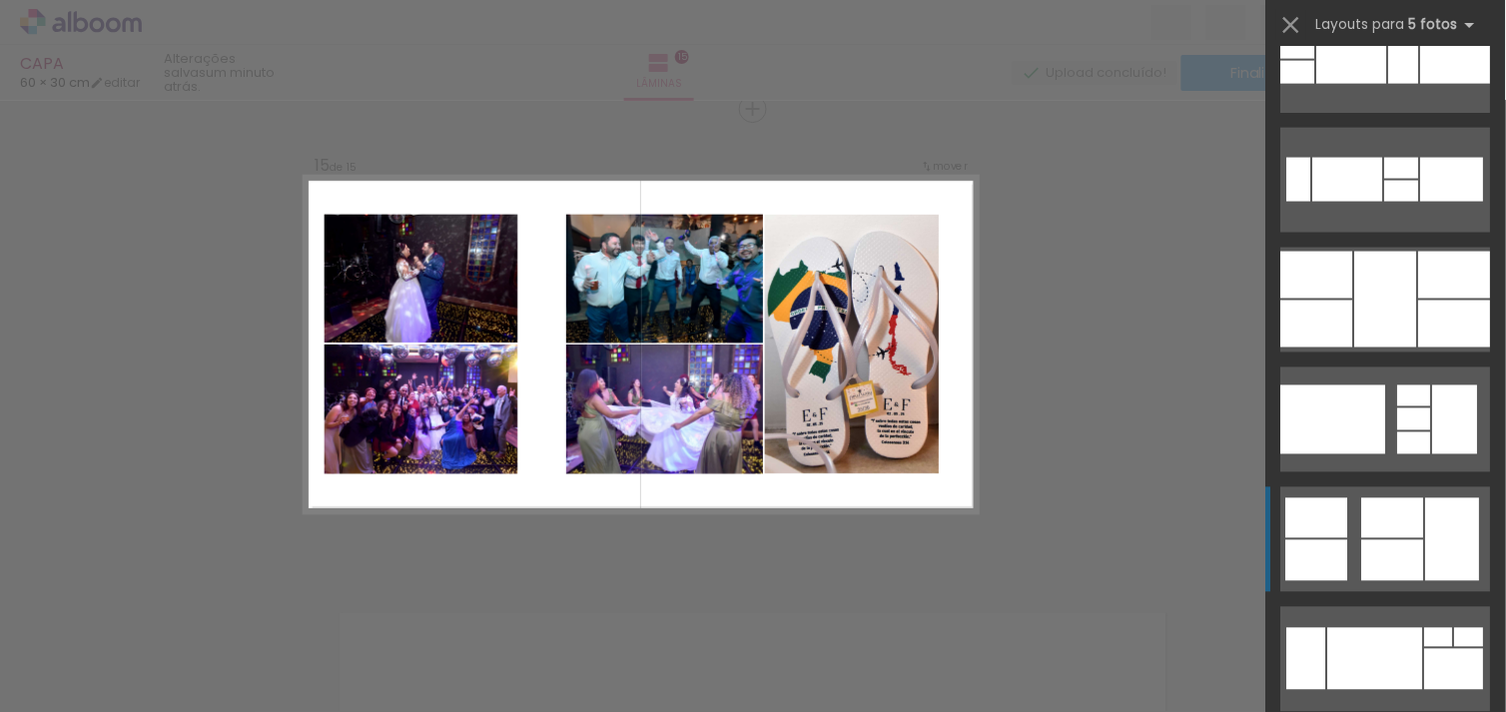
click at [1381, 521] on div at bounding box center [1393, 518] width 62 height 40
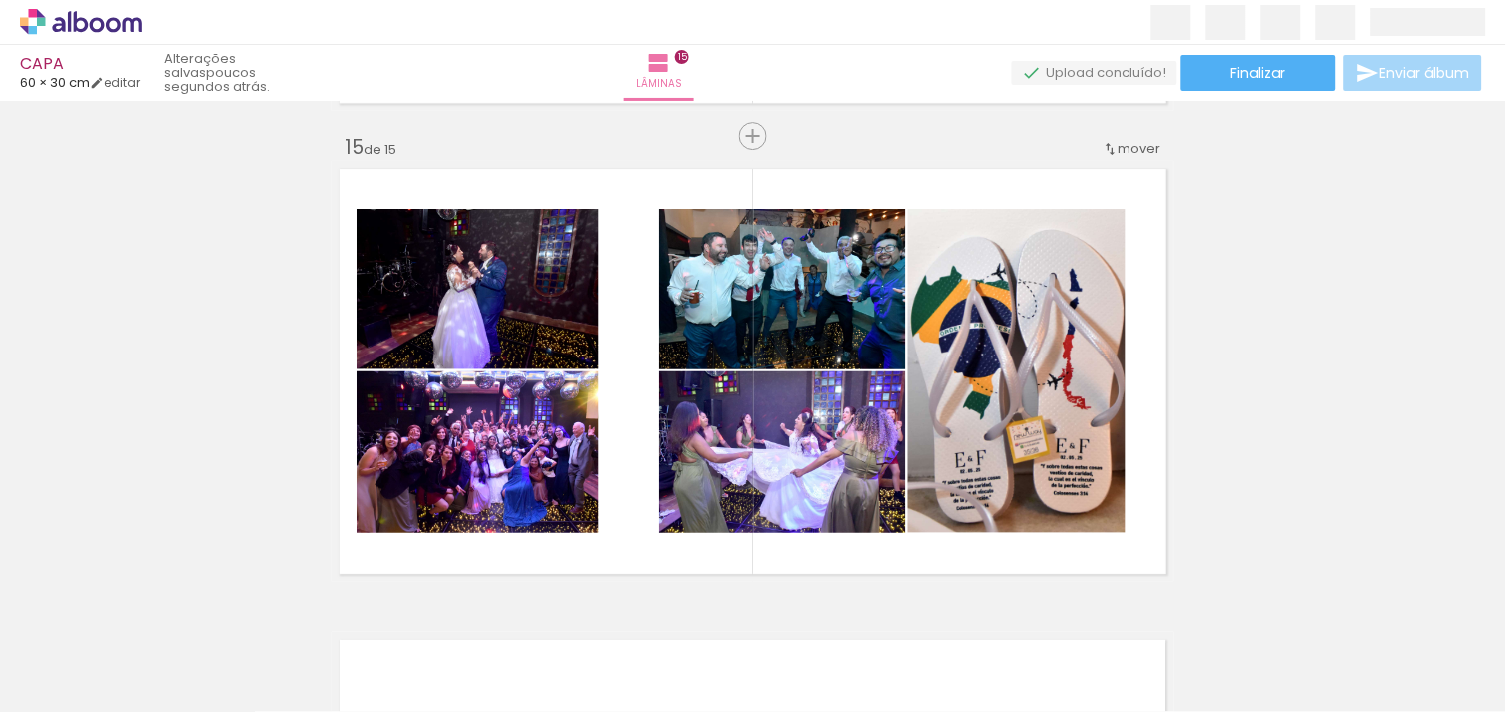
scroll to position [6642, 0]
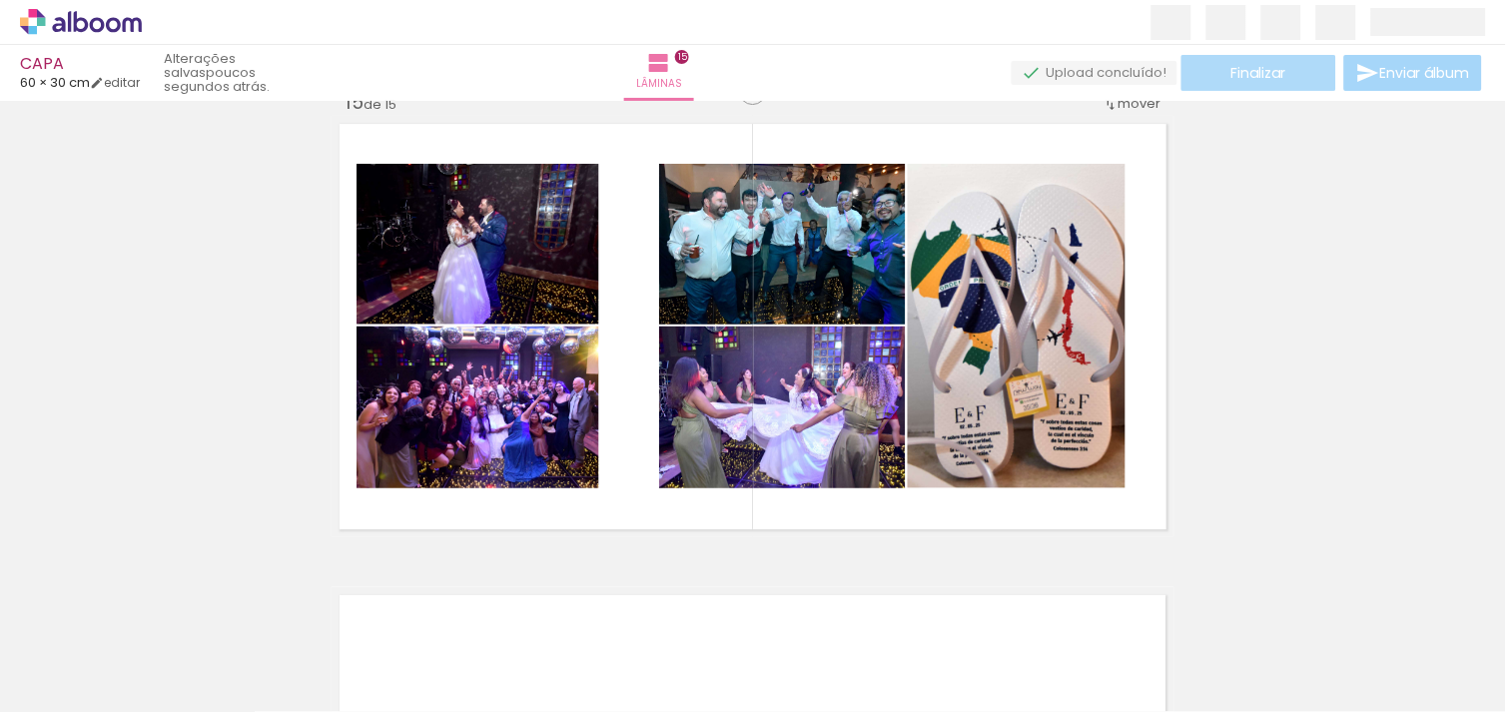
click at [1262, 66] on span "Finalizar" at bounding box center [1258, 73] width 55 height 14
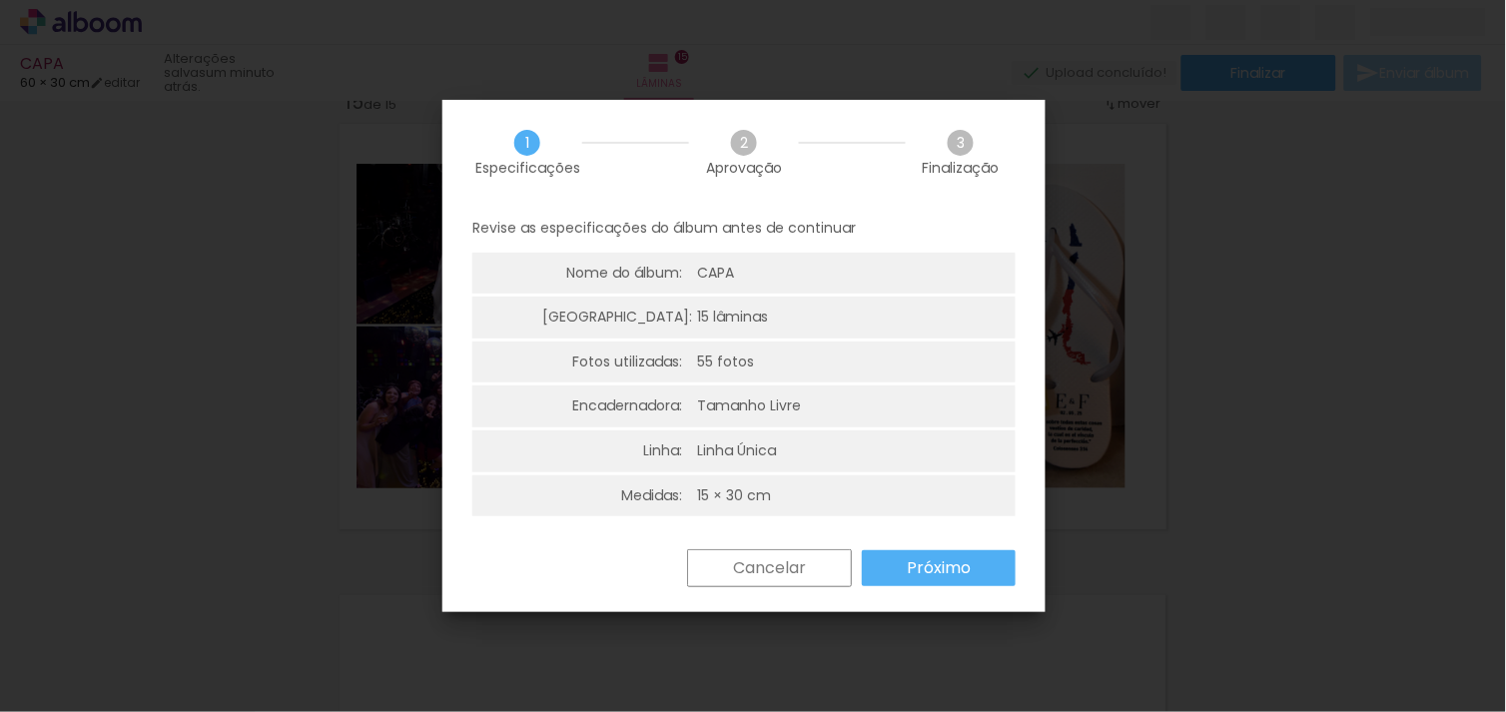
click at [1203, 492] on iron-overlay-backdrop at bounding box center [753, 356] width 1506 height 712
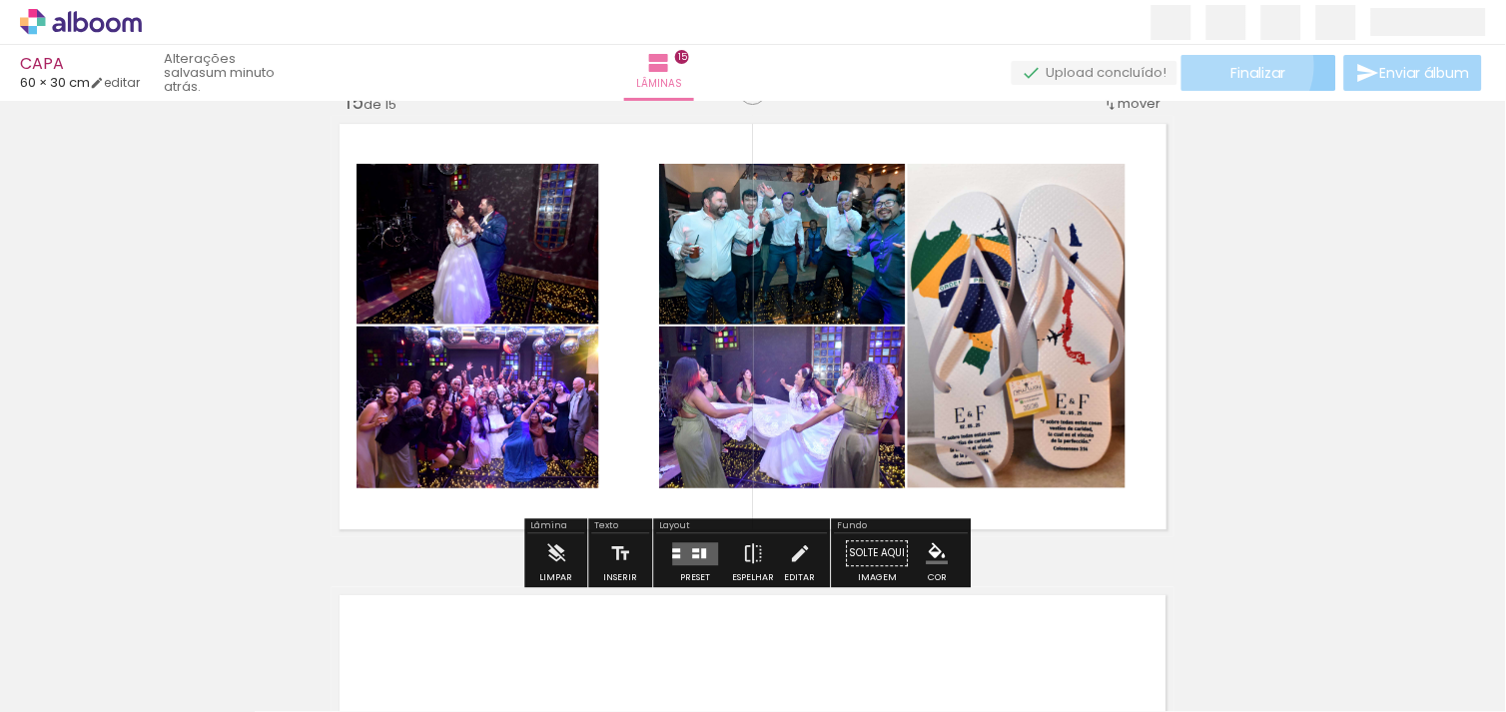
click at [1231, 66] on span "Finalizar" at bounding box center [1258, 73] width 55 height 14
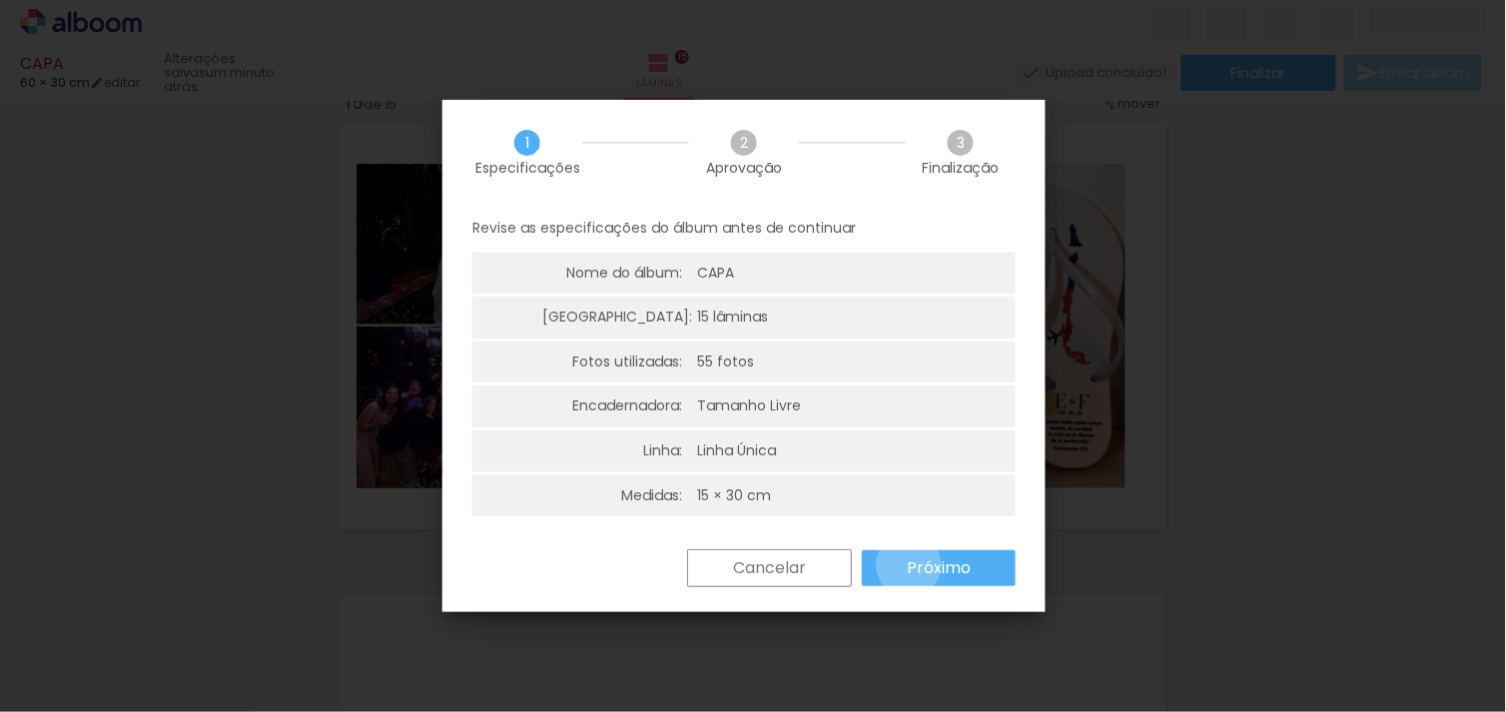
click at [0, 0] on slot "Próximo" at bounding box center [0, 0] width 0 height 0
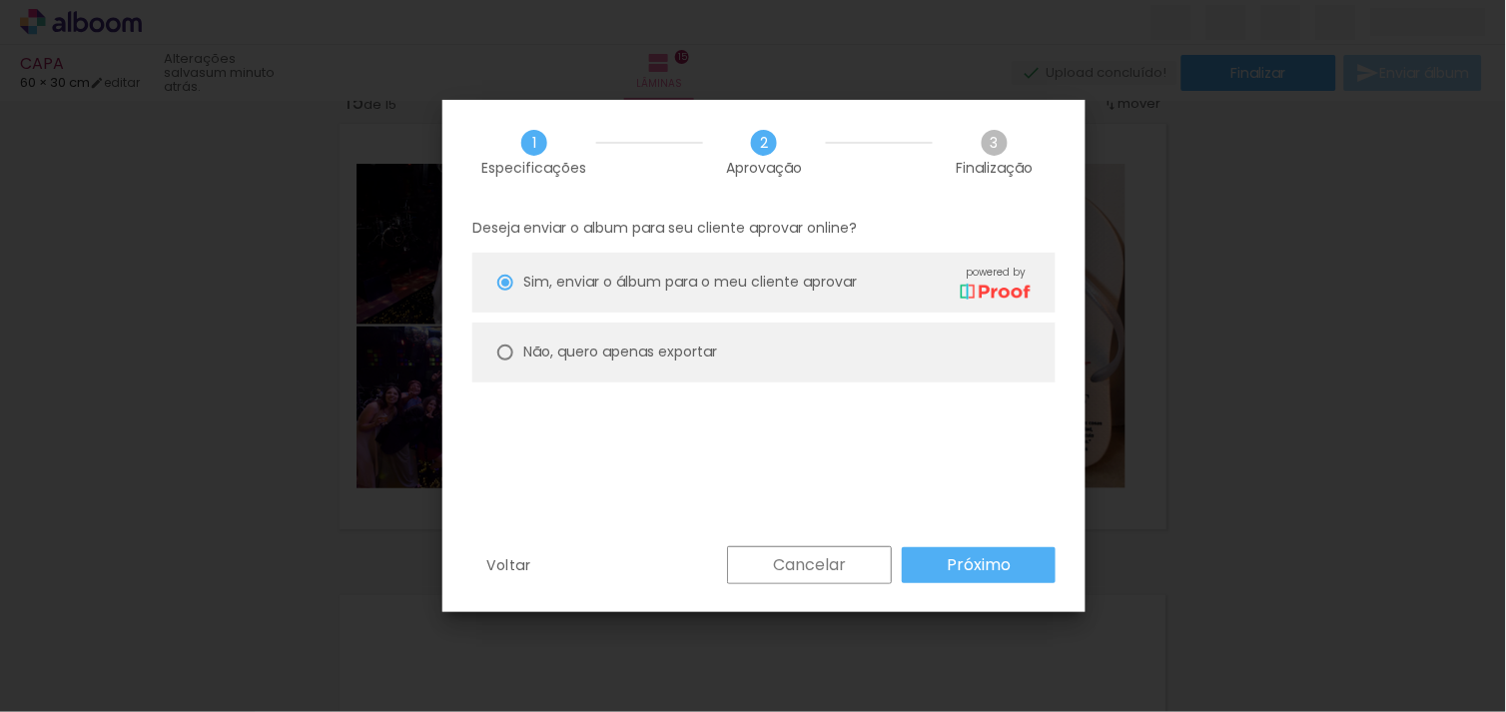
click at [0, 0] on slot "Não, quero apenas exportar" at bounding box center [0, 0] width 0 height 0
type paper-radio-button "on"
click at [0, 0] on slot "Próximo" at bounding box center [0, 0] width 0 height 0
type input "Alta, 300 DPI"
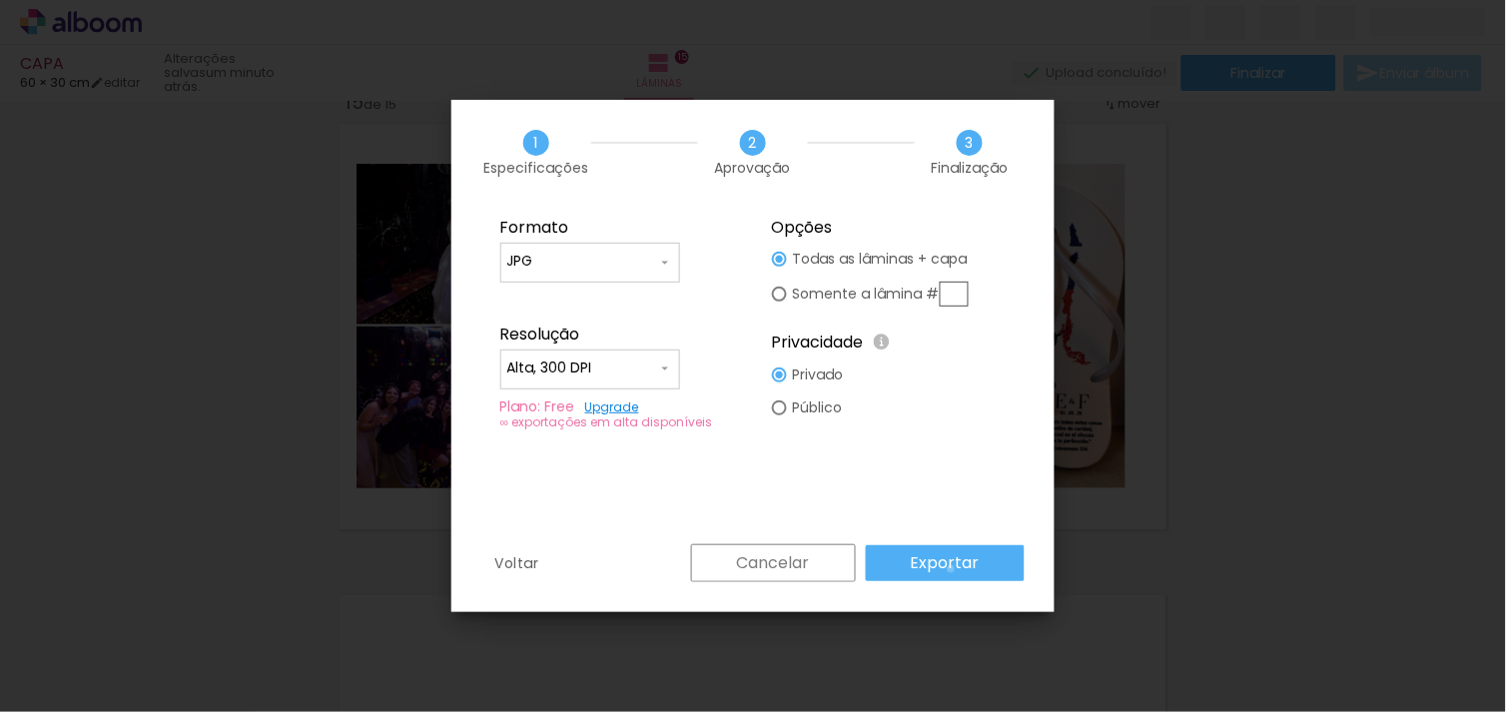
click at [0, 0] on slot "Exportar" at bounding box center [0, 0] width 0 height 0
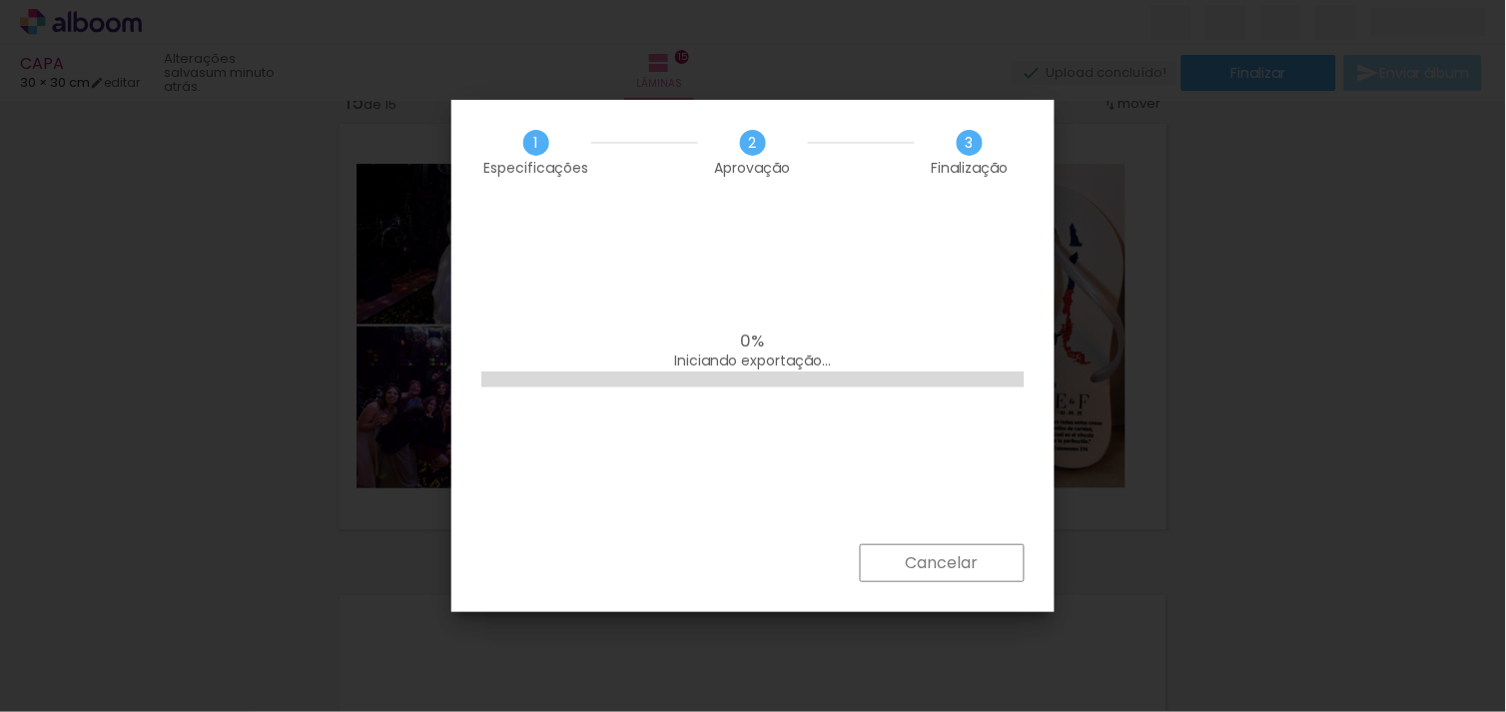
scroll to position [0, 0]
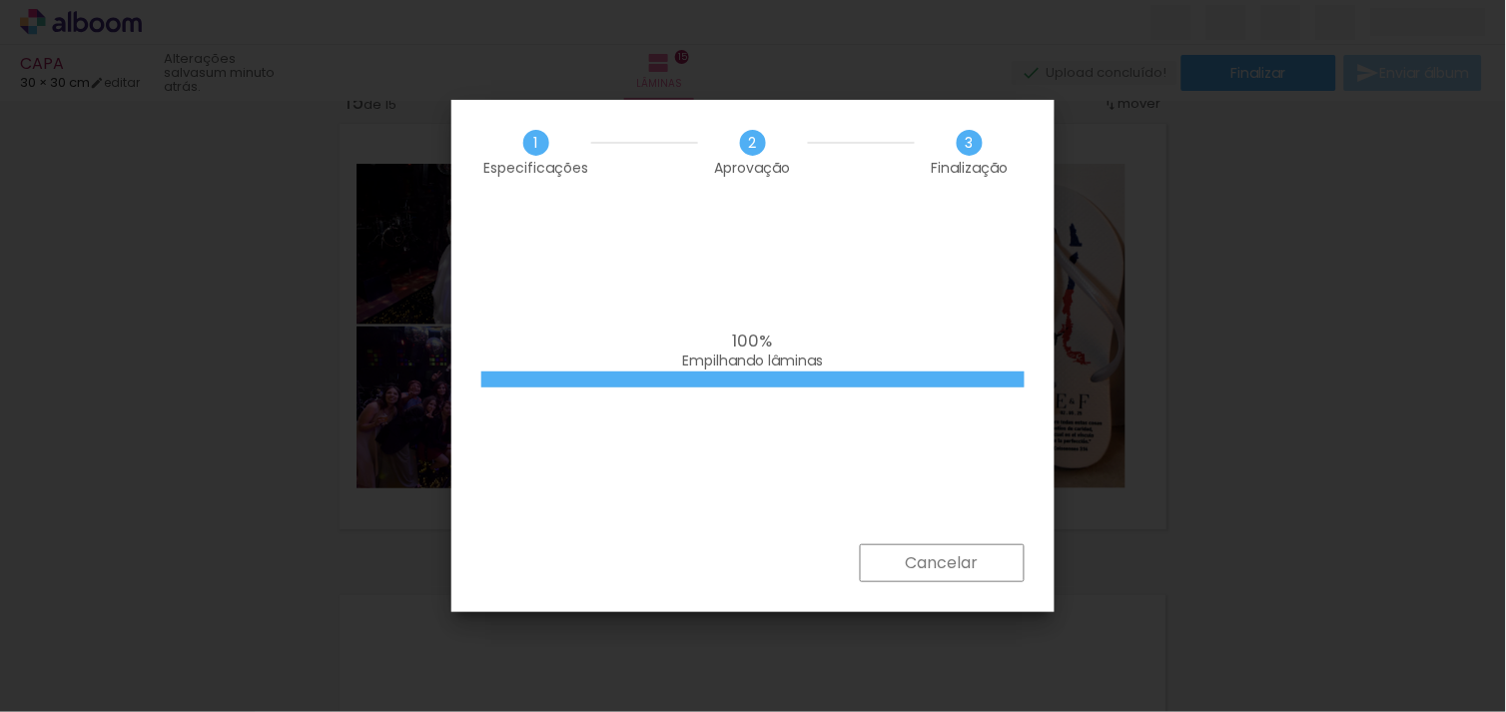
scroll to position [0, 4815]
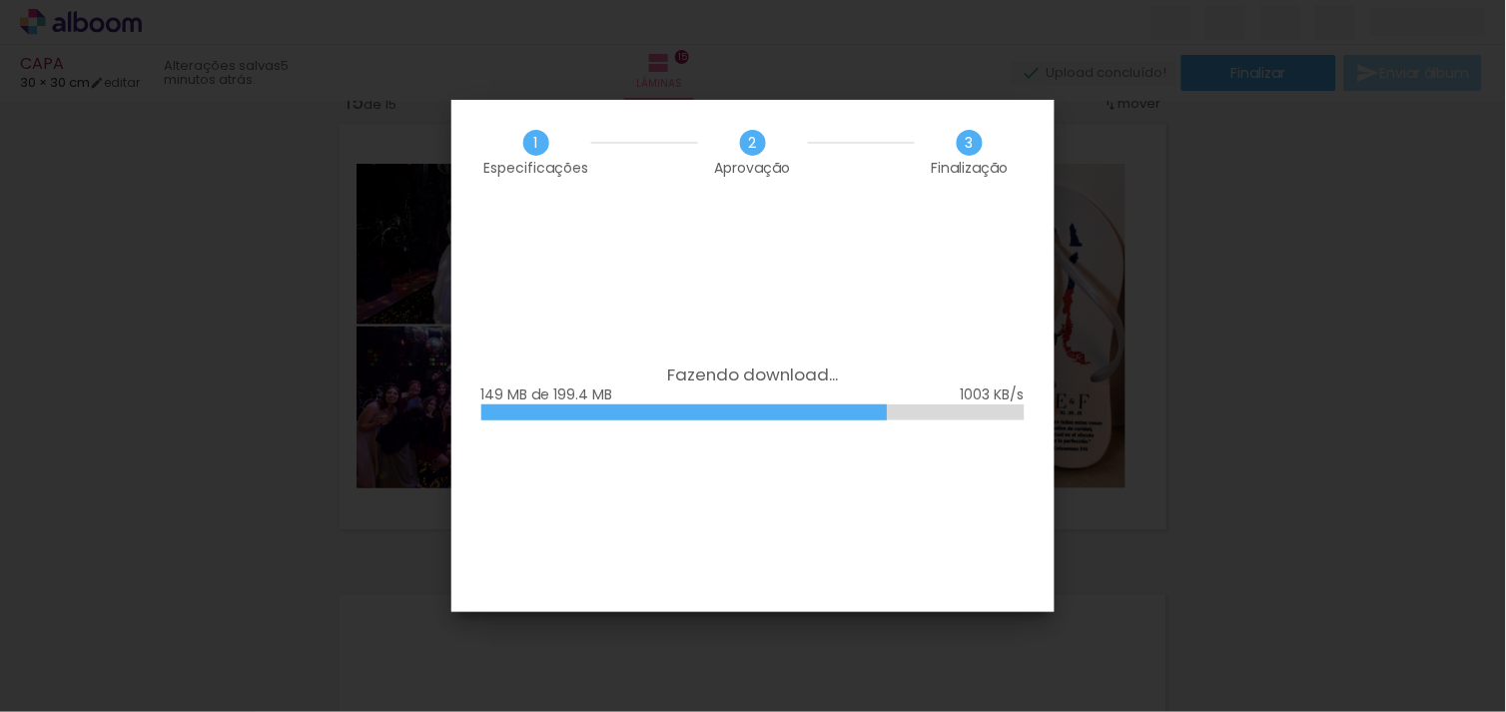
scroll to position [0, 4815]
click at [1268, 479] on iron-overlay-backdrop at bounding box center [753, 356] width 1506 height 712
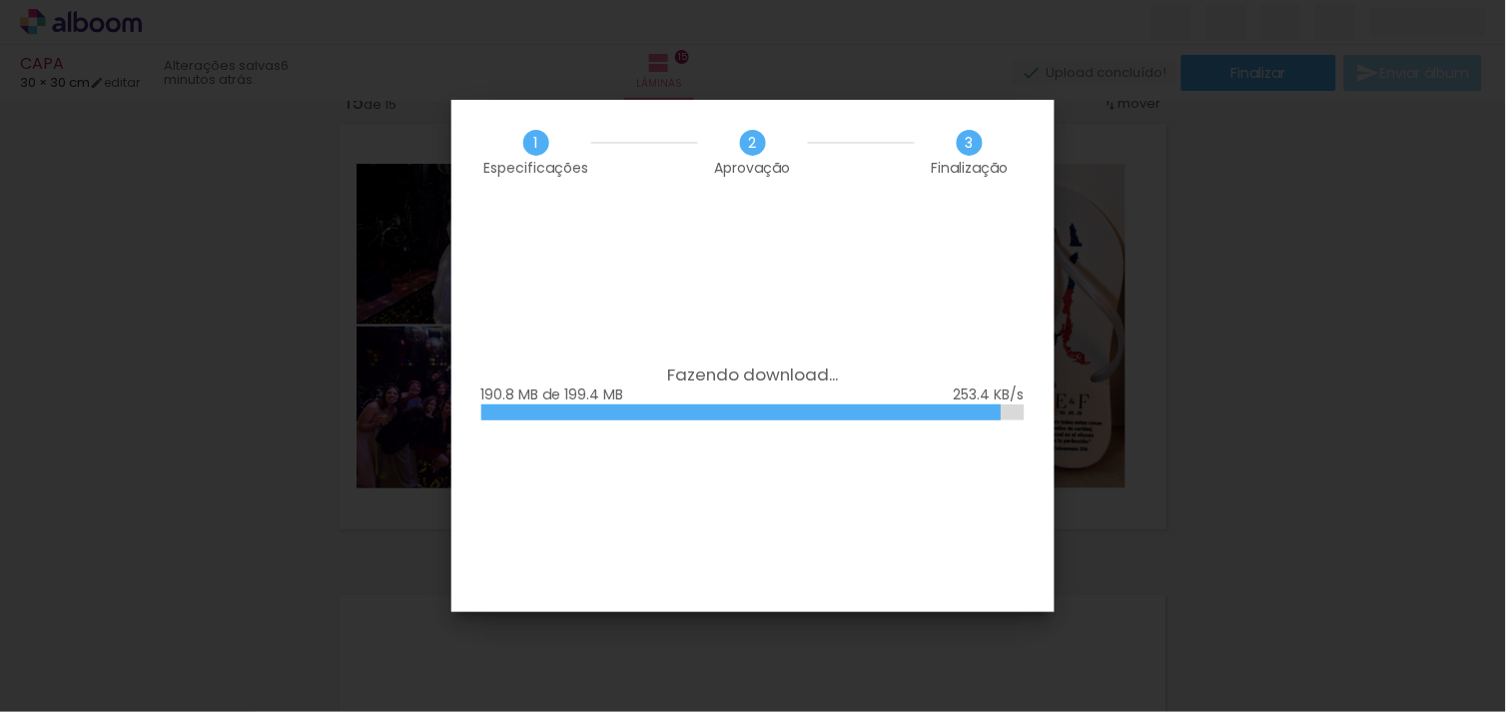
click at [1268, 479] on iron-overlay-backdrop at bounding box center [753, 356] width 1506 height 712
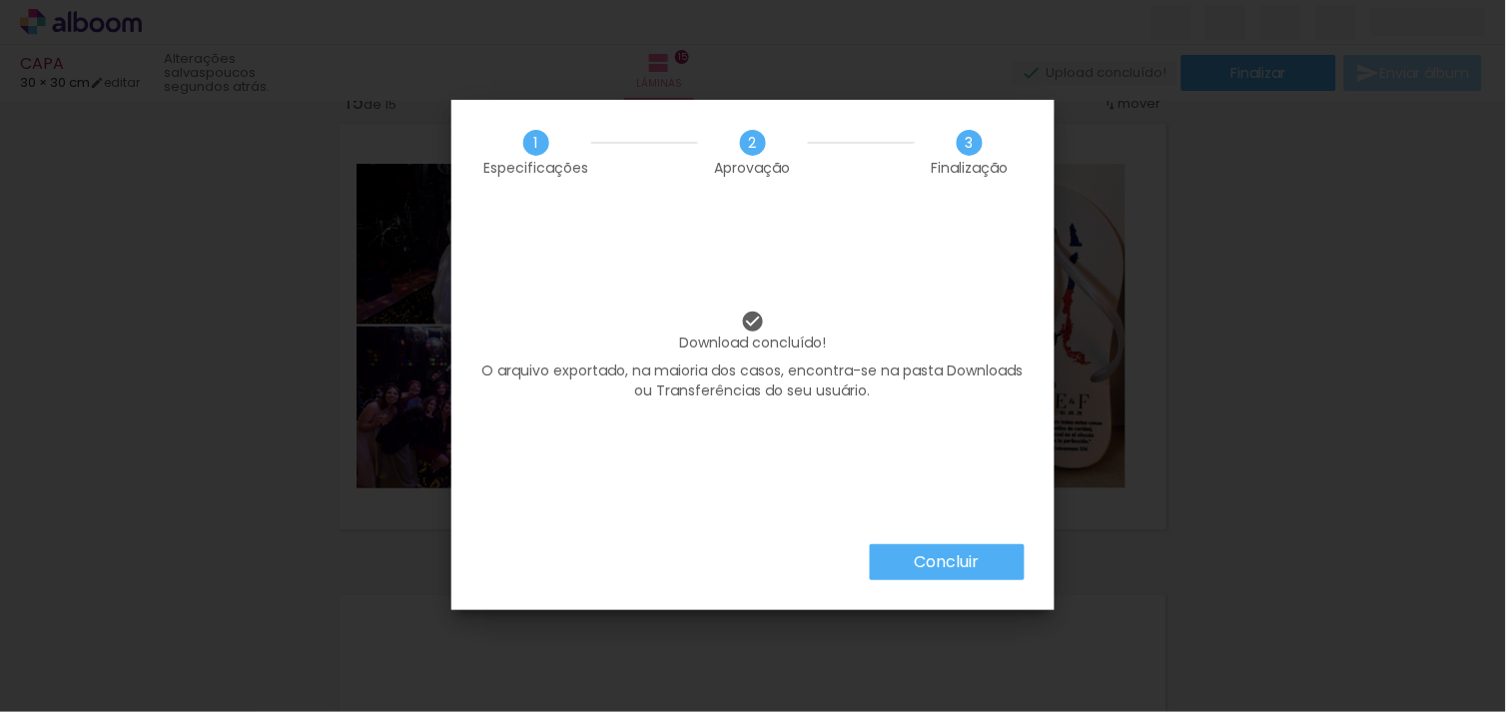
scroll to position [0, 4815]
click at [0, 0] on slot "Concluir" at bounding box center [0, 0] width 0 height 0
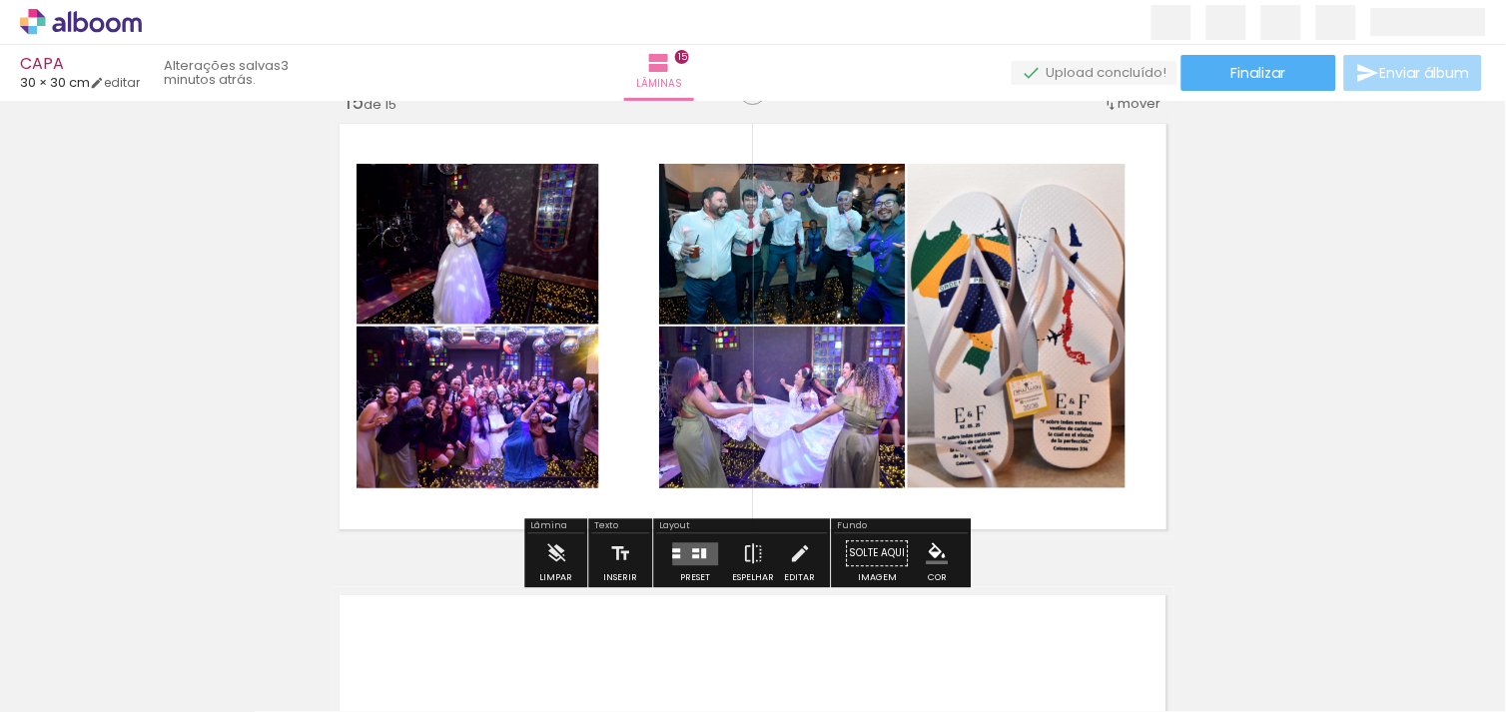
click at [71, 23] on icon at bounding box center [69, 21] width 3 height 21
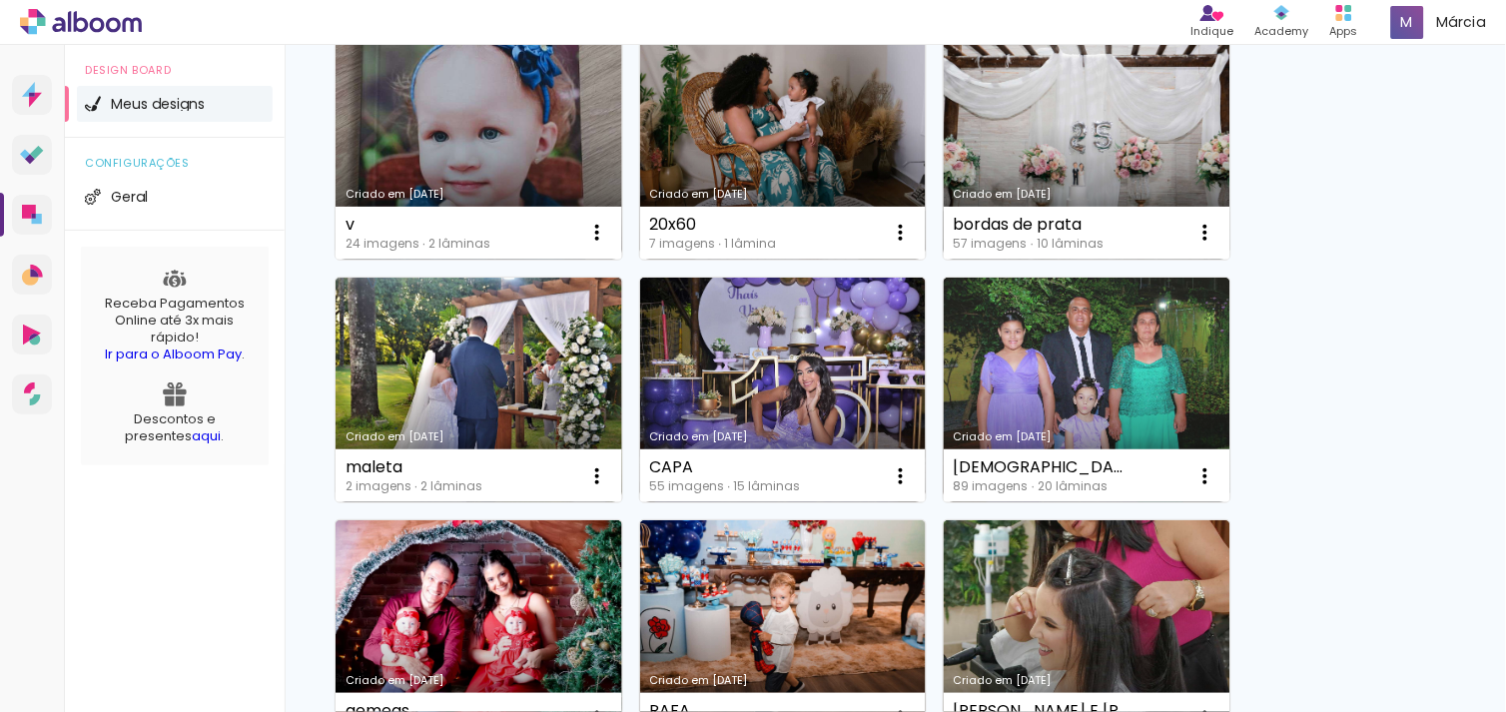
scroll to position [266, 0]
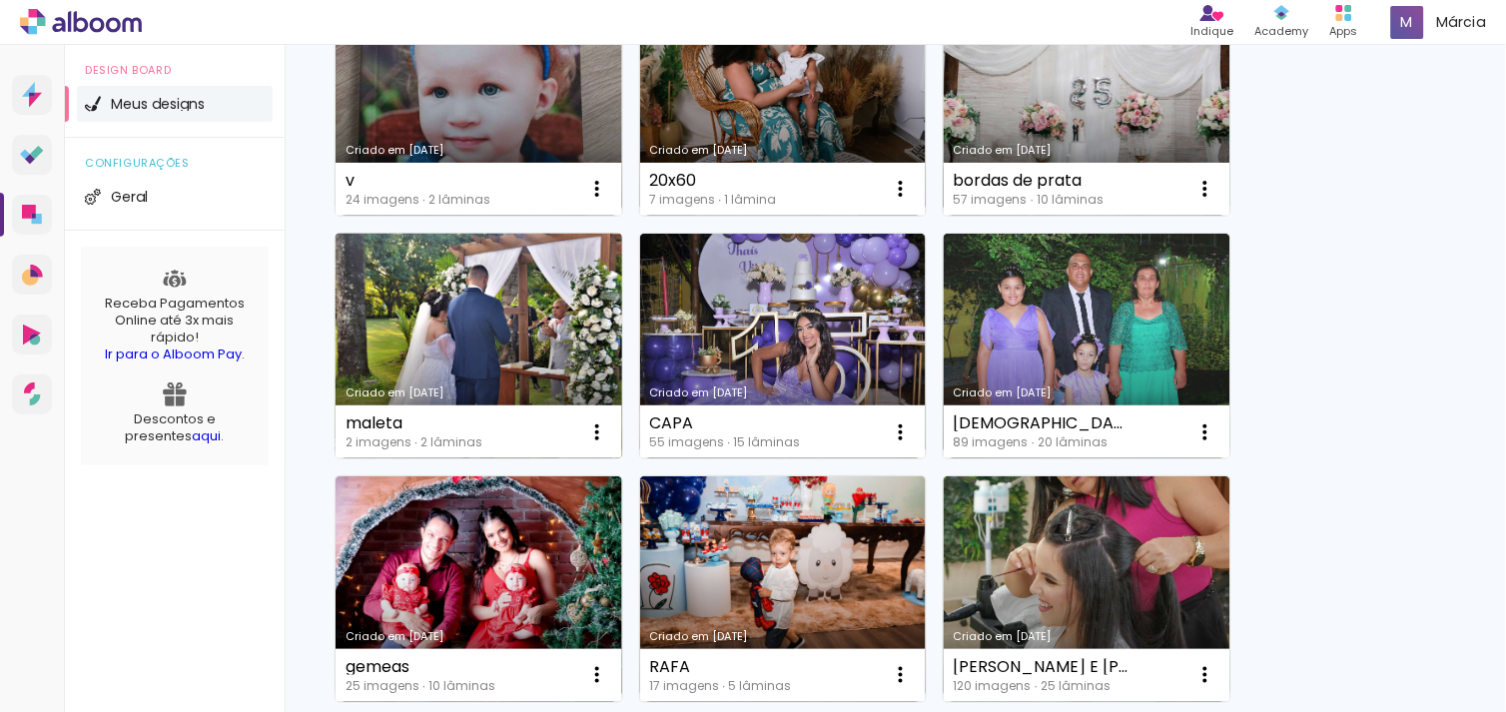
click at [460, 367] on link "Criado em [DATE]" at bounding box center [479, 347] width 287 height 226
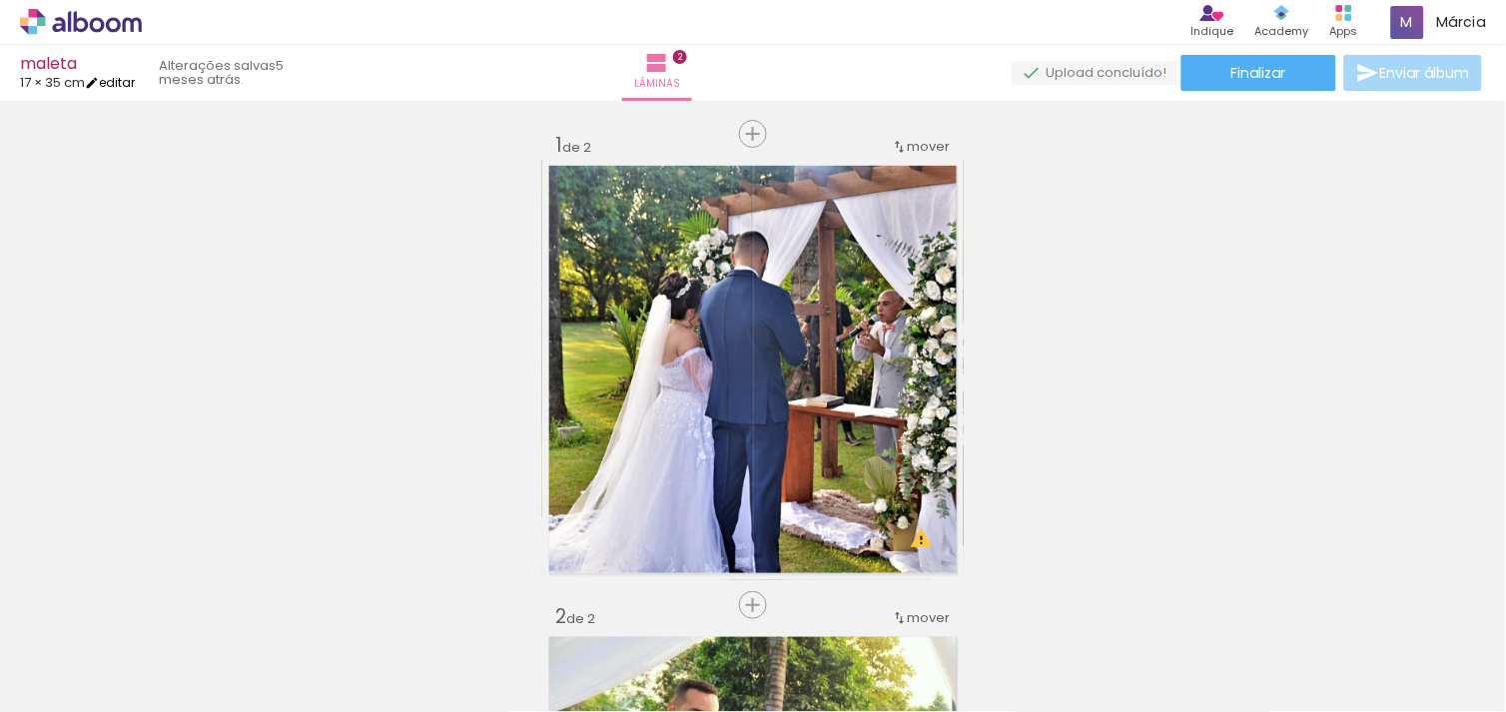
click at [118, 84] on link "editar" at bounding box center [110, 82] width 50 height 17
type input "35"
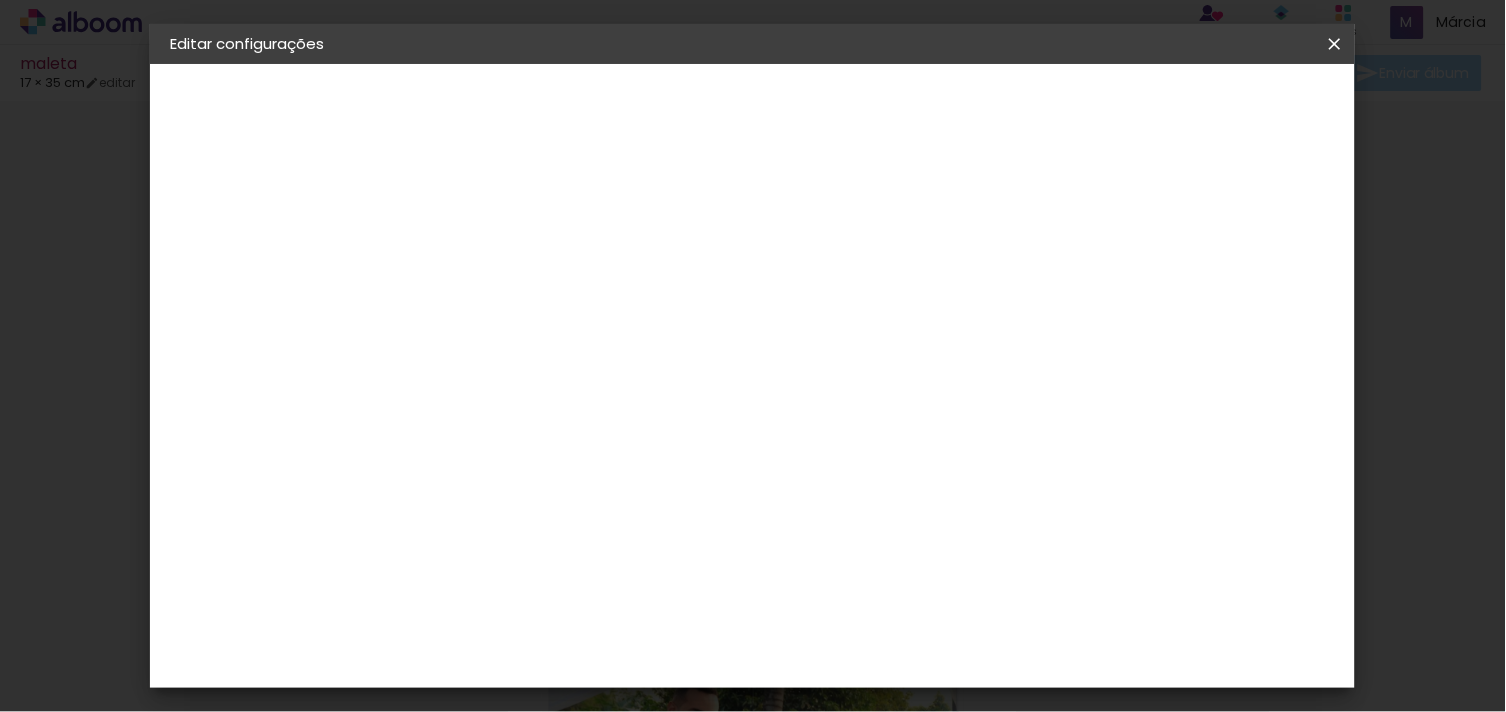
click at [800, 93] on paper-button "Salvar configurações" at bounding box center [729, 113] width 142 height 48
click at [1333, 44] on iron-icon at bounding box center [1335, 44] width 24 height 20
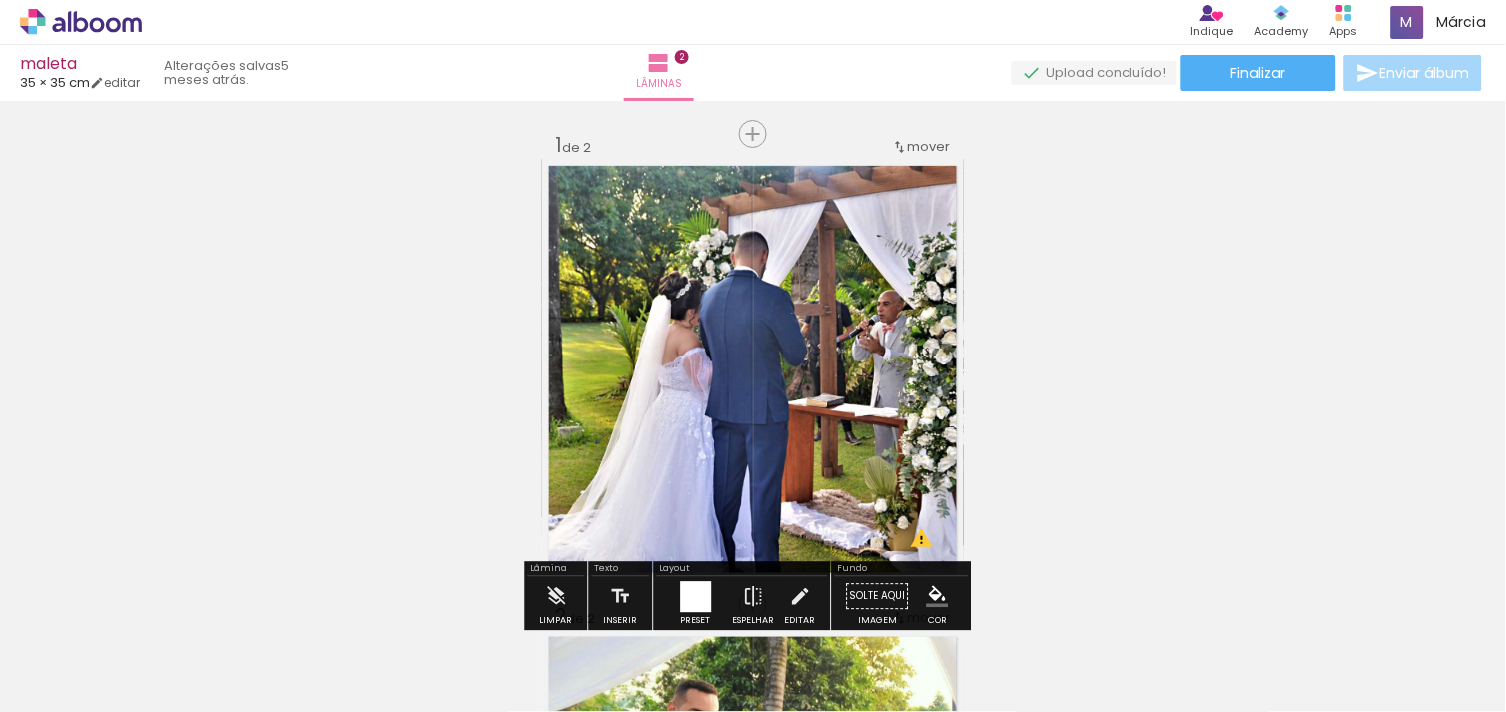
click at [55, 686] on span "Adicionar Fotos" at bounding box center [71, 685] width 60 height 22
click at [0, 0] on input "file" at bounding box center [0, 0] width 0 height 0
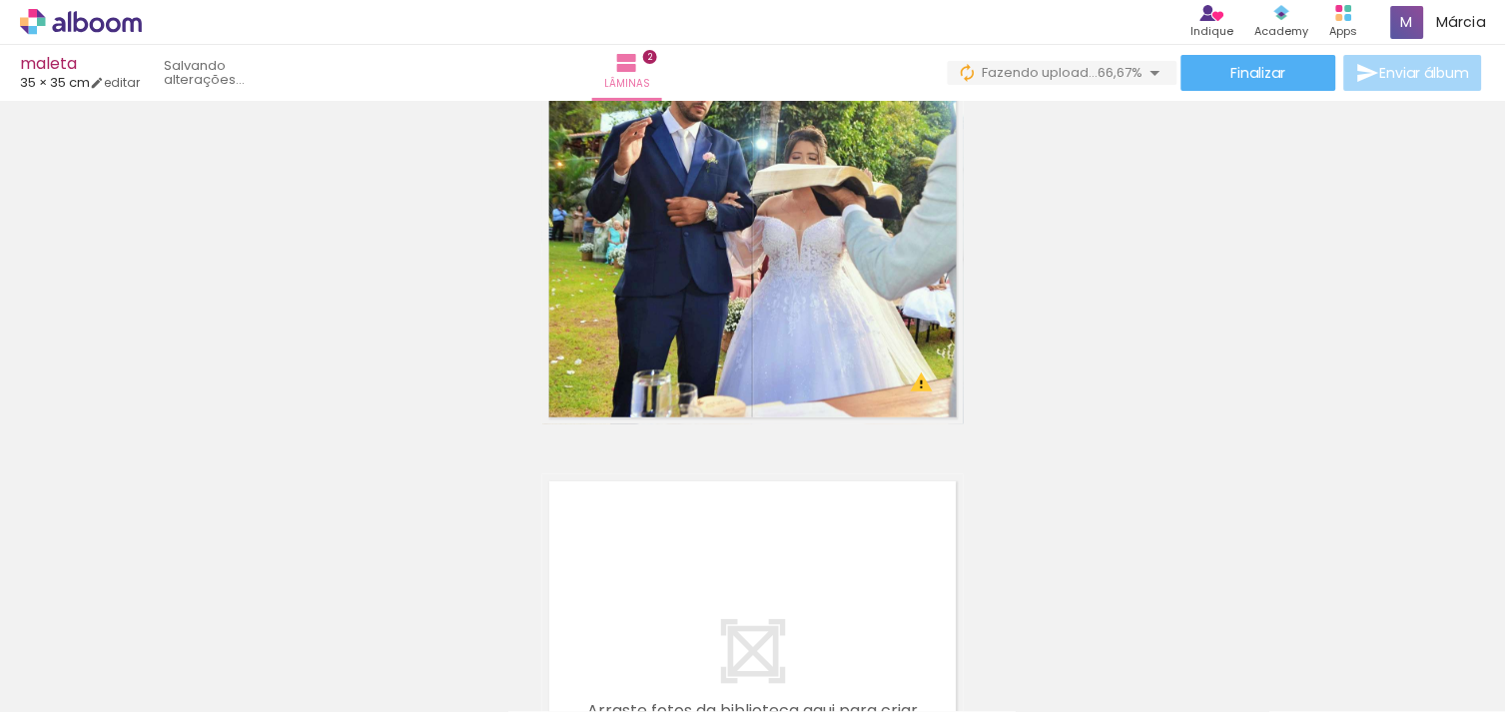
scroll to position [662, 0]
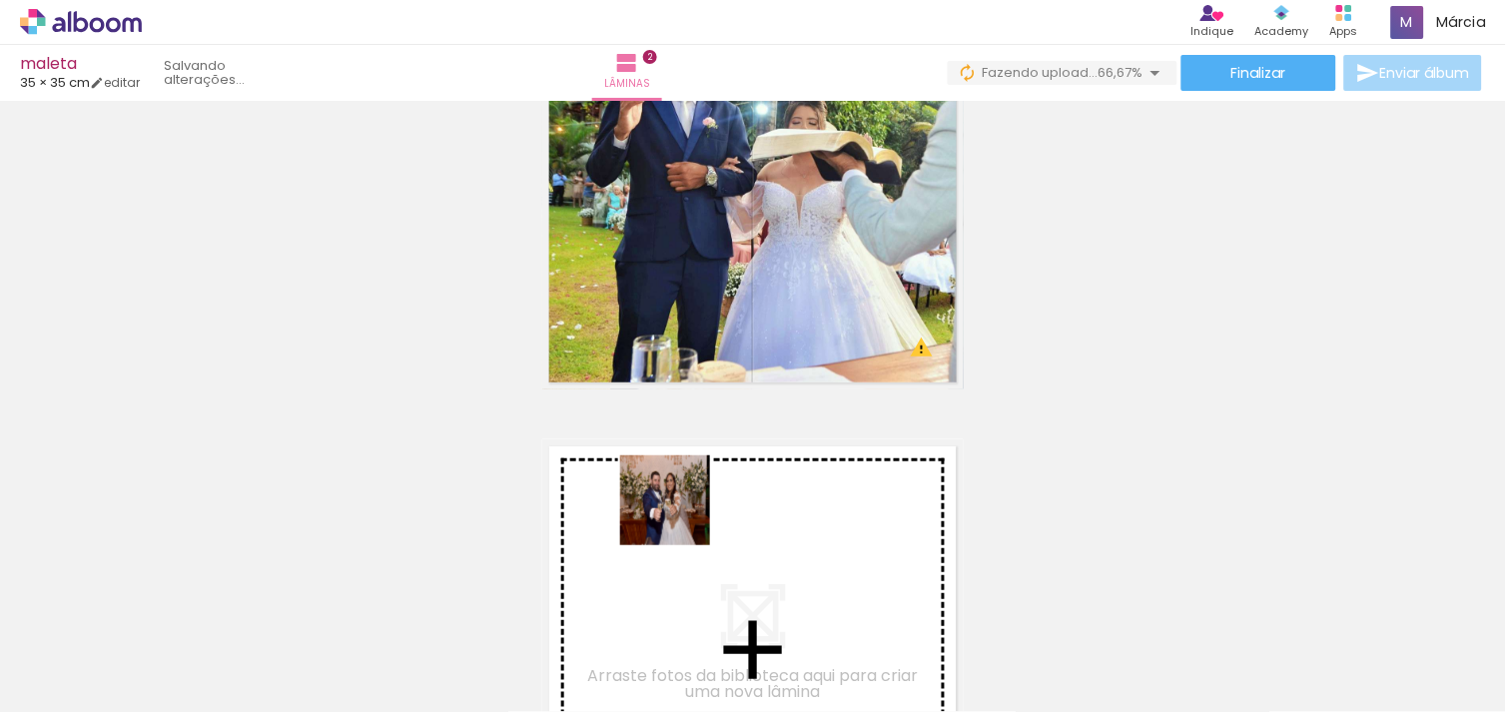
drag, startPoint x: 581, startPoint y: 560, endPoint x: 692, endPoint y: 513, distance: 120.4
click at [692, 513] on quentale-workspace at bounding box center [753, 356] width 1506 height 712
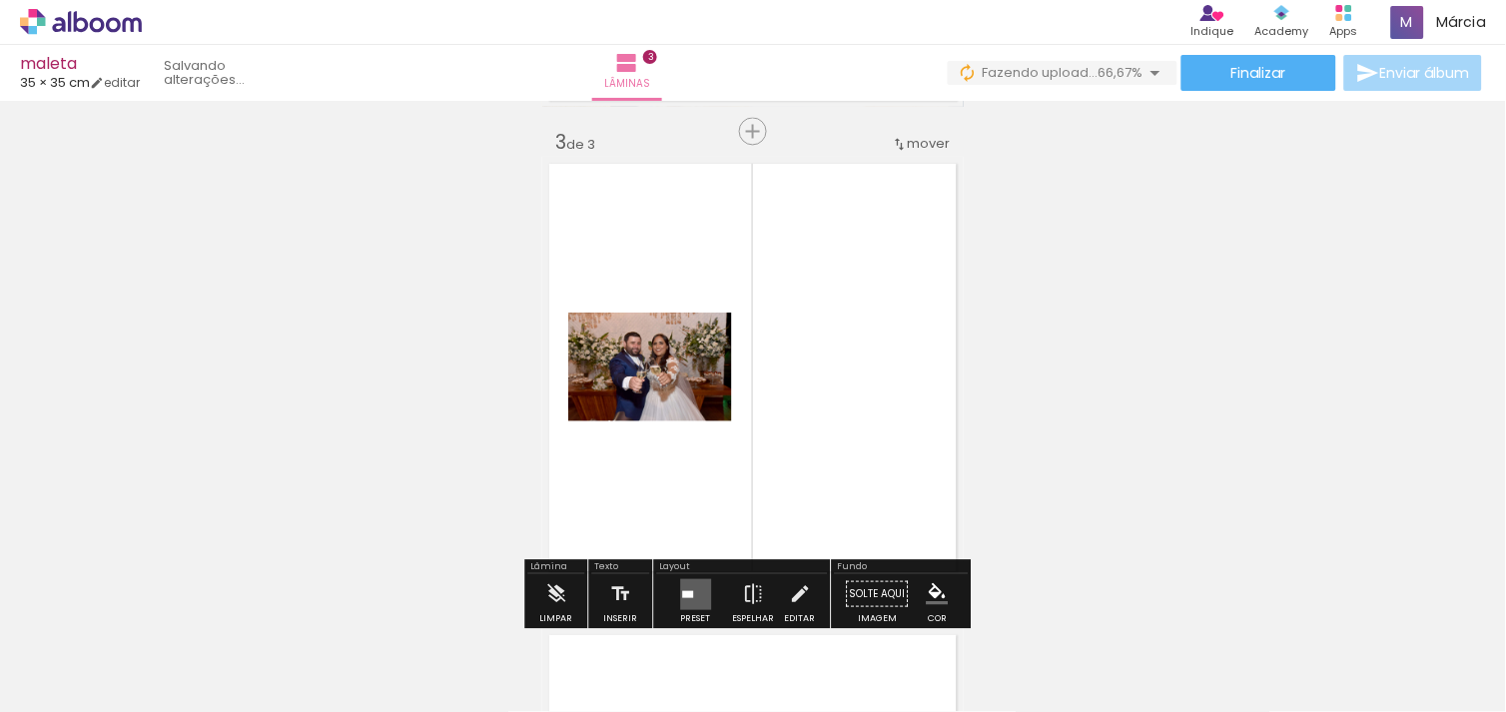
scroll to position [967, 0]
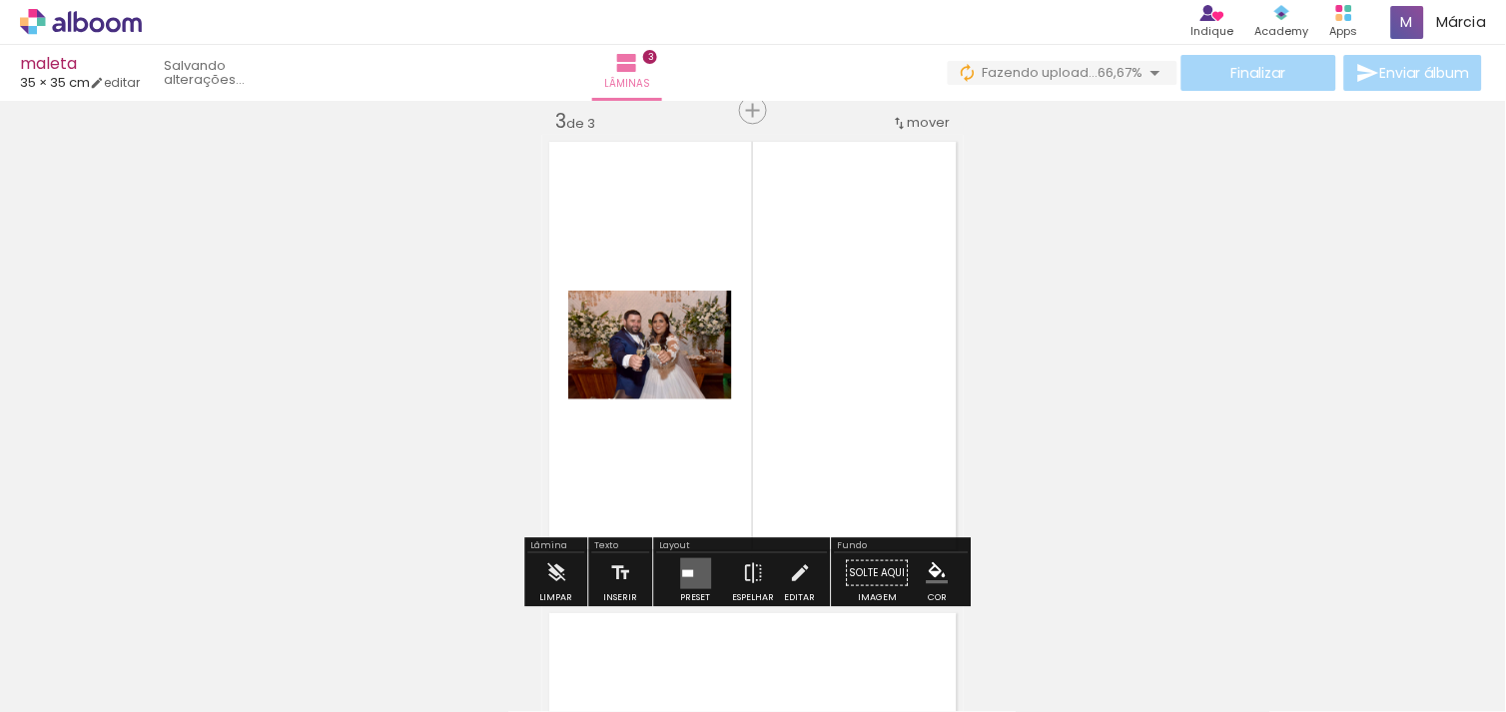
click at [681, 563] on quentale-layouter at bounding box center [695, 572] width 31 height 31
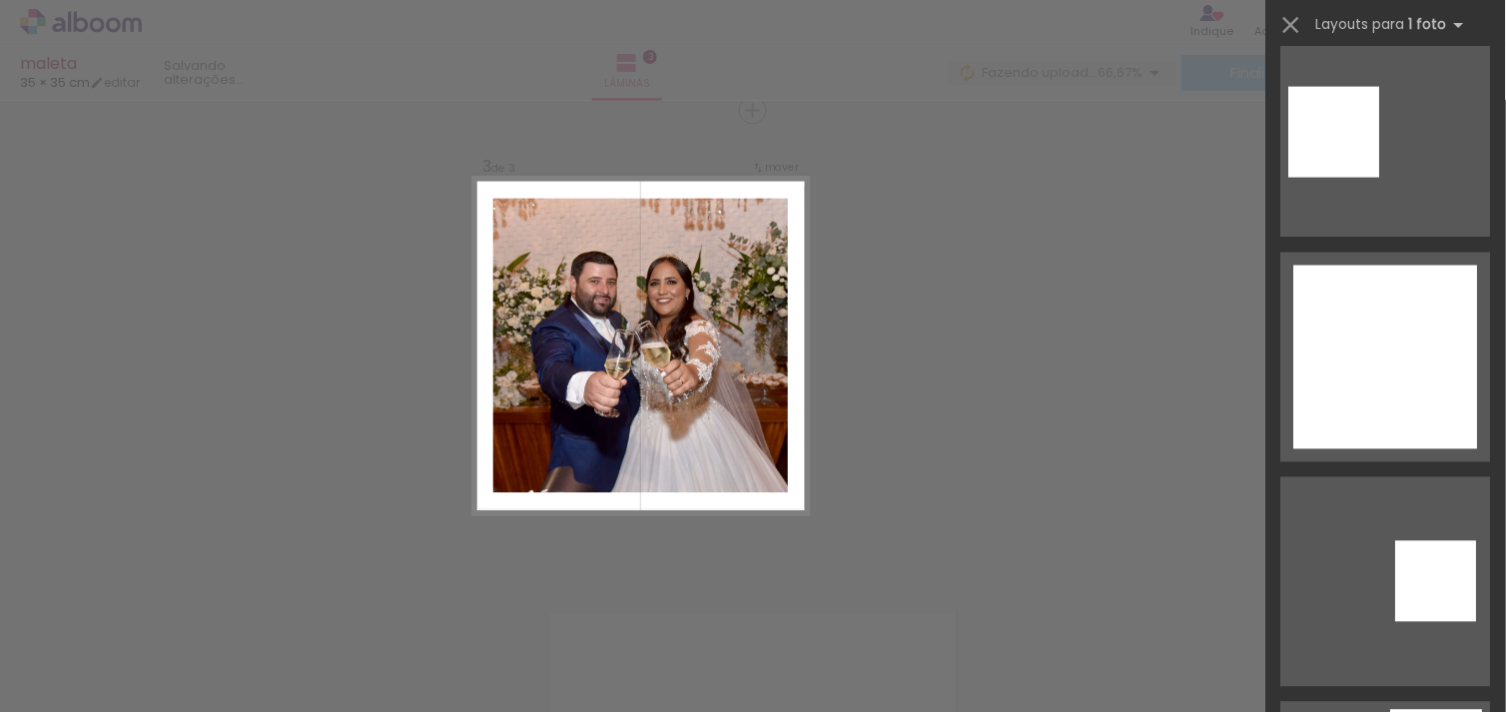
scroll to position [4660, 0]
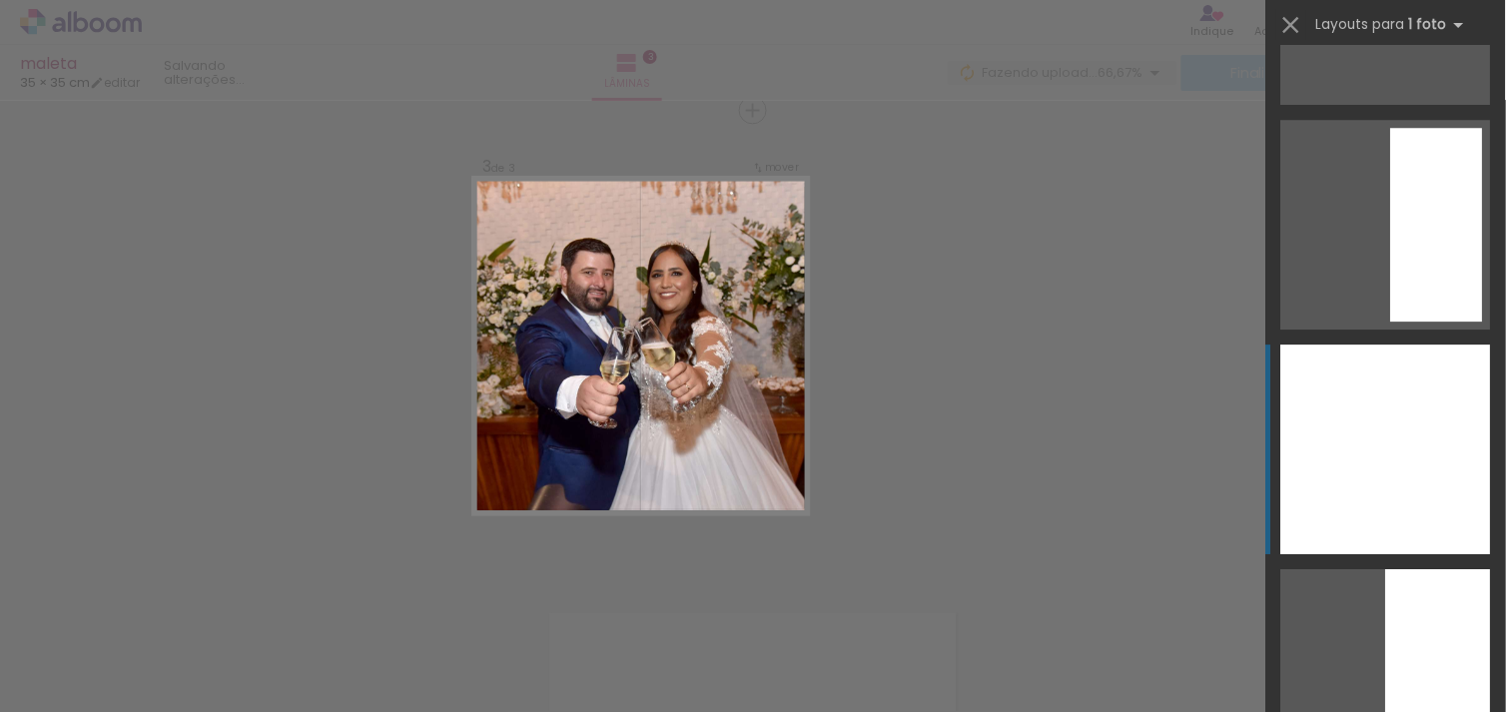
click at [1396, 444] on div at bounding box center [1386, 450] width 210 height 210
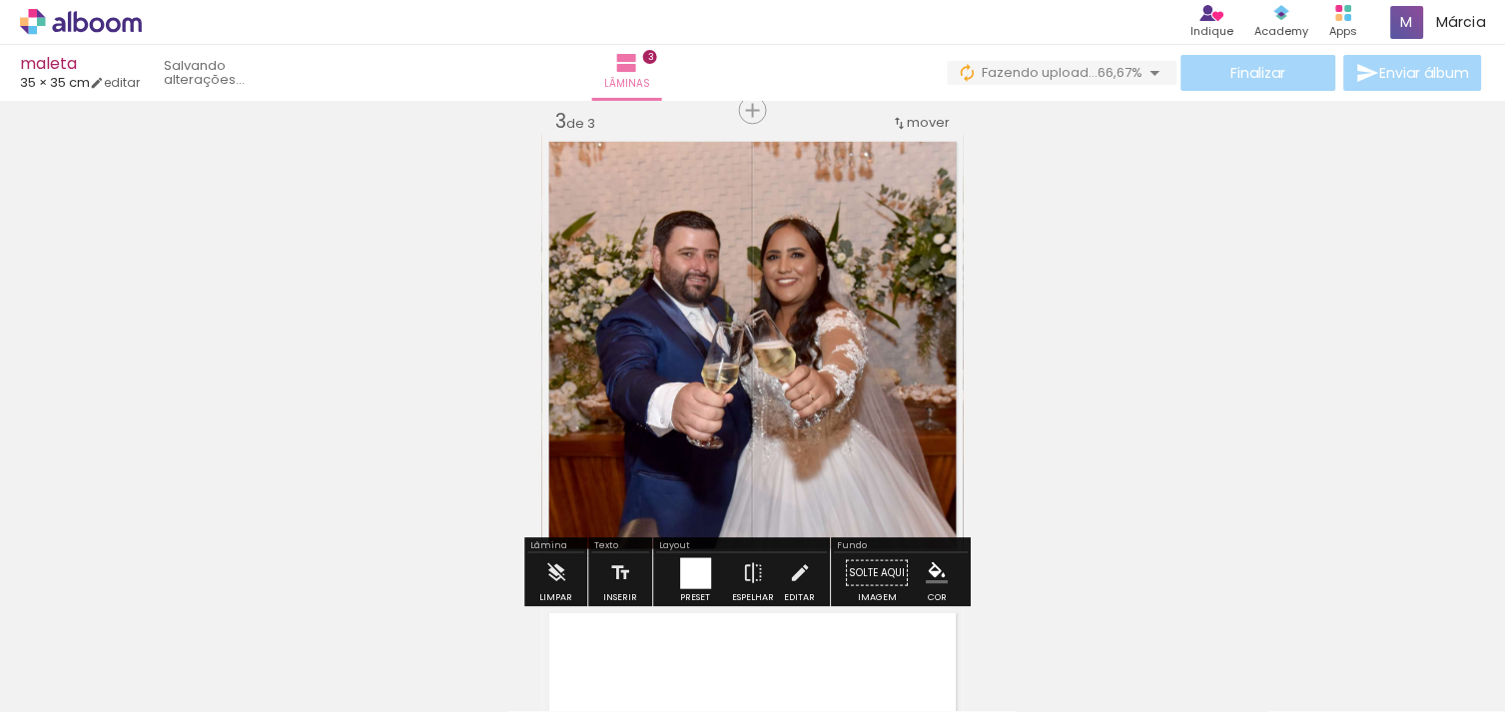
click at [1179, 427] on div "Inserir lâmina 1 de 3 Inserir lâmina 2 de 3 Inserir lâmina 3 de 3 O Designbox p…" at bounding box center [753, 84] width 1506 height 1886
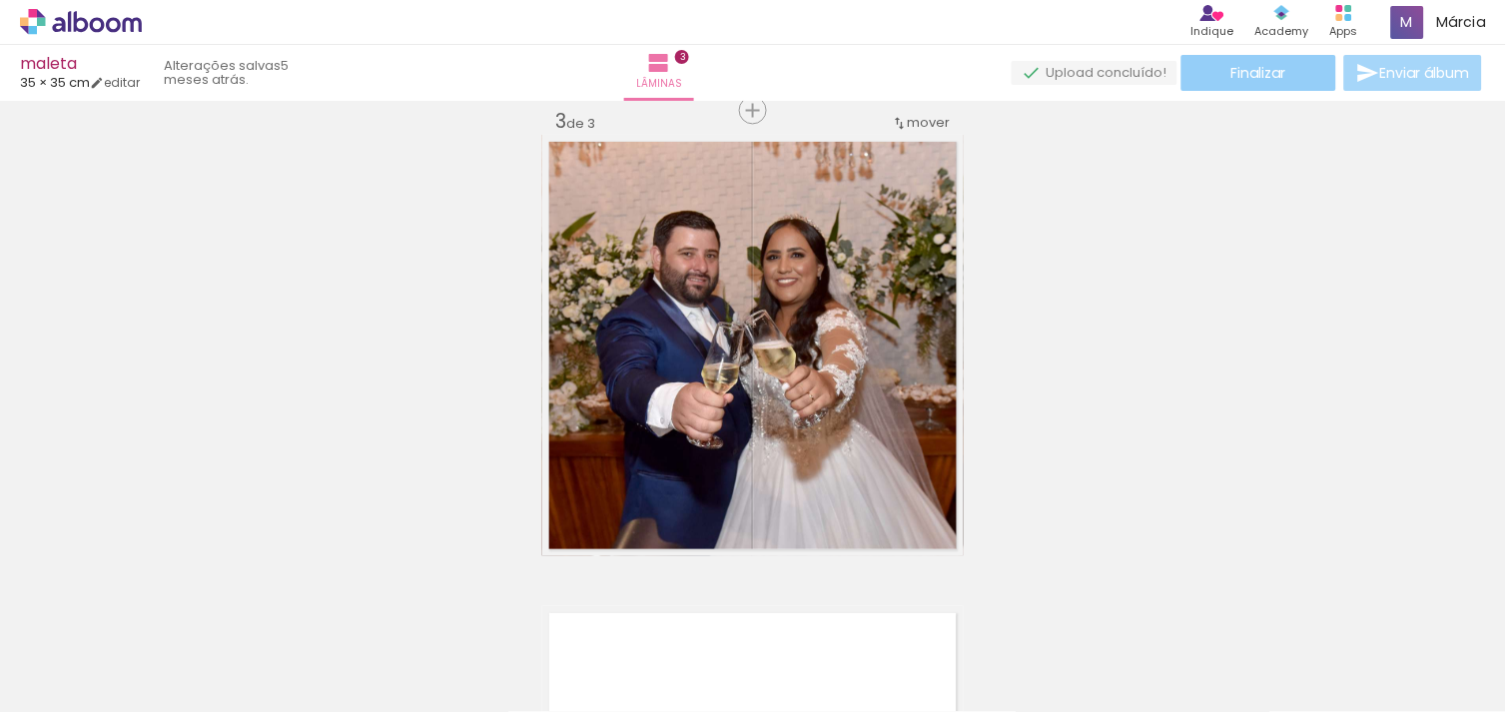
click at [1222, 80] on paper-button "Finalizar" at bounding box center [1258, 73] width 155 height 36
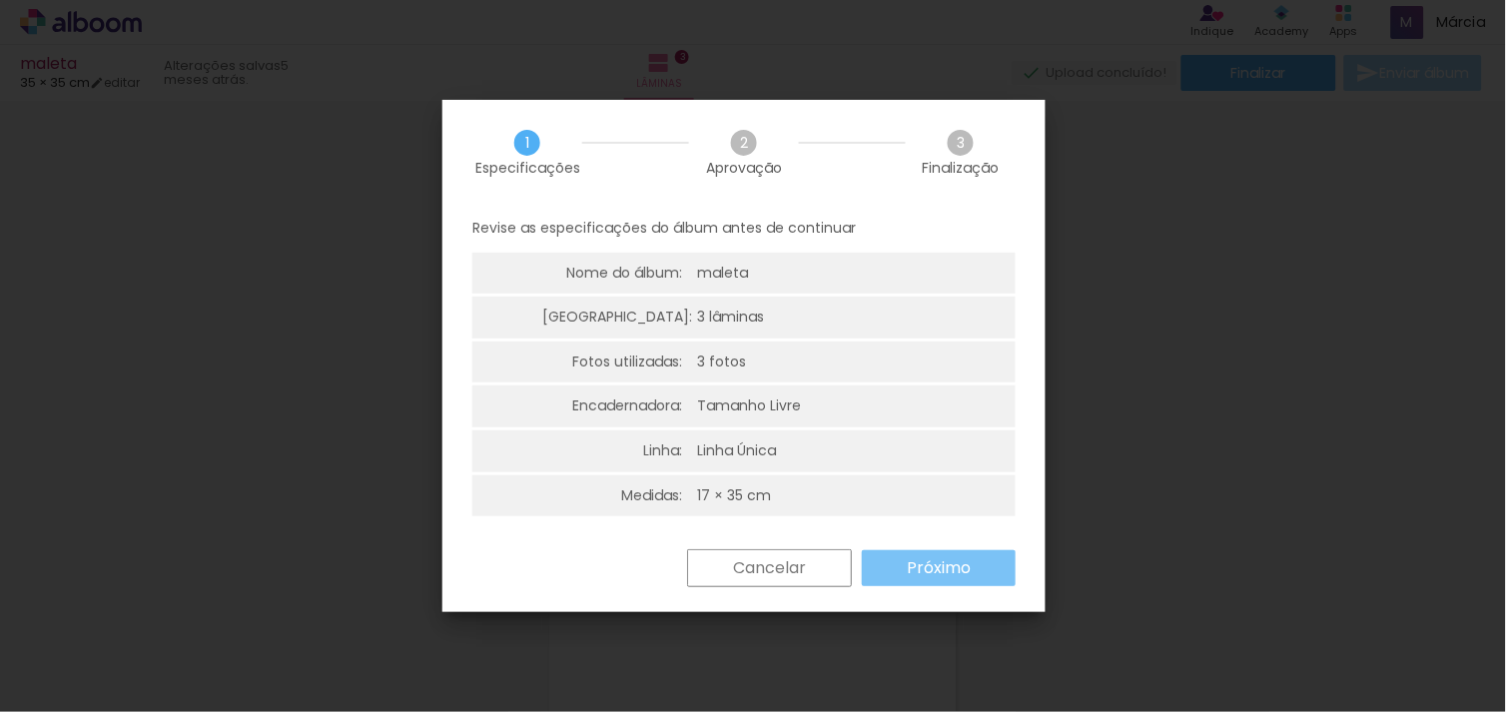
click at [0, 0] on slot "Próximo" at bounding box center [0, 0] width 0 height 0
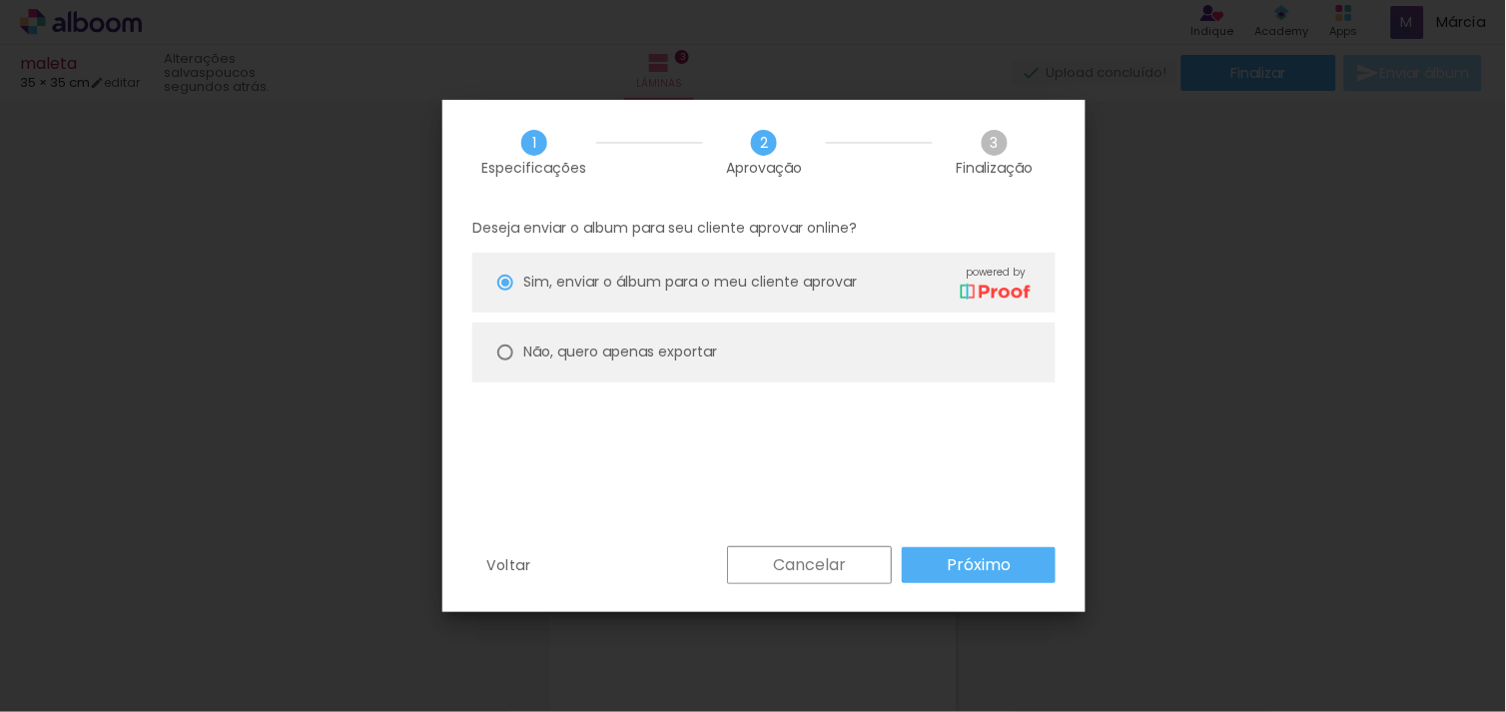
click at [0, 0] on slot "Não, quero apenas exportar" at bounding box center [0, 0] width 0 height 0
type paper-radio-button "on"
click at [0, 0] on slot "Próximo" at bounding box center [0, 0] width 0 height 0
type input "Alta, 300 DPI"
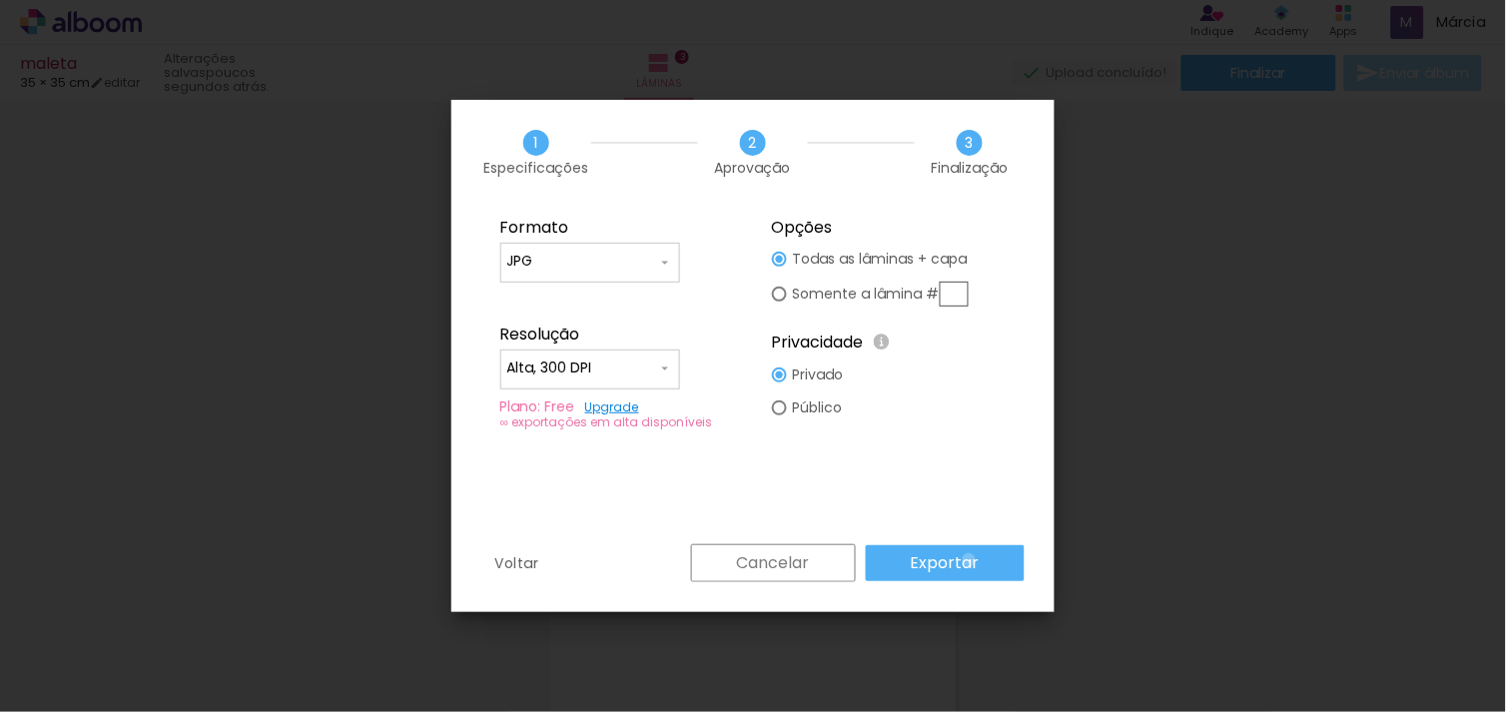
click at [0, 0] on slot "Exportar" at bounding box center [0, 0] width 0 height 0
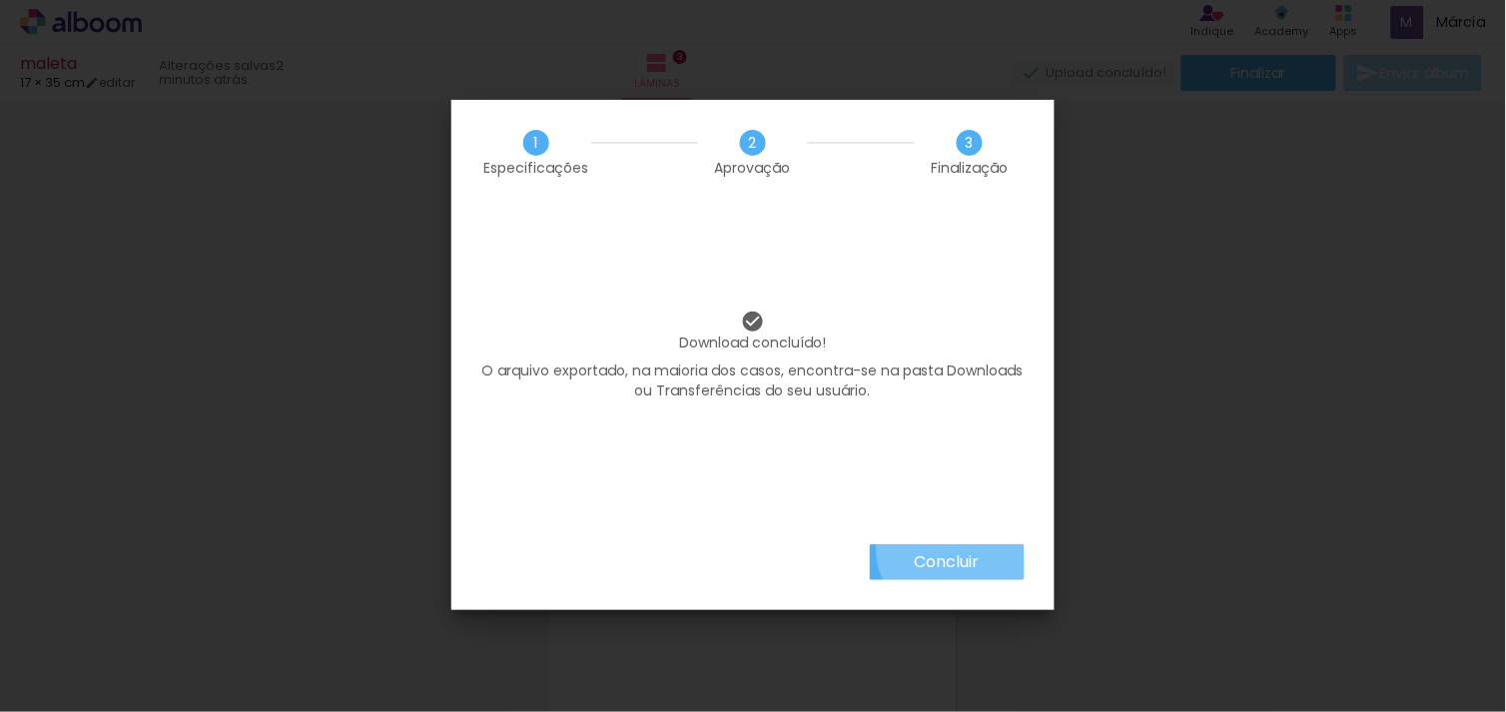
click at [953, 546] on paper-button "Concluir" at bounding box center [947, 562] width 155 height 36
